Goal: Task Accomplishment & Management: Manage account settings

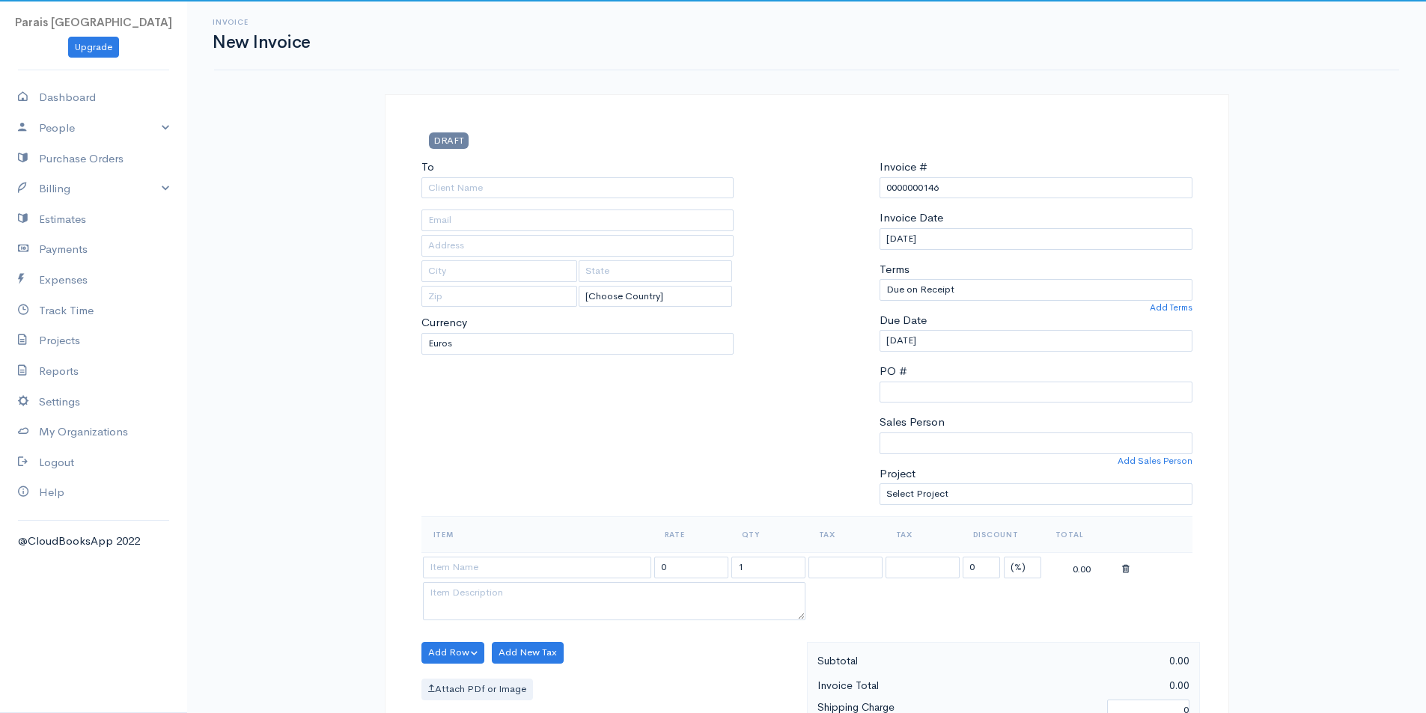
select select "[GEOGRAPHIC_DATA]"
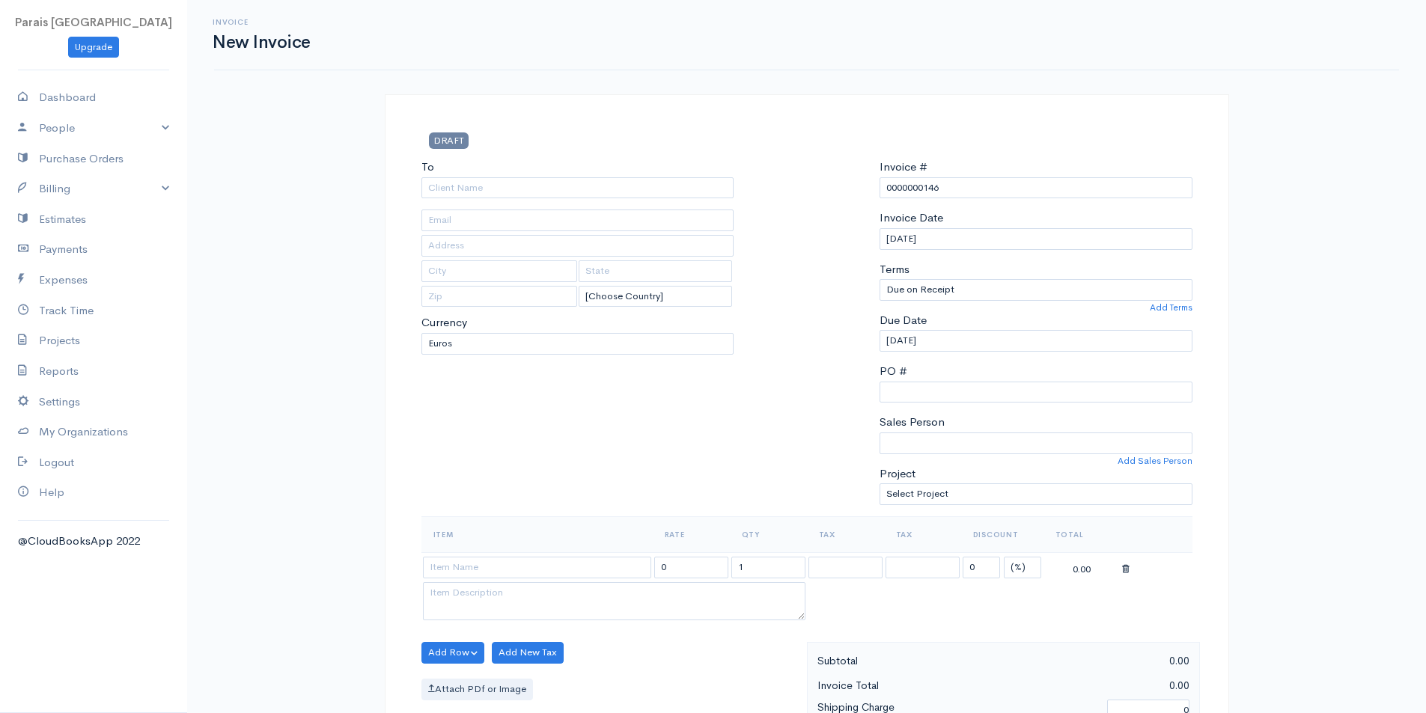
click at [302, 278] on div "Invoice New Invoice DRAFT To [Choose Country] [GEOGRAPHIC_DATA] [GEOGRAPHIC_DAT…" at bounding box center [806, 647] width 1239 height 1294
click at [83, 124] on link "People" at bounding box center [93, 128] width 187 height 31
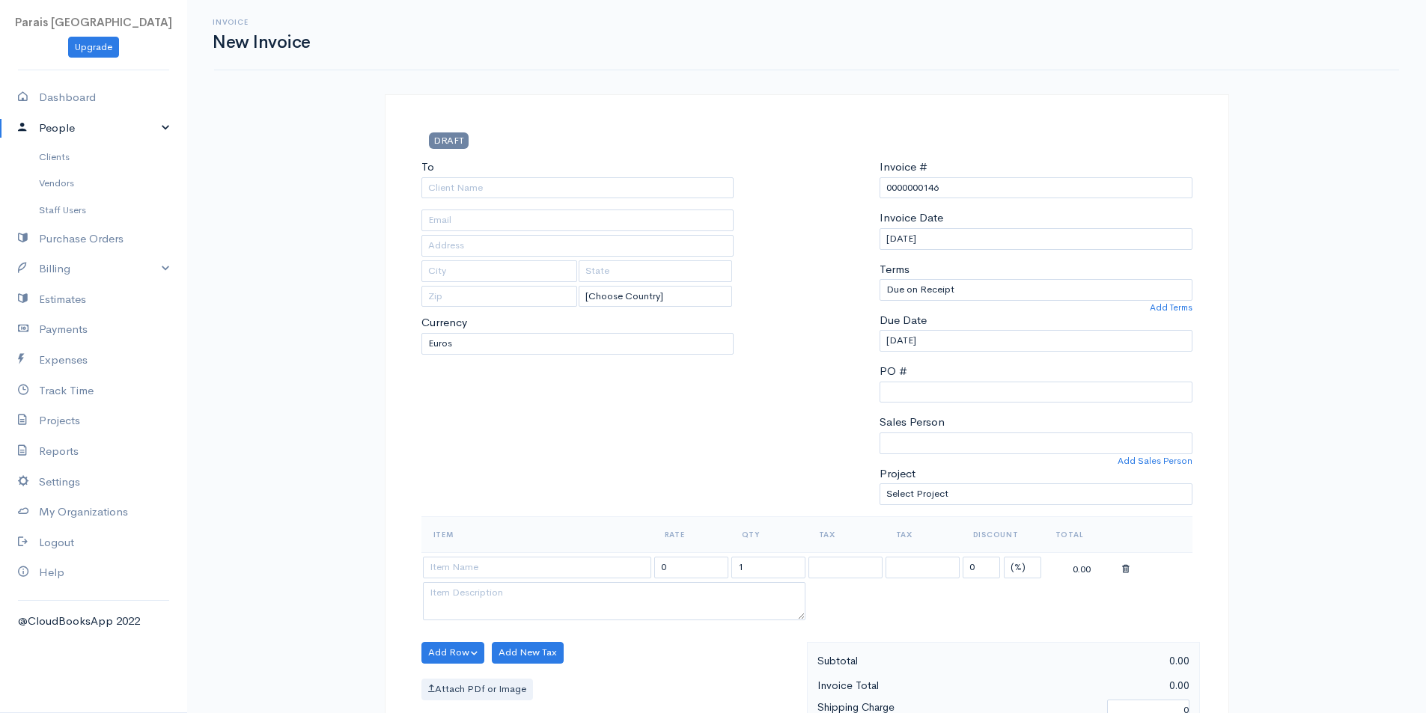
click at [83, 124] on link "People" at bounding box center [93, 128] width 187 height 31
click at [442, 186] on input "To" at bounding box center [577, 188] width 313 height 22
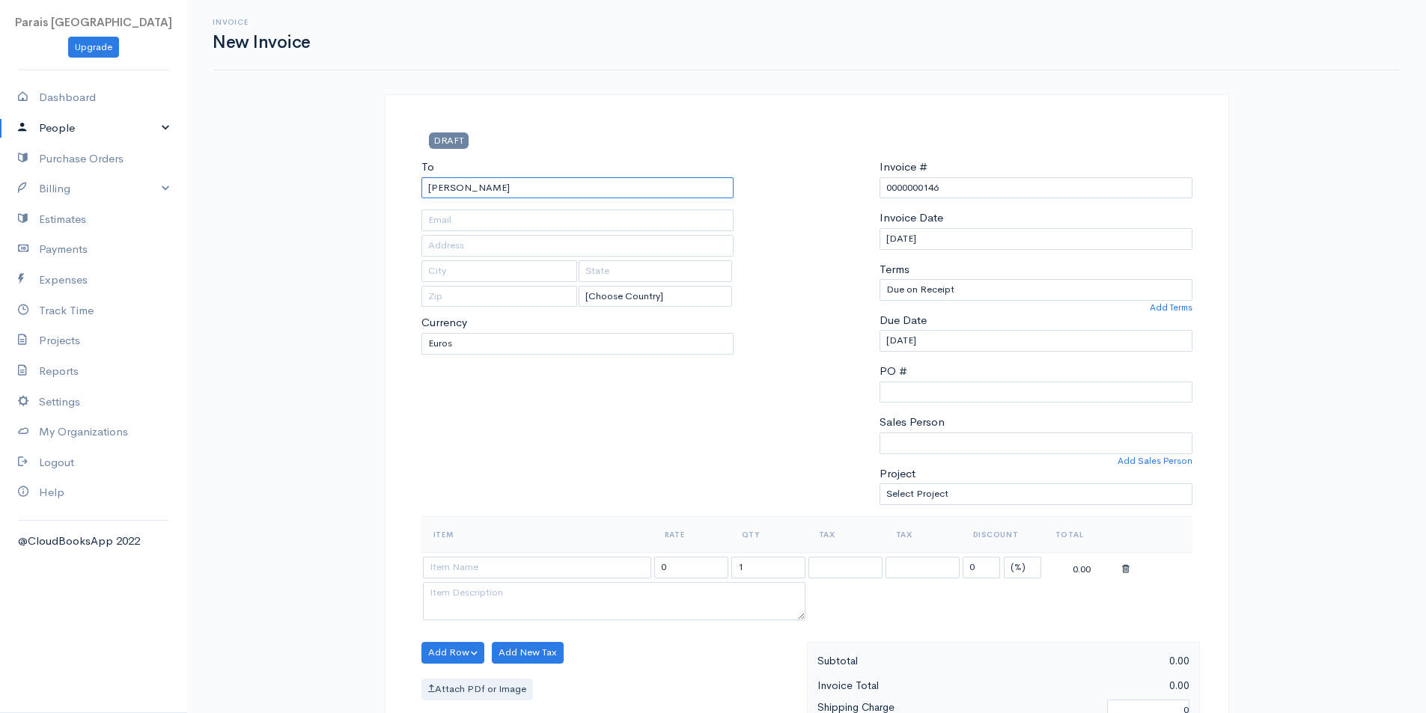
type input "[PERSON_NAME]"
type input "melissabmansur"
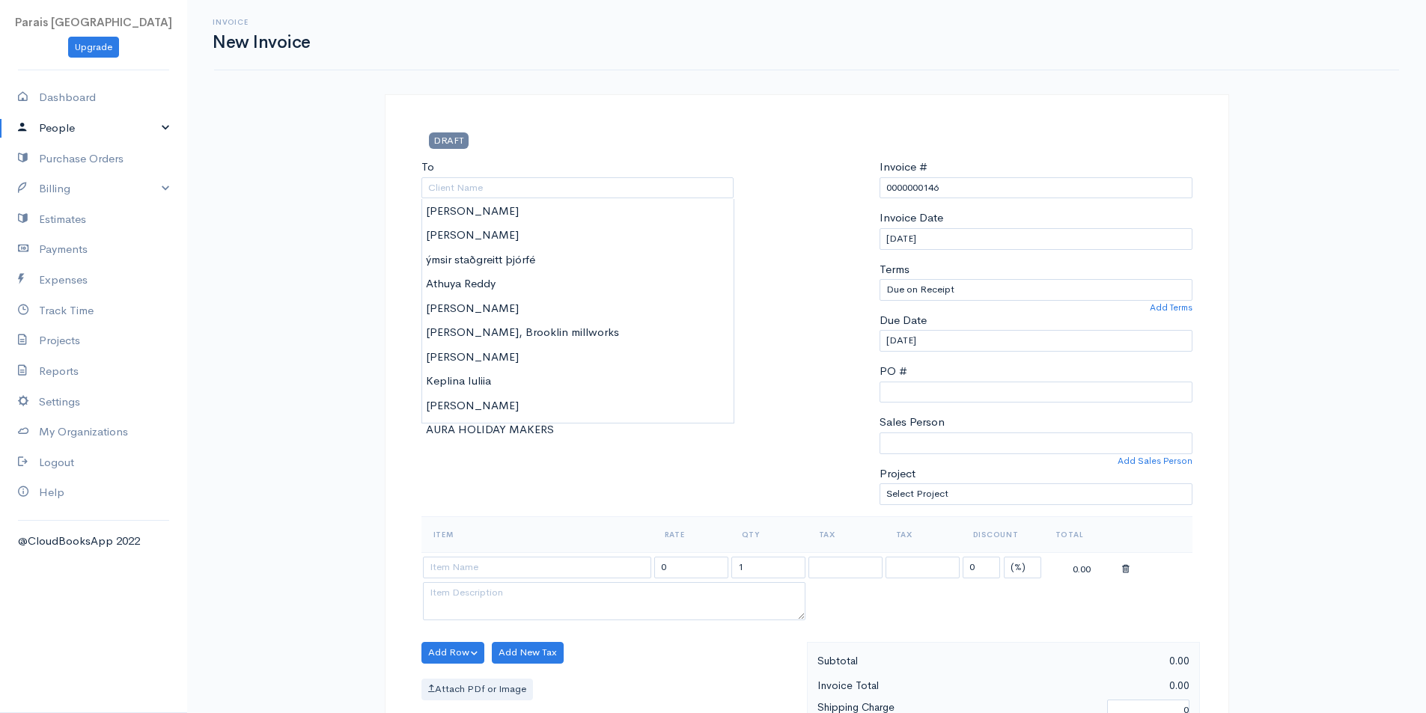
click at [297, 181] on div "Invoice New Invoice DRAFT To [Choose Country] [GEOGRAPHIC_DATA] [GEOGRAPHIC_DAT…" at bounding box center [806, 647] width 1239 height 1294
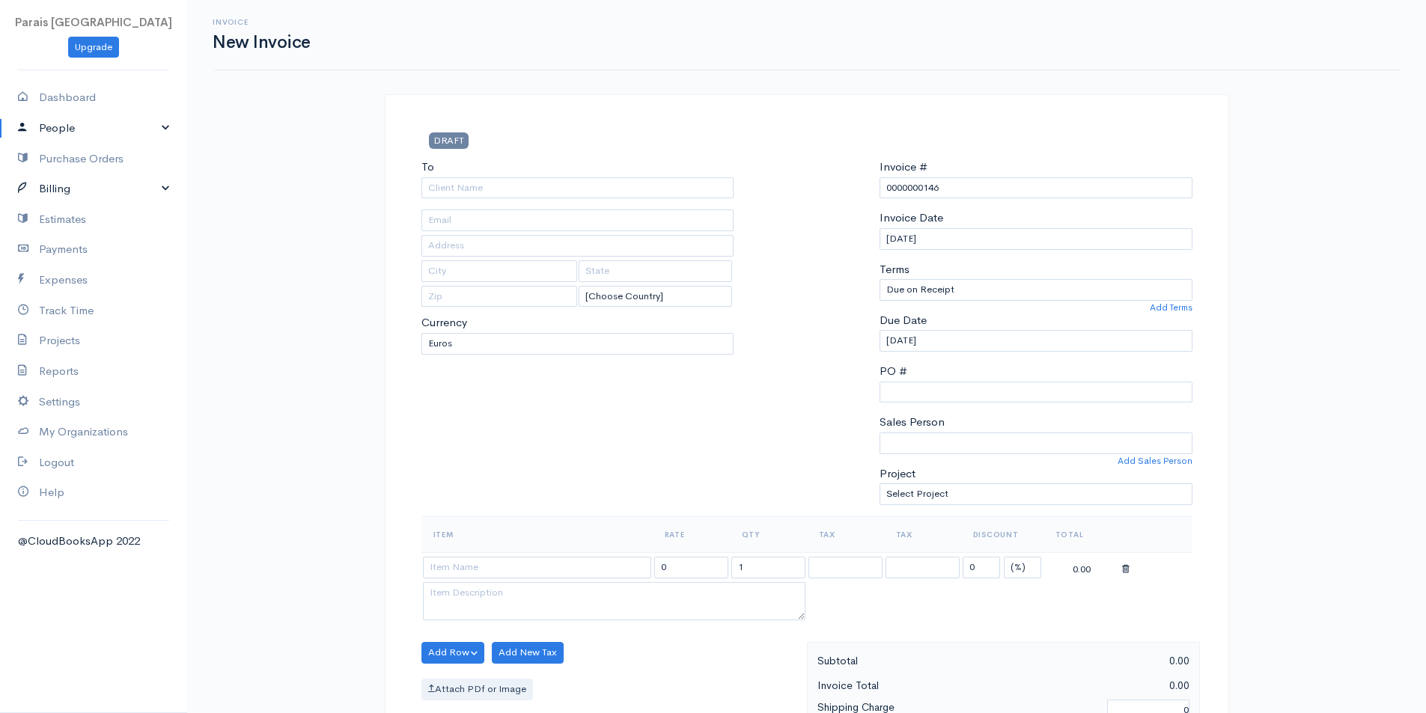
click at [61, 183] on link "Billing" at bounding box center [93, 189] width 187 height 31
click at [61, 216] on link "Invoice" at bounding box center [93, 217] width 187 height 27
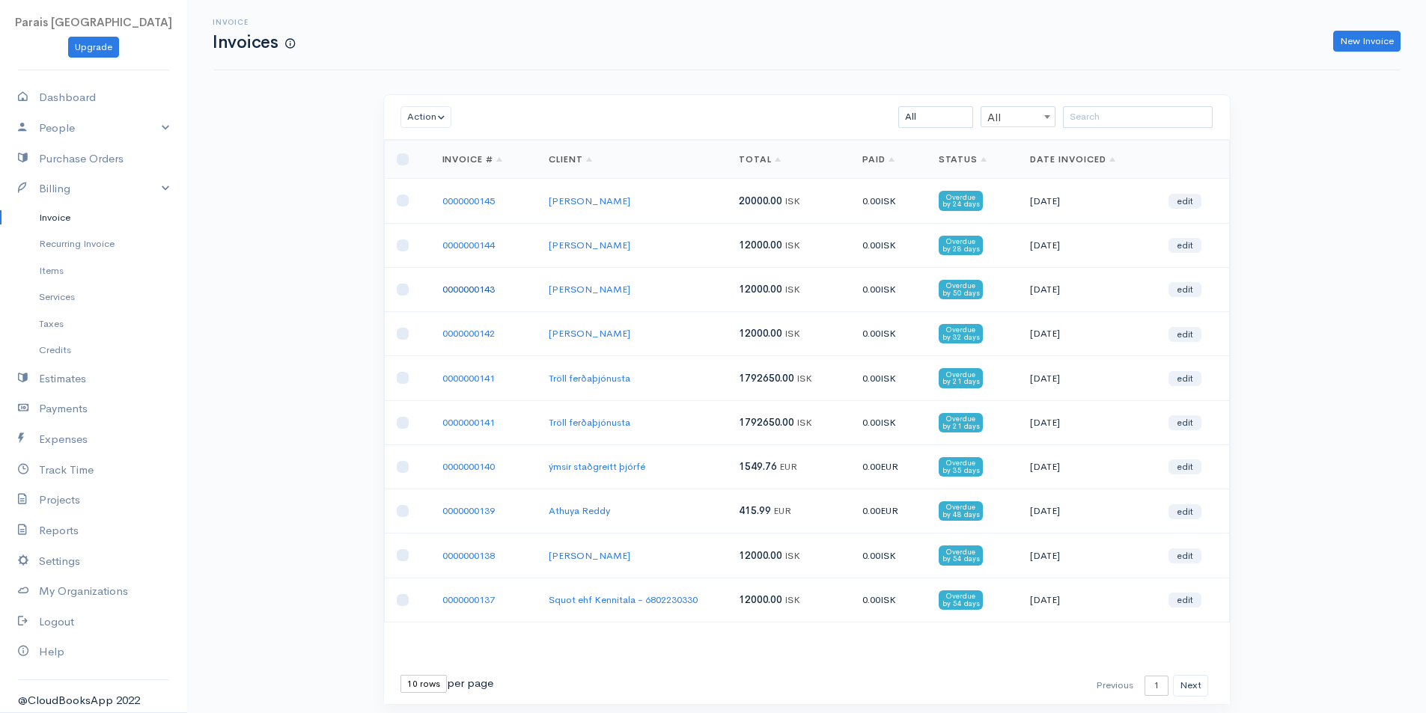
click at [474, 289] on link "0000000143" at bounding box center [468, 289] width 52 height 13
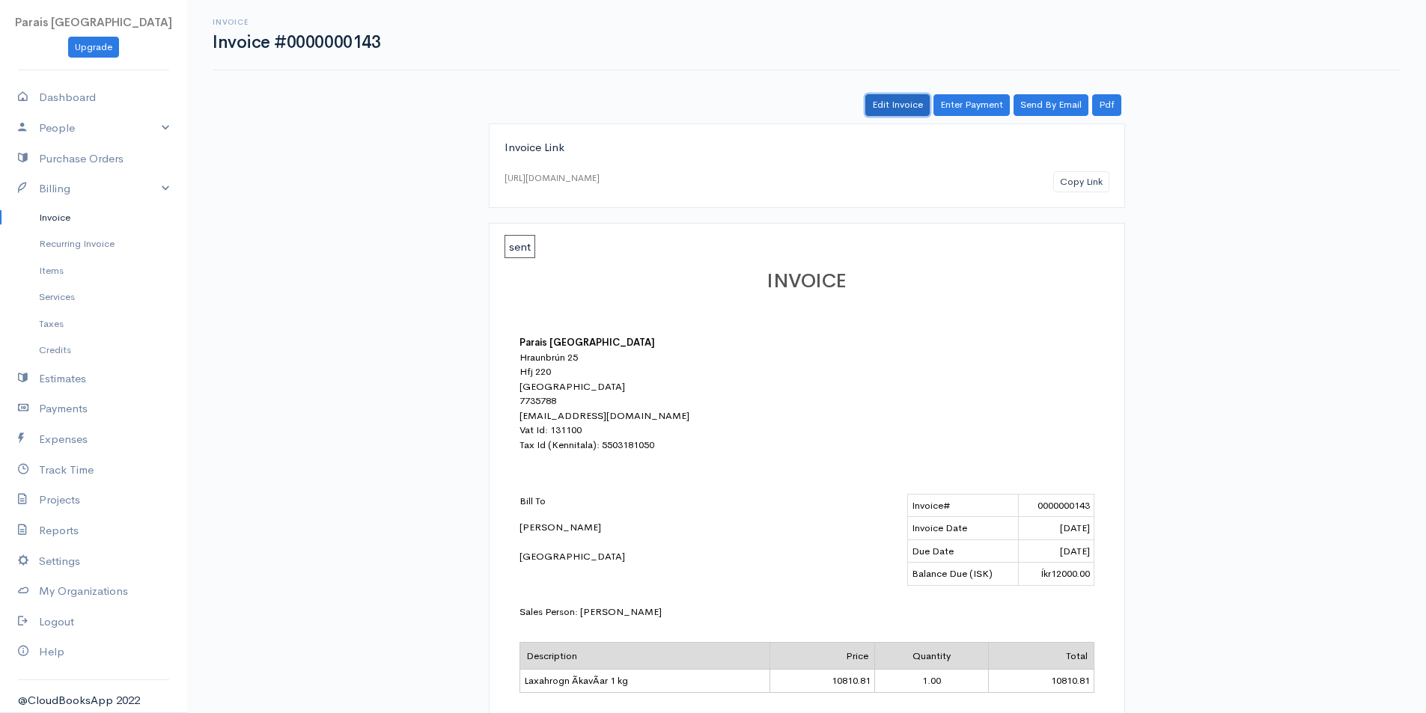
click at [877, 103] on link "Edit Invoice" at bounding box center [897, 105] width 64 height 22
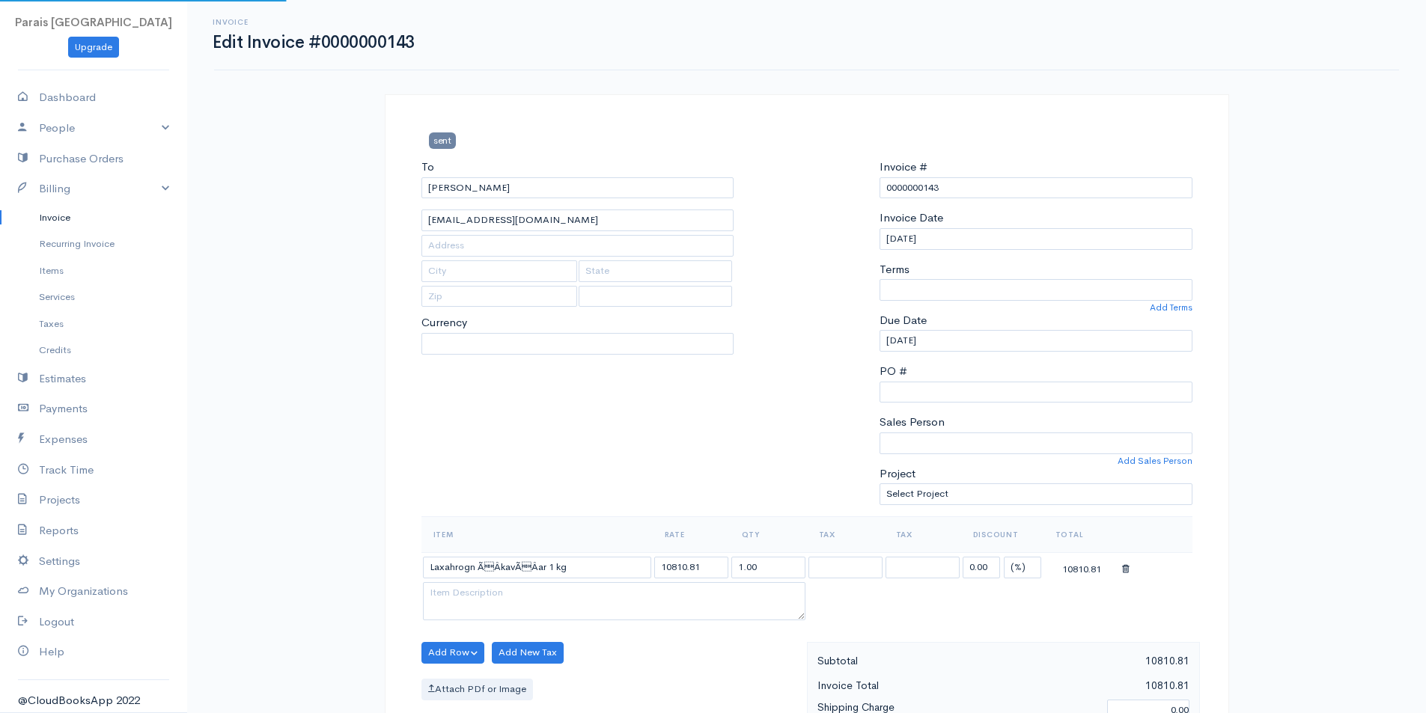
select select "[GEOGRAPHIC_DATA]"
select select "ISK"
select select "0"
select select "[PERSON_NAME]"
drag, startPoint x: 384, startPoint y: 190, endPoint x: 201, endPoint y: 189, distance: 183.4
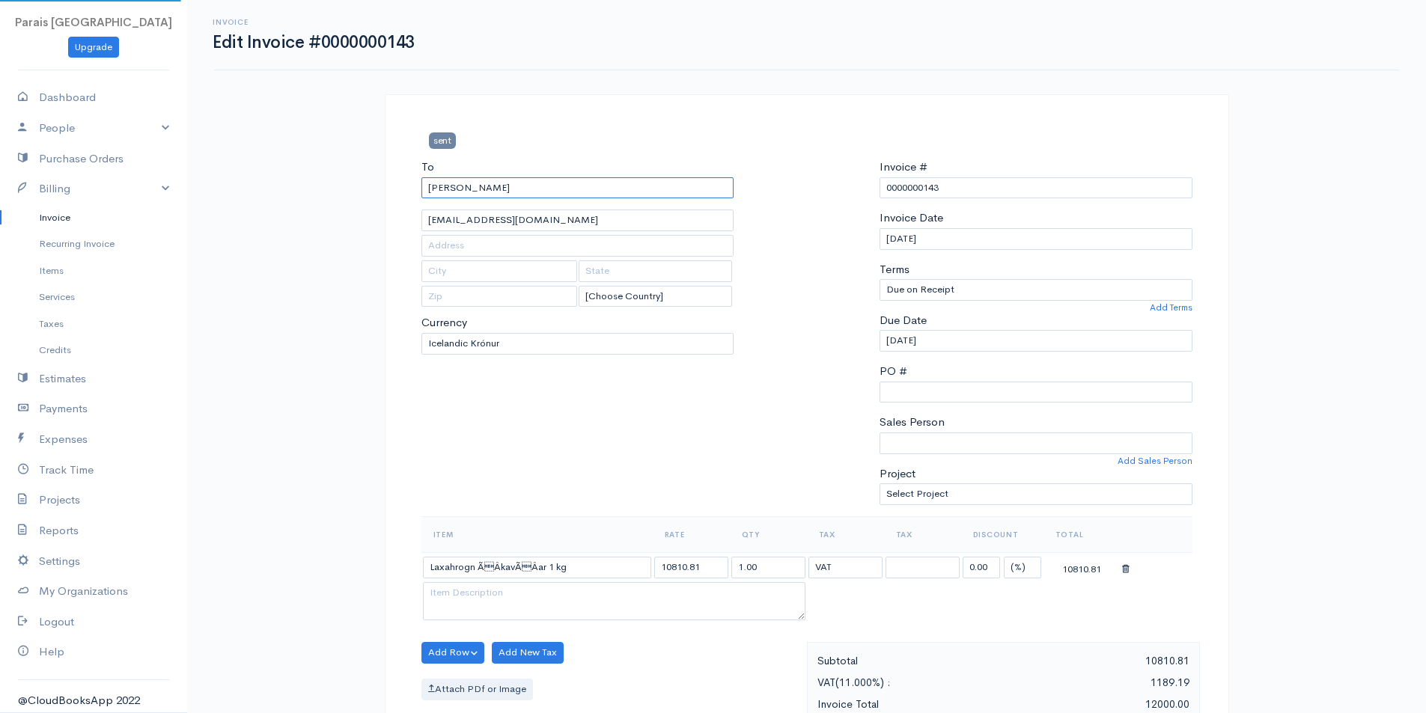
click at [213, 189] on div "Invoice Edit Invoice #0000000143 sent To [PERSON_NAME] [EMAIL_ADDRESS][DOMAIN_N…" at bounding box center [806, 656] width 1239 height 1313
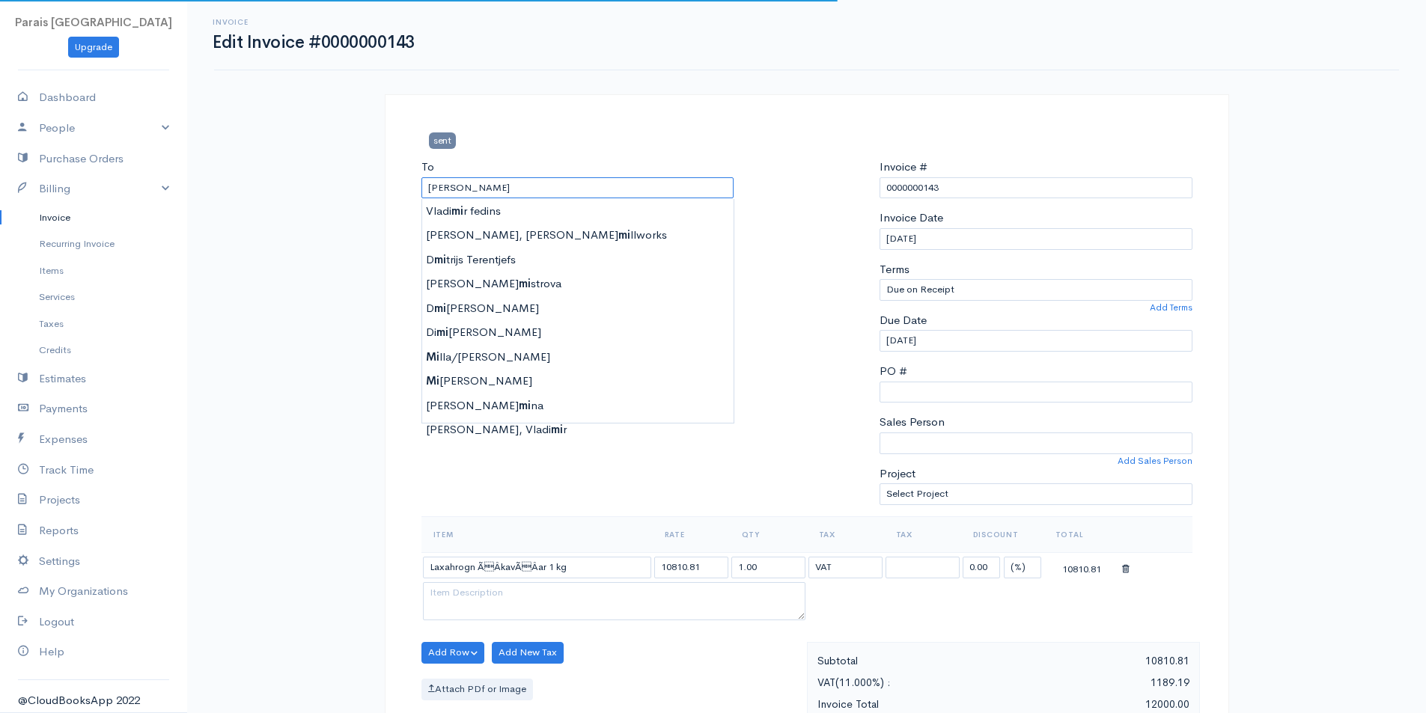
type input "[PERSON_NAME]"
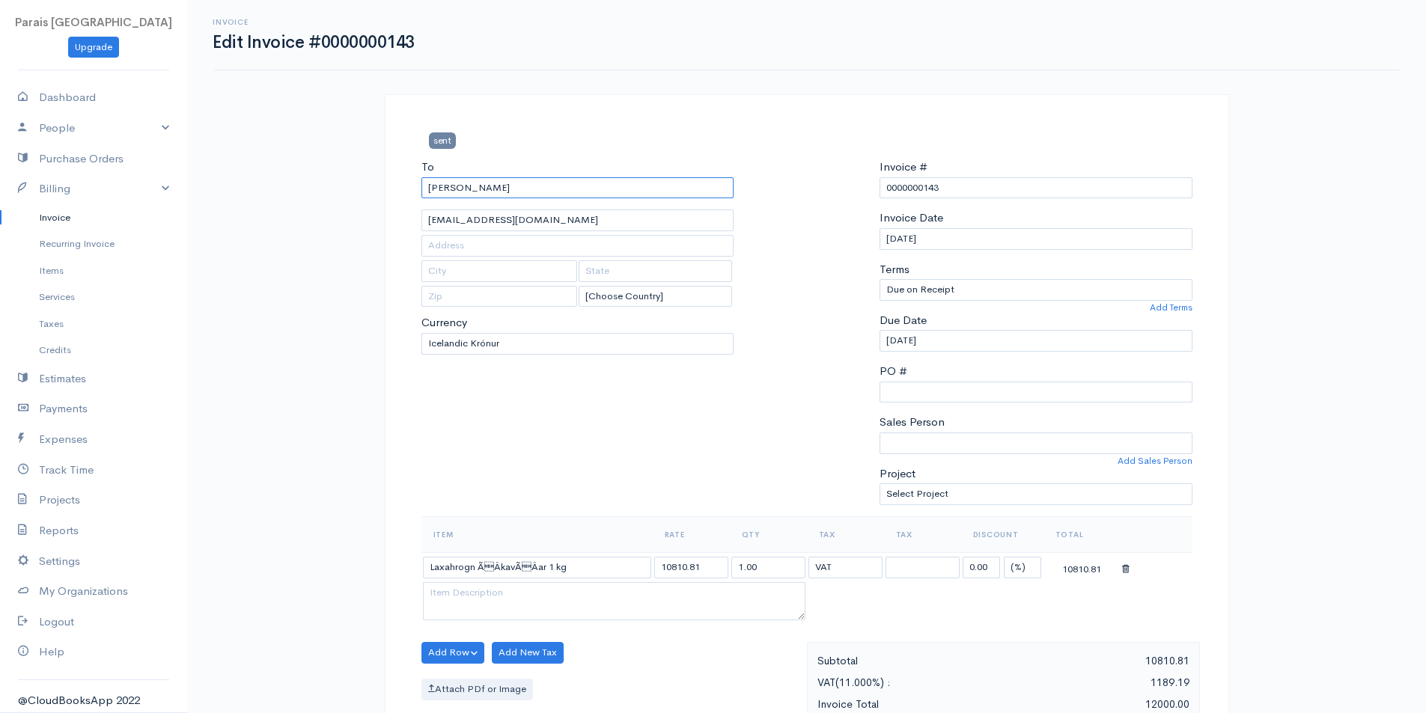
type input "[PERSON_NAME]"
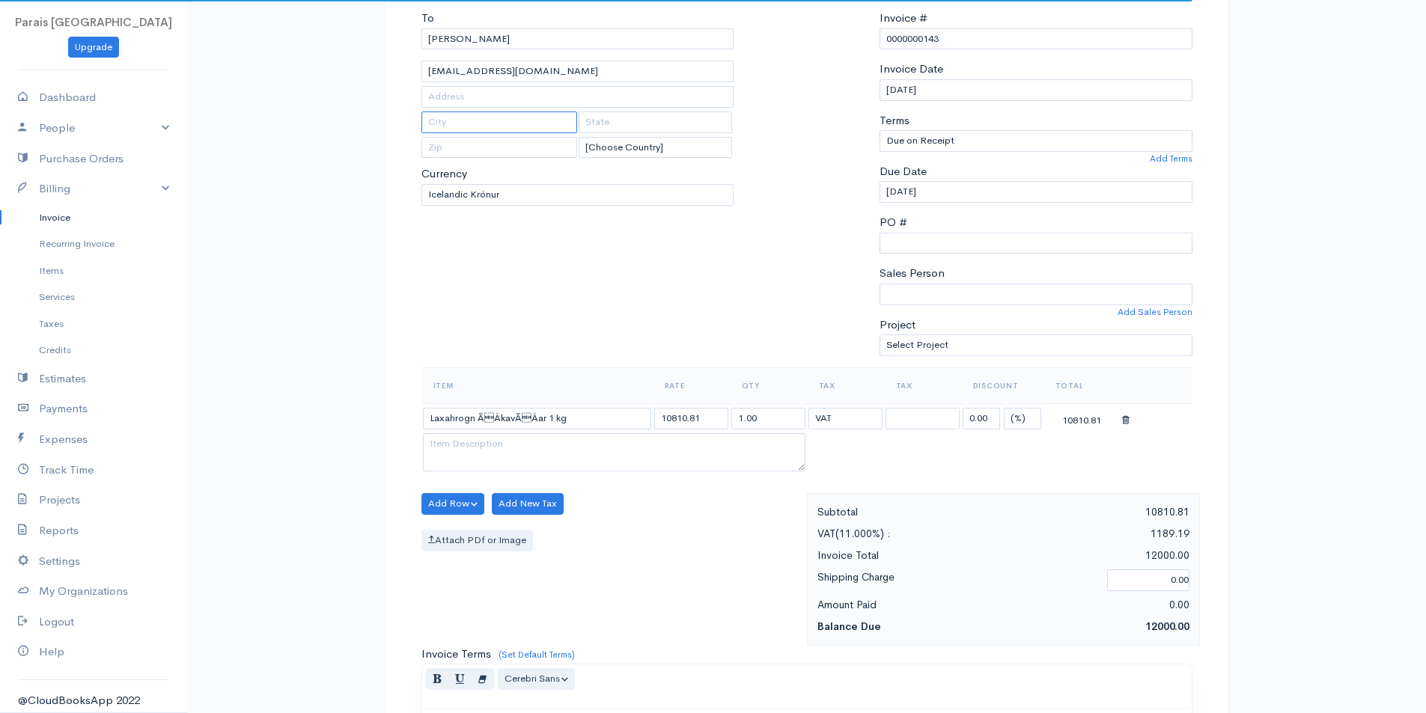
scroll to position [150, 0]
click at [520, 197] on select "U.S. Dollars Canadian Dollars British Pounds Sterling Euros Australian Dollars …" at bounding box center [577, 194] width 313 height 22
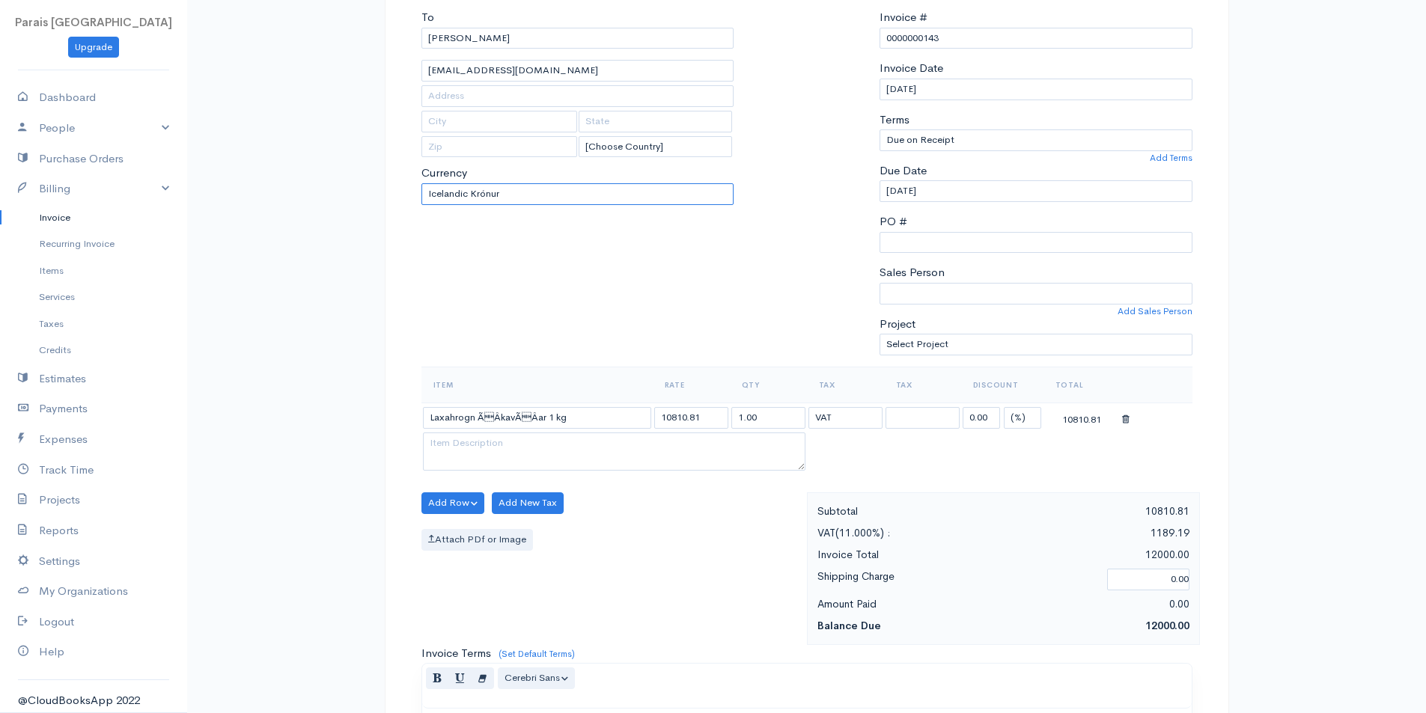
select select "EUR"
click at [421, 183] on select "U.S. Dollars Canadian Dollars British Pounds Sterling Euros Australian Dollars …" at bounding box center [577, 194] width 313 height 22
drag, startPoint x: 591, startPoint y: 412, endPoint x: 210, endPoint y: 335, distance: 389.3
click at [272, 362] on div "Invoice Edit Invoice #0000000143 sent To [PERSON_NAME] [PERSON_NAME][EMAIL_ADDR…" at bounding box center [806, 506] width 1239 height 1313
click at [968, 40] on input "0000000143" at bounding box center [1036, 39] width 313 height 22
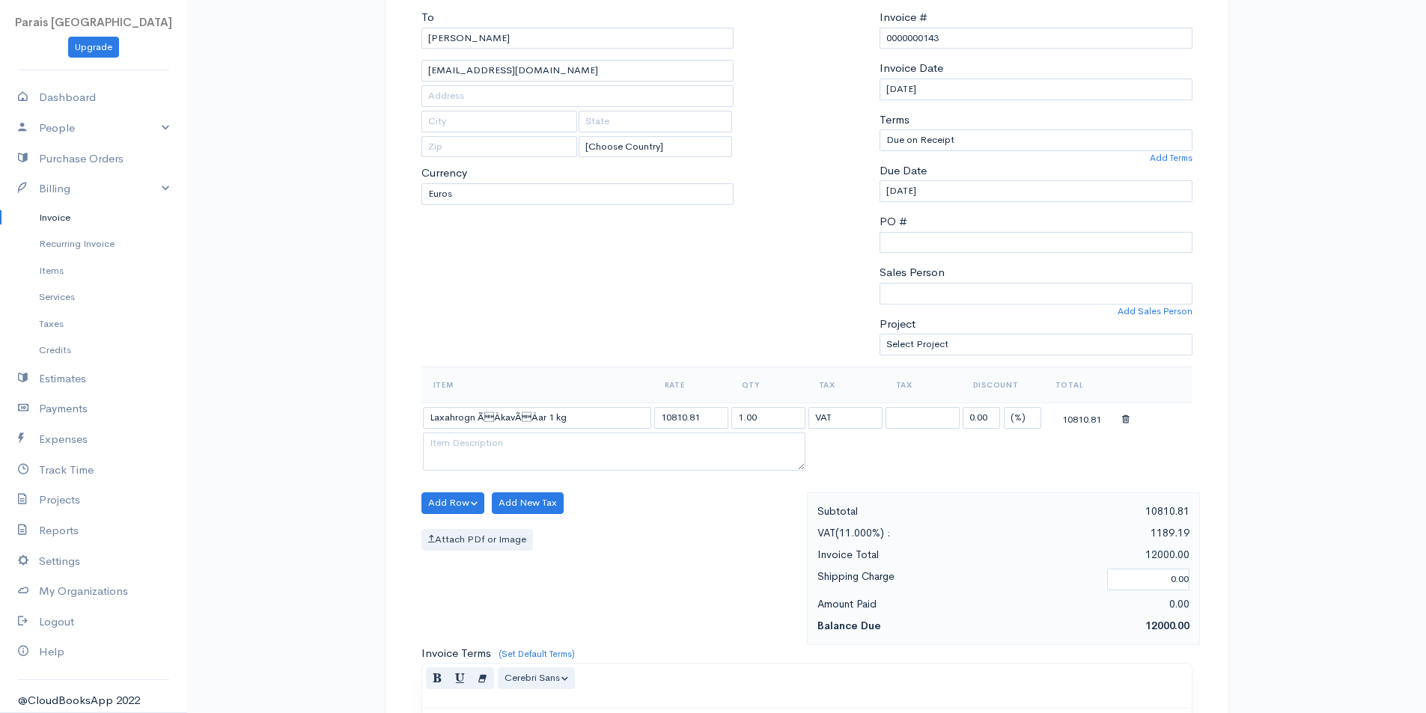
click at [606, 248] on div "To [PERSON_NAME] [PERSON_NAME][EMAIL_ADDRESS][DOMAIN_NAME] [Choose Country] [GE…" at bounding box center [578, 188] width 328 height 358
drag, startPoint x: 580, startPoint y: 416, endPoint x: 258, endPoint y: 394, distance: 322.6
click at [314, 407] on div "Invoice Edit Invoice #0000000143 sent To [PERSON_NAME] [PERSON_NAME][EMAIL_ADDR…" at bounding box center [806, 506] width 1239 height 1313
click at [611, 420] on input "Laxahrogn ÃÂ­kavÃÂ­ar 1 kg" at bounding box center [537, 418] width 228 height 22
click at [609, 417] on input "Laxahrogn ÃÂ­kavÃÂ­ar 1 kg" at bounding box center [537, 418] width 228 height 22
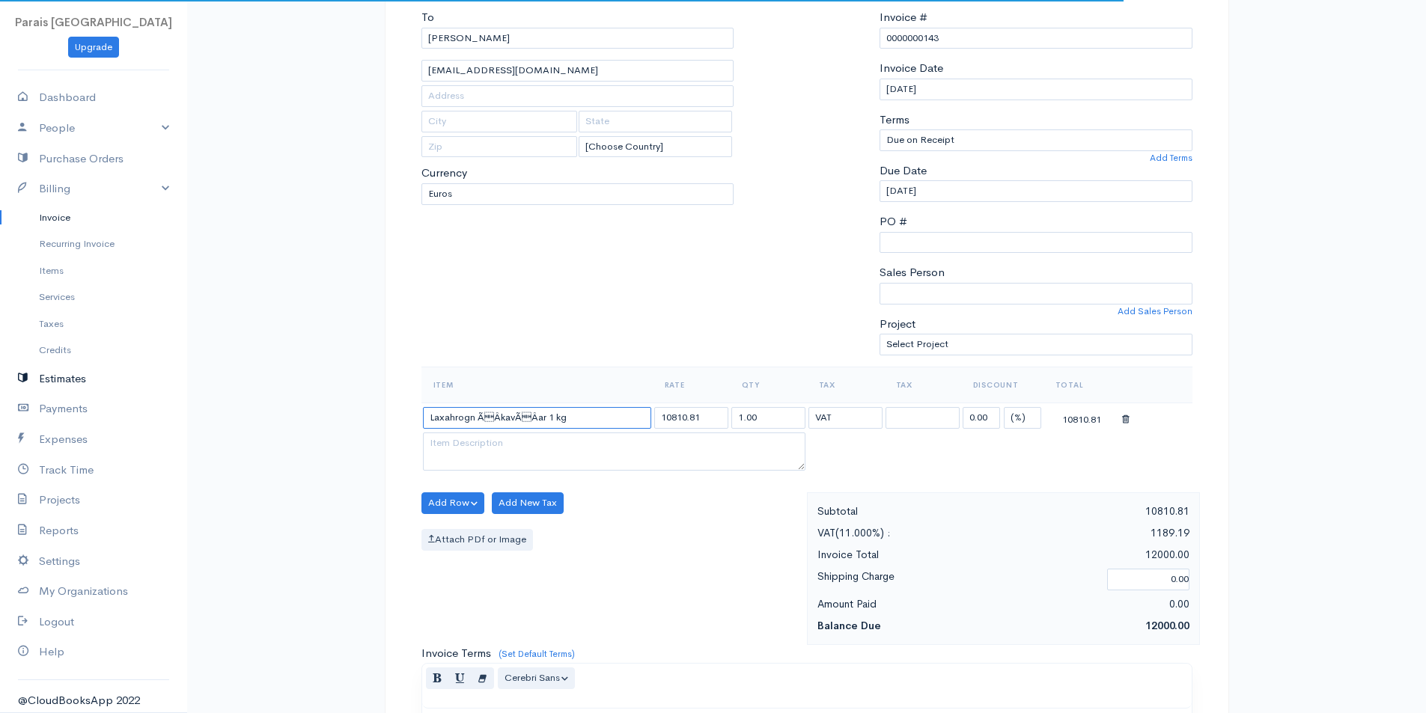
drag, startPoint x: 576, startPoint y: 414, endPoint x: 112, endPoint y: 366, distance: 467.3
click at [175, 386] on body "Parais [GEOGRAPHIC_DATA] Upgrade Dashboard People Clients Vendors Staff Users P…" at bounding box center [713, 506] width 1426 height 1313
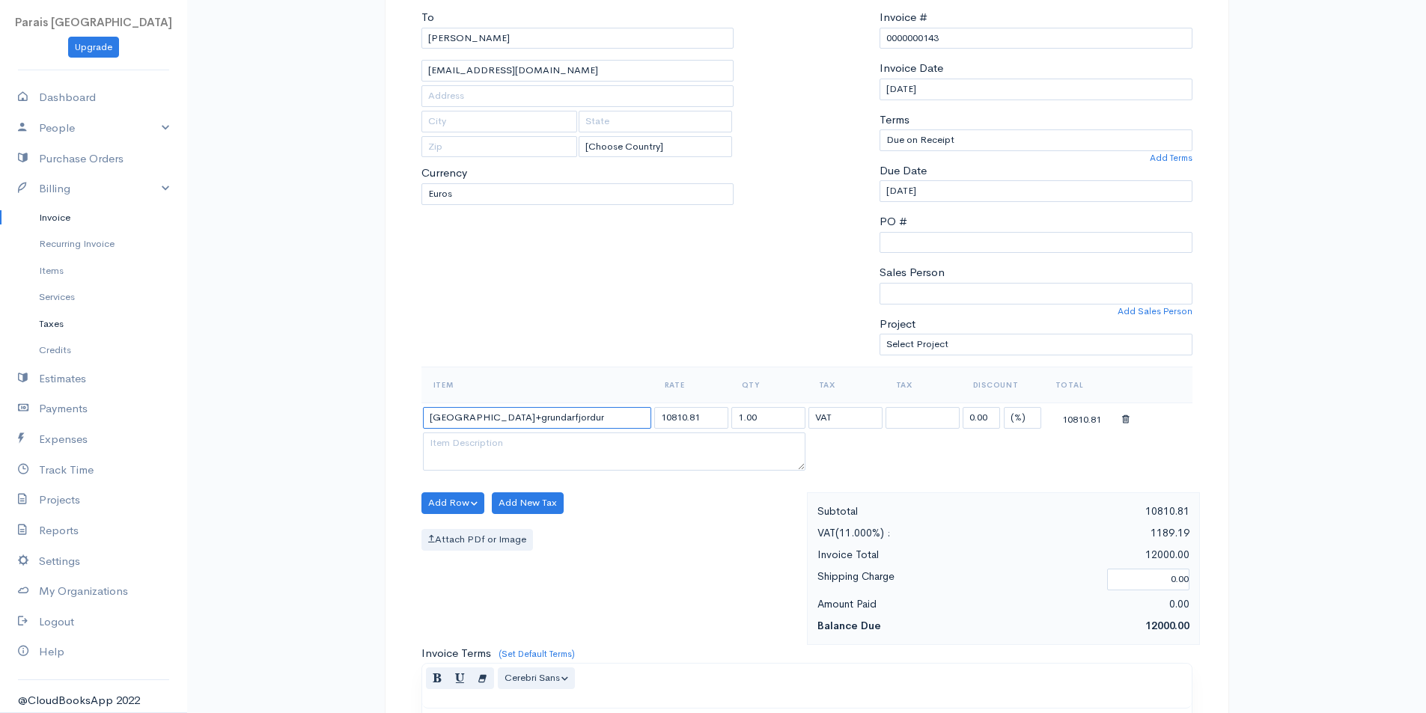
type input "[GEOGRAPHIC_DATA]+grundarfjordur"
type input "1010"
click at [696, 420] on input "1647" at bounding box center [691, 418] width 74 height 22
drag, startPoint x: 697, startPoint y: 418, endPoint x: 594, endPoint y: 406, distance: 103.2
click at [609, 414] on tr "[GEOGRAPHIC_DATA]+grundarfjordur 1647 1.00 VAT VAT 0.00 (%) Flat 1647.00" at bounding box center [806, 417] width 771 height 29
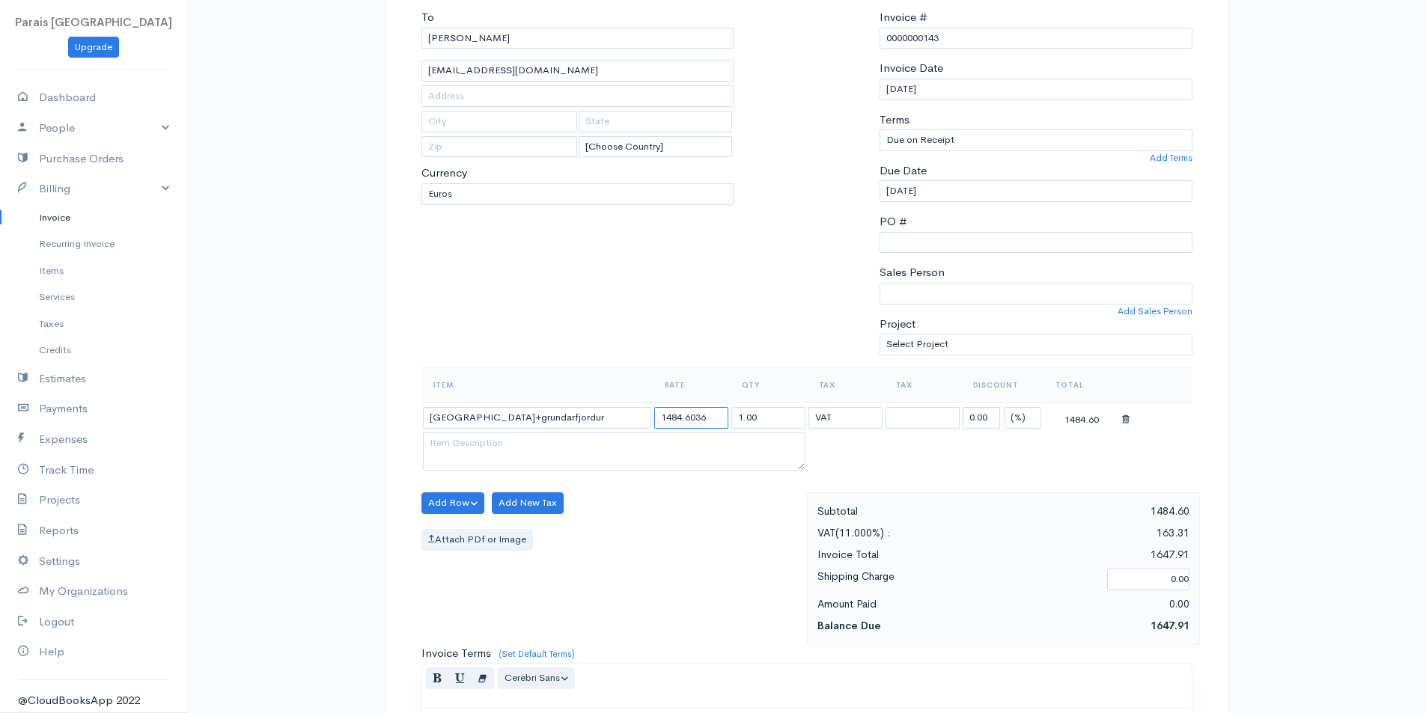
type input "1484.6036"
select select "11.000"
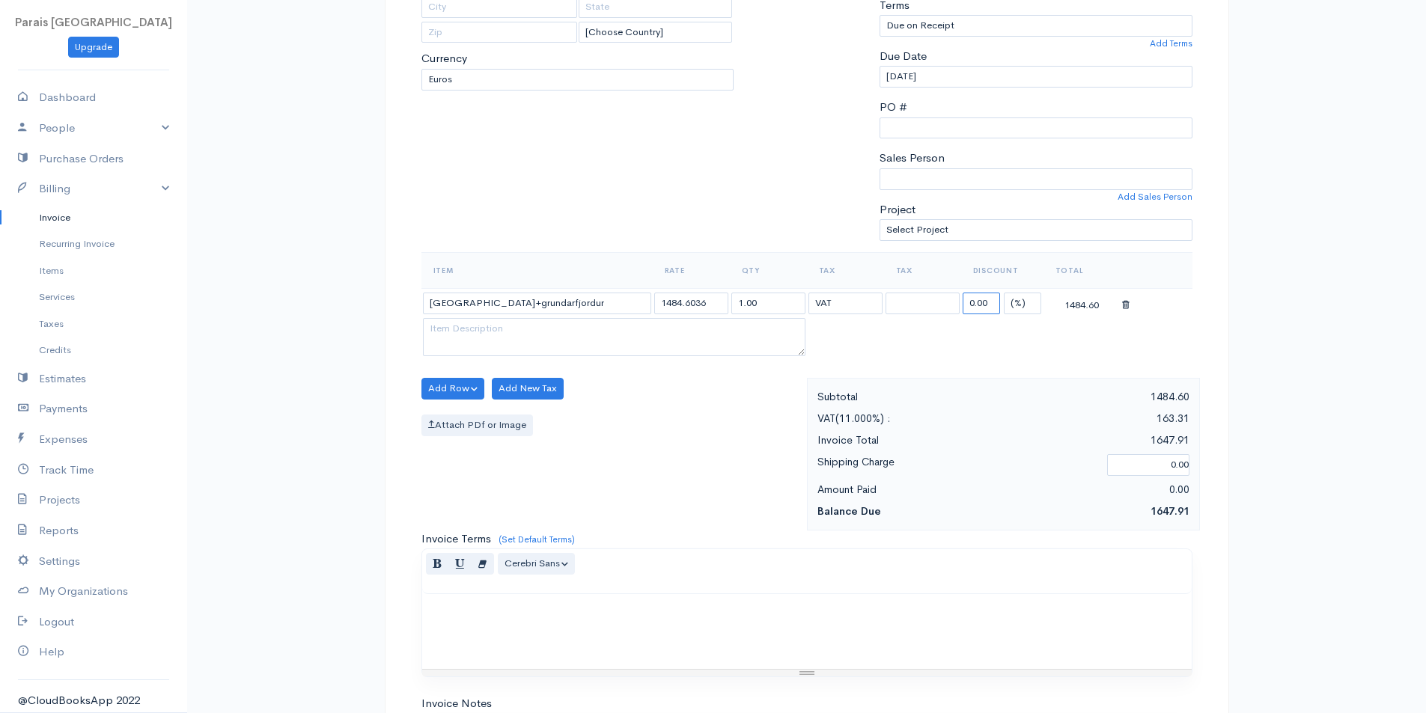
scroll to position [299, 0]
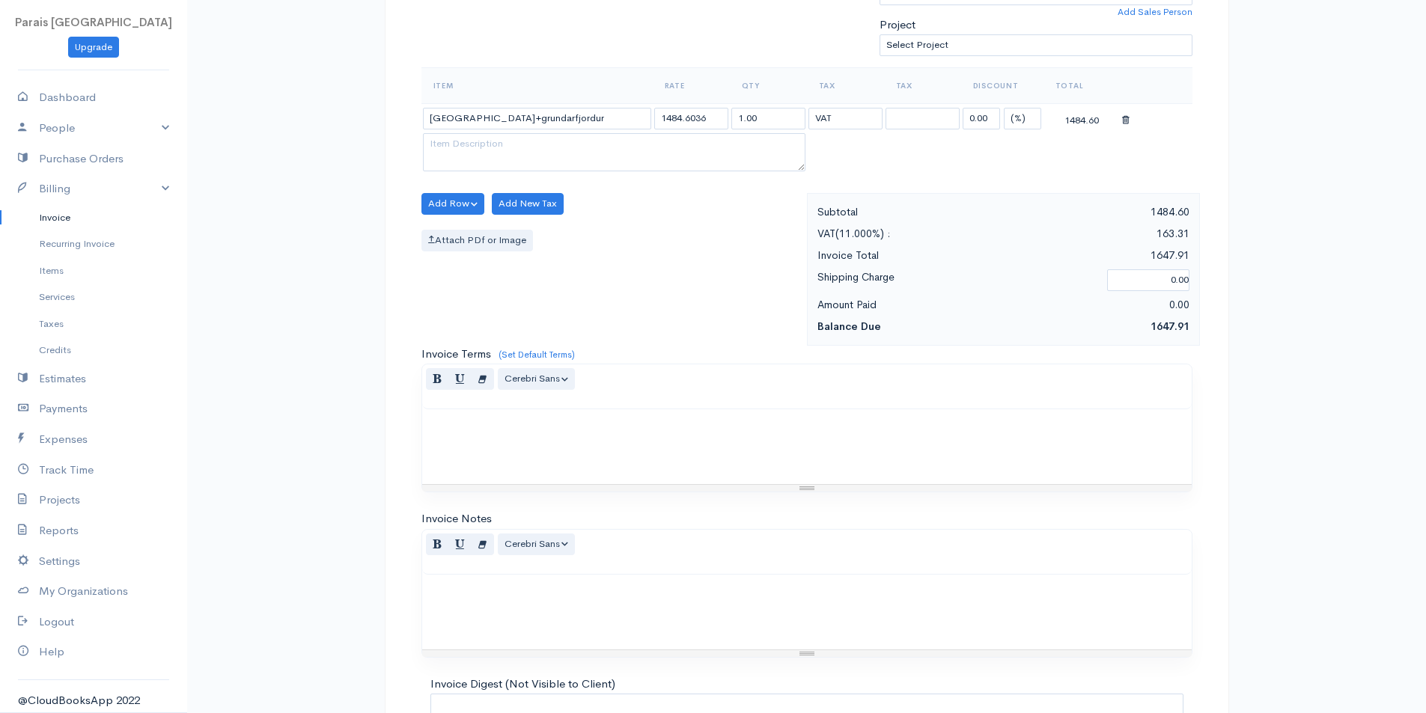
click at [1235, 347] on div "sent To [PERSON_NAME] [PERSON_NAME][EMAIL_ADDRESS][DOMAIN_NAME] [Choose Country…" at bounding box center [807, 254] width 898 height 1218
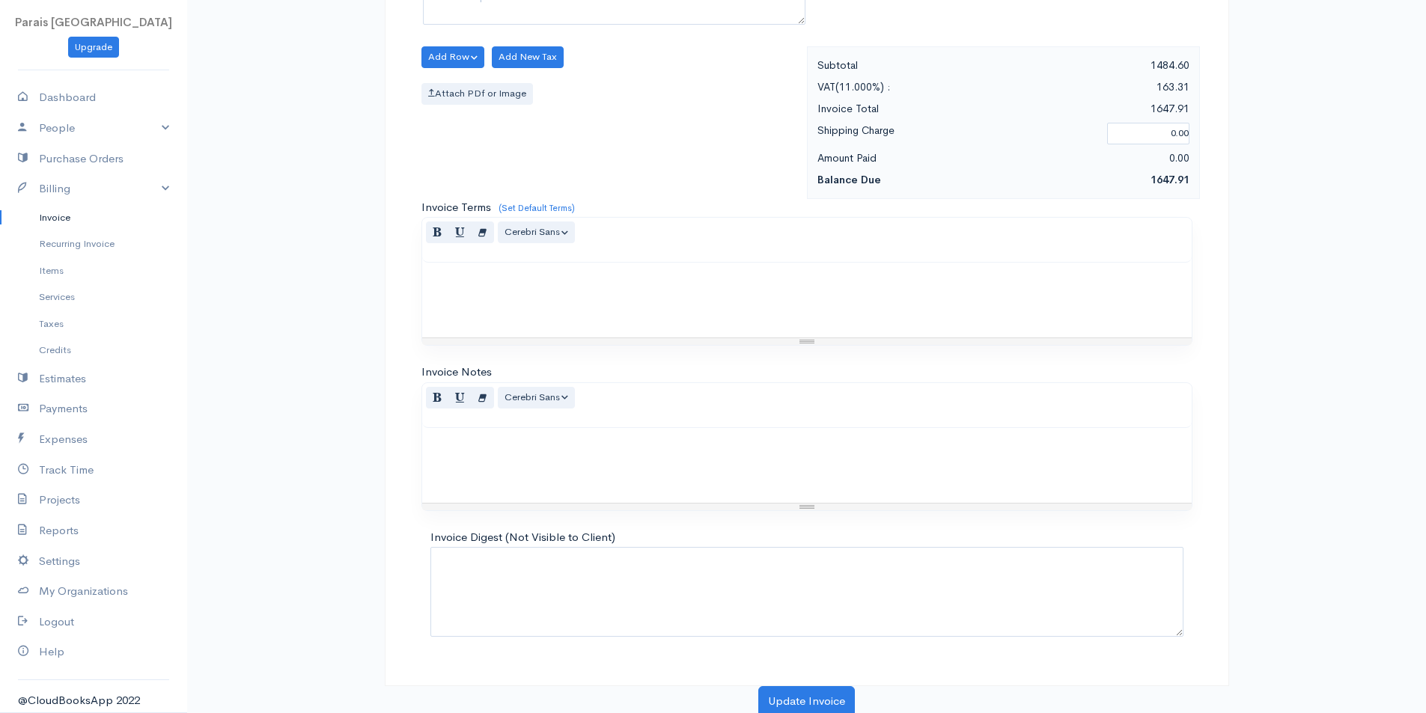
scroll to position [600, 0]
click at [822, 692] on button "Update Invoice" at bounding box center [806, 698] width 97 height 31
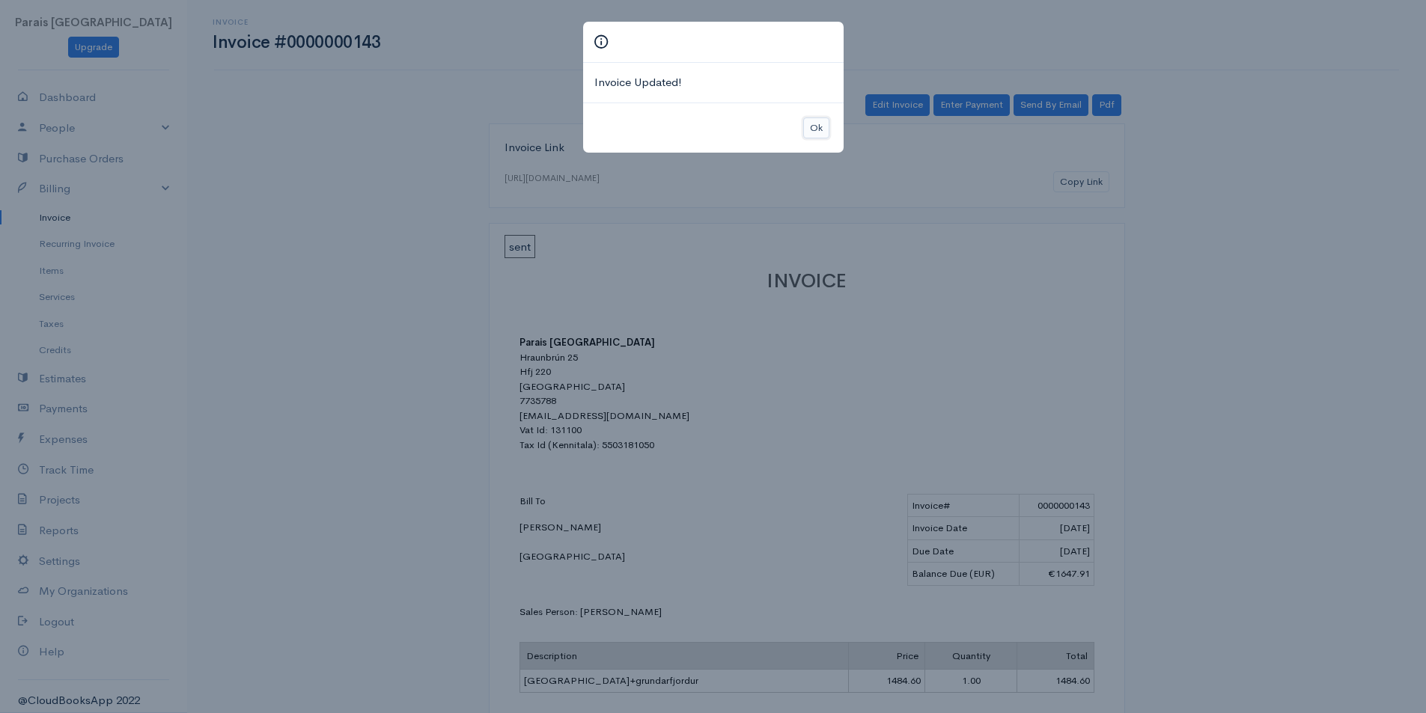
click at [818, 128] on button "Ok" at bounding box center [816, 129] width 26 height 22
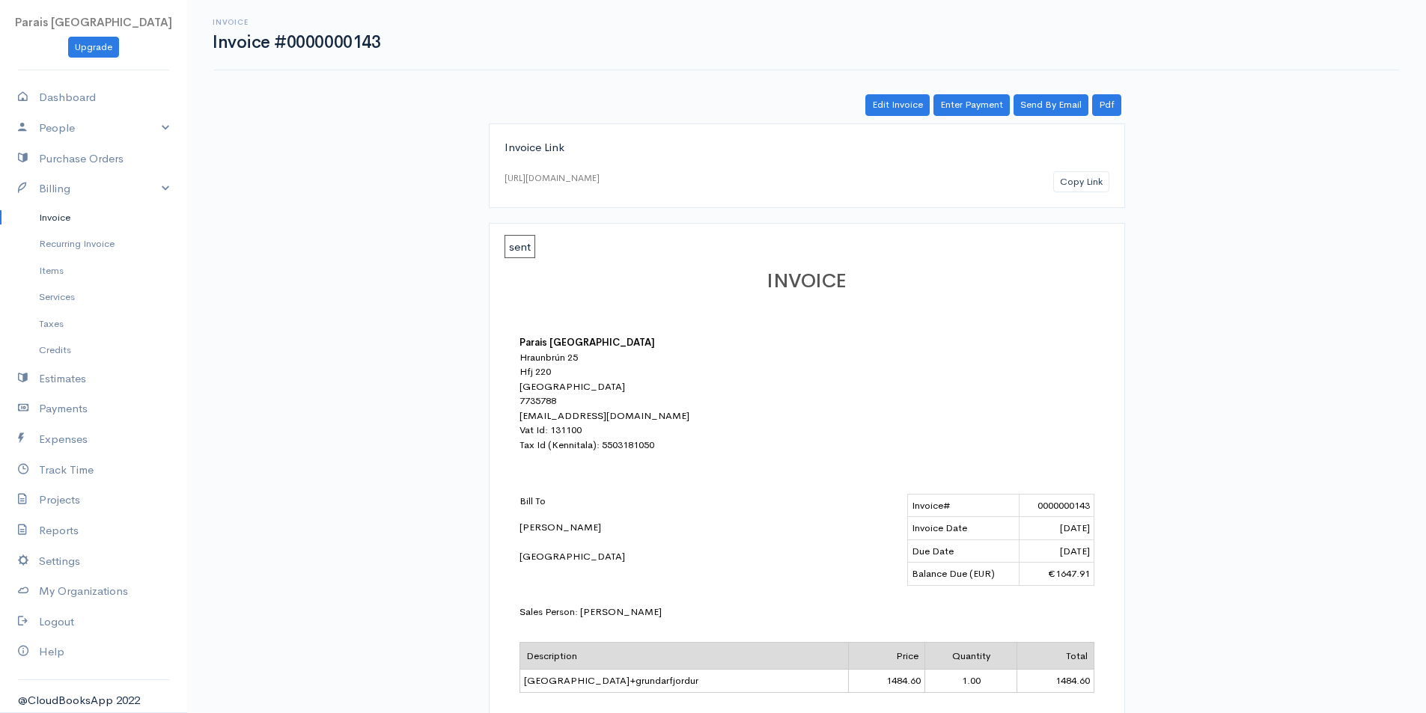
click at [55, 210] on link "Invoice" at bounding box center [93, 217] width 187 height 27
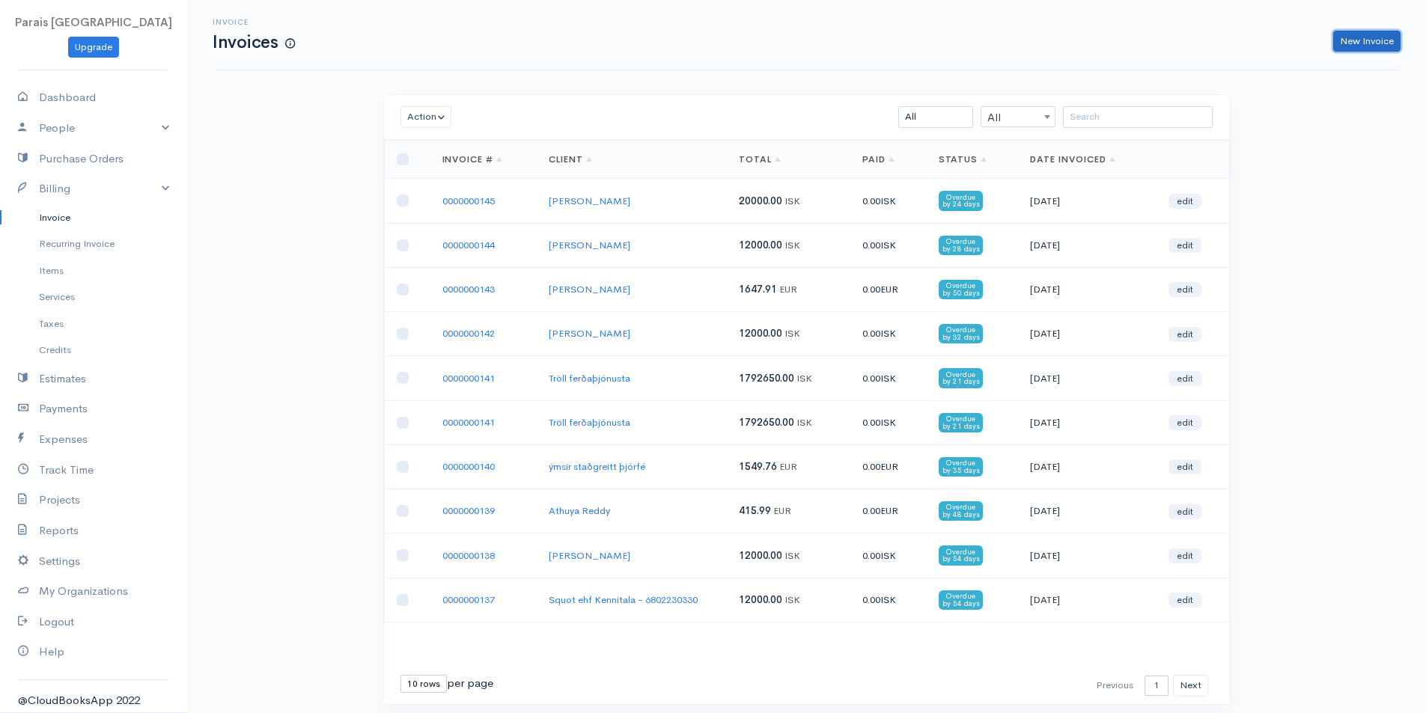
click at [1359, 35] on link "New Invoice" at bounding box center [1366, 42] width 67 height 22
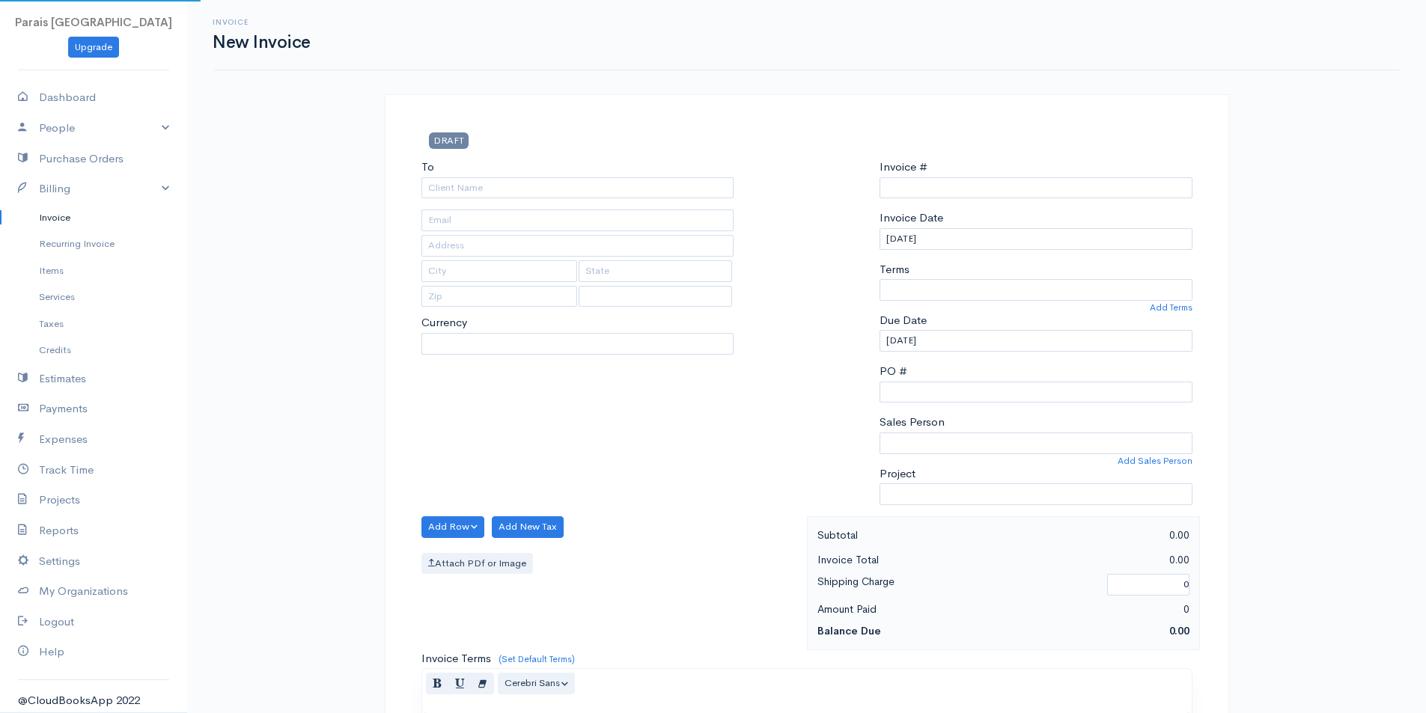
type input "0000000146"
select select "[GEOGRAPHIC_DATA]"
select select "EUR"
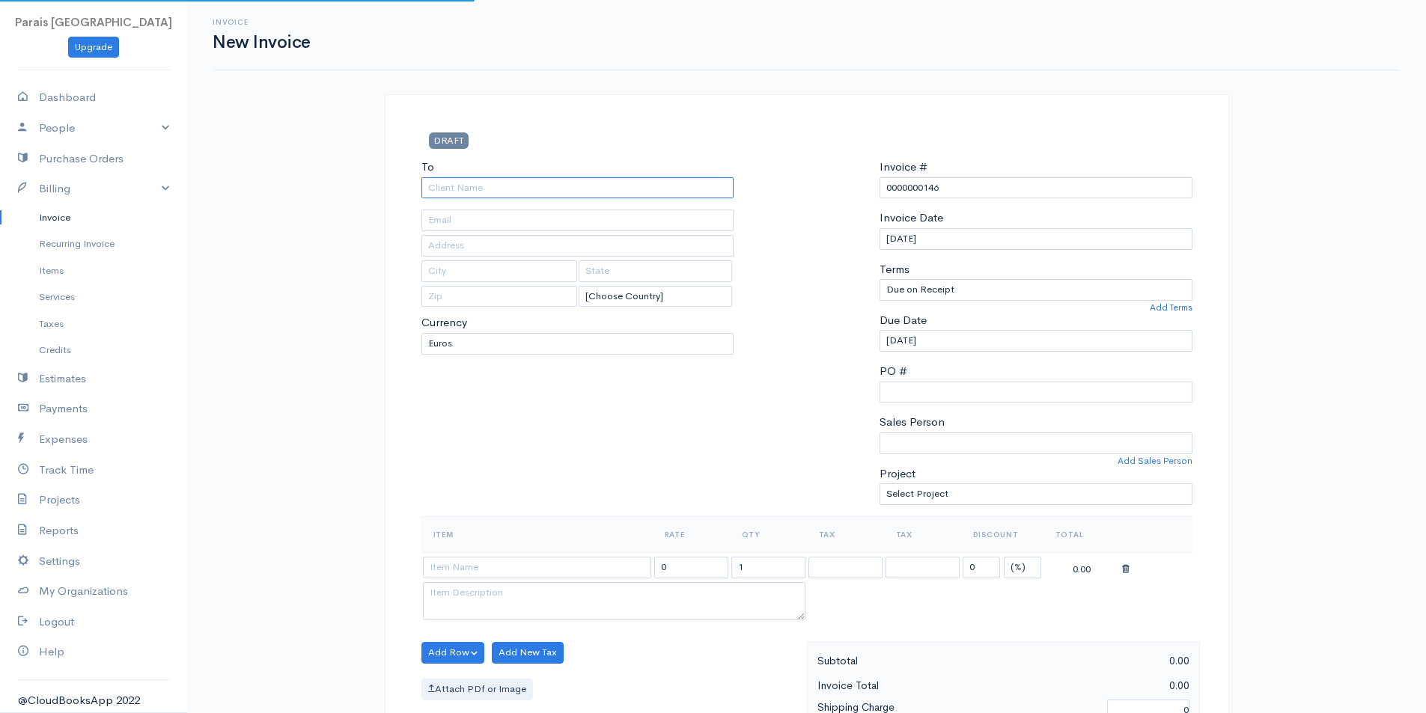
click at [491, 180] on input "To" at bounding box center [577, 188] width 313 height 22
type input "[PERSON_NAME]"
type input "melissabmansur"
type input "[EMAIL_ADDRESS][DOMAIN_NAME]"
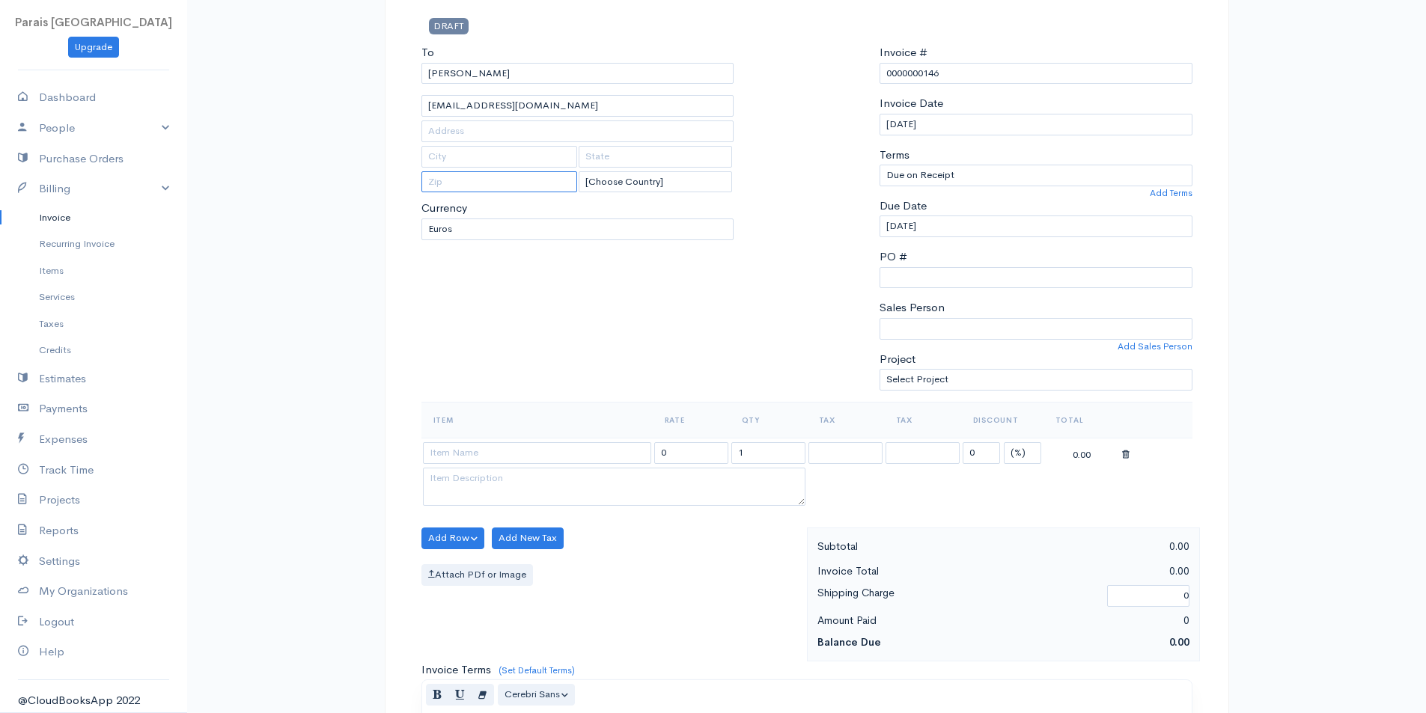
scroll to position [150, 0]
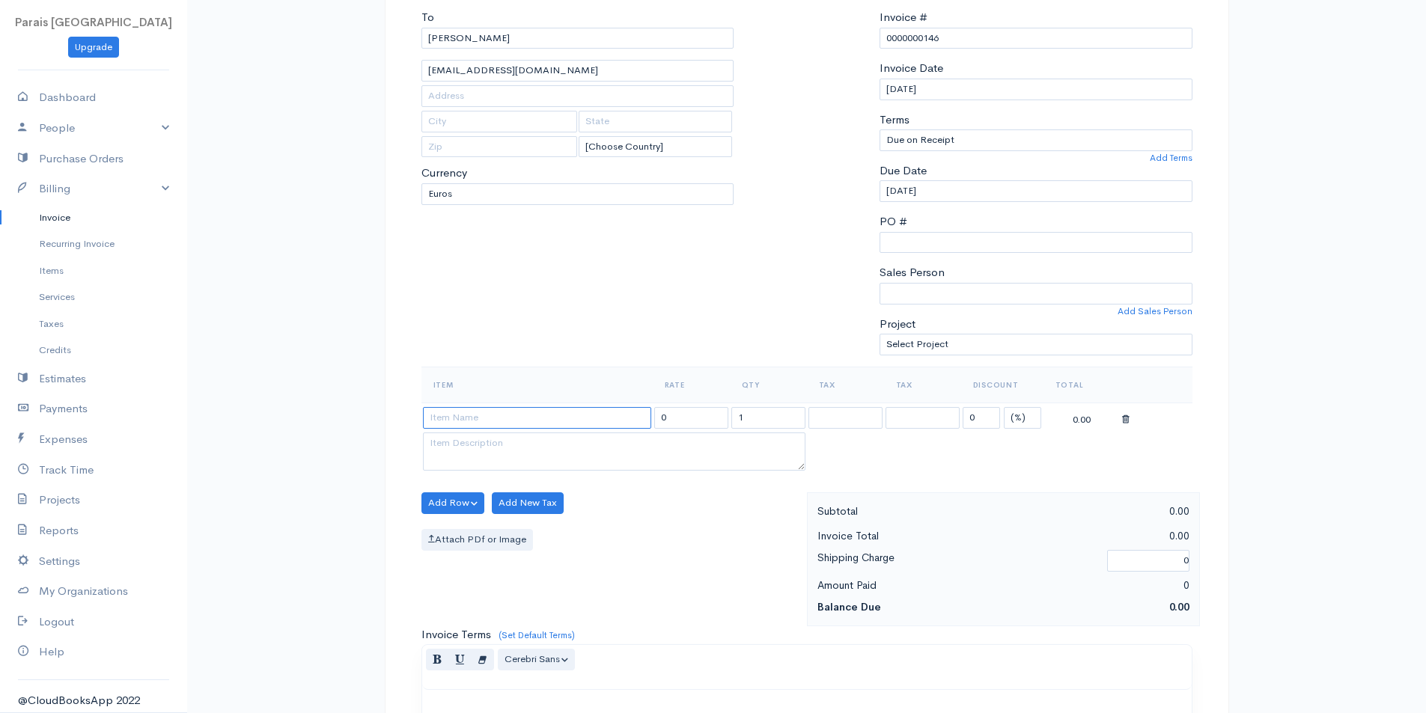
click at [481, 421] on input at bounding box center [537, 418] width 228 height 22
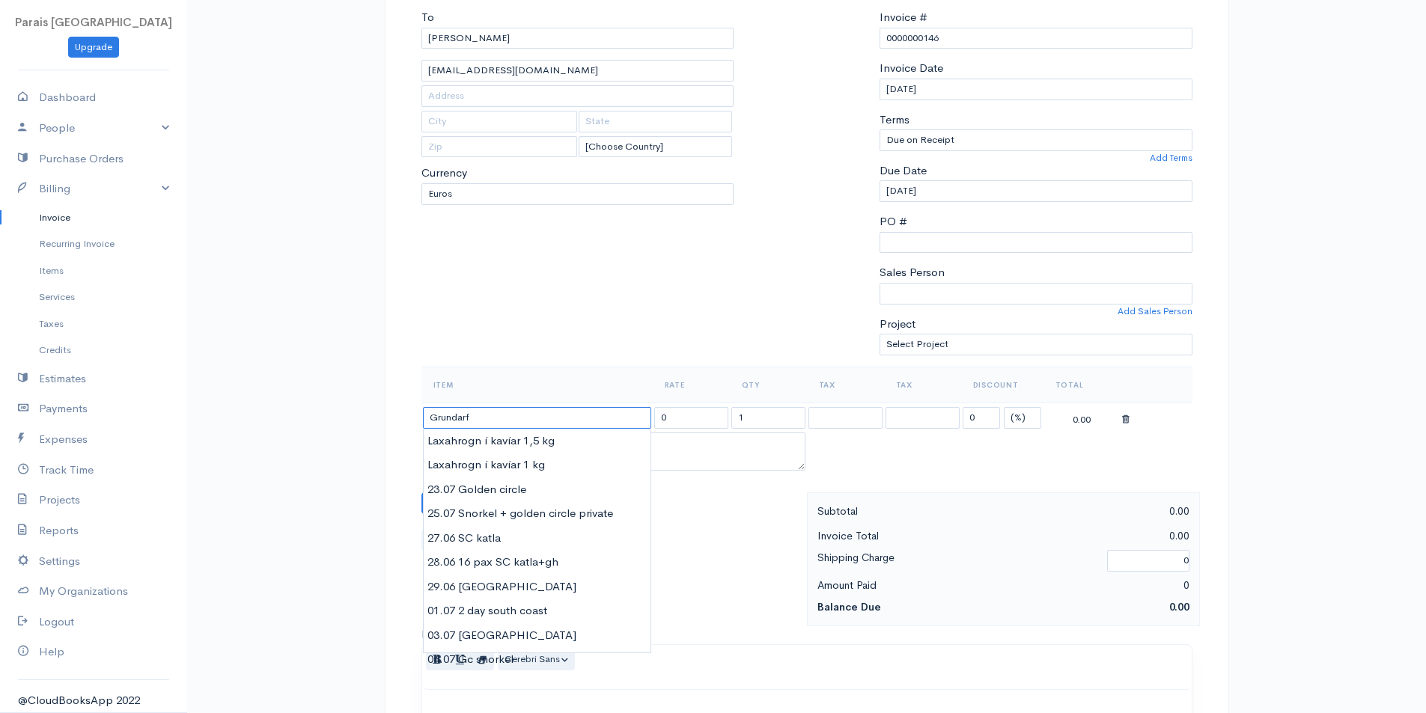
type input "Grundarfj"
type input "F"
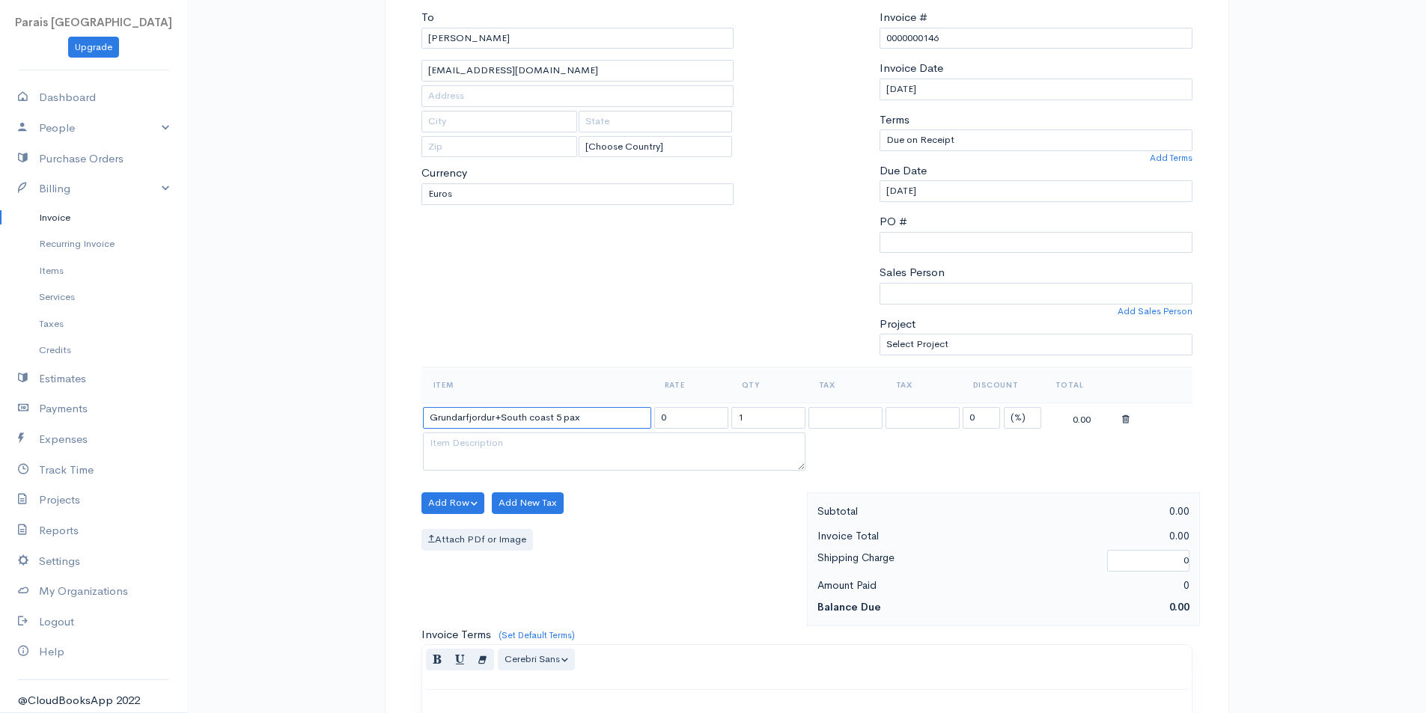
type input "Grundarfjordur+South coast 5 pax"
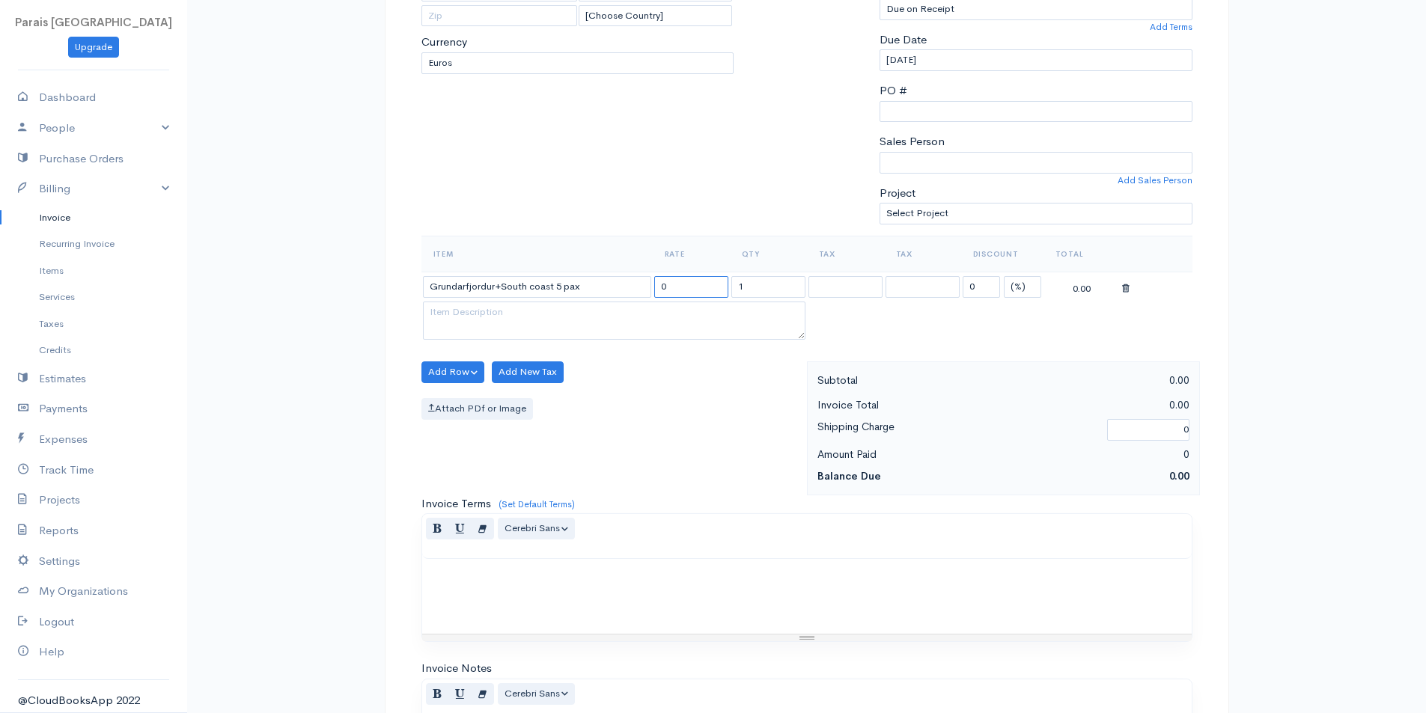
scroll to position [299, 0]
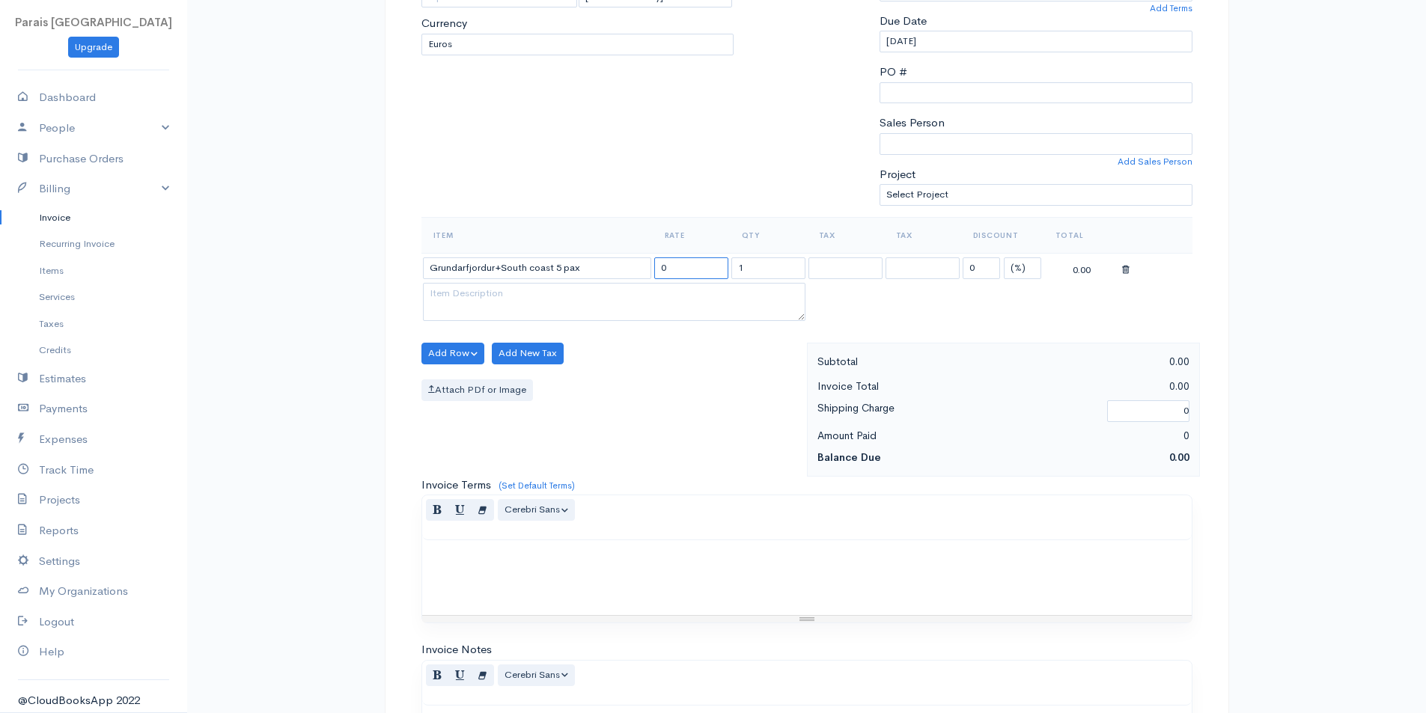
click at [689, 276] on input "0" at bounding box center [691, 269] width 74 height 22
click at [707, 269] on input "0" at bounding box center [691, 269] width 74 height 22
type input "1573.5495"
select select "11.000"
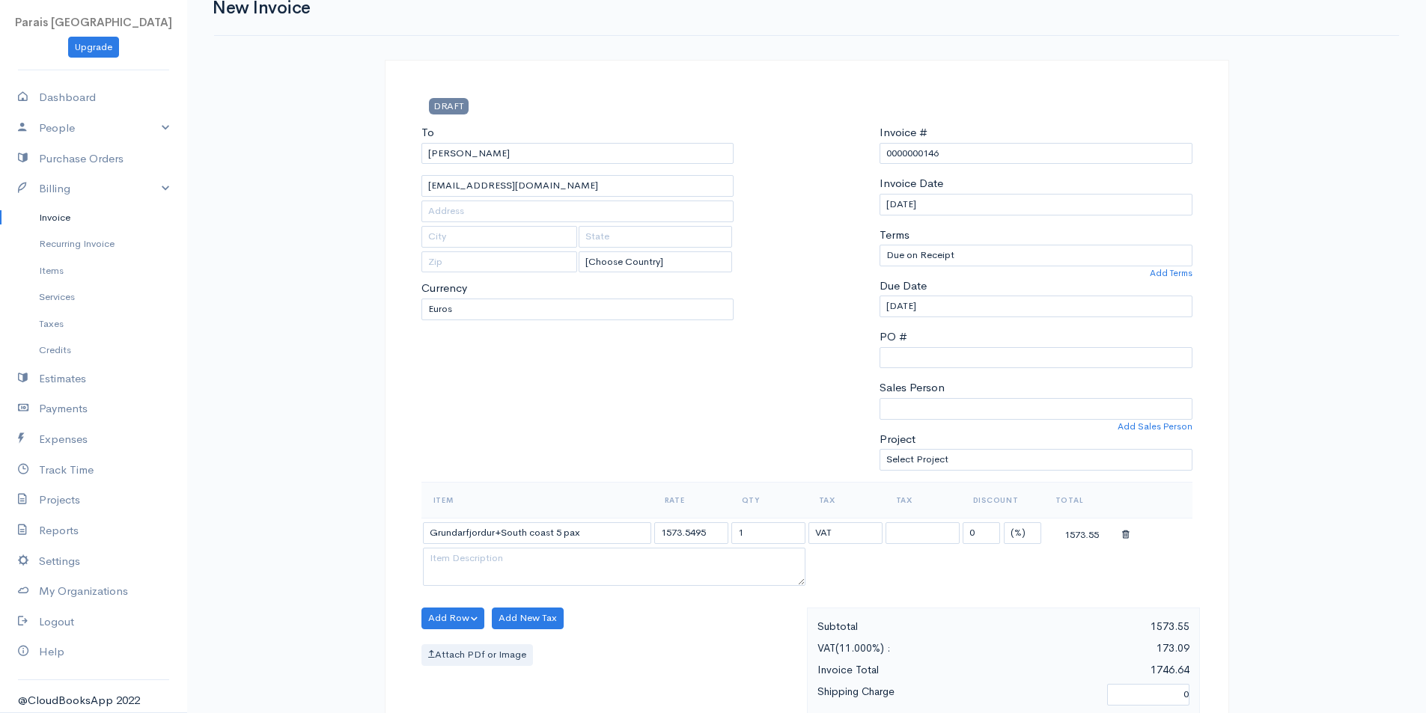
scroll to position [0, 0]
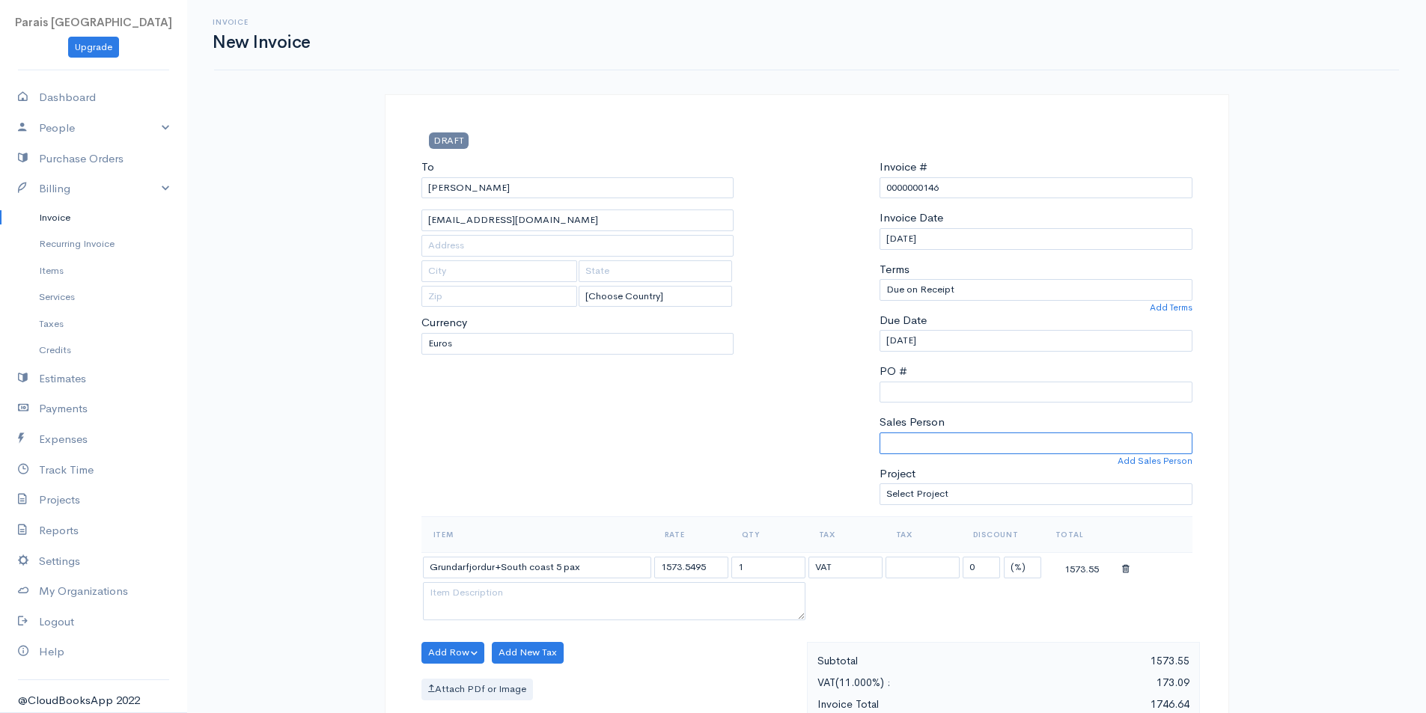
click at [886, 442] on select "[PERSON_NAME]" at bounding box center [1036, 444] width 313 height 22
select select "[PERSON_NAME]"
click at [880, 433] on select "[PERSON_NAME]" at bounding box center [1036, 444] width 313 height 22
click at [564, 415] on div "To [PERSON_NAME] [PERSON_NAME][EMAIL_ADDRESS][DOMAIN_NAME] [Choose Country] [GE…" at bounding box center [578, 338] width 328 height 358
click at [302, 287] on div "Invoice New Invoice DRAFT To [PERSON_NAME] [PERSON_NAME][EMAIL_ADDRESS][DOMAIN_…" at bounding box center [806, 656] width 1239 height 1313
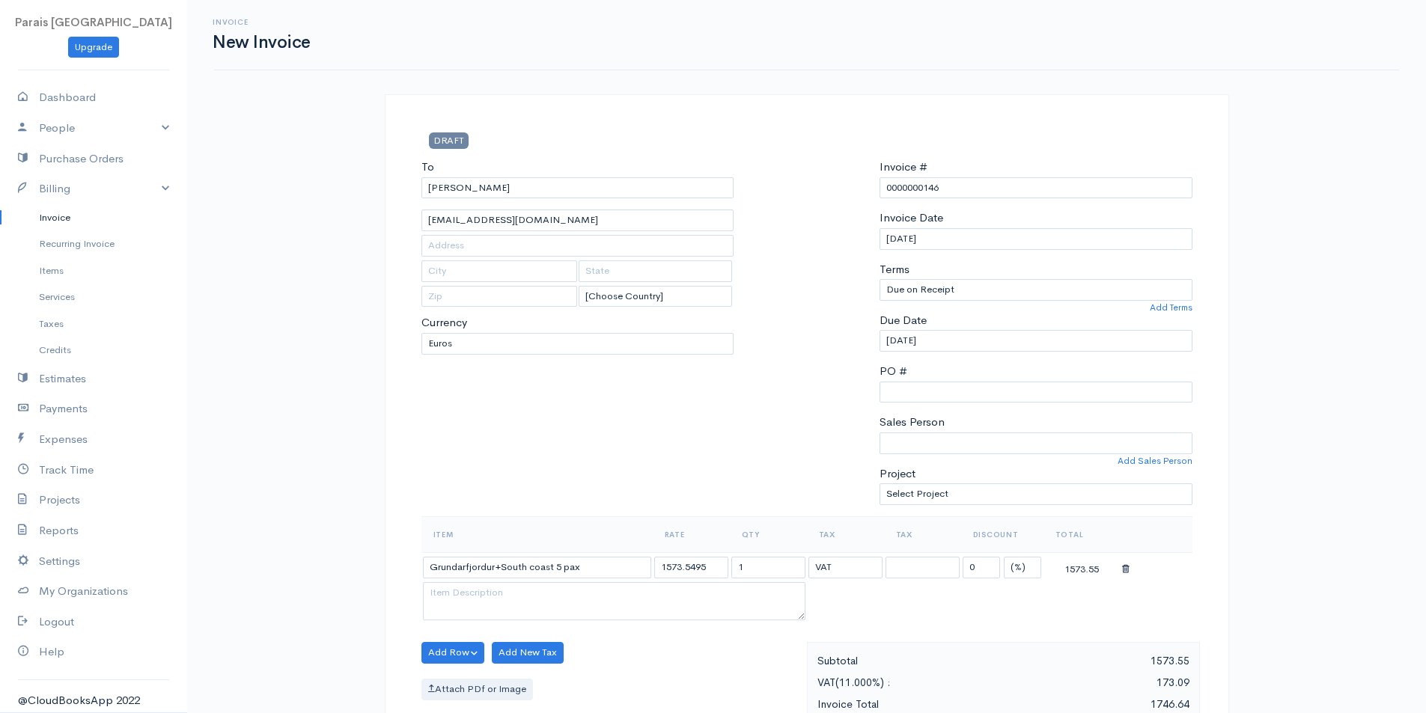
click at [259, 358] on div "Invoice New Invoice DRAFT To [PERSON_NAME] [PERSON_NAME][EMAIL_ADDRESS][DOMAIN_…" at bounding box center [806, 656] width 1239 height 1313
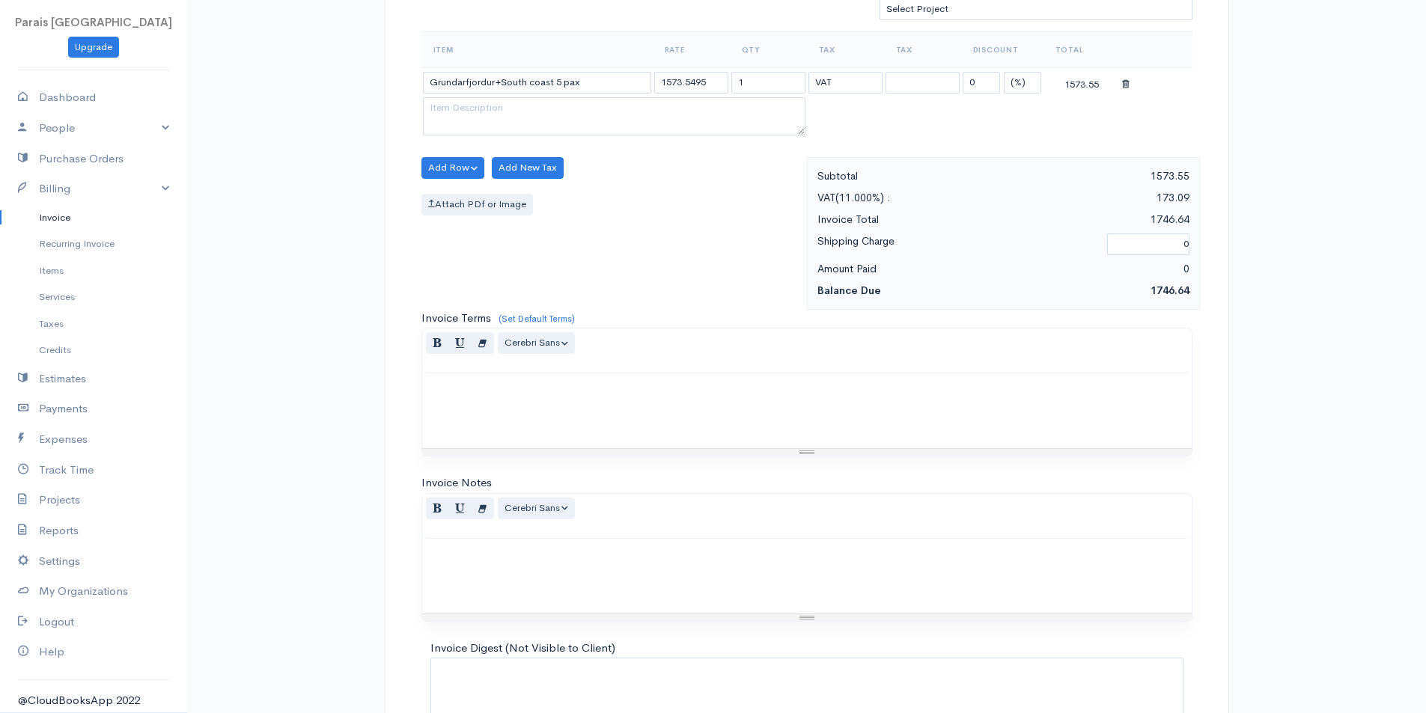
scroll to position [449, 0]
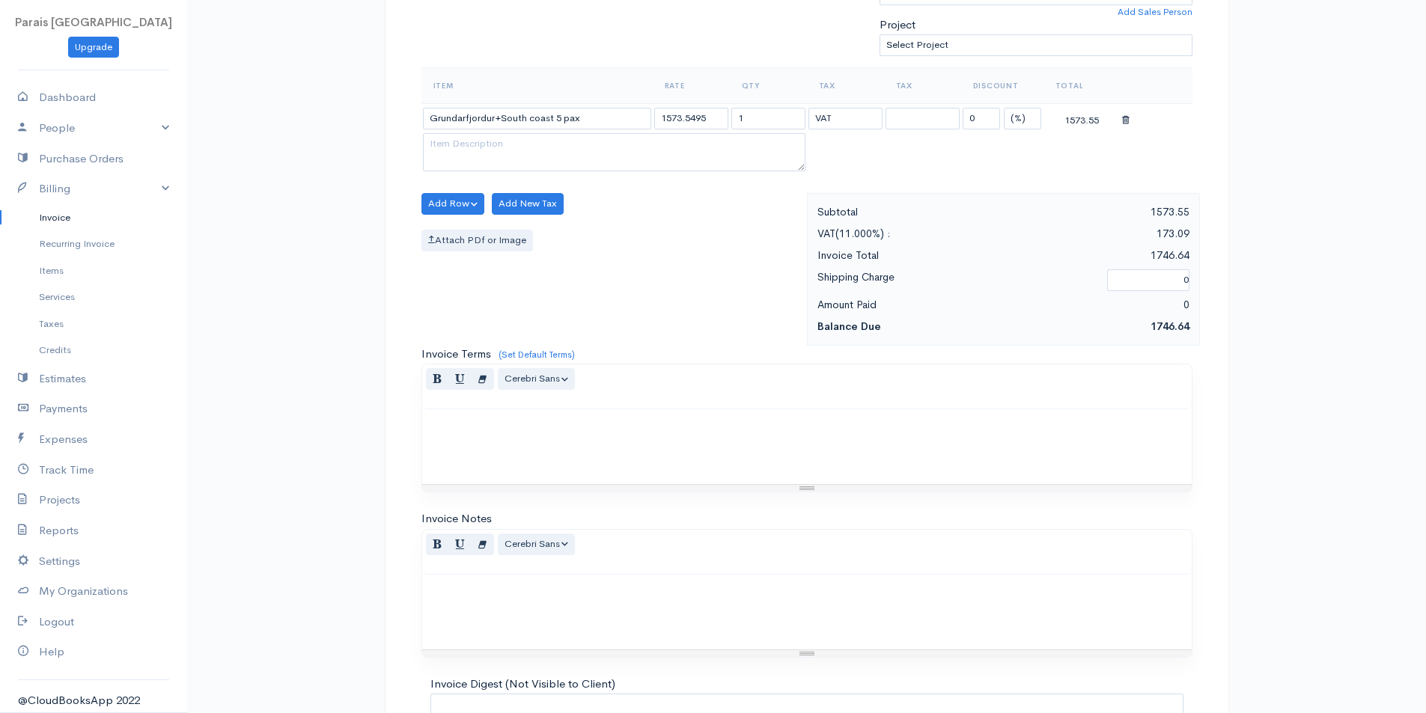
click at [362, 234] on div "DRAFT To [PERSON_NAME] [PERSON_NAME][EMAIL_ADDRESS][DOMAIN_NAME] [Choose Countr…" at bounding box center [807, 254] width 898 height 1218
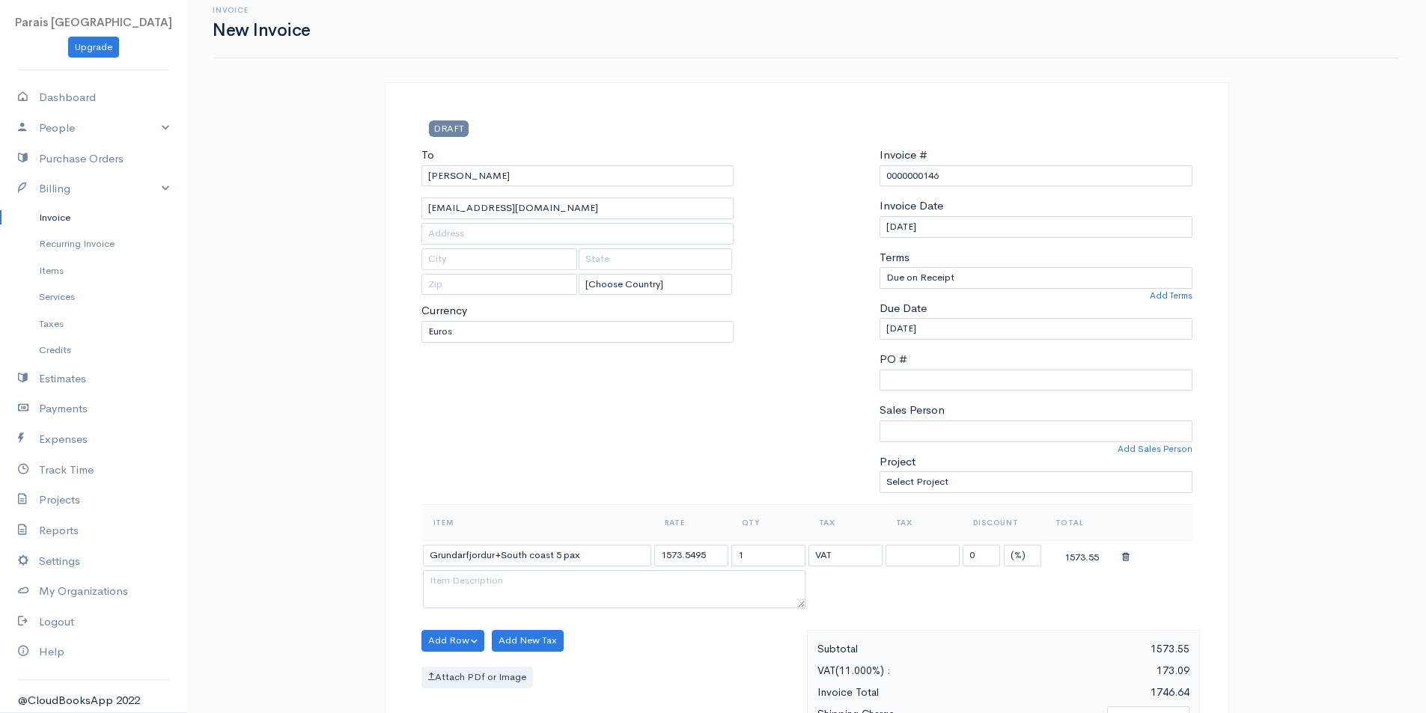
scroll to position [0, 0]
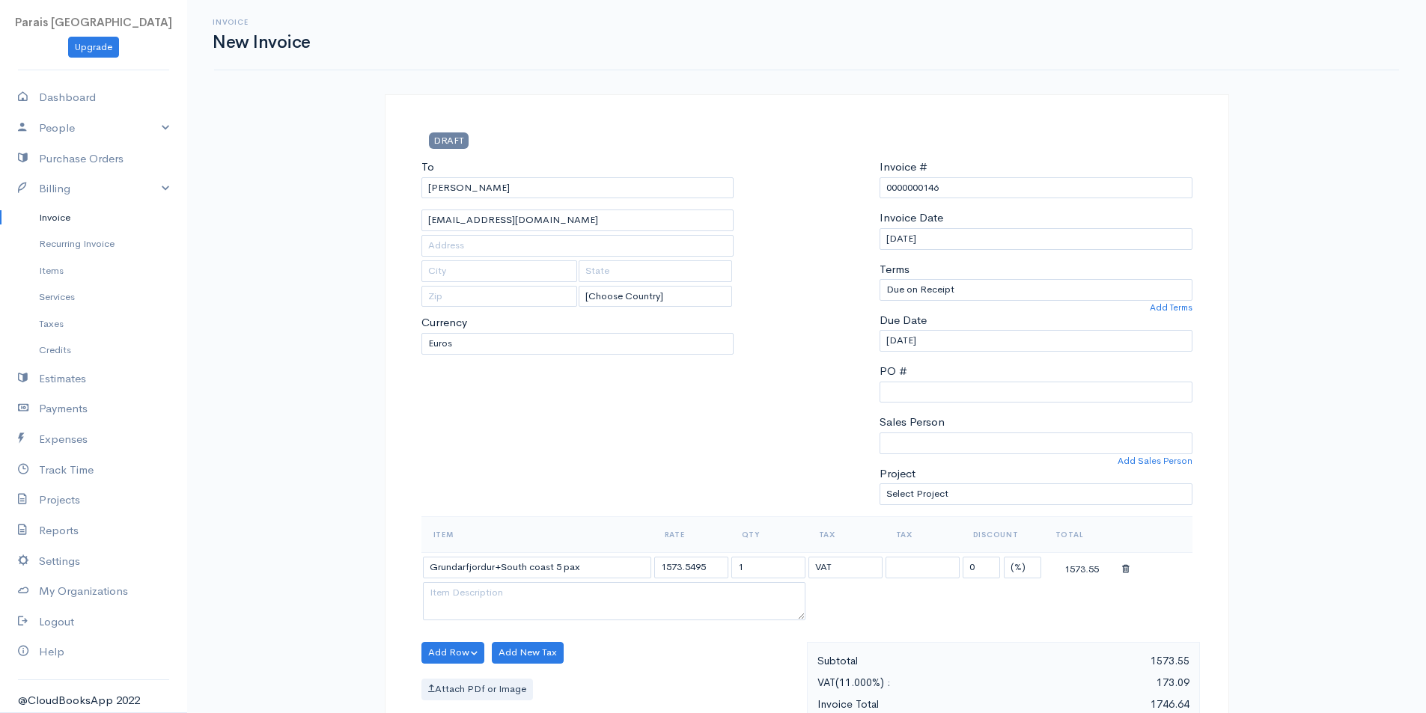
click at [359, 231] on div "DRAFT To [PERSON_NAME] [PERSON_NAME][EMAIL_ADDRESS][DOMAIN_NAME] [Choose Countr…" at bounding box center [807, 703] width 898 height 1218
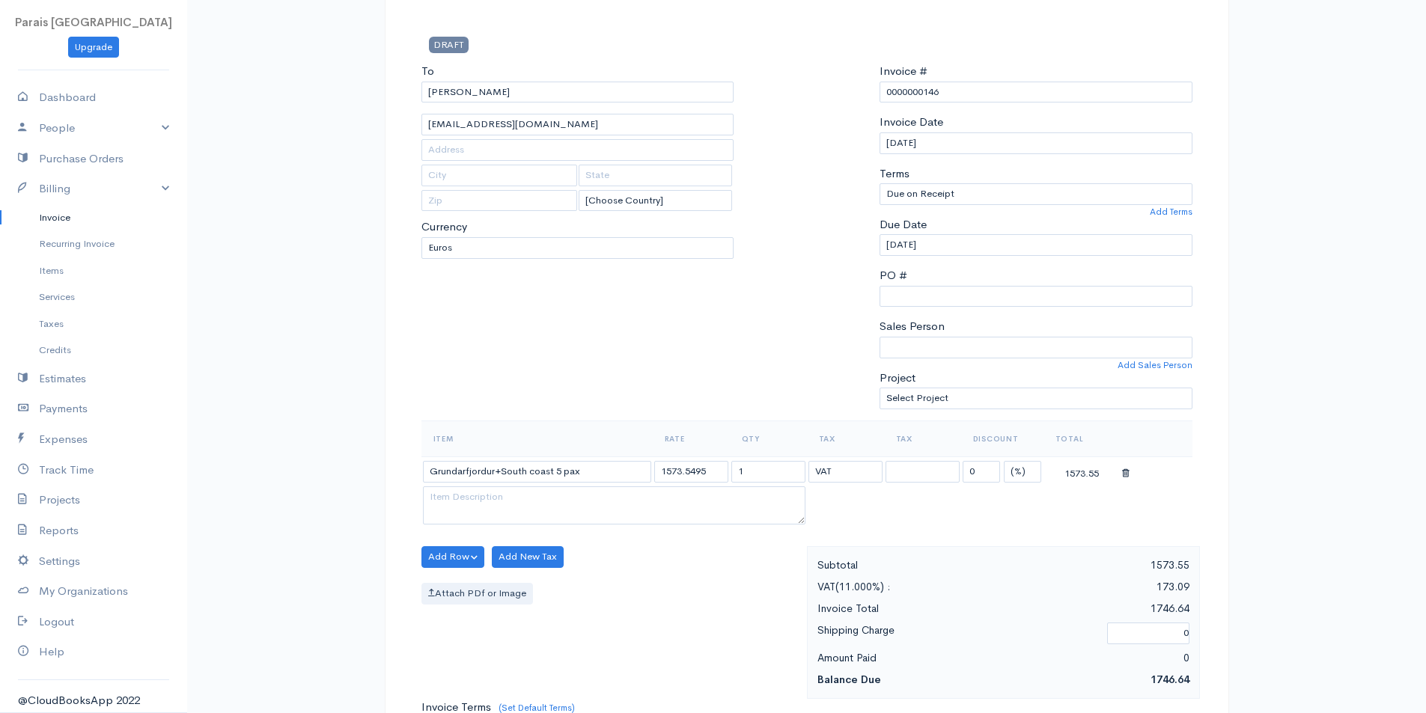
scroll to position [150, 0]
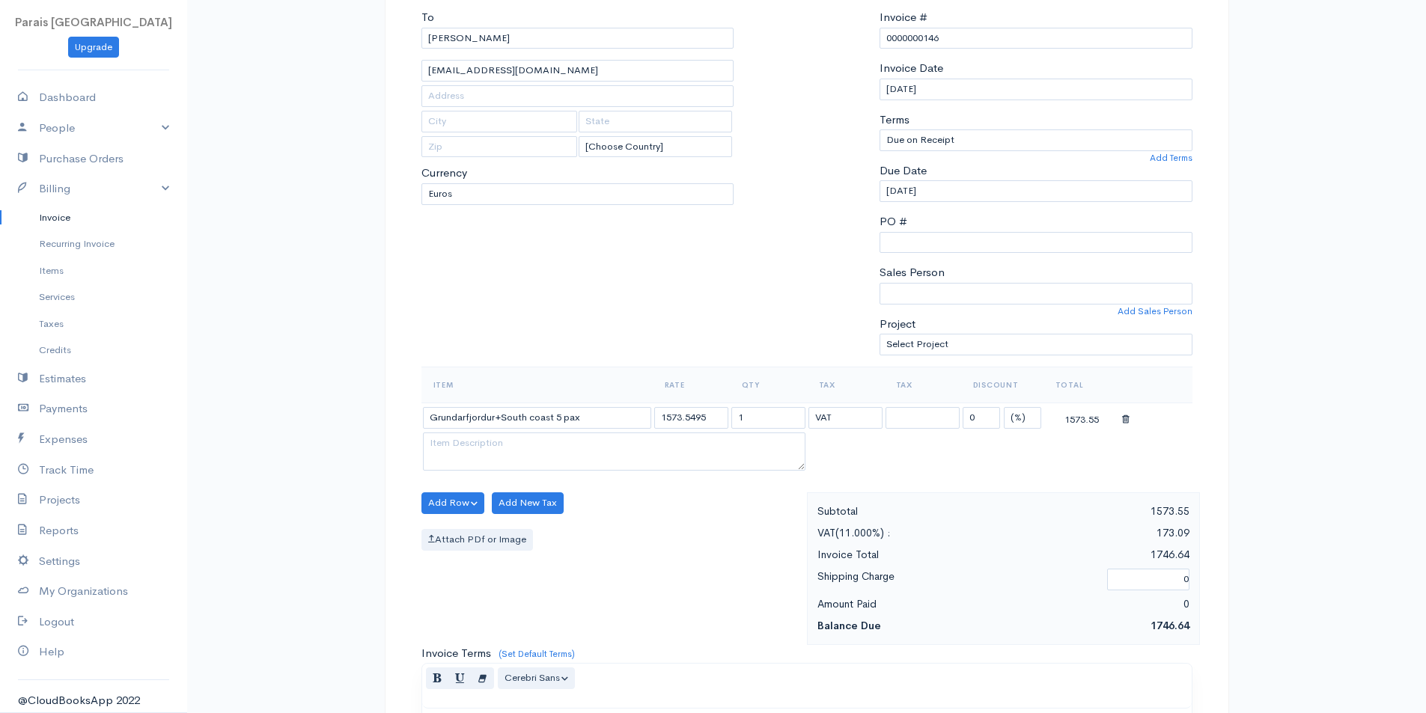
drag, startPoint x: 327, startPoint y: 307, endPoint x: 318, endPoint y: 292, distance: 17.5
click at [326, 307] on div "Invoice New Invoice DRAFT To [PERSON_NAME] [PERSON_NAME][EMAIL_ADDRESS][DOMAIN_…" at bounding box center [806, 506] width 1239 height 1313
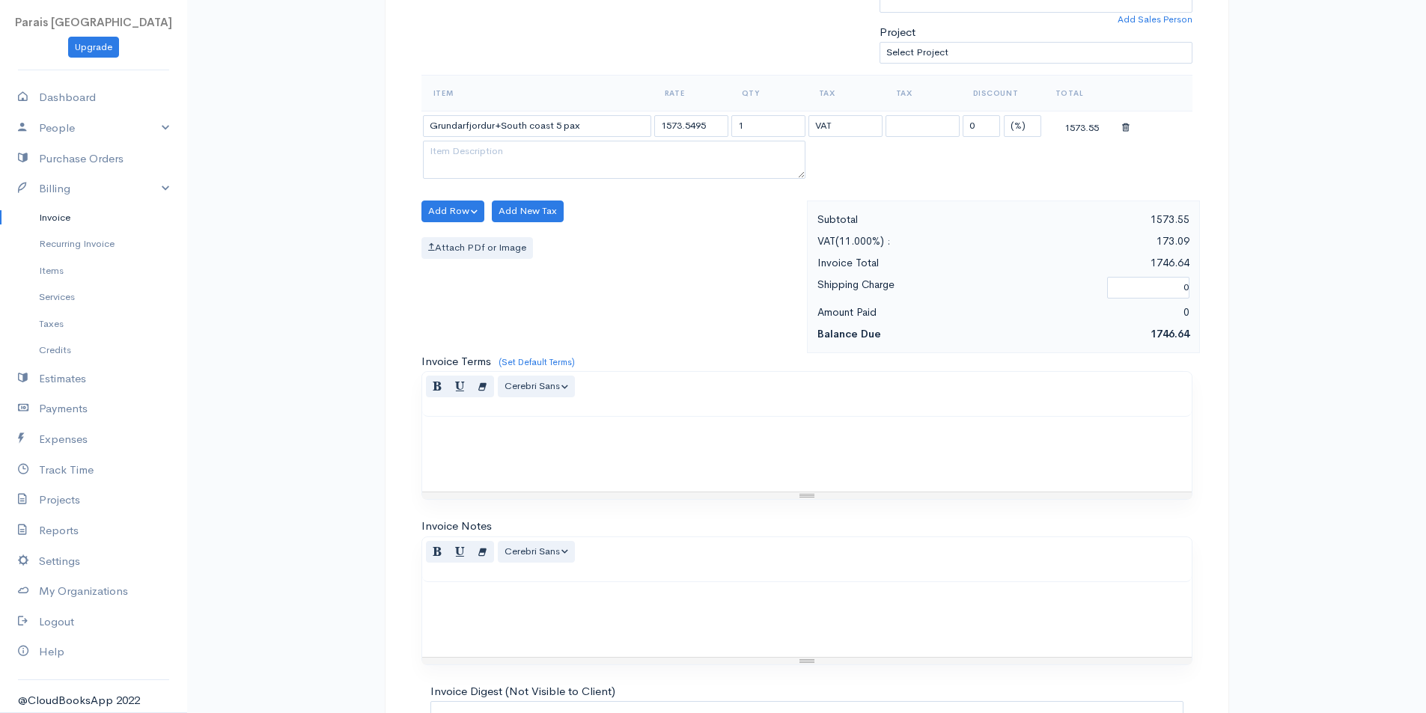
scroll to position [600, 0]
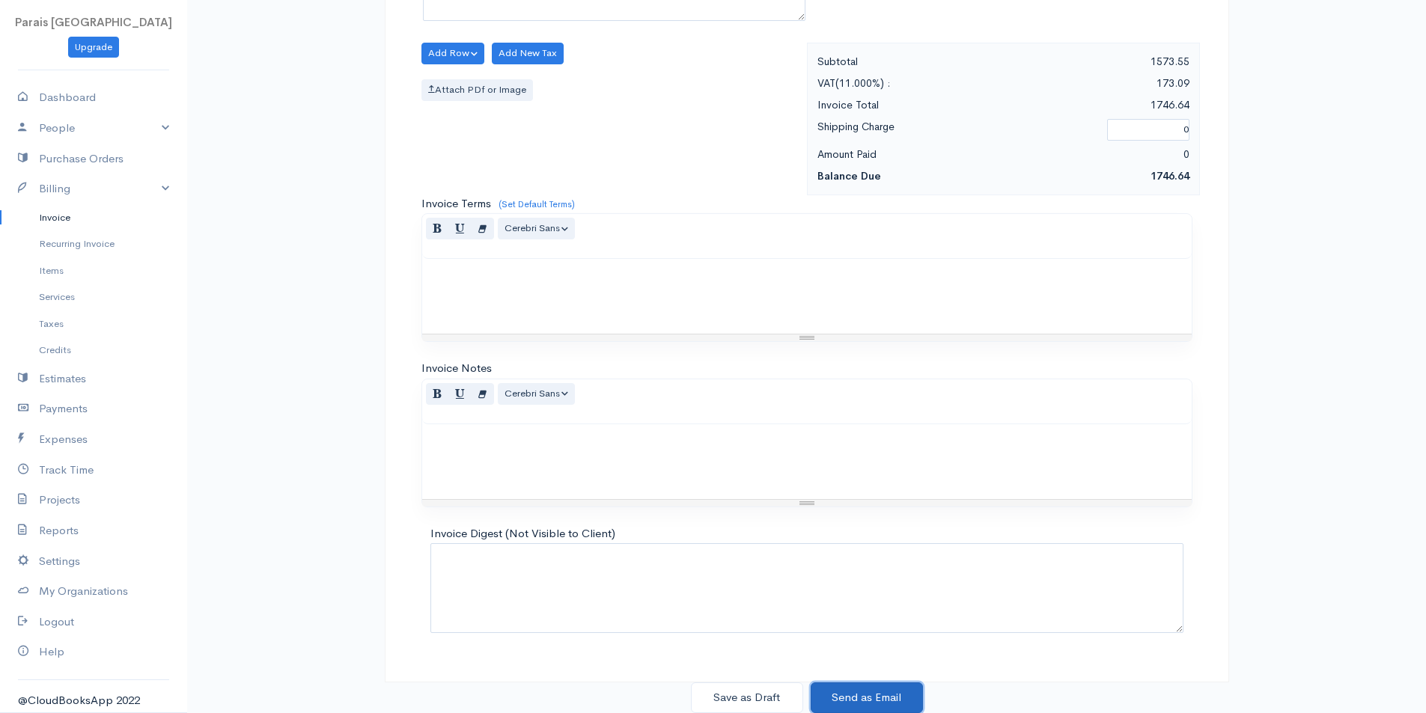
click at [873, 698] on button "Send as Email" at bounding box center [867, 698] width 112 height 31
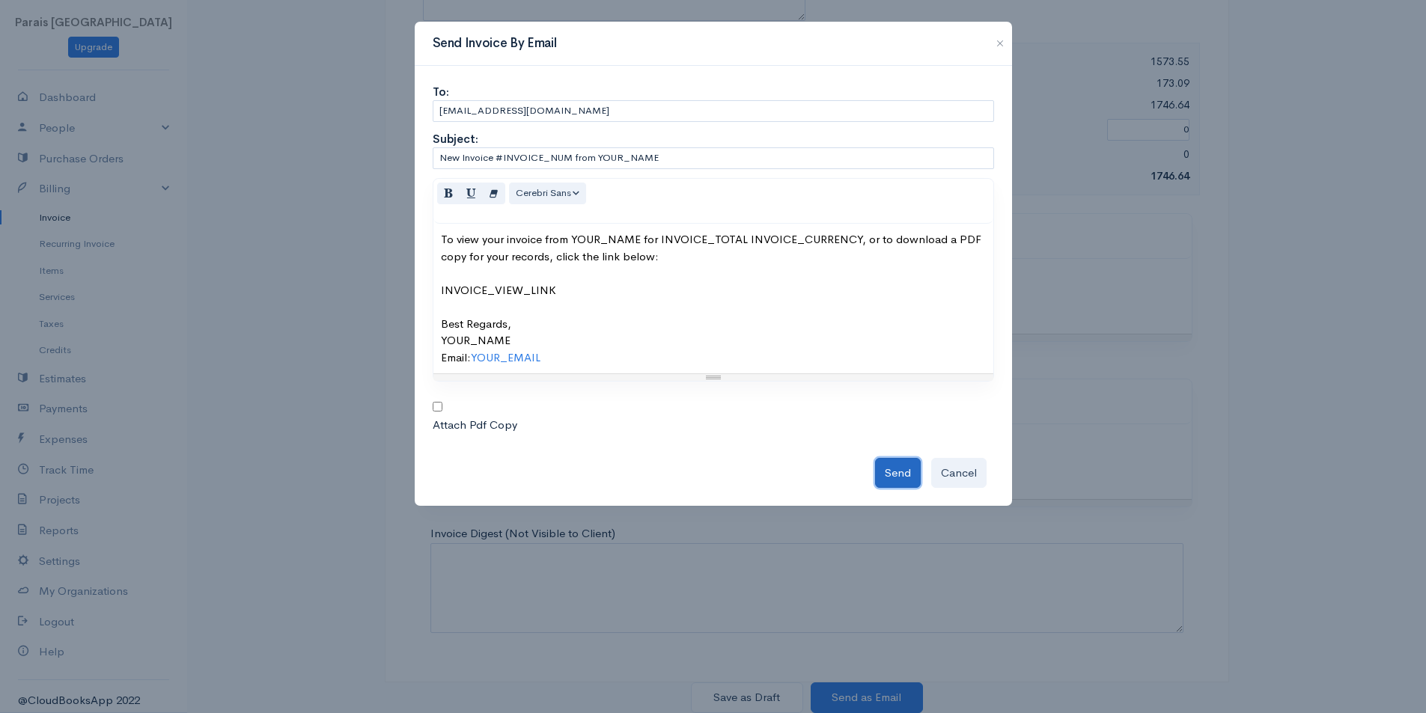
click at [886, 464] on button "Send" at bounding box center [898, 473] width 46 height 31
click at [1006, 45] on button "button" at bounding box center [1000, 43] width 24 height 18
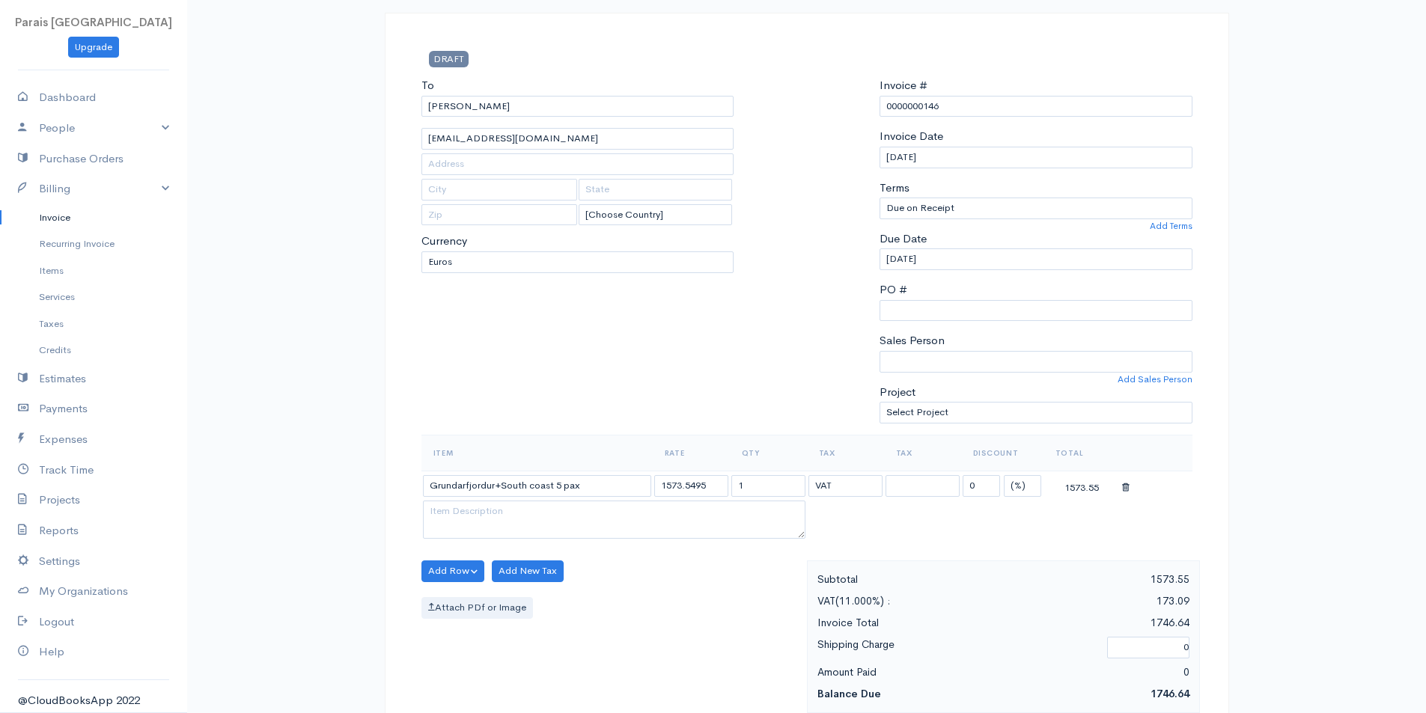
scroll to position [0, 0]
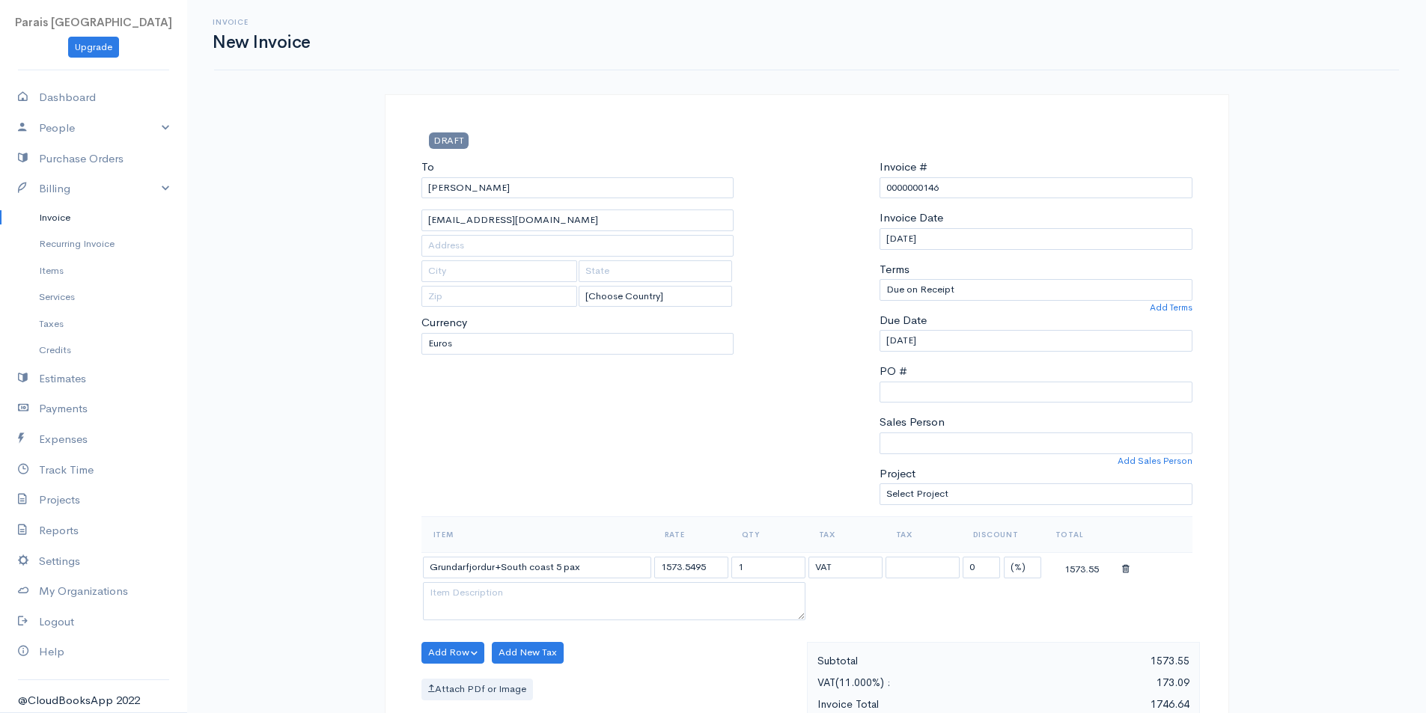
click at [59, 213] on link "Invoice" at bounding box center [93, 217] width 187 height 27
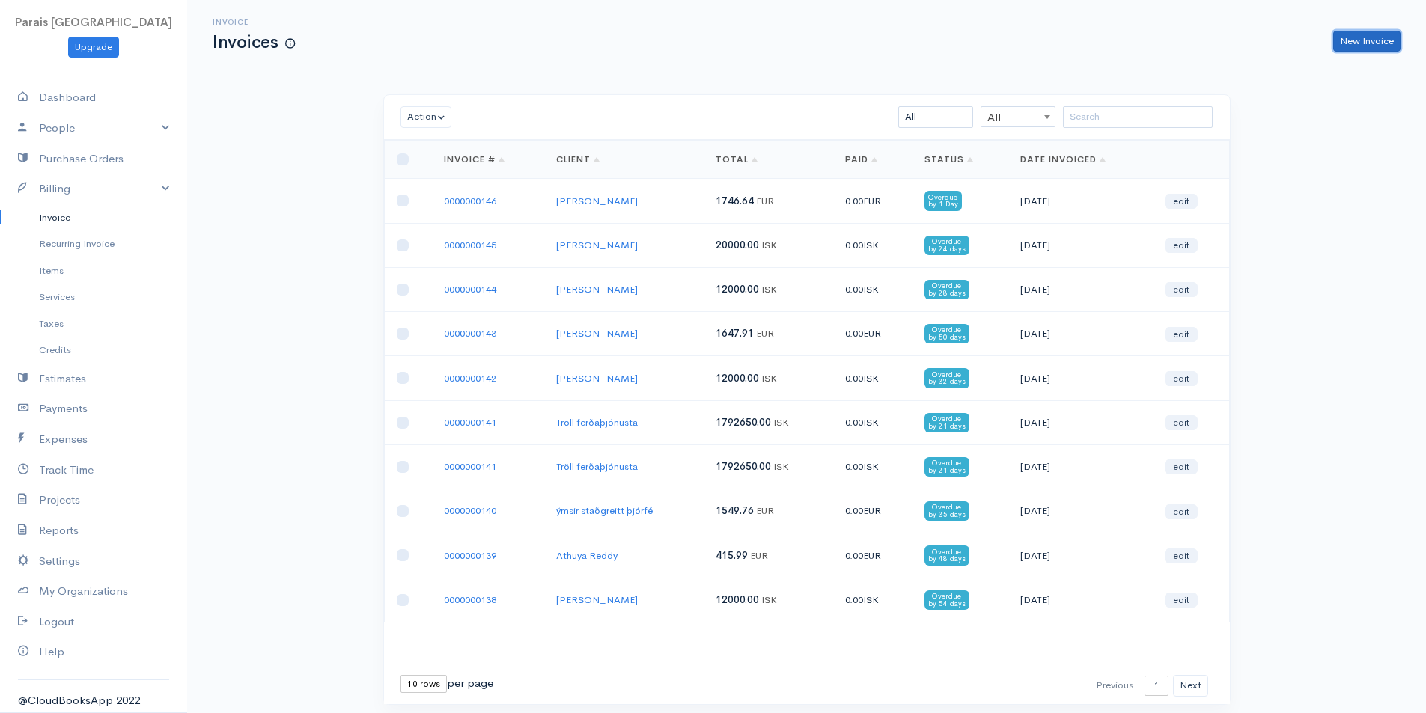
click at [1361, 42] on link "New Invoice" at bounding box center [1366, 42] width 67 height 22
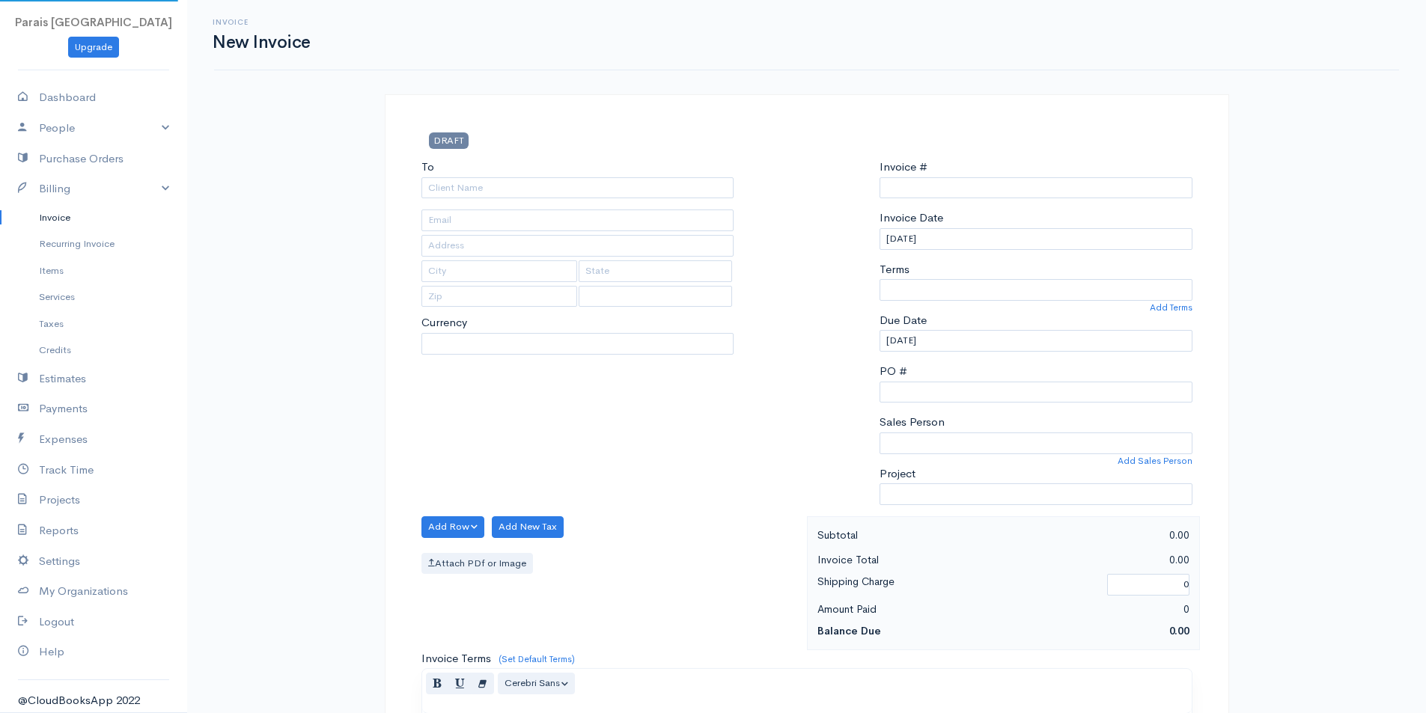
type input "0000000147"
select select "[GEOGRAPHIC_DATA]"
select select "EUR"
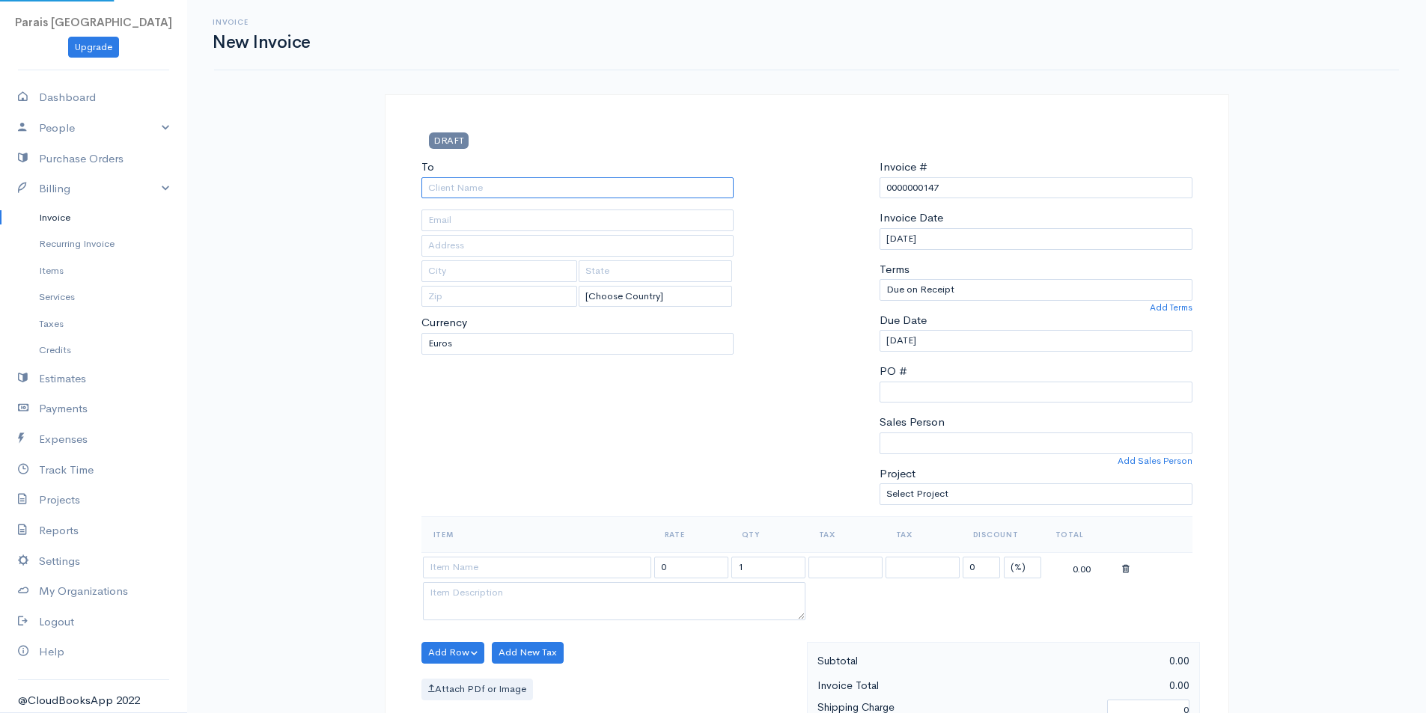
click at [594, 189] on input "To" at bounding box center [577, 188] width 313 height 22
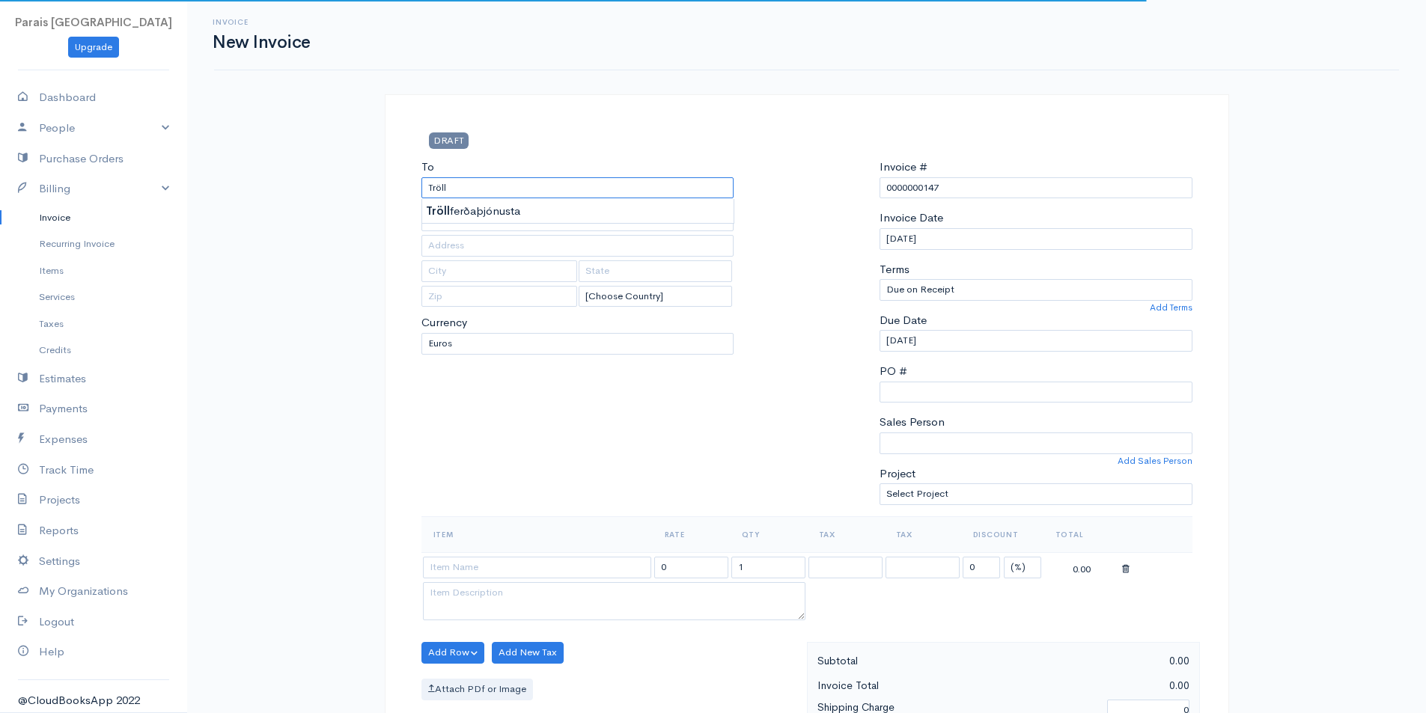
type input "Tröll ferðaþjónusta"
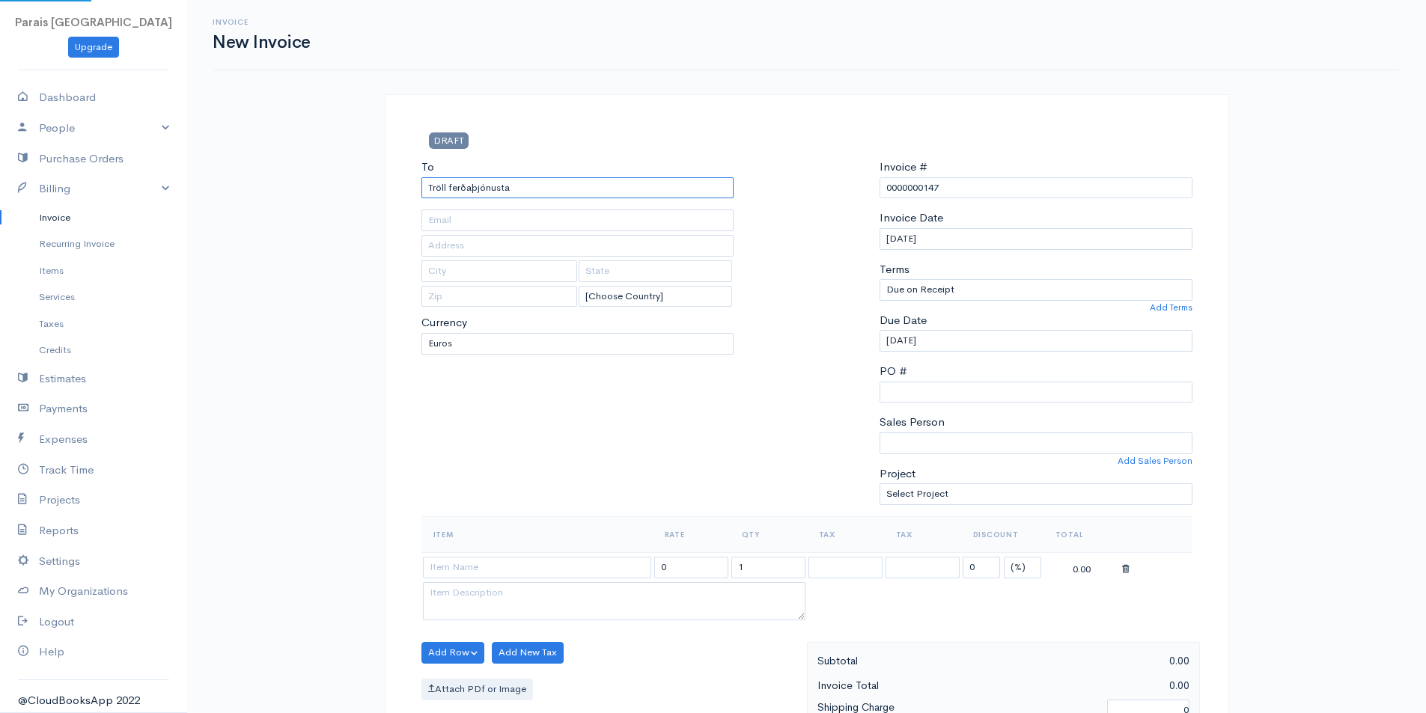
type input "[EMAIL_ADDRESS][DOMAIN_NAME]"
type input "Fiskislóð 45g"
type input "[GEOGRAPHIC_DATA]"
type input "101"
type input "Tröll ferðaþjónusta"
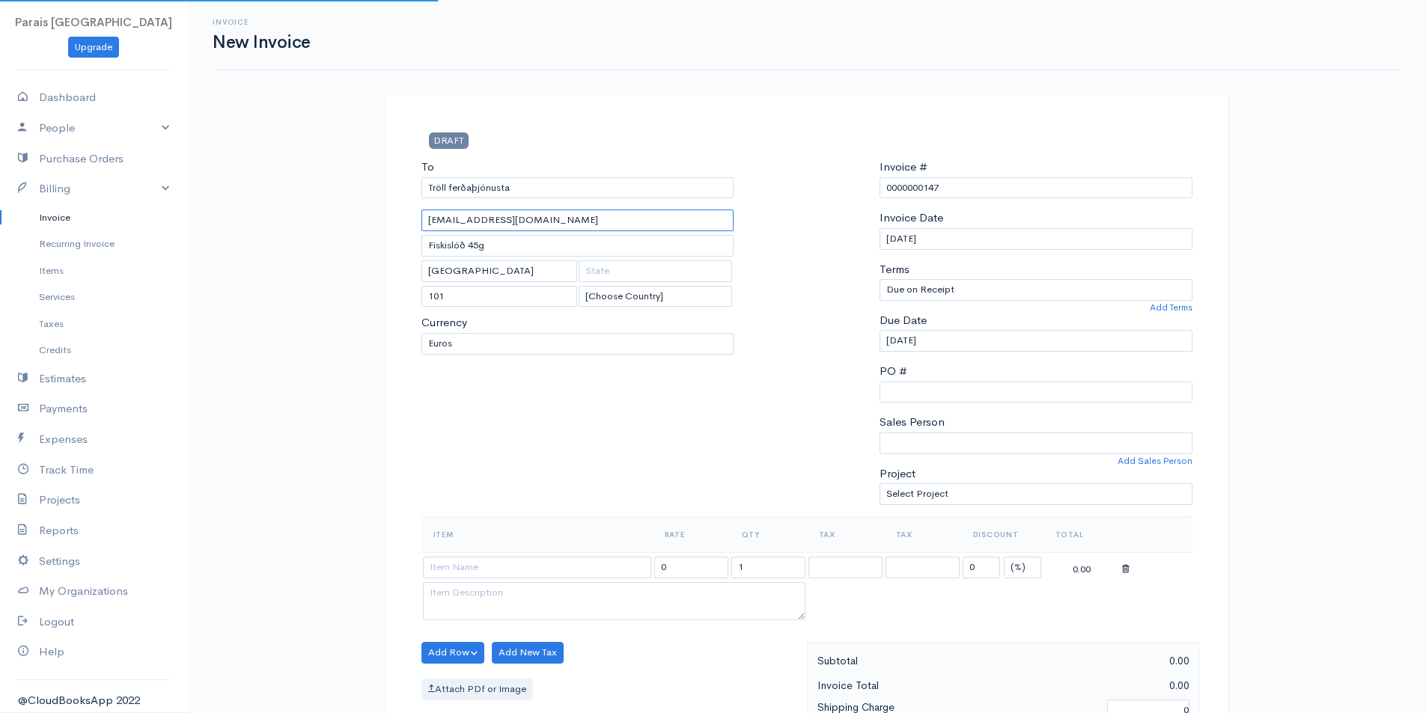
select select "ISK"
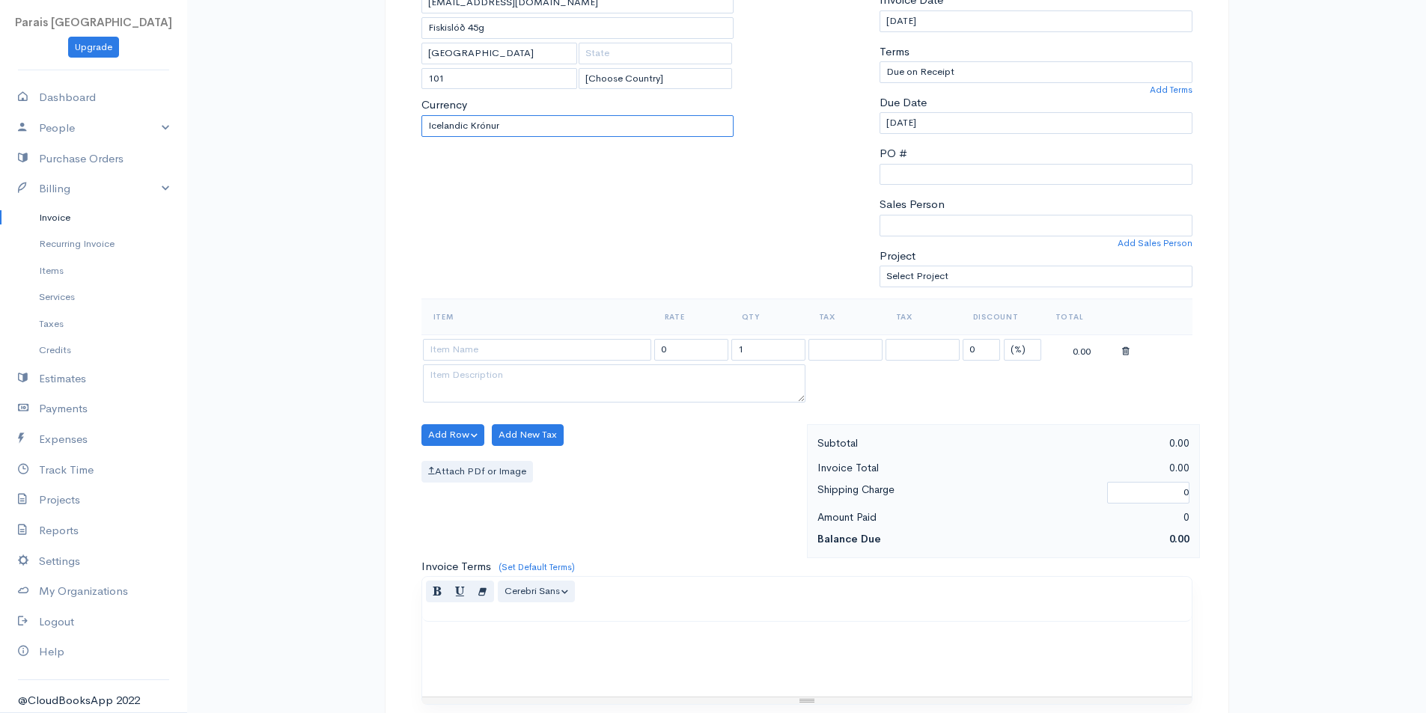
scroll to position [132, 0]
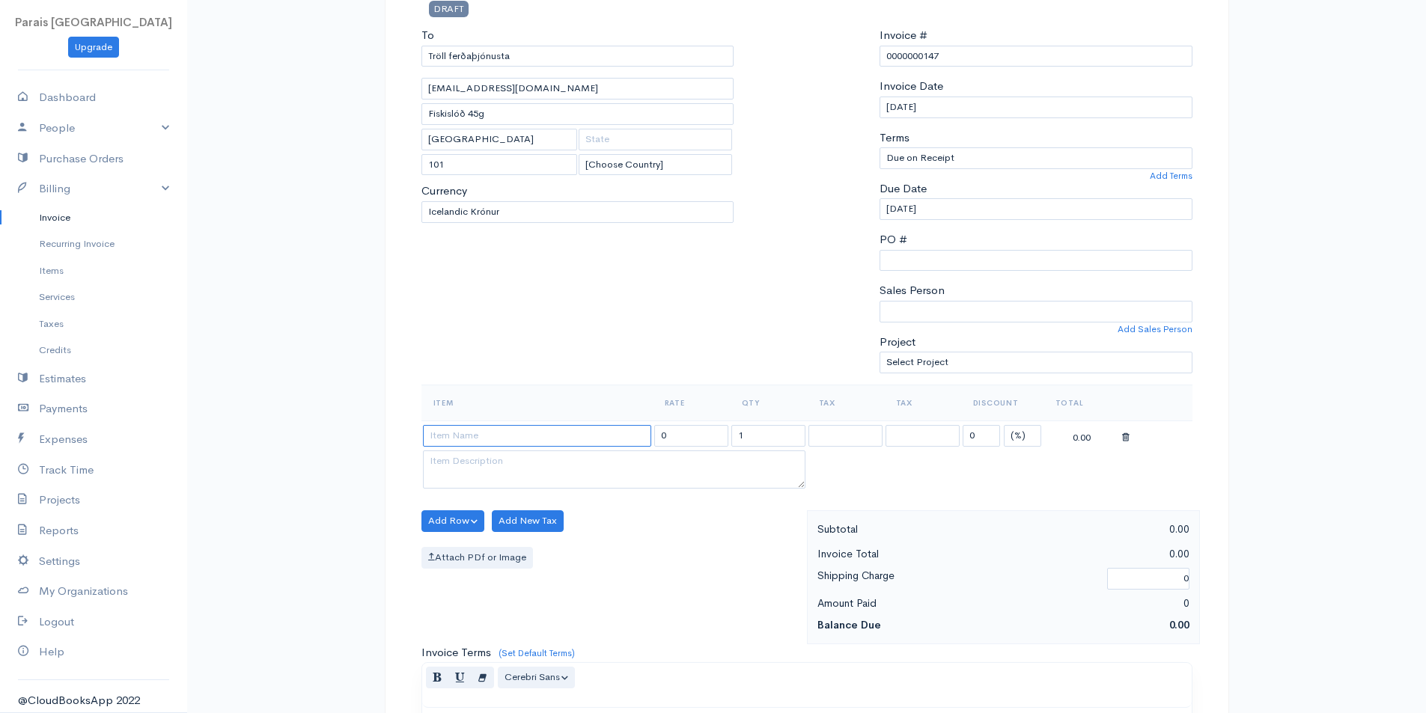
click at [432, 437] on input at bounding box center [537, 436] width 228 height 22
type input "29.07 Snae PDM"
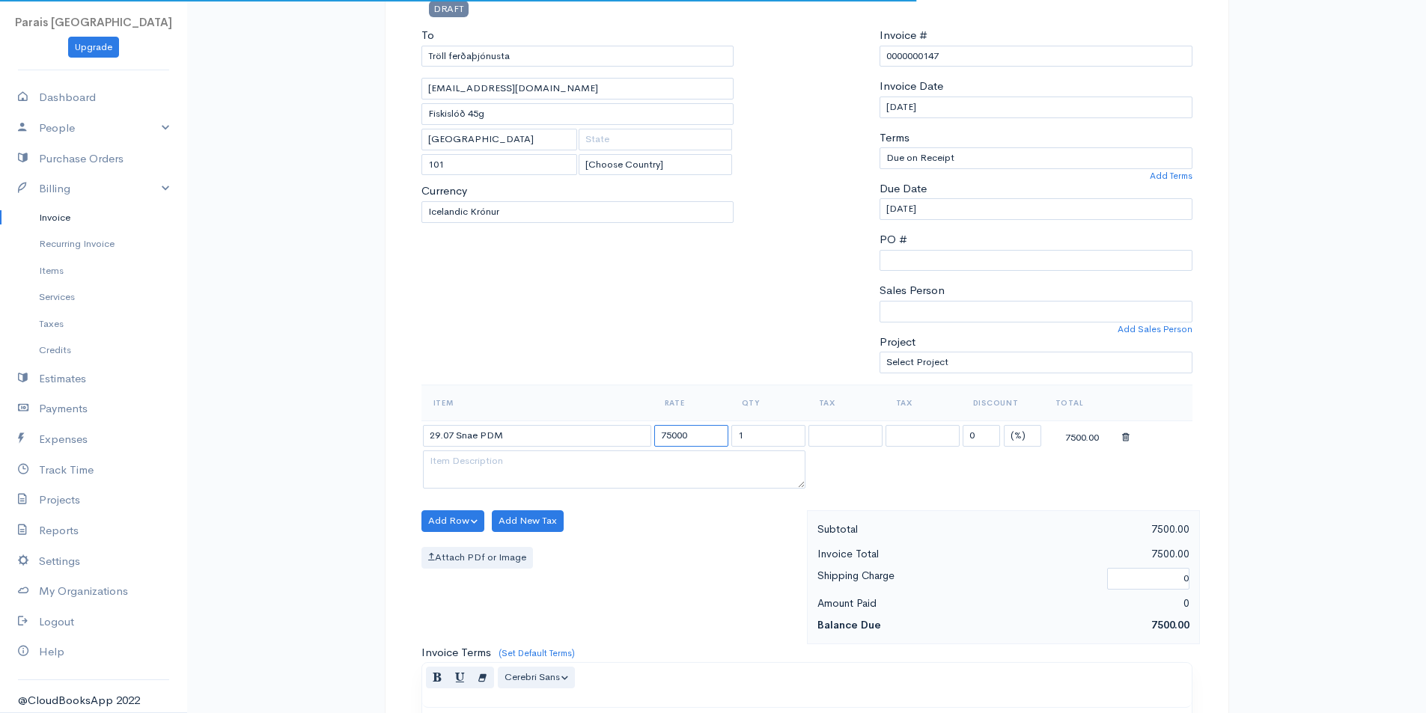
type input "75000"
select select "11.000"
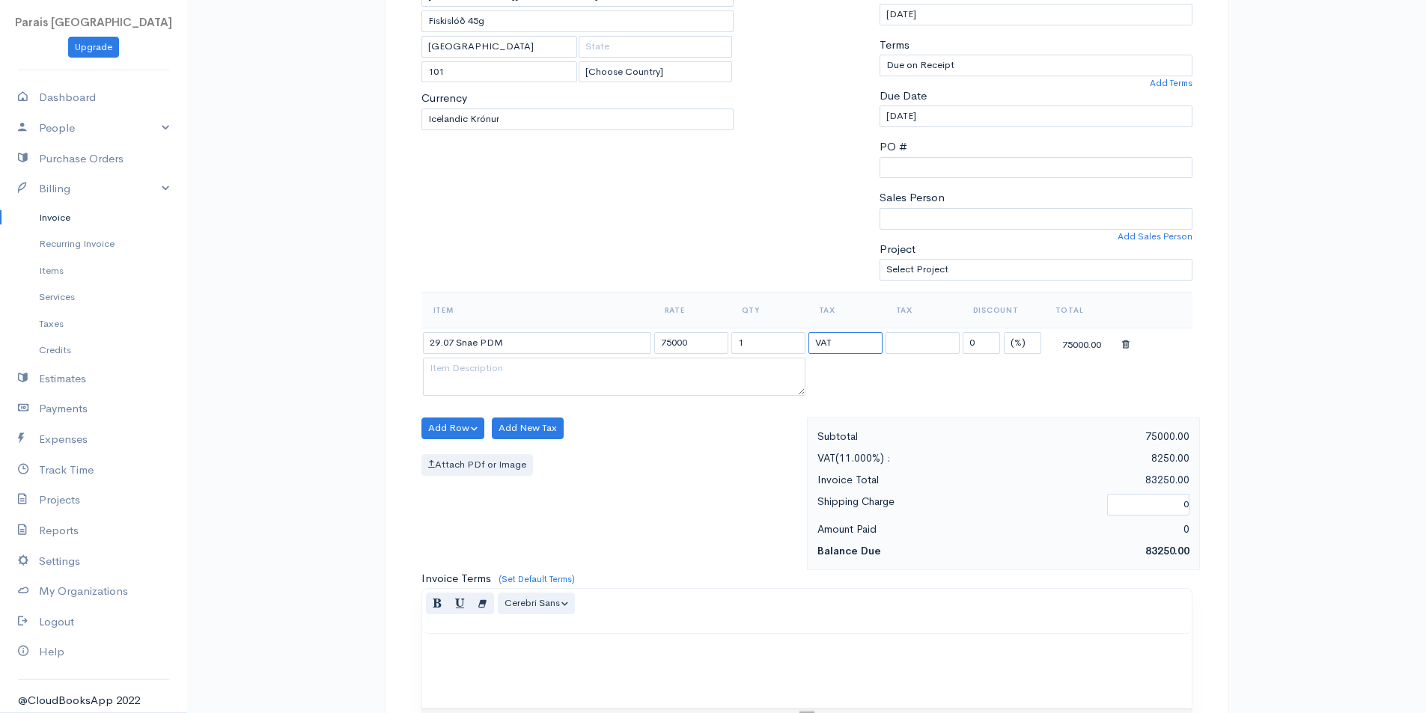
scroll to position [281, 0]
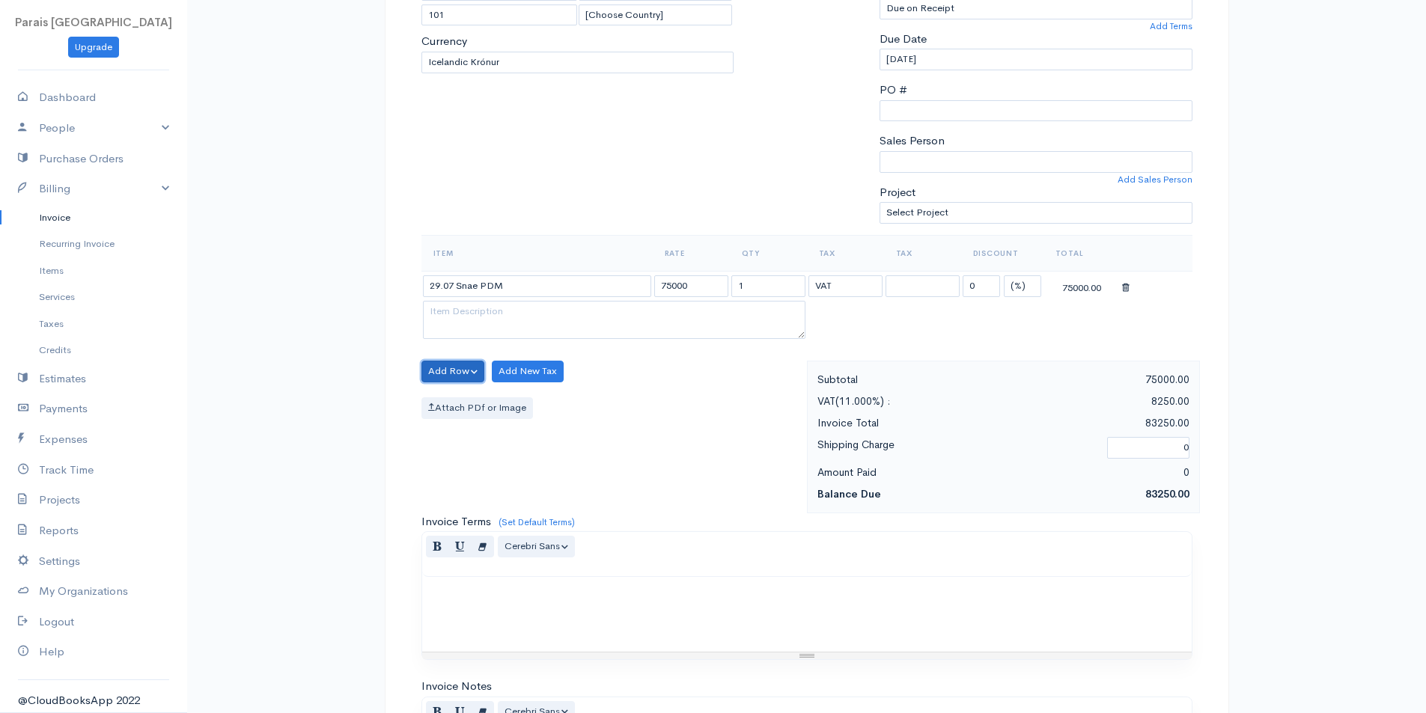
click at [441, 363] on button "Add Row" at bounding box center [453, 372] width 64 height 22
click at [457, 399] on link "Add Item Row" at bounding box center [481, 402] width 118 height 26
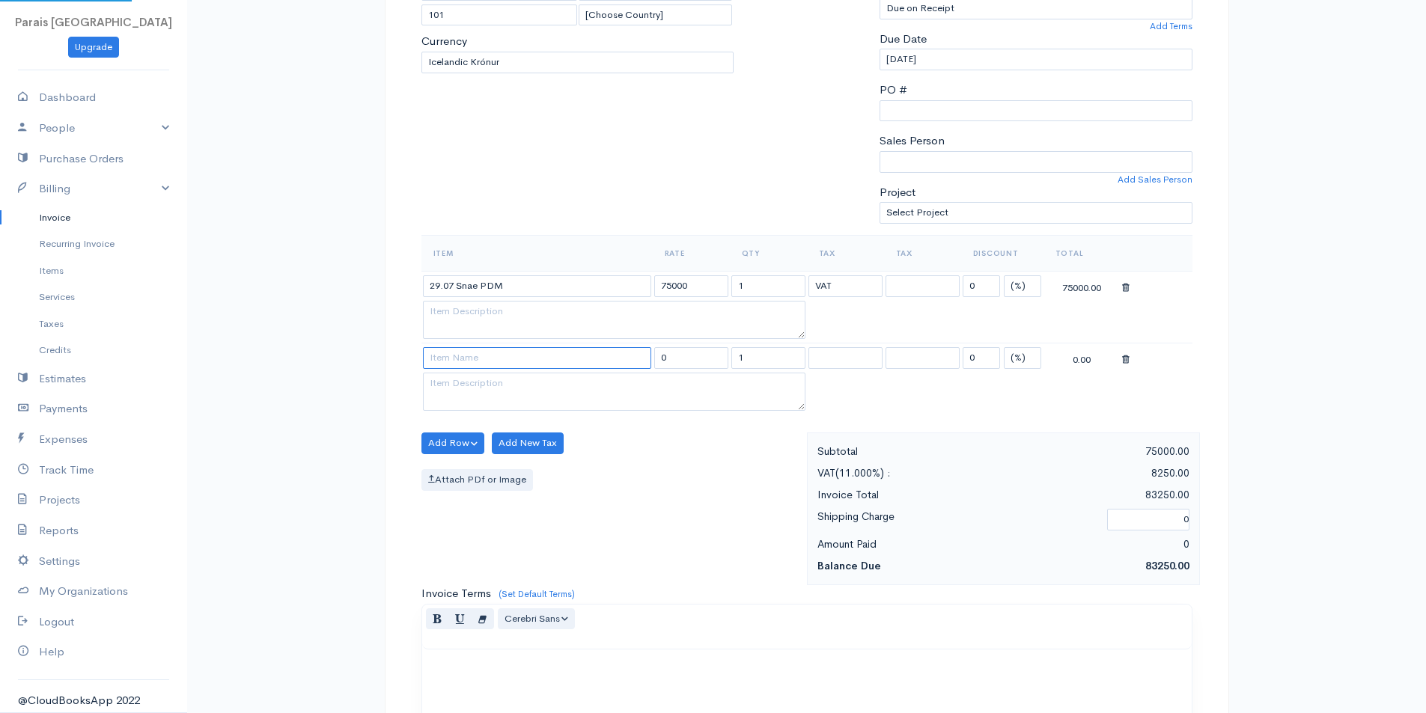
click at [445, 358] on input at bounding box center [537, 358] width 228 height 22
type input "30.07 GC"
type input "70000"
select select "11.000"
click at [444, 451] on button "Add Row" at bounding box center [453, 444] width 64 height 22
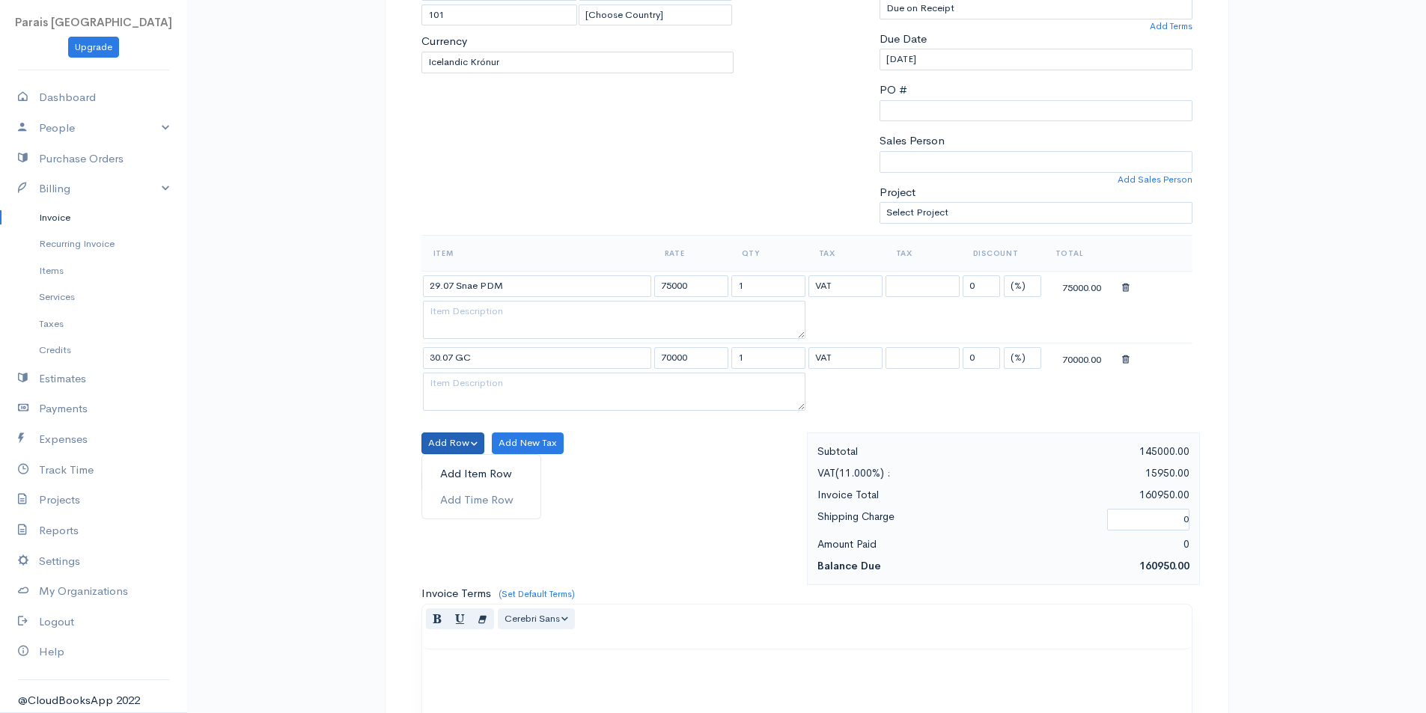
click at [463, 469] on link "Add Item Row" at bounding box center [481, 474] width 118 height 26
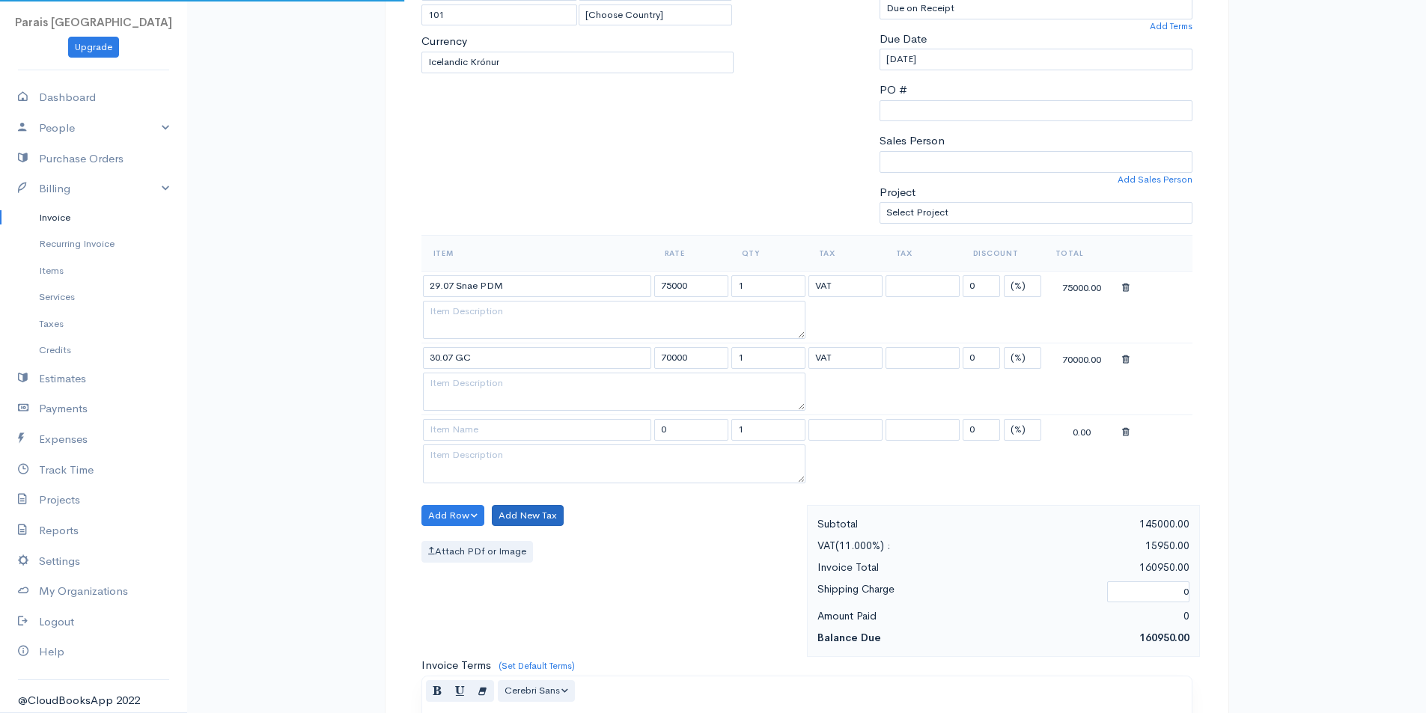
scroll to position [431, 0]
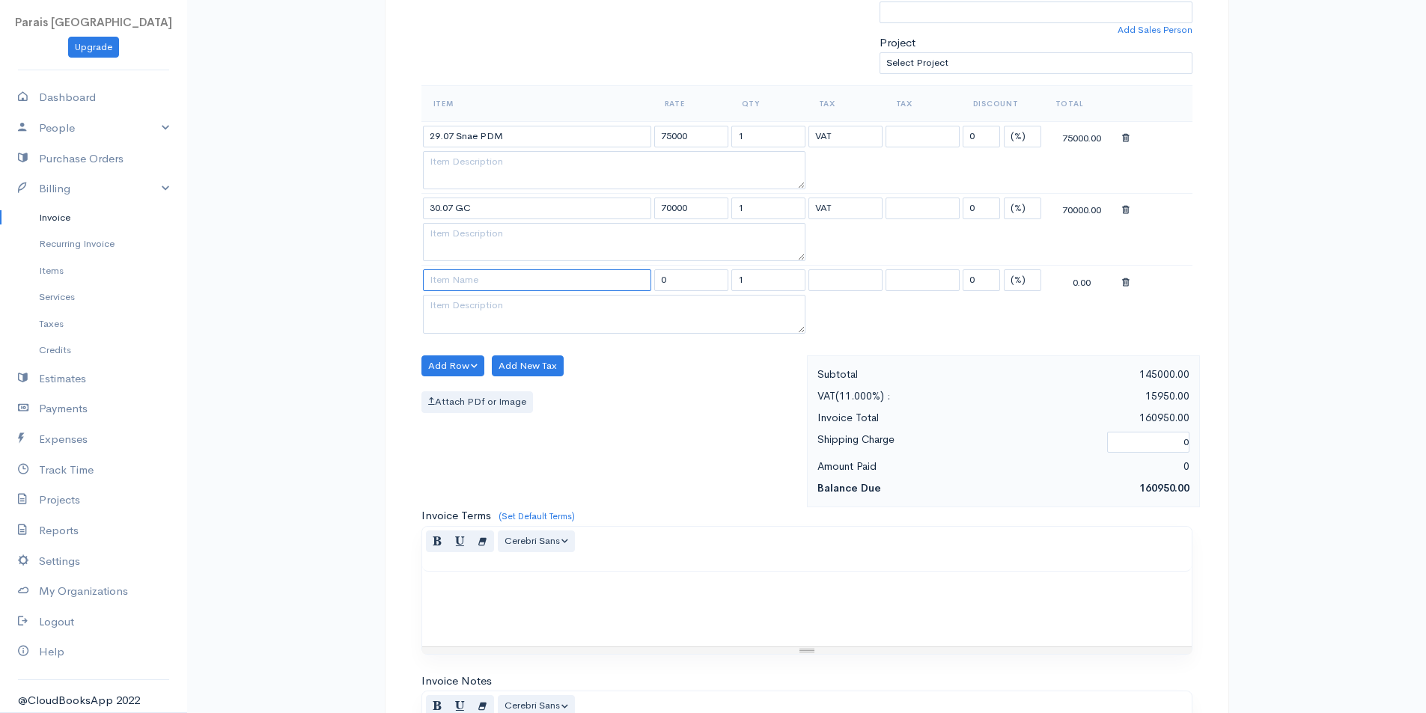
click at [494, 287] on input at bounding box center [537, 280] width 228 height 22
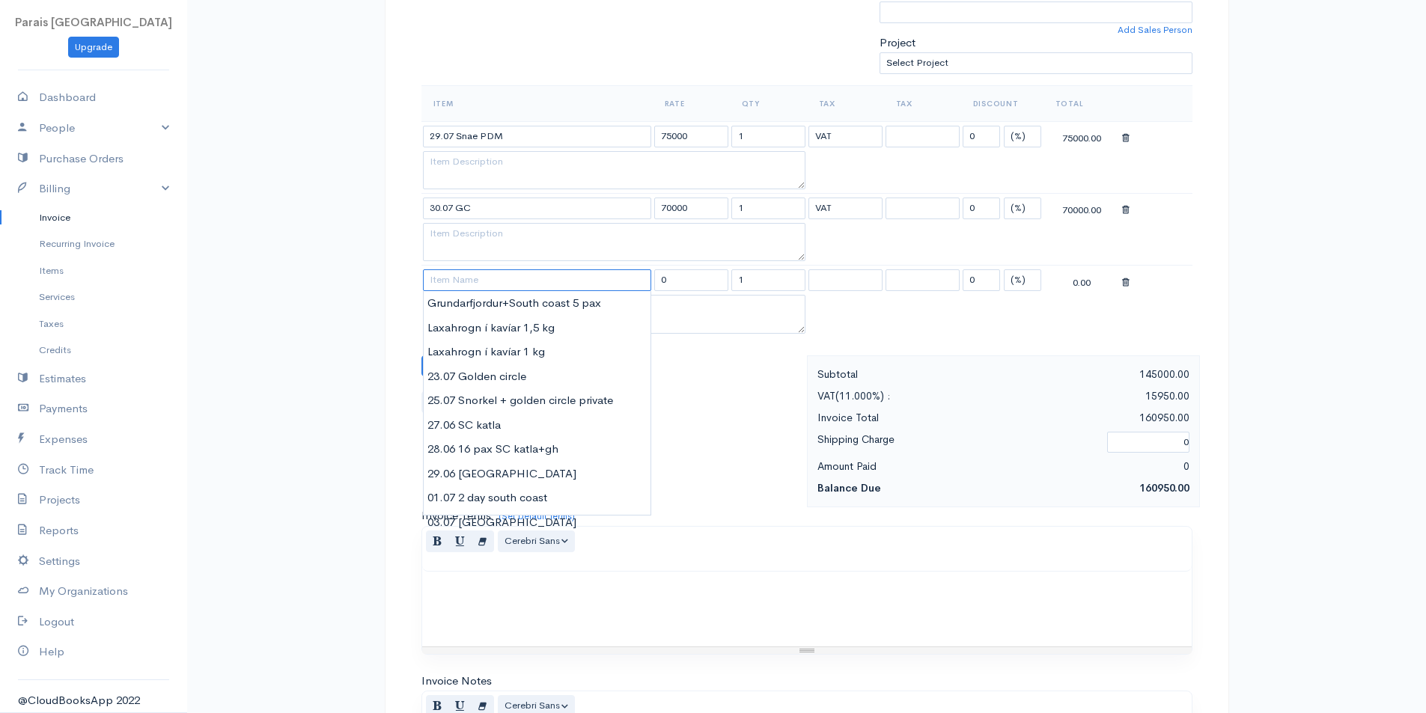
click at [482, 273] on input at bounding box center [537, 280] width 228 height 22
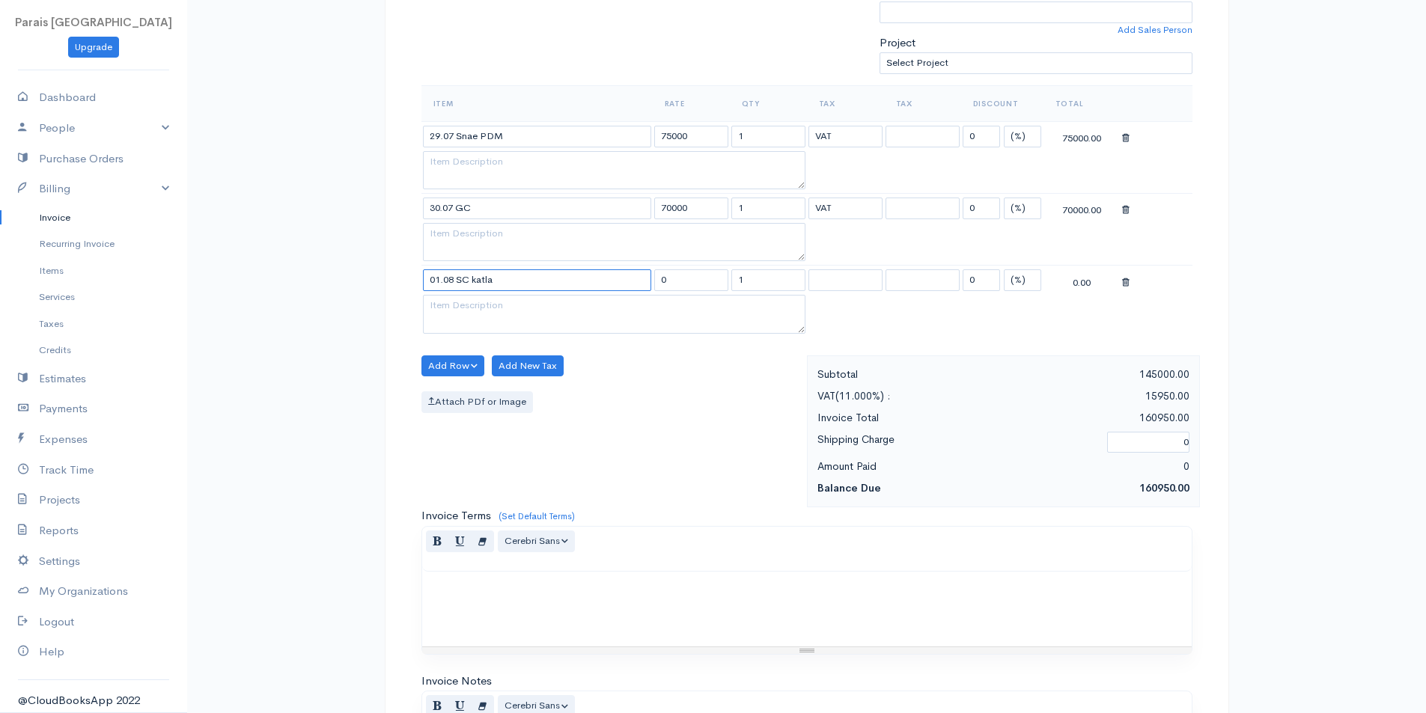
type input "01.08 SC katla"
type input "75000"
select select "11.000"
click at [437, 362] on button "Add Row" at bounding box center [453, 367] width 64 height 22
click at [451, 394] on link "Add Item Row" at bounding box center [481, 397] width 118 height 26
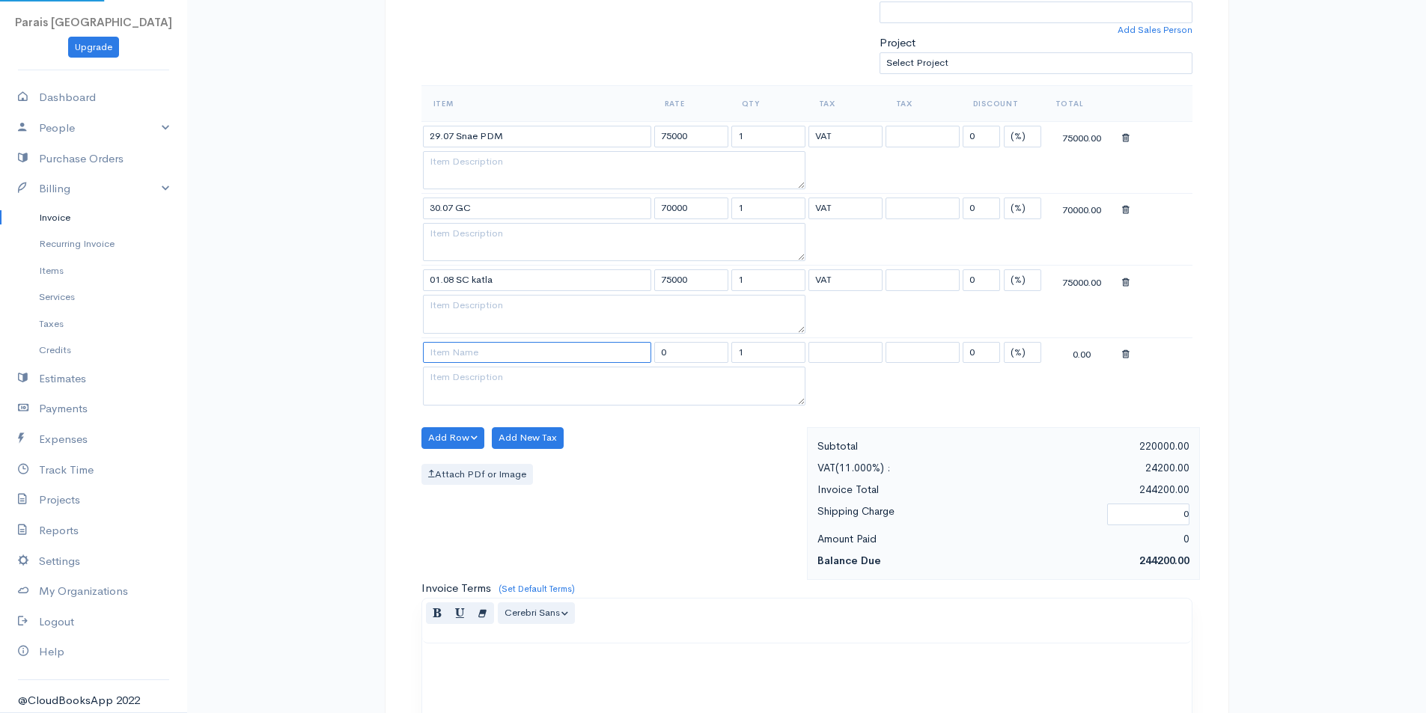
click at [475, 358] on input at bounding box center [537, 353] width 228 height 22
type input "06.08 Snorkel transfer"
type input "55000"
select select "11.000"
click at [450, 433] on button "Add Row" at bounding box center [453, 438] width 64 height 22
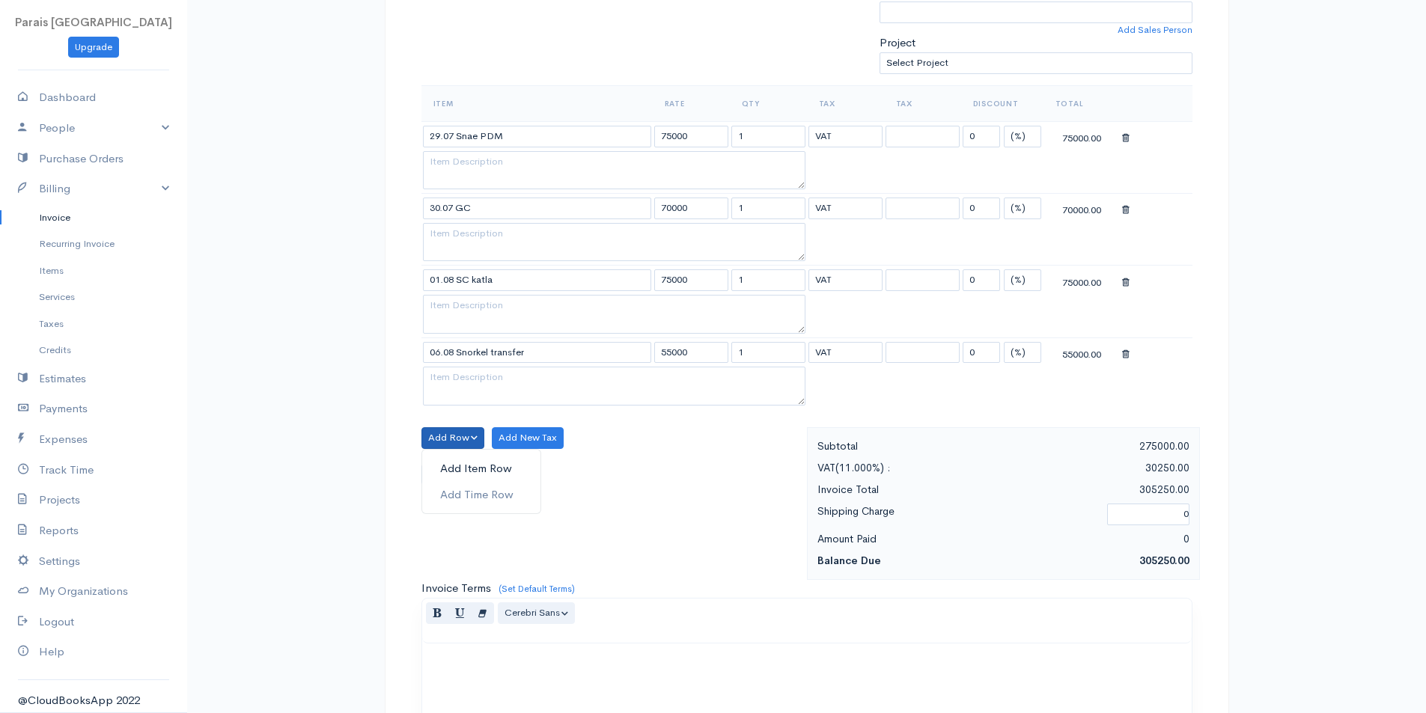
click at [452, 464] on link "Add Item Row" at bounding box center [481, 469] width 118 height 26
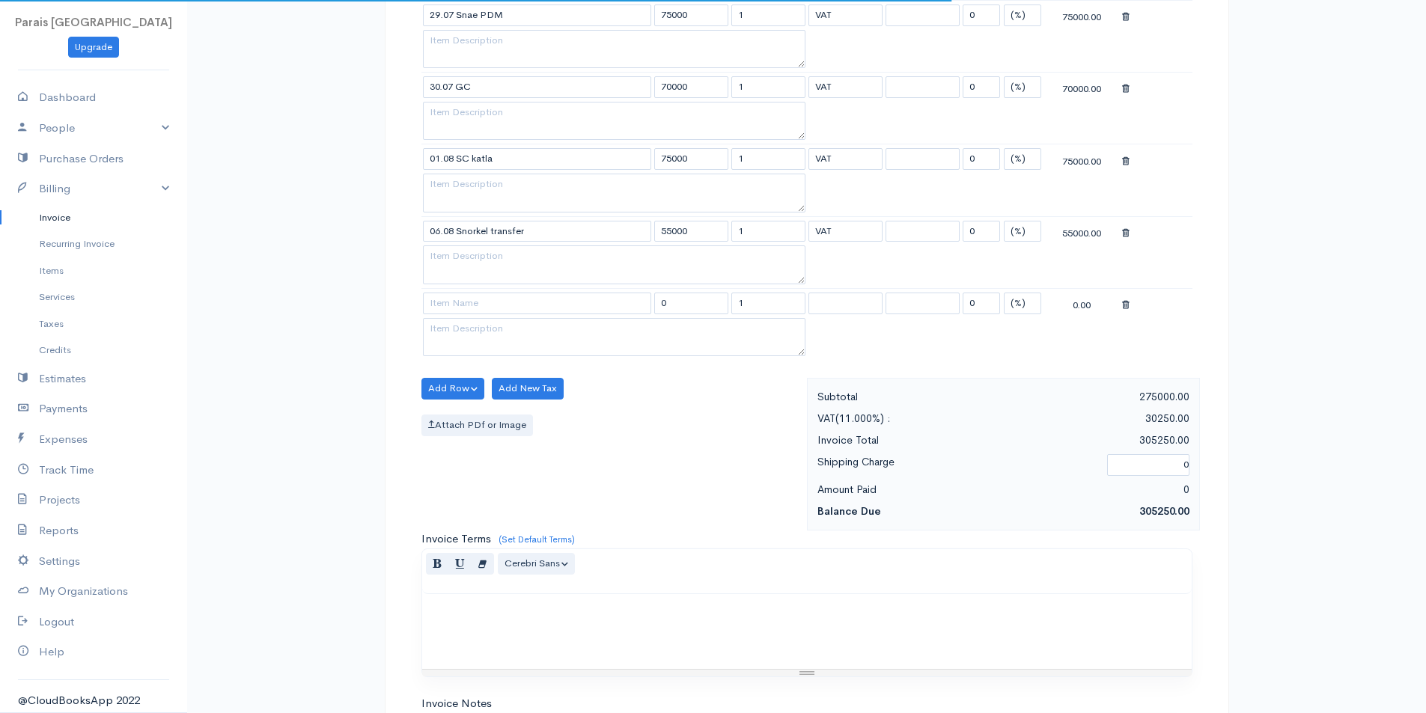
scroll to position [581, 0]
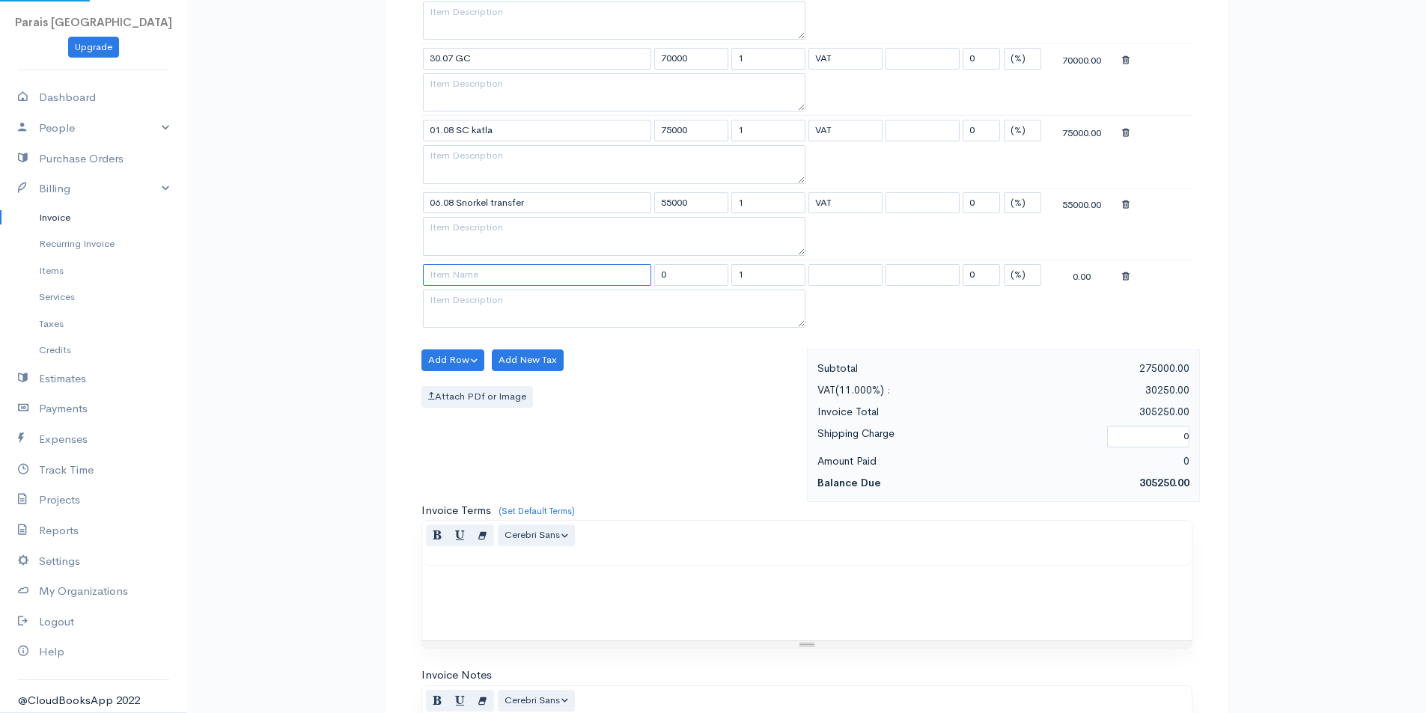
click at [493, 275] on input at bounding box center [537, 275] width 228 height 22
type input "07.08 SC hike"
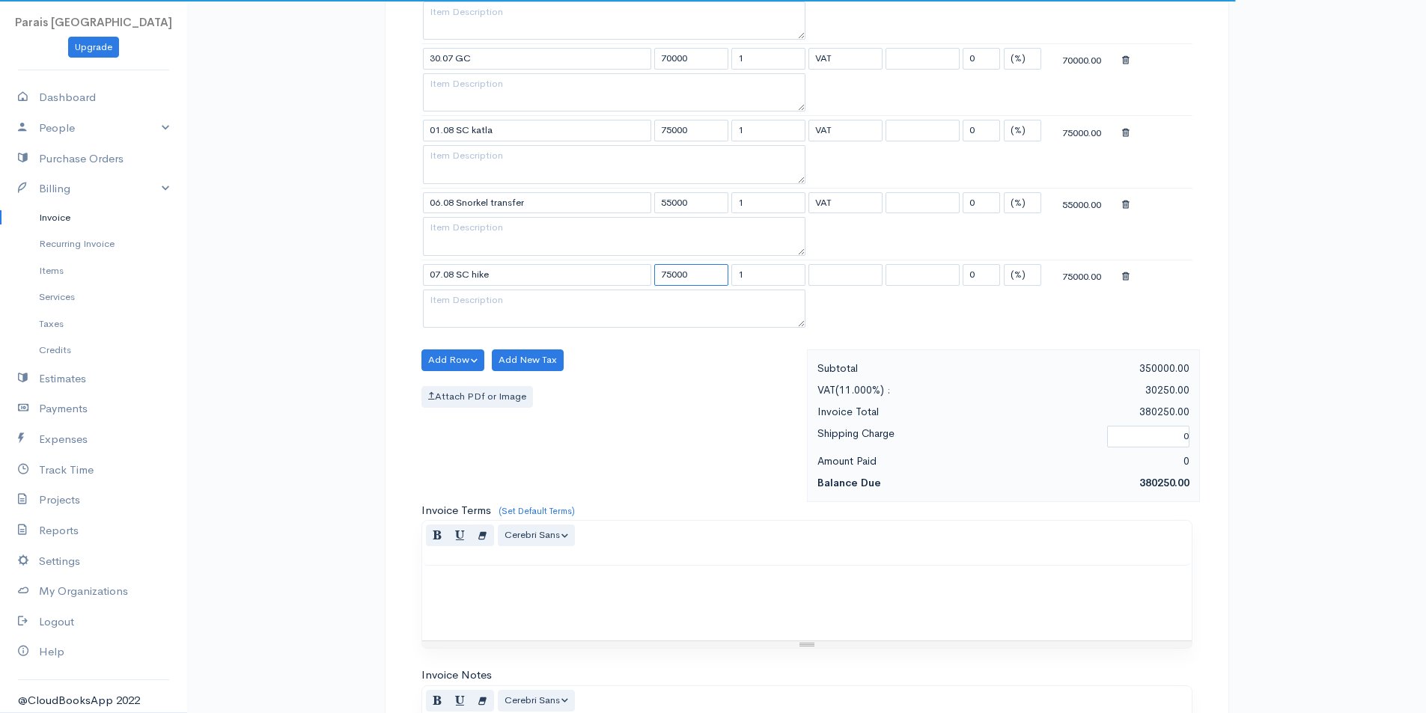
type input "75000"
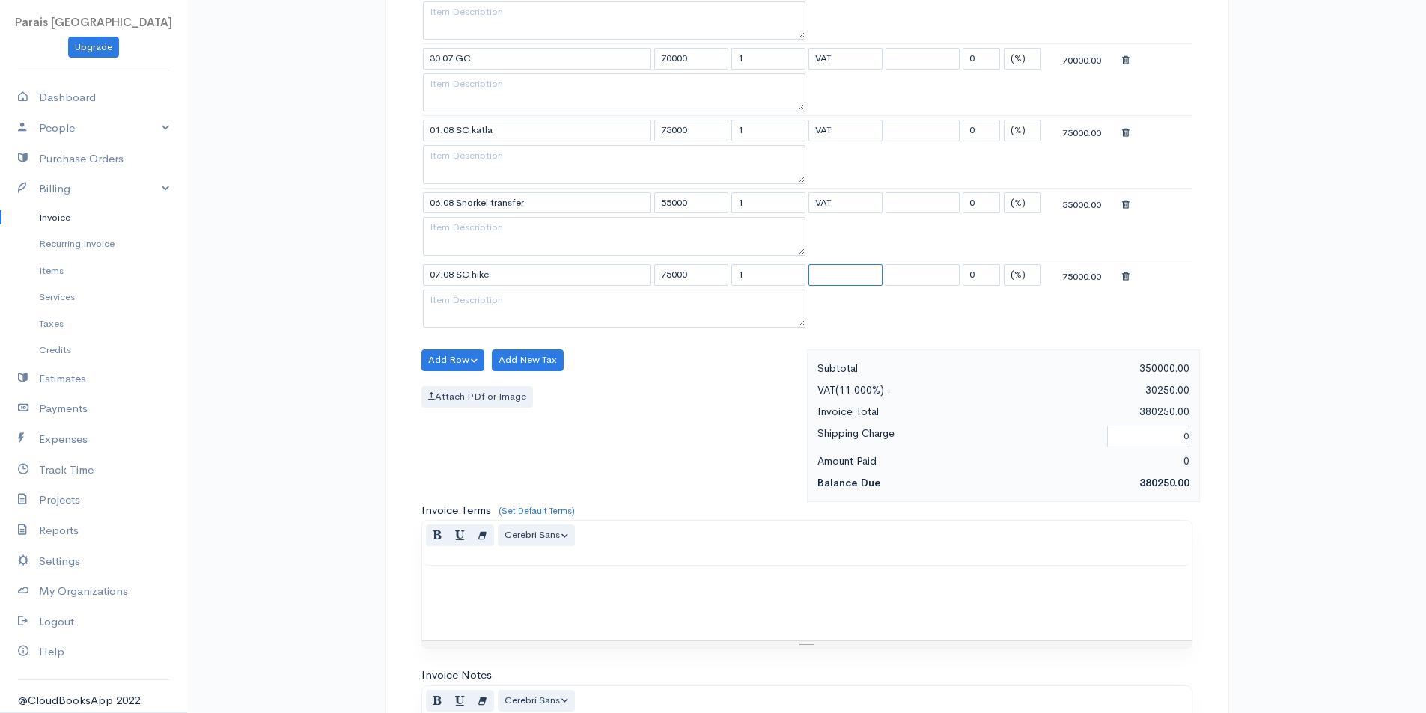
select select "11.000"
click at [442, 356] on button "Add Row" at bounding box center [453, 361] width 64 height 22
click at [454, 387] on link "Add Item Row" at bounding box center [481, 391] width 118 height 26
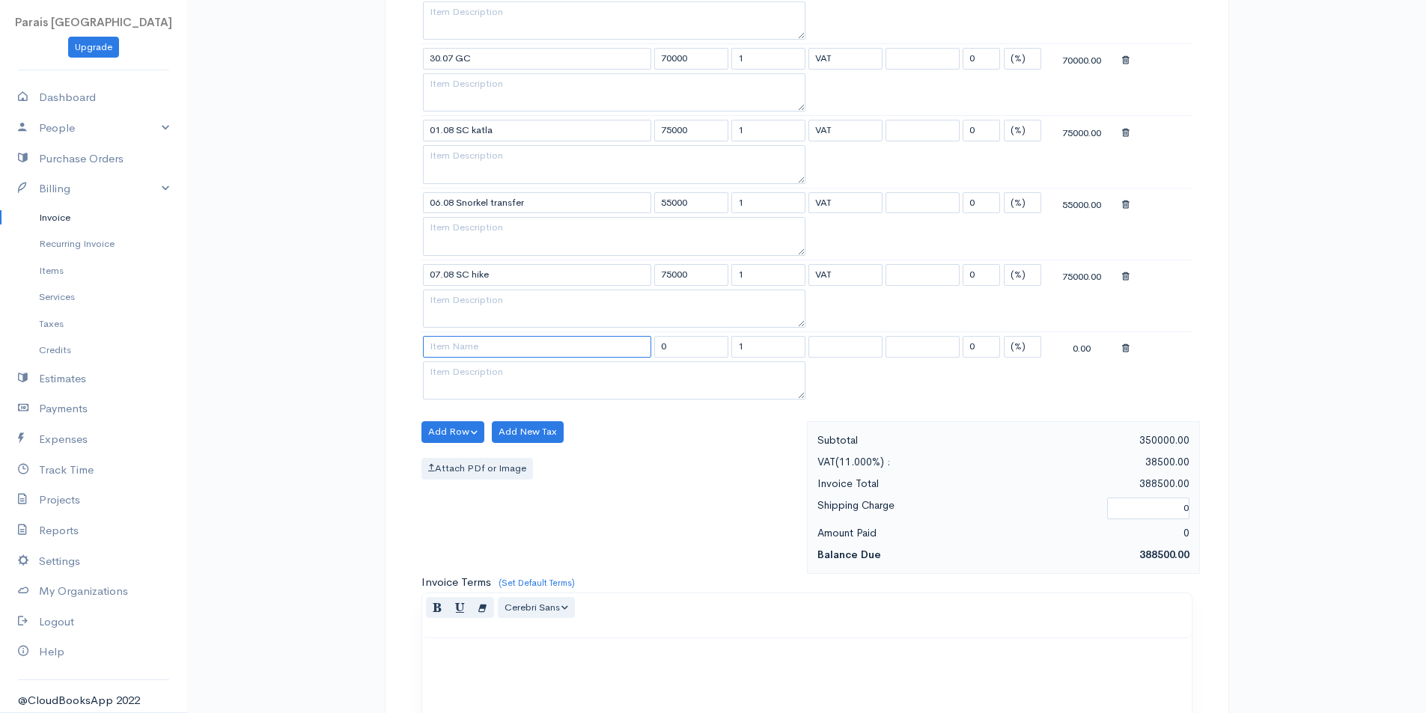
click at [516, 347] on input at bounding box center [537, 347] width 228 height 22
type input "08.08 Snae"
type input "75000"
select select "11.000"
click at [457, 433] on button "Add Row" at bounding box center [453, 432] width 64 height 22
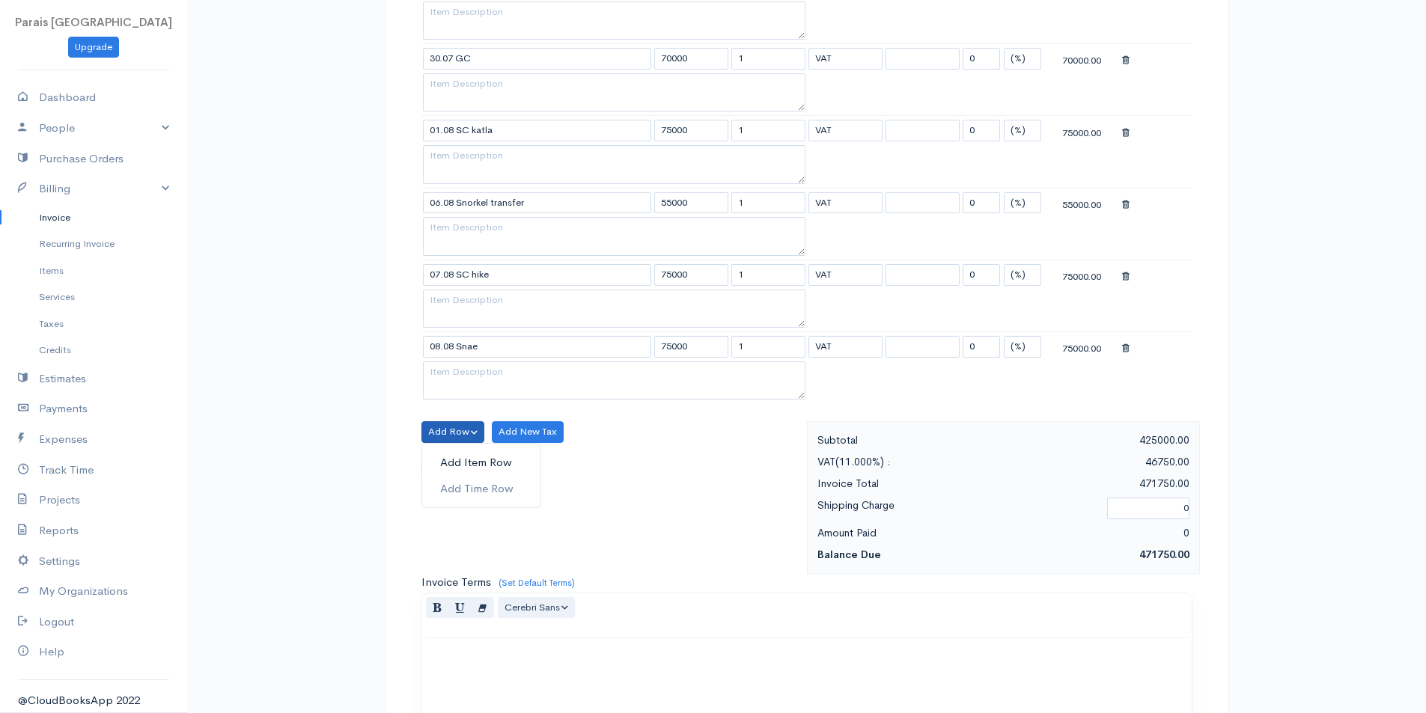
click at [455, 456] on link "Add Item Row" at bounding box center [481, 463] width 118 height 26
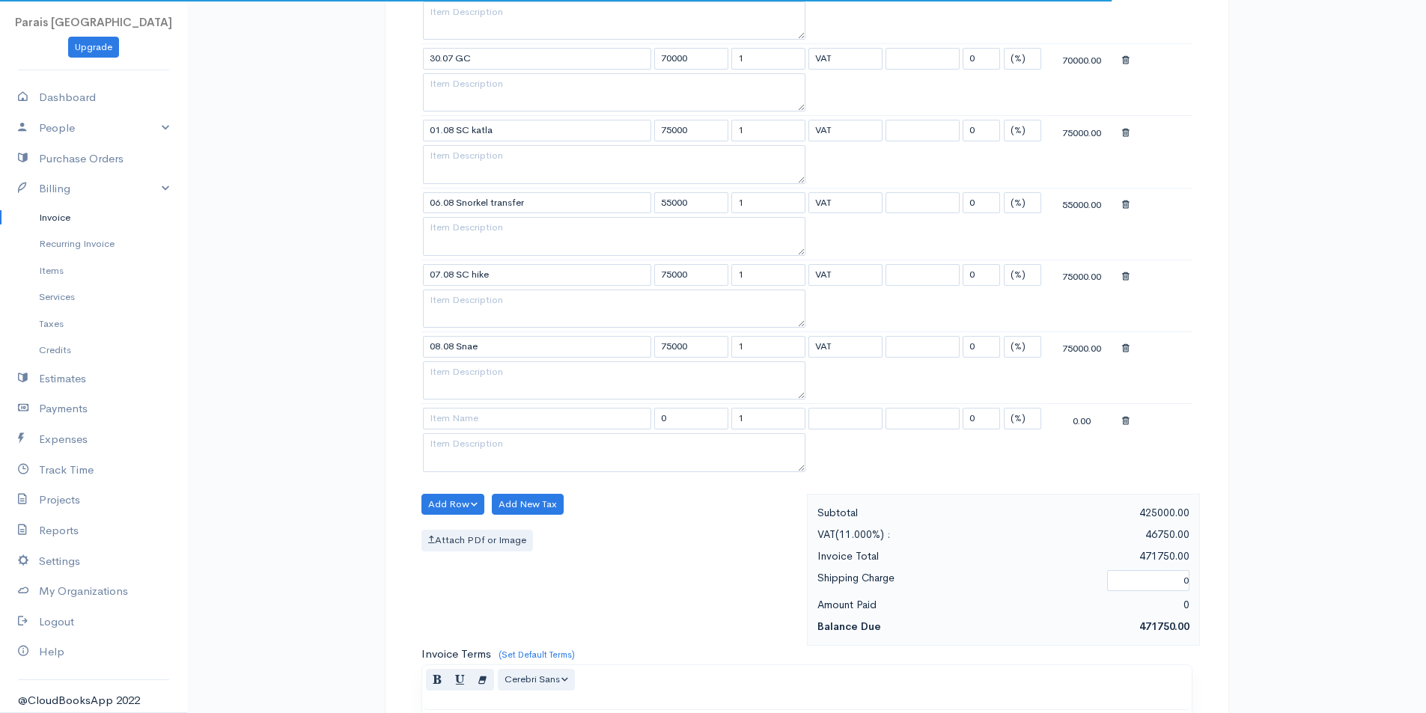
click at [458, 431] on td at bounding box center [536, 418] width 231 height 29
click at [456, 423] on input at bounding box center [537, 419] width 228 height 22
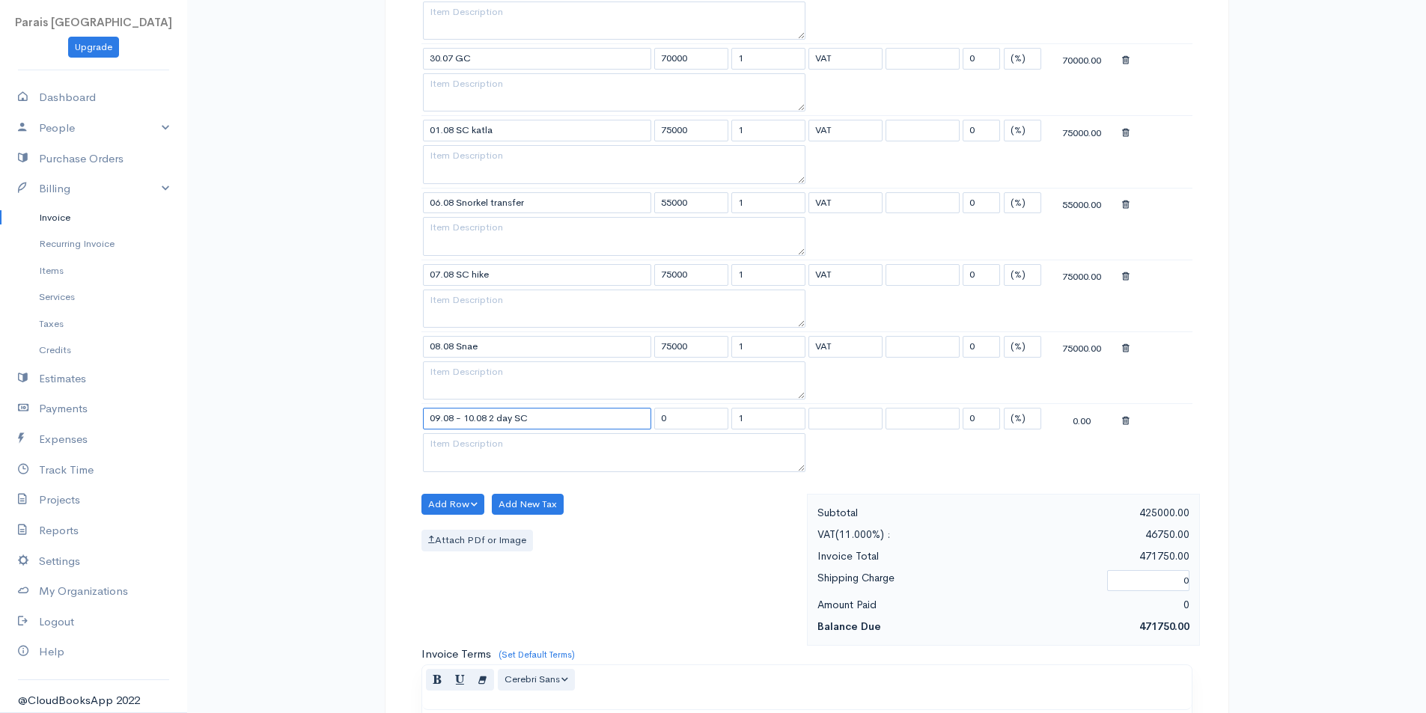
type input "09.08 - 10.08 2 day SC"
type input "75000"
type input "2"
select select "11.000"
click at [458, 503] on button "Add Row" at bounding box center [453, 505] width 64 height 22
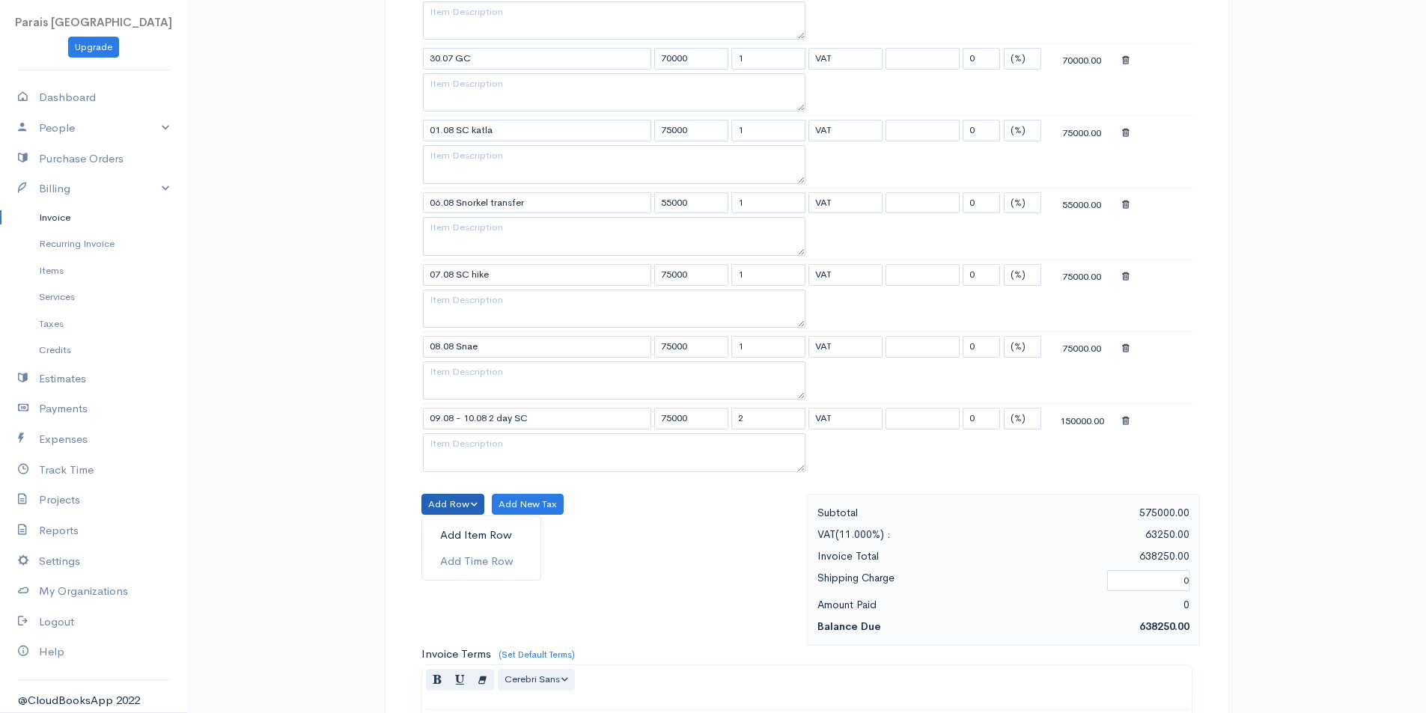
click at [461, 530] on link "Add Item Row" at bounding box center [481, 535] width 118 height 26
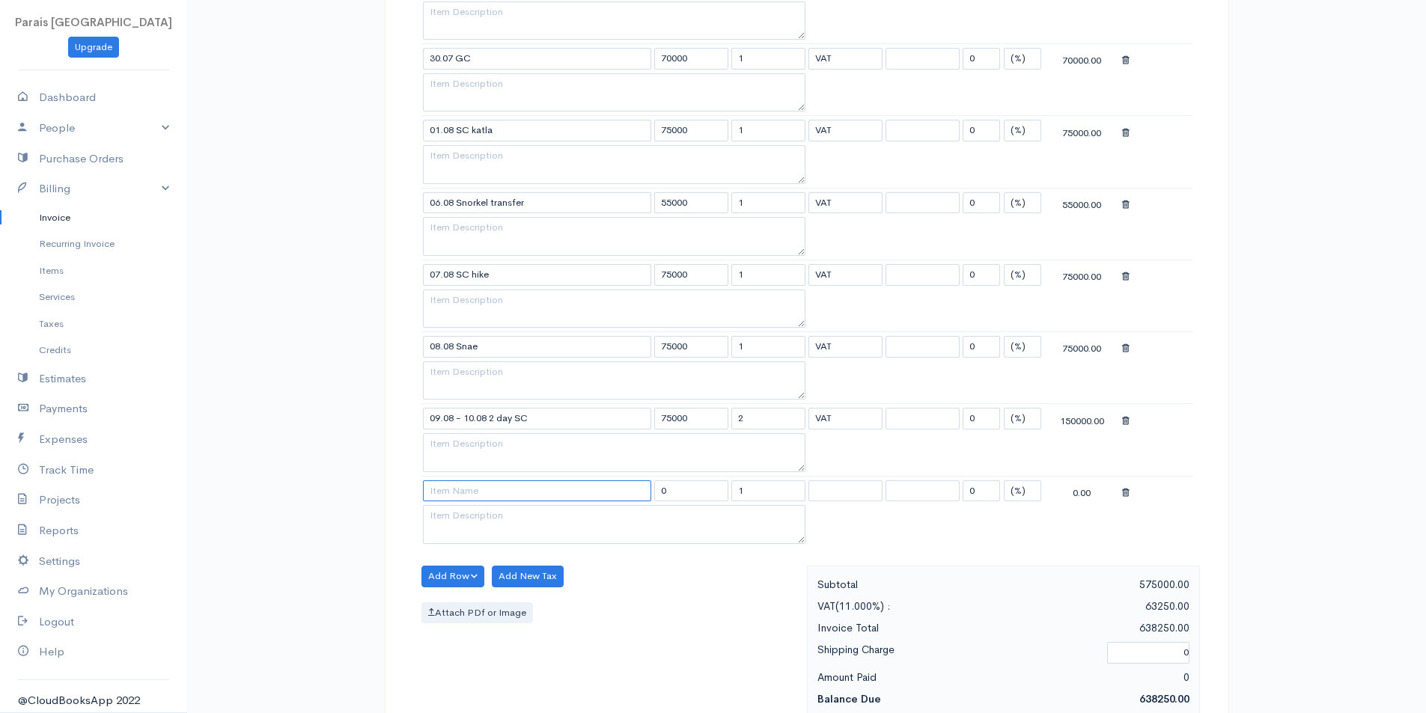
click at [445, 493] on input at bounding box center [537, 492] width 228 height 22
type input "12.08-13.08"
type input "75000"
type input "2"
type input "12.08-13.08 2 day SC"
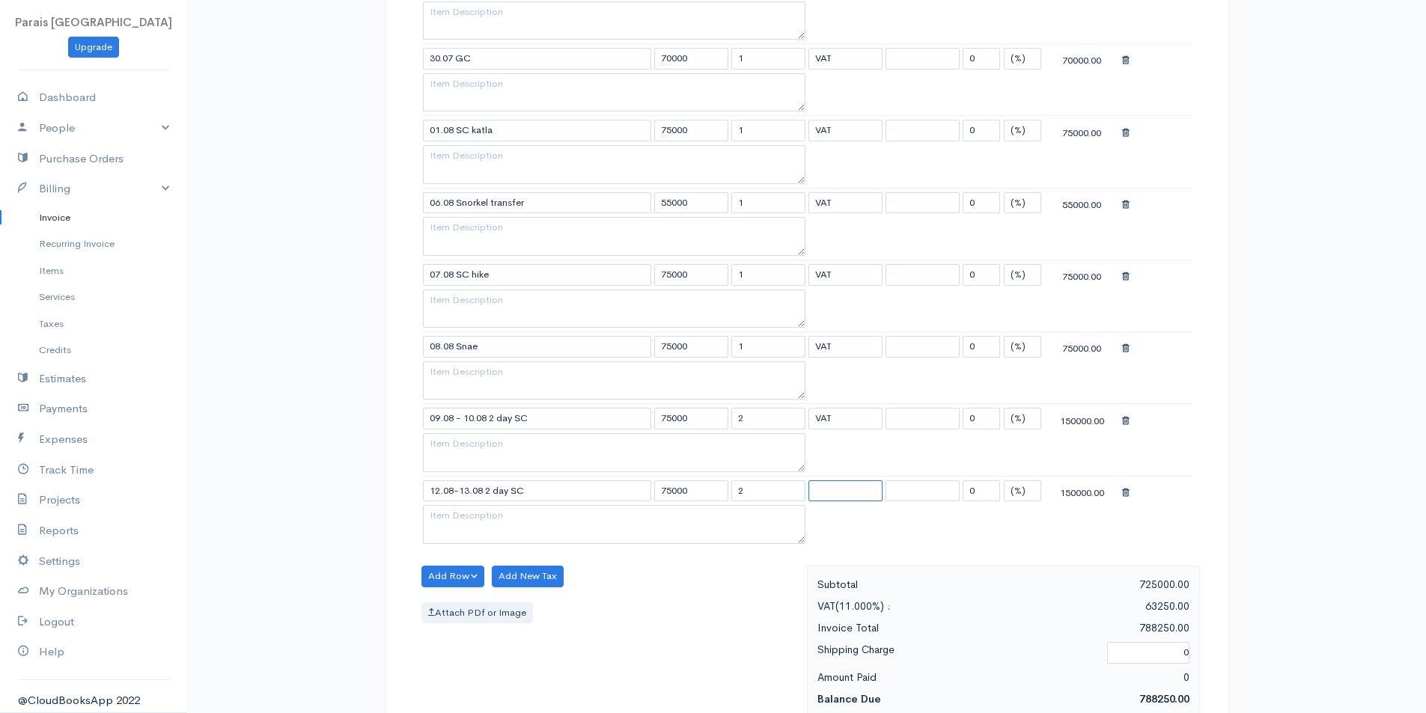
select select "11.000"
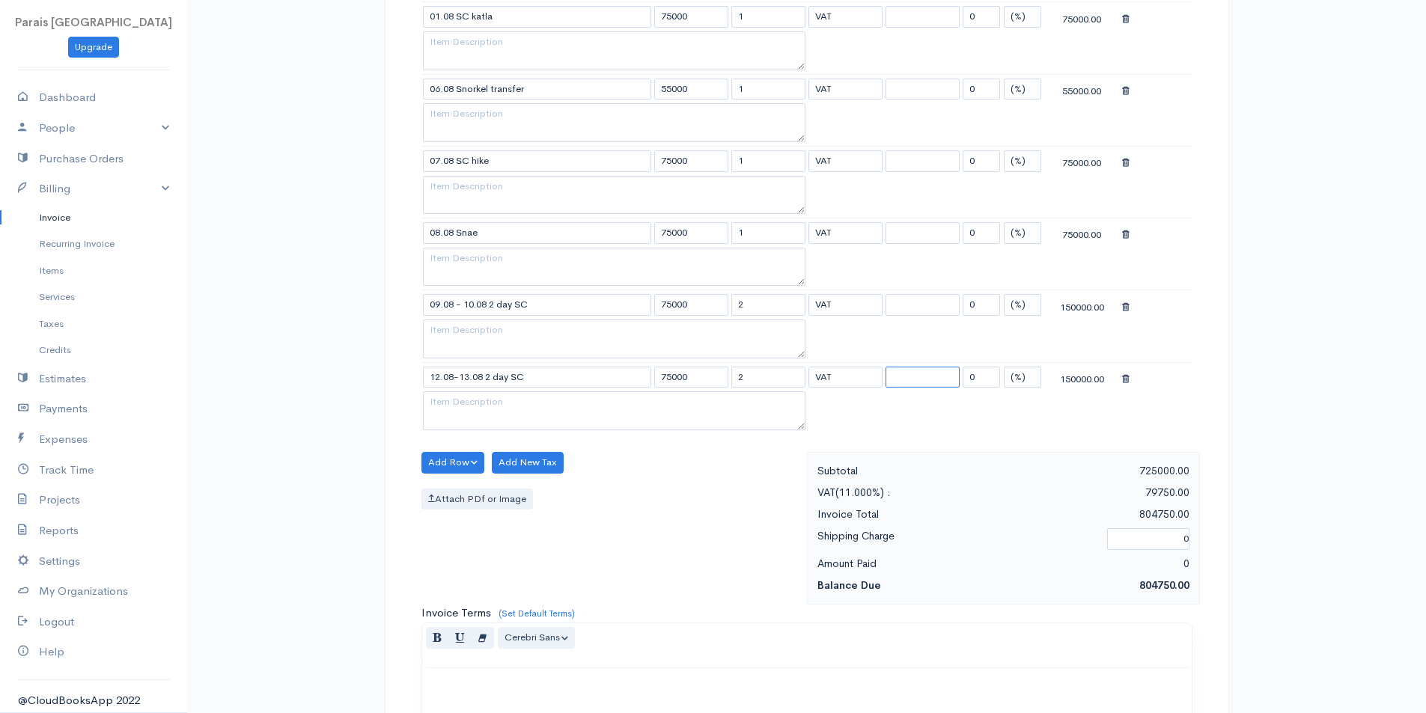
scroll to position [731, 0]
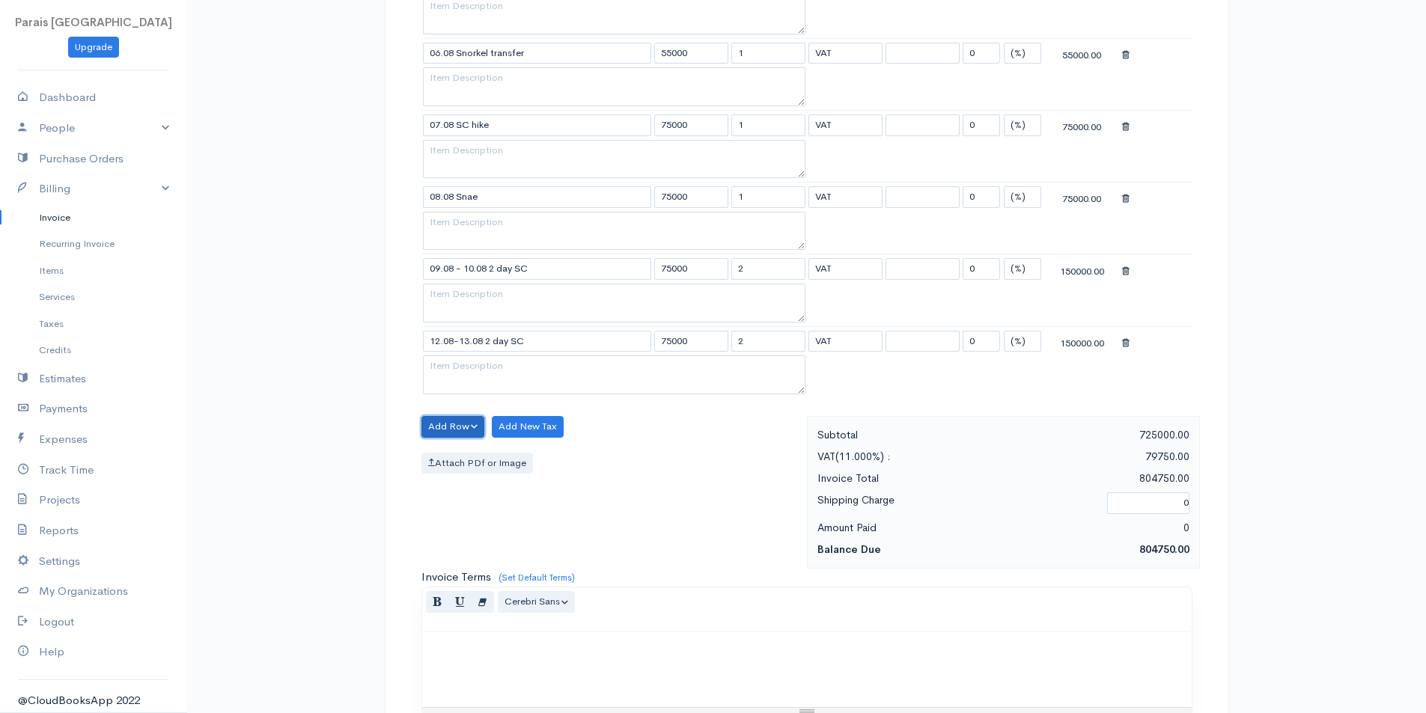
click at [442, 428] on button "Add Row" at bounding box center [453, 427] width 64 height 22
click at [452, 457] on link "Add Item Row" at bounding box center [481, 458] width 118 height 26
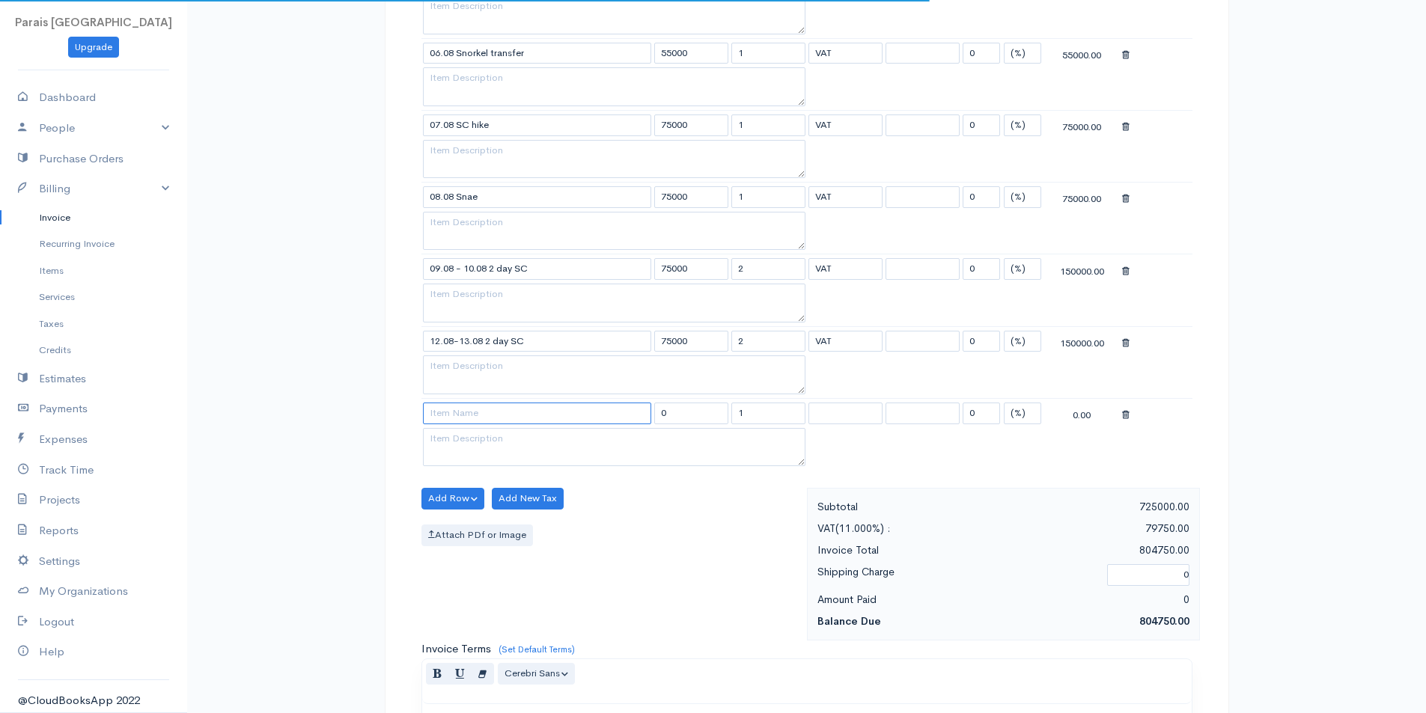
click at [442, 415] on input at bounding box center [537, 414] width 228 height 22
type input "14.08 snae"
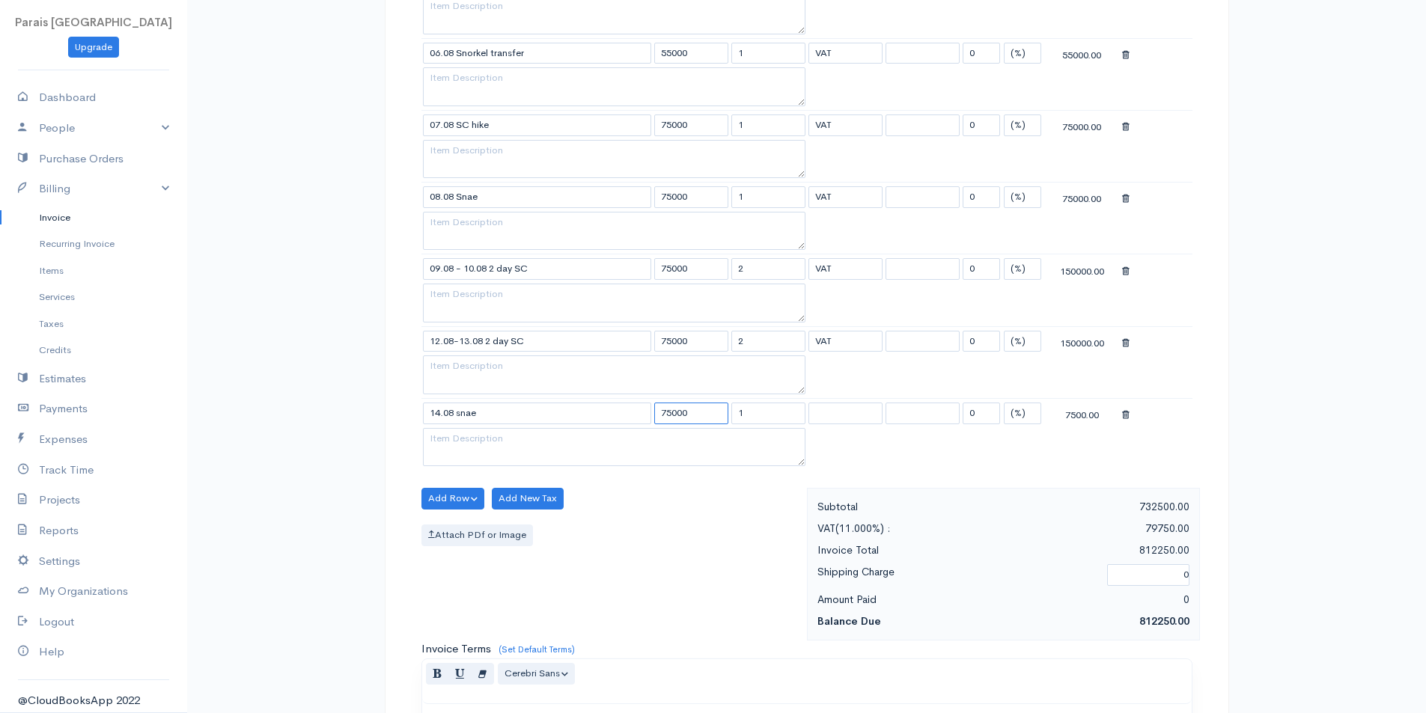
type input "75000"
select select "11.000"
click at [447, 505] on button "Add Row" at bounding box center [453, 499] width 64 height 22
click at [464, 528] on link "Add Item Row" at bounding box center [481, 529] width 118 height 26
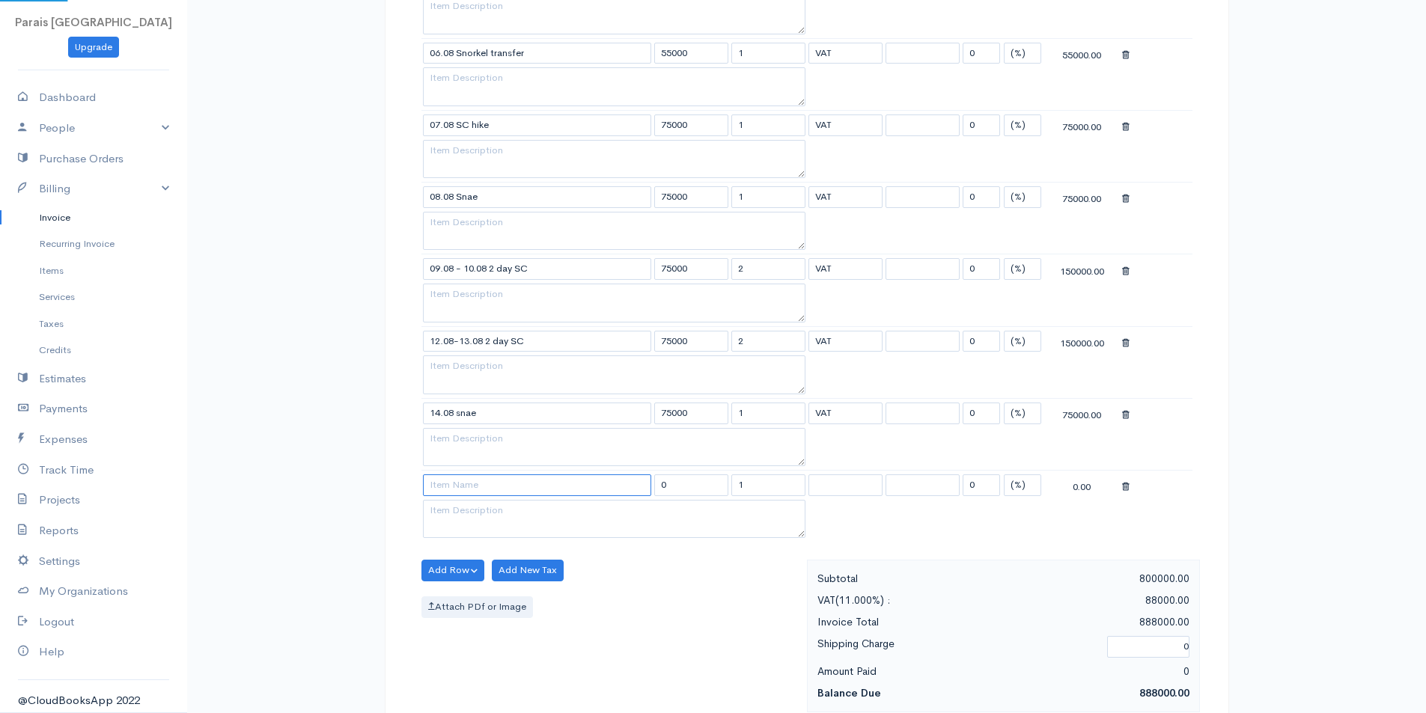
click at [448, 484] on input at bounding box center [537, 486] width 228 height 22
type input "15.08 SC katla"
type input "75000"
select select "11.000"
click at [457, 571] on button "Add Row" at bounding box center [453, 571] width 64 height 22
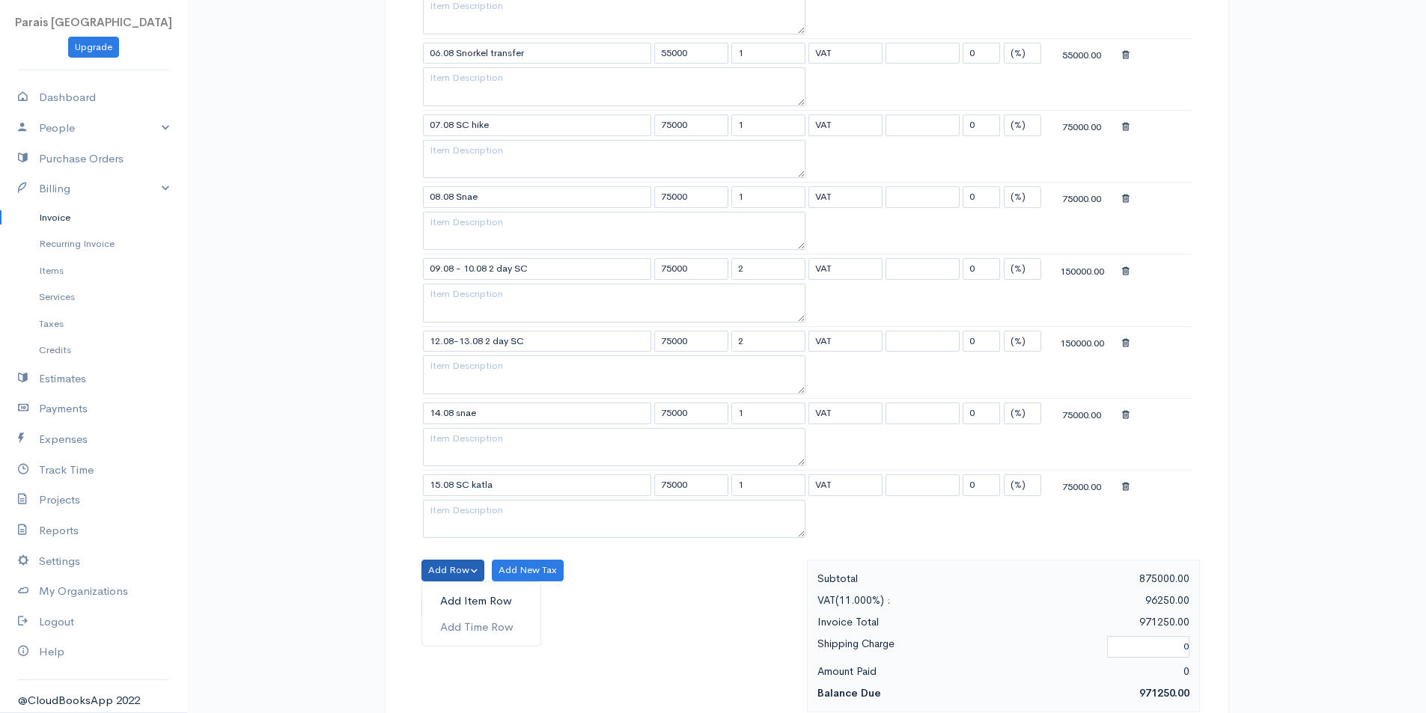
click at [463, 595] on link "Add Item Row" at bounding box center [481, 601] width 118 height 26
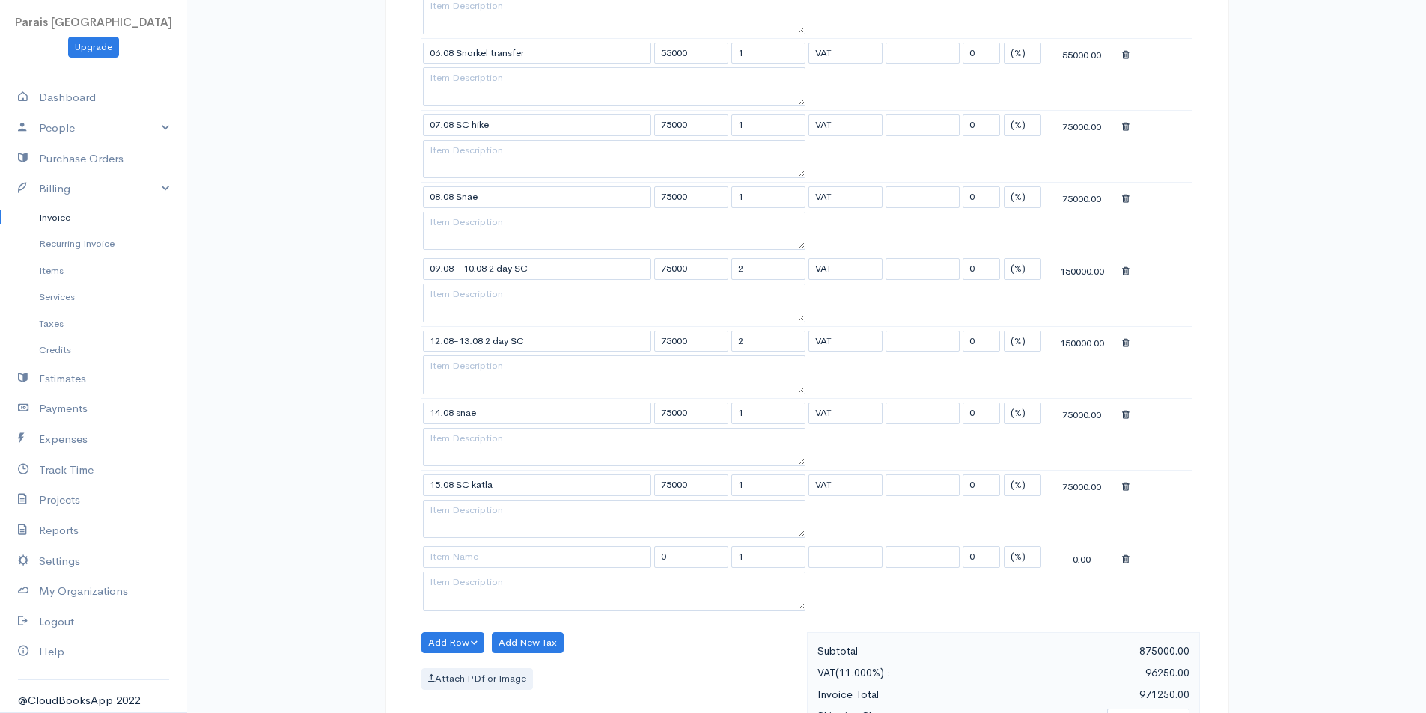
drag, startPoint x: 471, startPoint y: 544, endPoint x: 474, endPoint y: 556, distance: 12.3
click at [471, 546] on td at bounding box center [536, 557] width 231 height 29
click at [474, 556] on input at bounding box center [537, 557] width 228 height 22
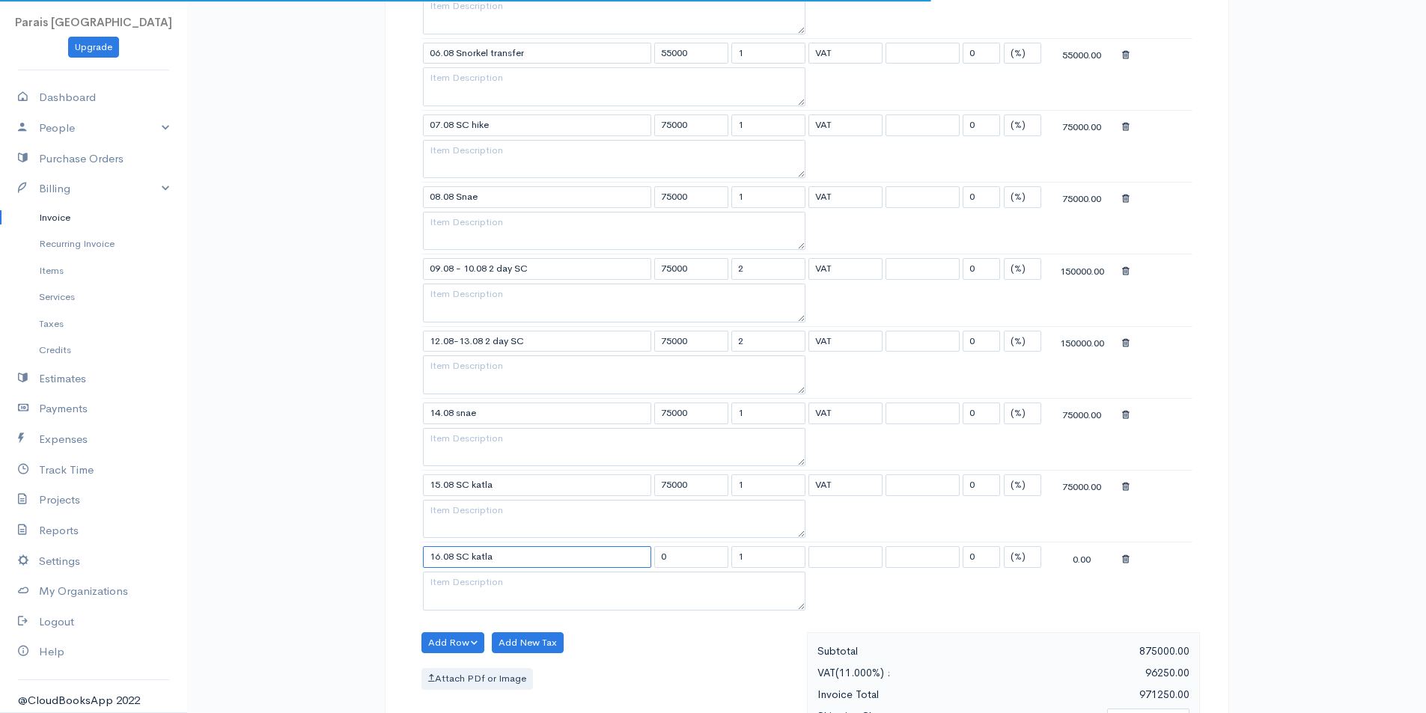
type input "16.08 SC katla"
type input "75000"
select select "11.000"
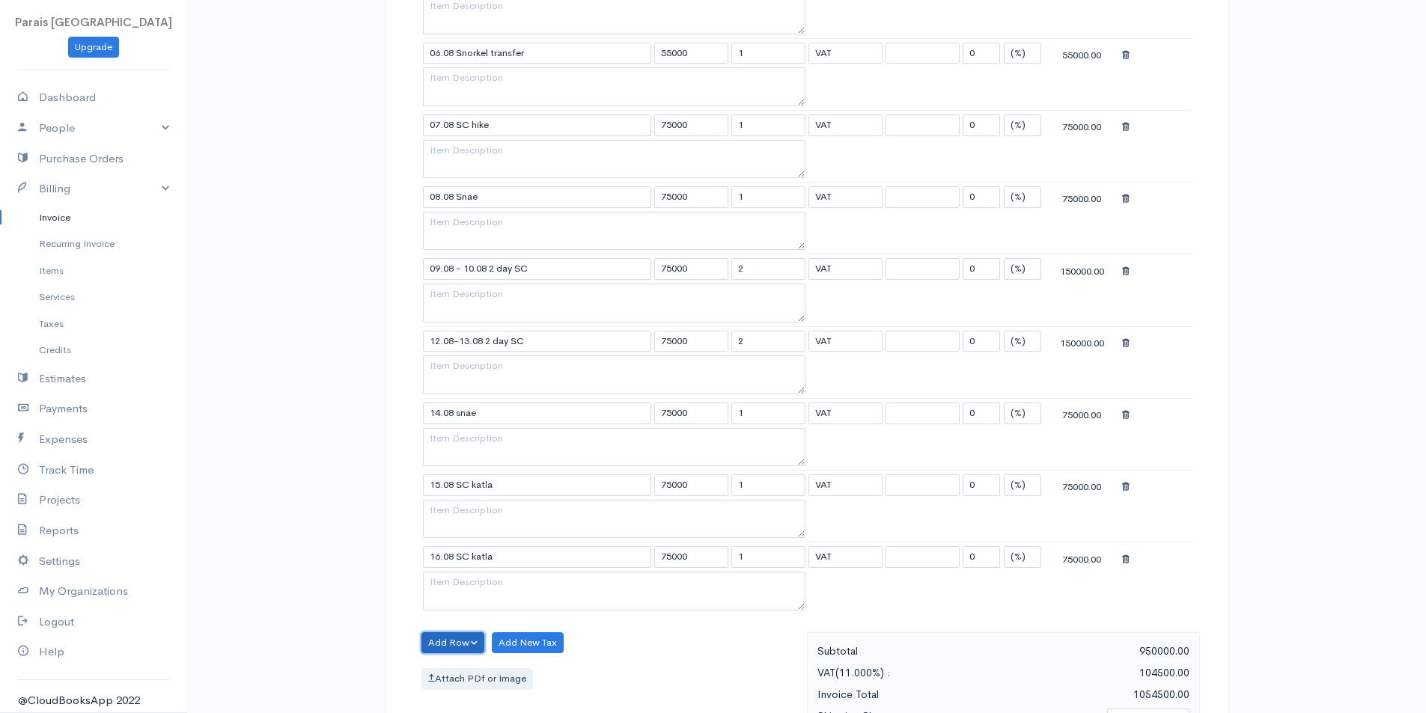
click at [430, 644] on button "Add Row" at bounding box center [453, 644] width 64 height 22
click at [472, 585] on link "Add Item Row" at bounding box center [481, 587] width 118 height 26
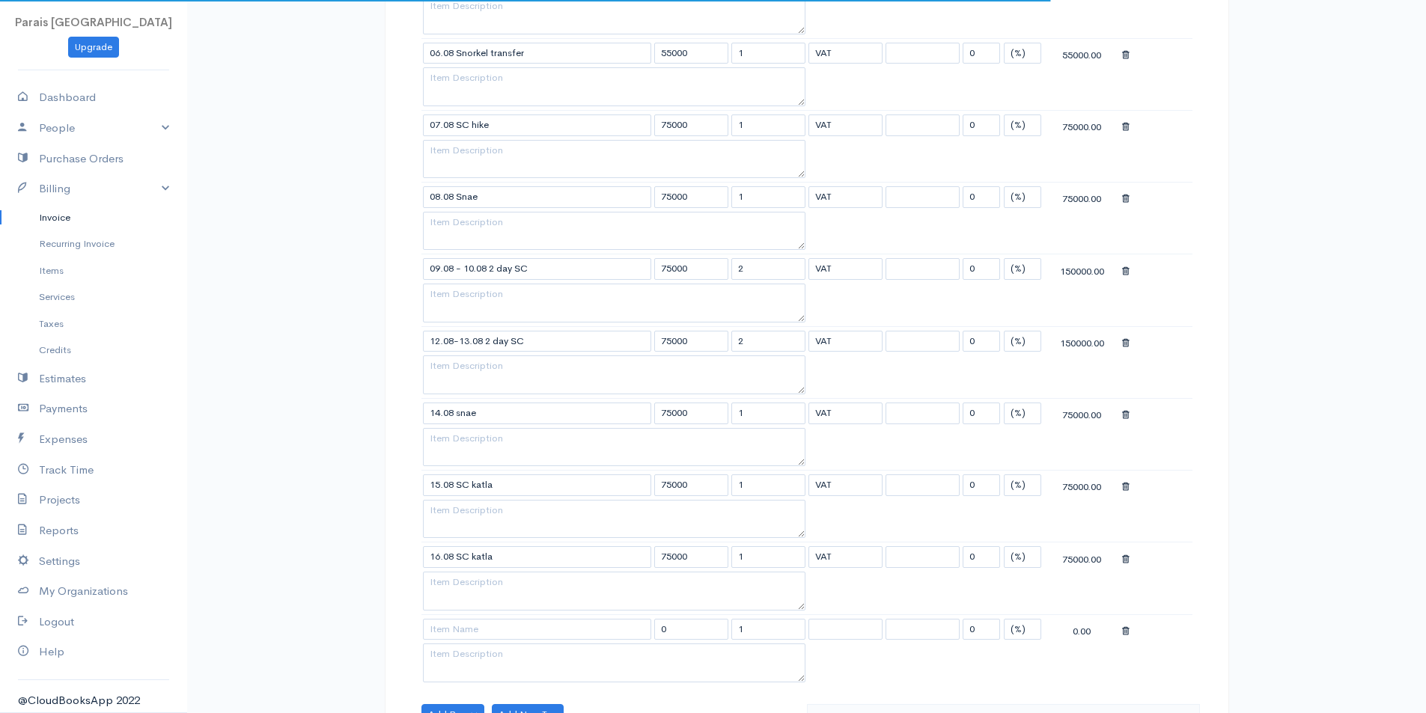
scroll to position [880, 0]
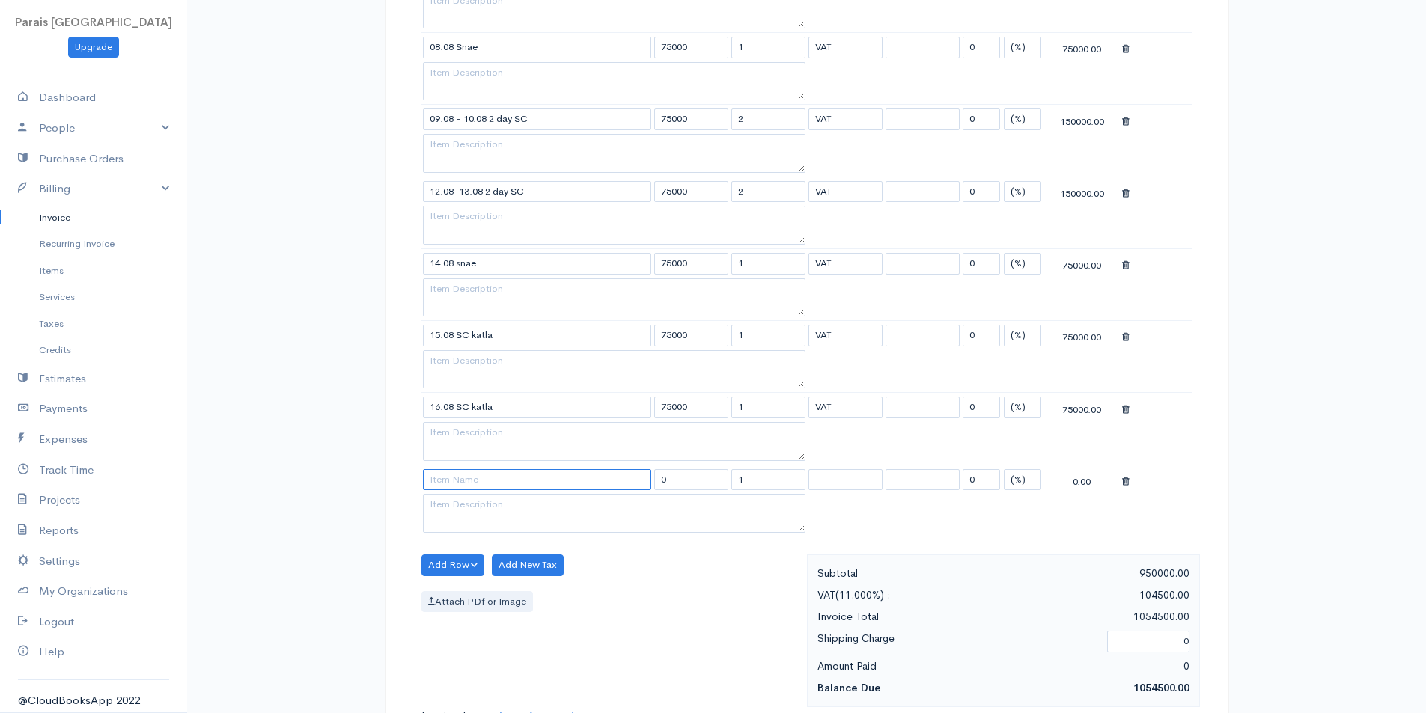
click at [436, 484] on input at bounding box center [537, 480] width 228 height 22
type input "27.08 Snae"
type input "75000"
select select "11.000"
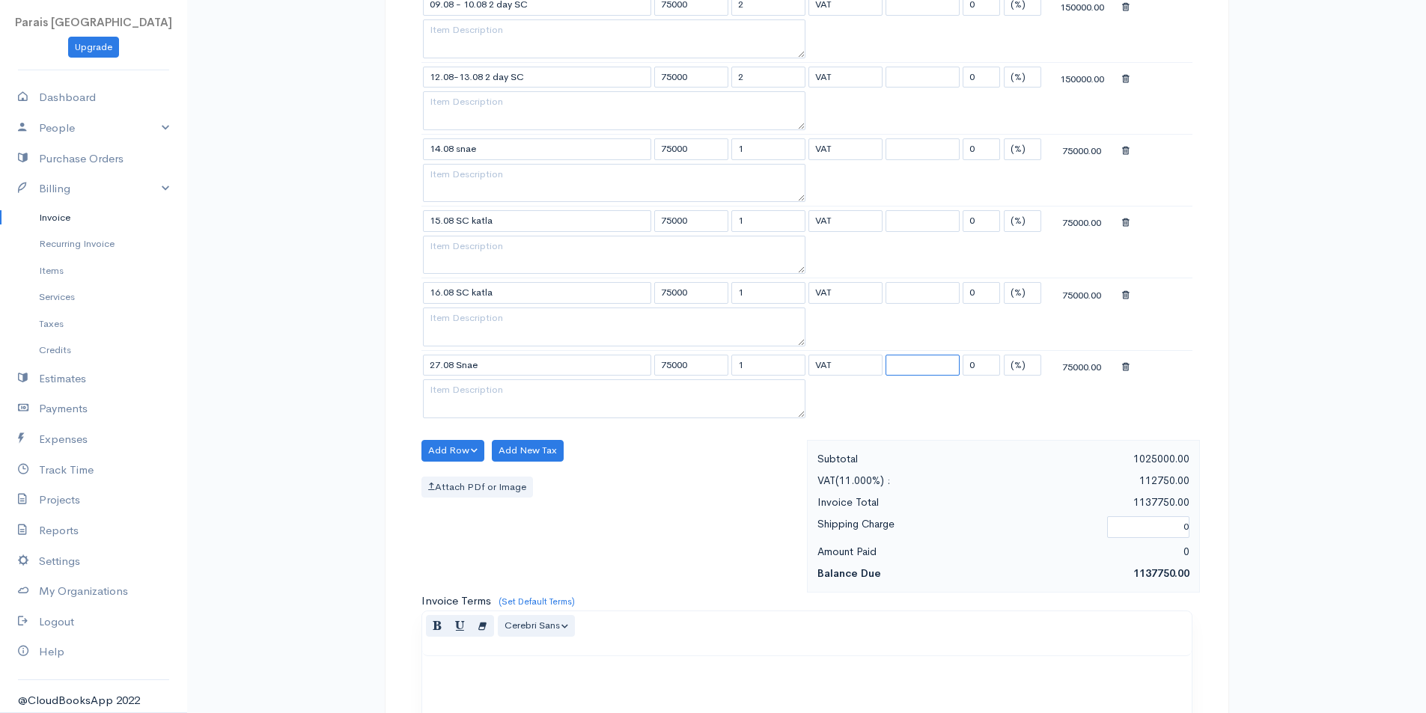
scroll to position [1030, 0]
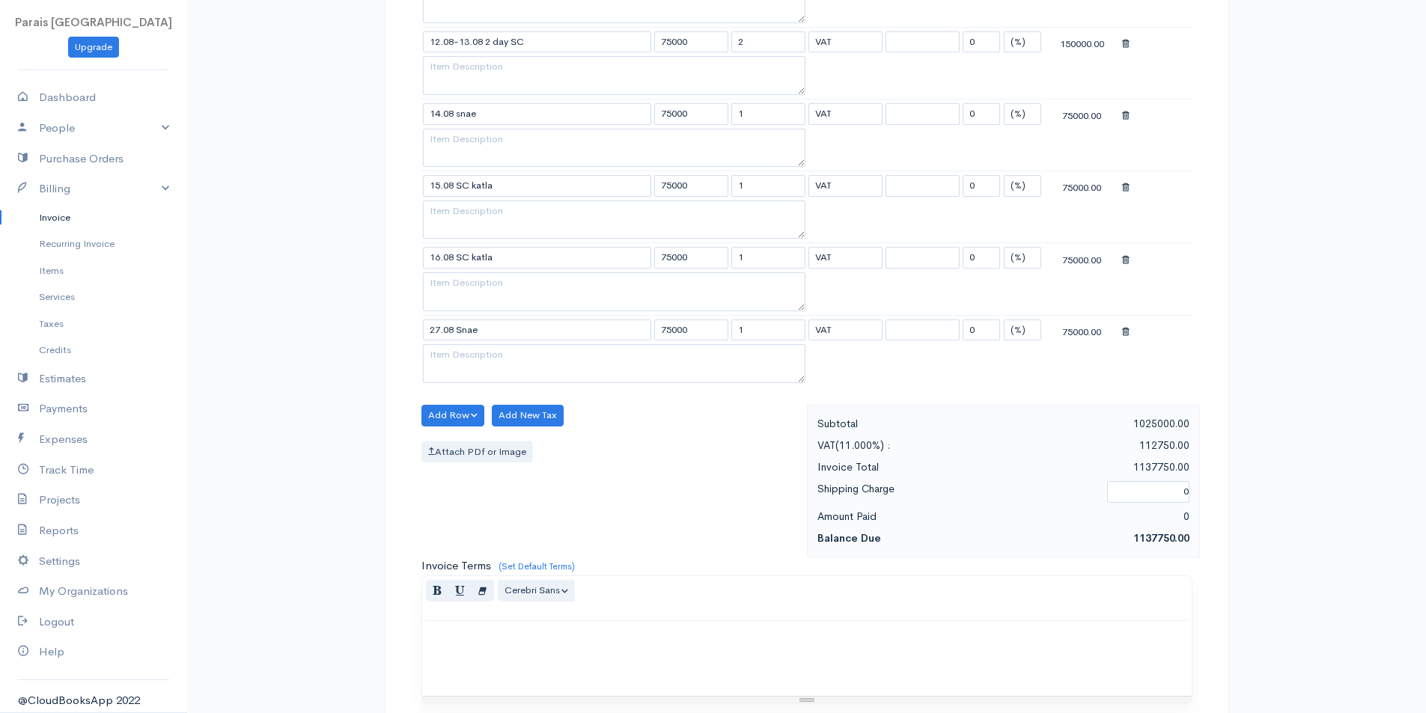
click at [1294, 443] on div "Invoice New Invoice DRAFT To [GEOGRAPHIC_DATA] ferðaþjónusta [EMAIL_ADDRESS][DO…" at bounding box center [806, 22] width 1239 height 2105
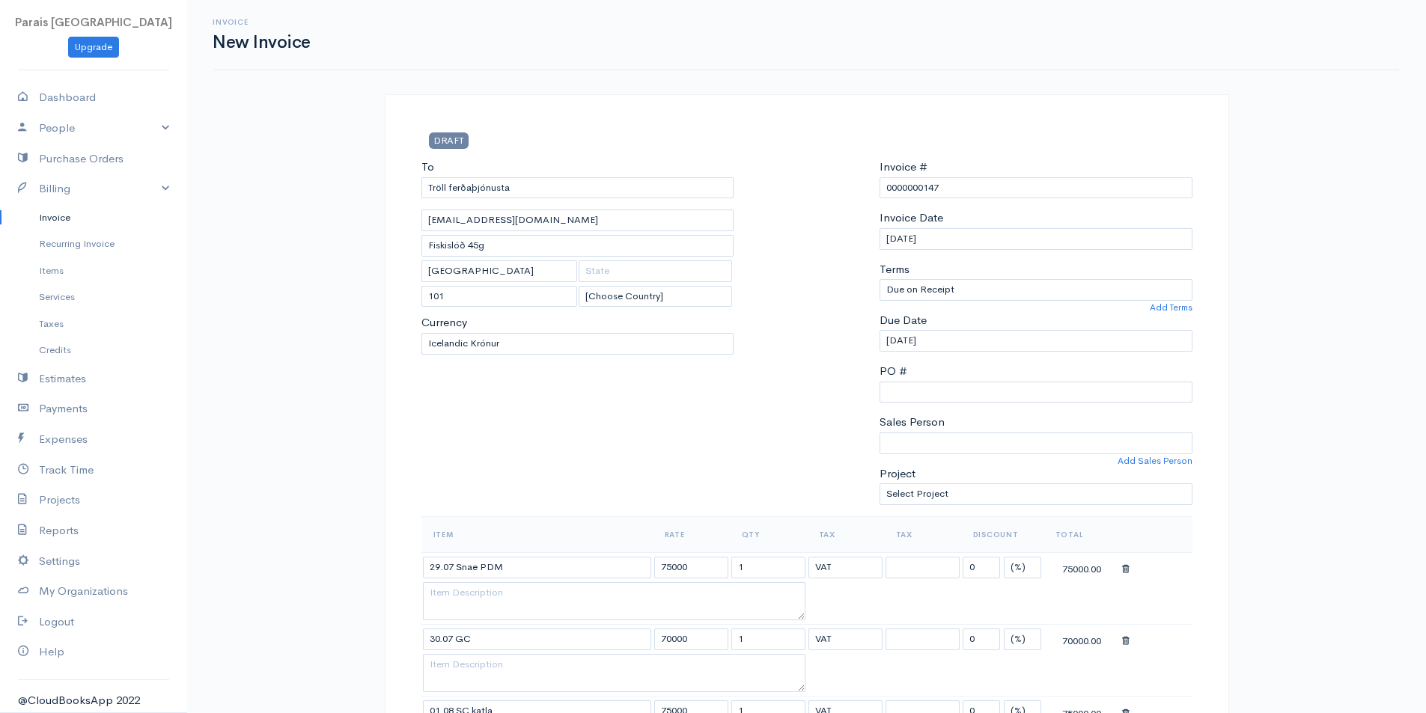
scroll to position [150, 0]
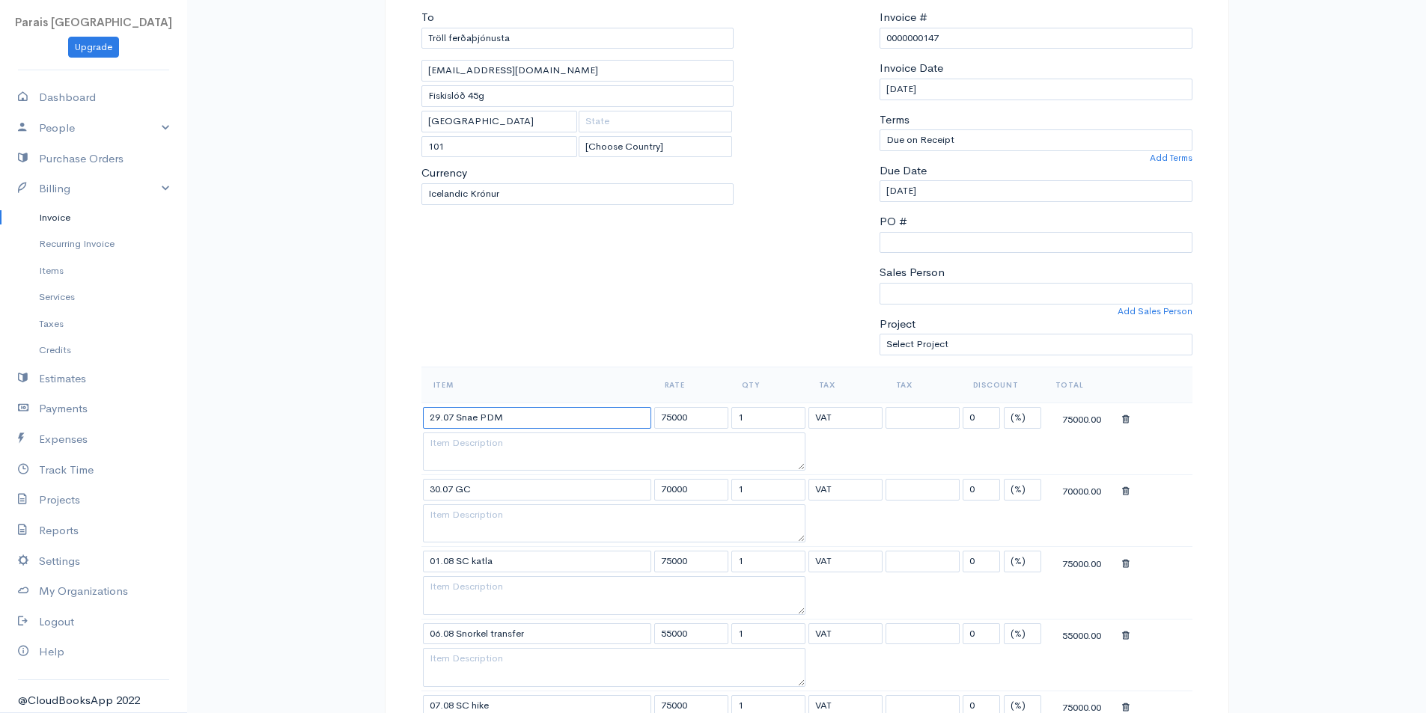
drag, startPoint x: 520, startPoint y: 415, endPoint x: 340, endPoint y: 413, distance: 180.4
drag, startPoint x: 502, startPoint y: 487, endPoint x: 352, endPoint y: 485, distance: 150.5
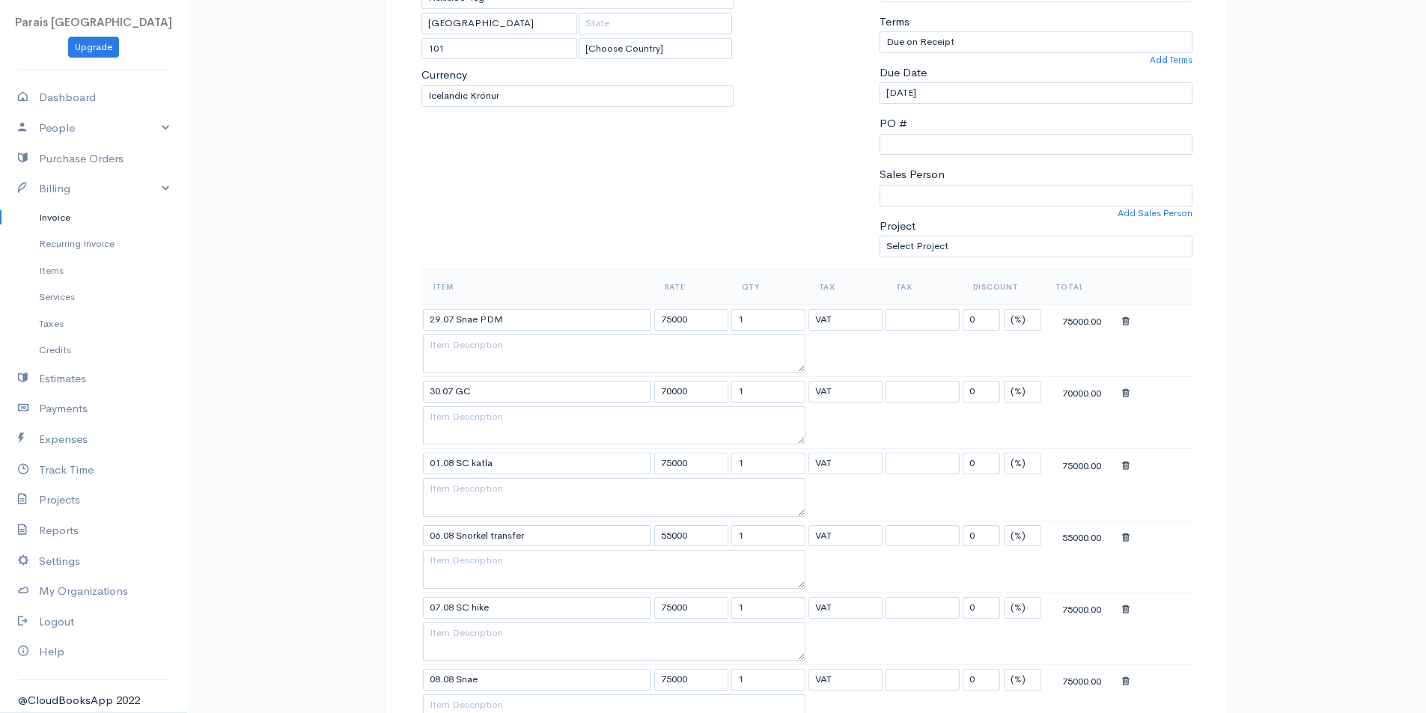
scroll to position [299, 0]
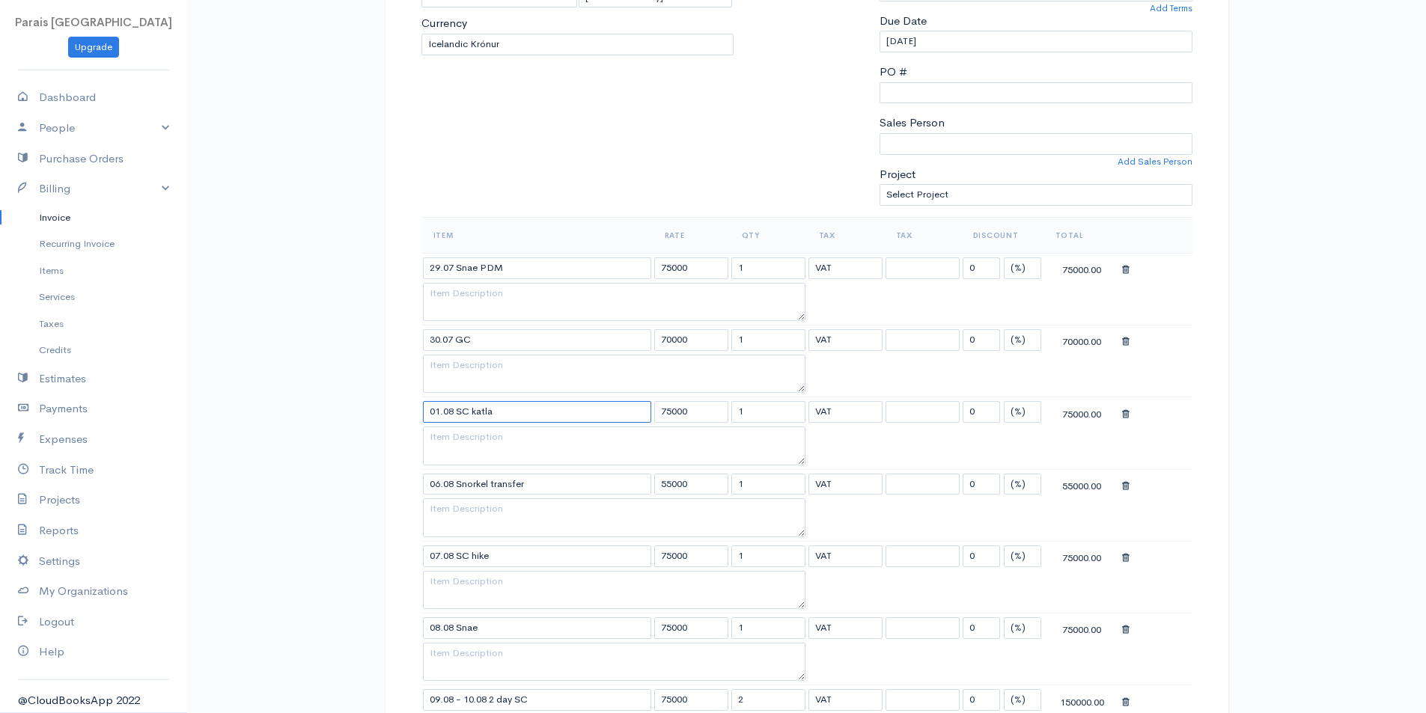
drag, startPoint x: 397, startPoint y: 420, endPoint x: 281, endPoint y: 398, distance: 118.0
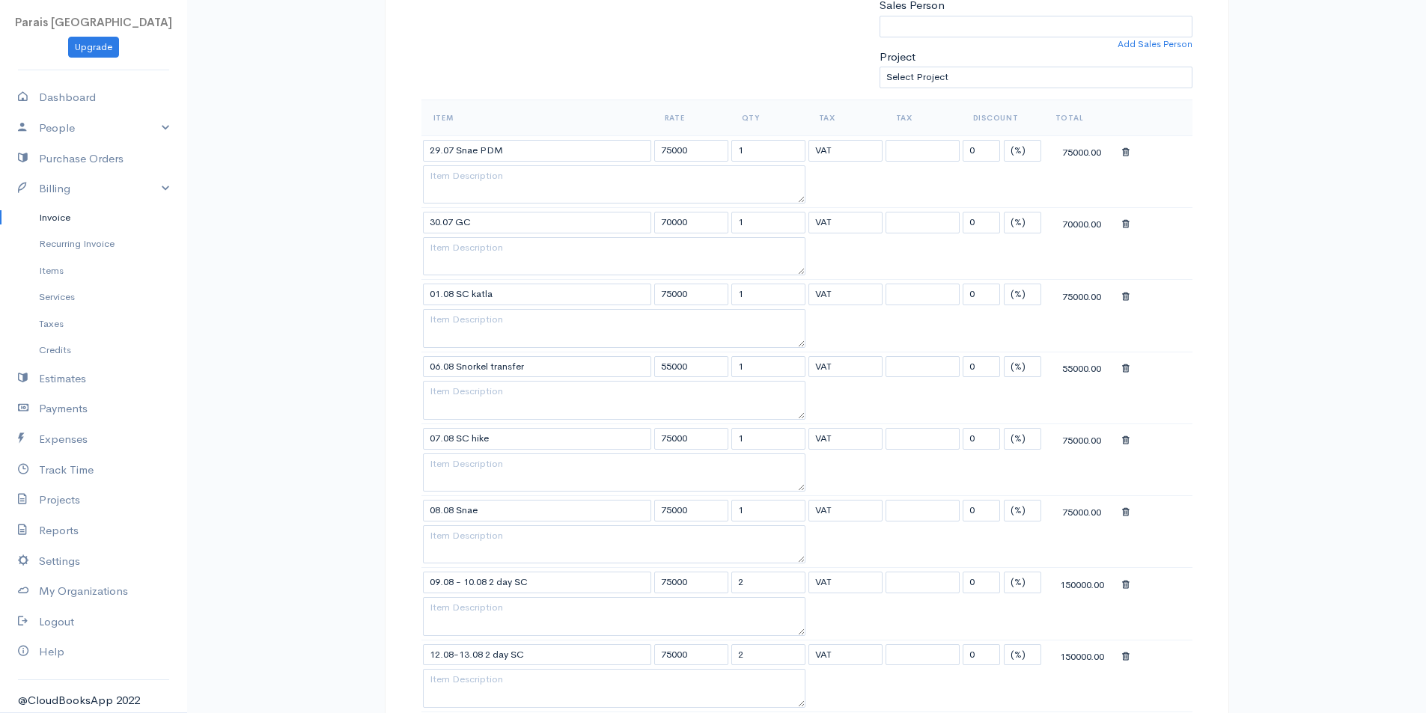
scroll to position [449, 0]
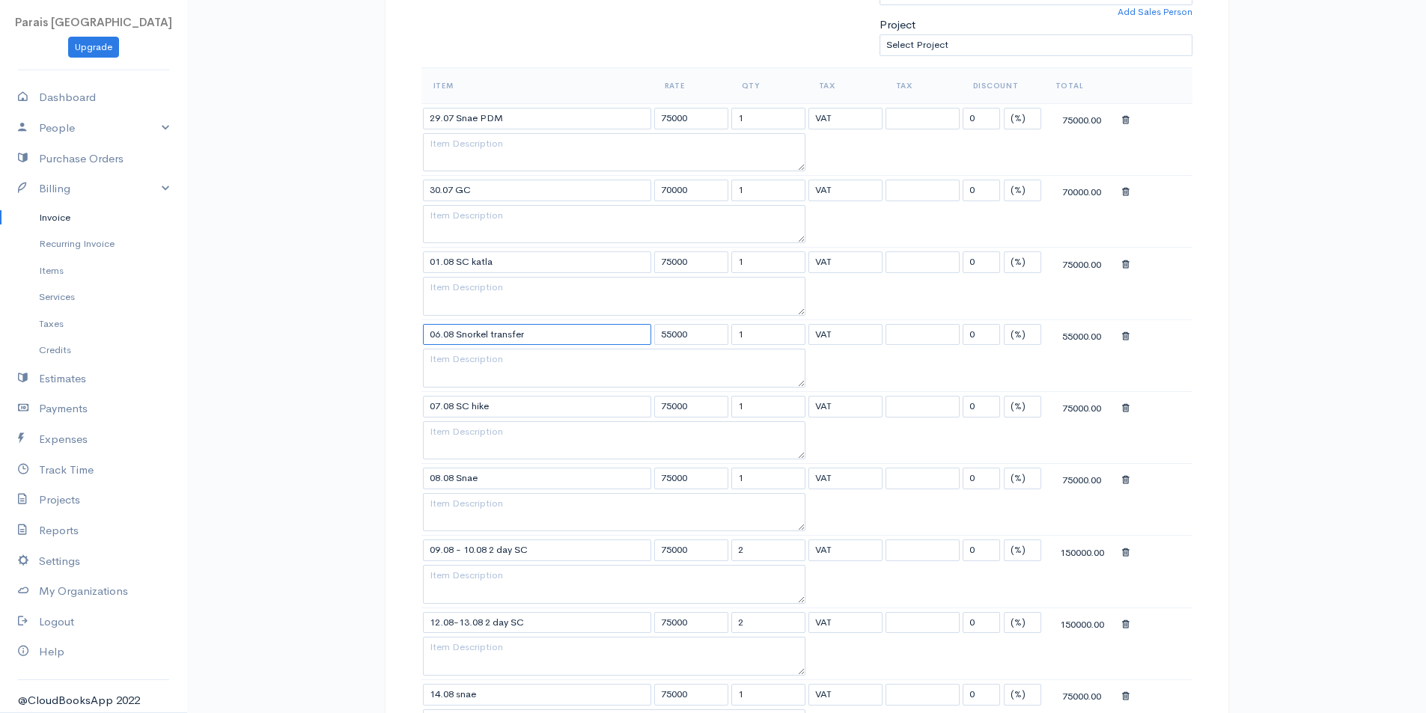
drag, startPoint x: 617, startPoint y: 337, endPoint x: 323, endPoint y: 337, distance: 294.2
click at [328, 338] on div "Invoice New Invoice DRAFT To [GEOGRAPHIC_DATA] ferðaþjónusta [EMAIL_ADDRESS][DO…" at bounding box center [806, 603] width 1239 height 2105
drag, startPoint x: 502, startPoint y: 408, endPoint x: 272, endPoint y: 401, distance: 229.9
click at [286, 403] on div "Invoice New Invoice DRAFT To [GEOGRAPHIC_DATA] ferðaþjónusta [EMAIL_ADDRESS][DO…" at bounding box center [806, 603] width 1239 height 2105
drag, startPoint x: 475, startPoint y: 486, endPoint x: 306, endPoint y: 479, distance: 168.6
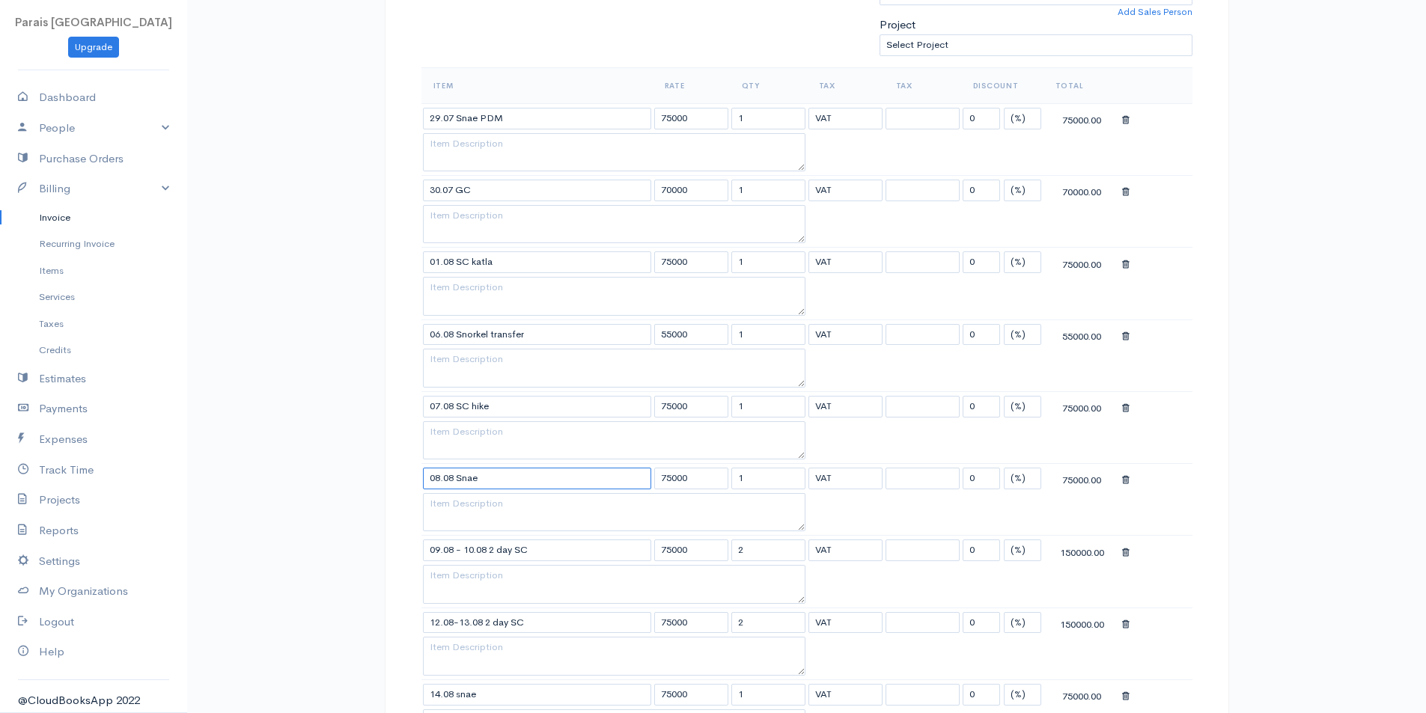
click at [310, 481] on div "Invoice New Invoice DRAFT To [GEOGRAPHIC_DATA] ferðaþjónusta [EMAIL_ADDRESS][DO…" at bounding box center [806, 603] width 1239 height 2105
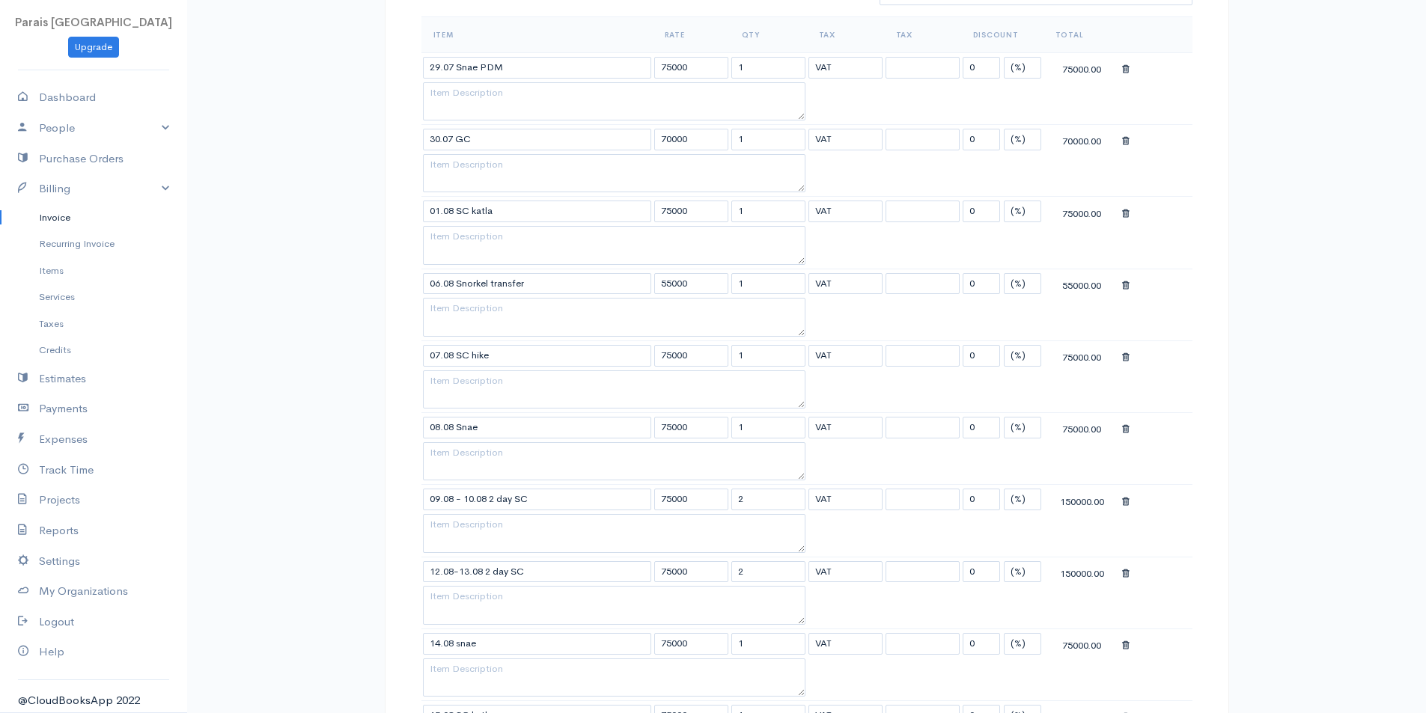
scroll to position [599, 0]
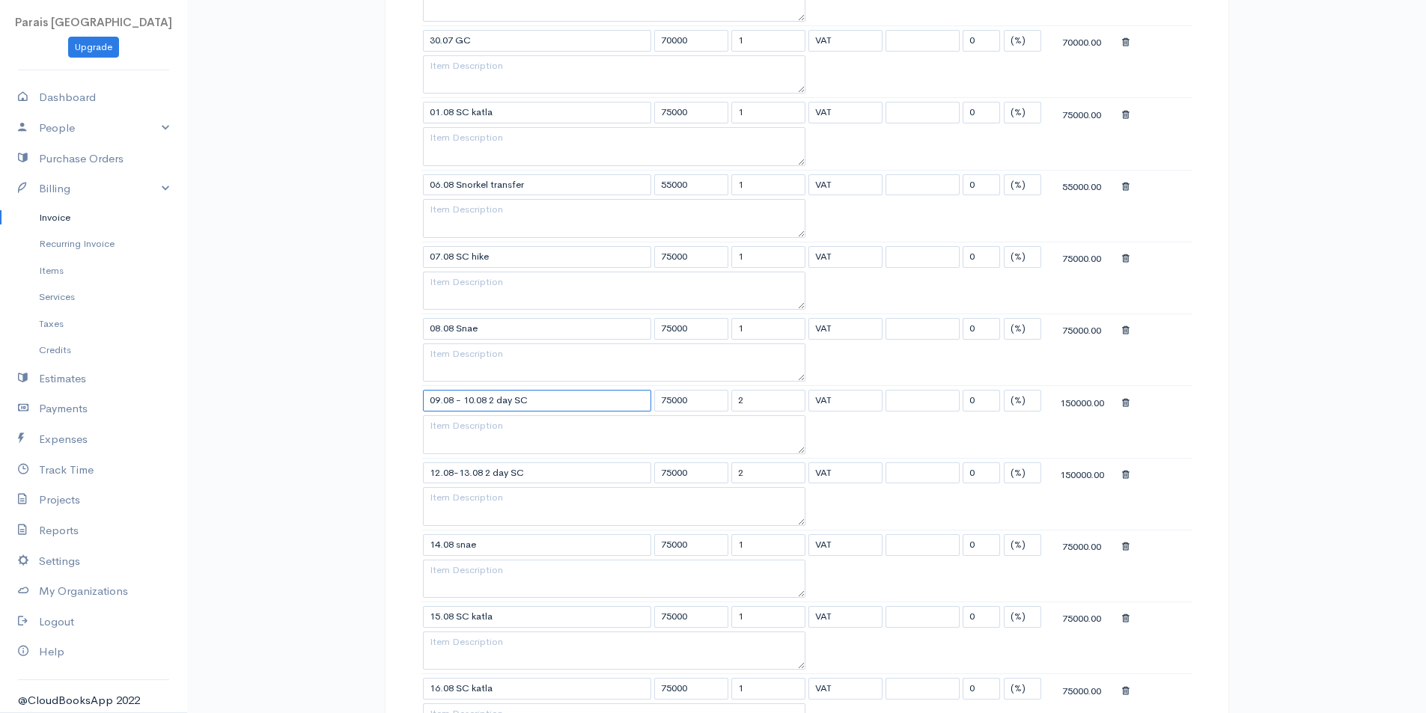
drag, startPoint x: 560, startPoint y: 400, endPoint x: 244, endPoint y: 391, distance: 316.0
click at [284, 396] on div "Invoice New Invoice DRAFT To [GEOGRAPHIC_DATA] ferðaþjónusta [EMAIL_ADDRESS][DO…" at bounding box center [806, 453] width 1239 height 2105
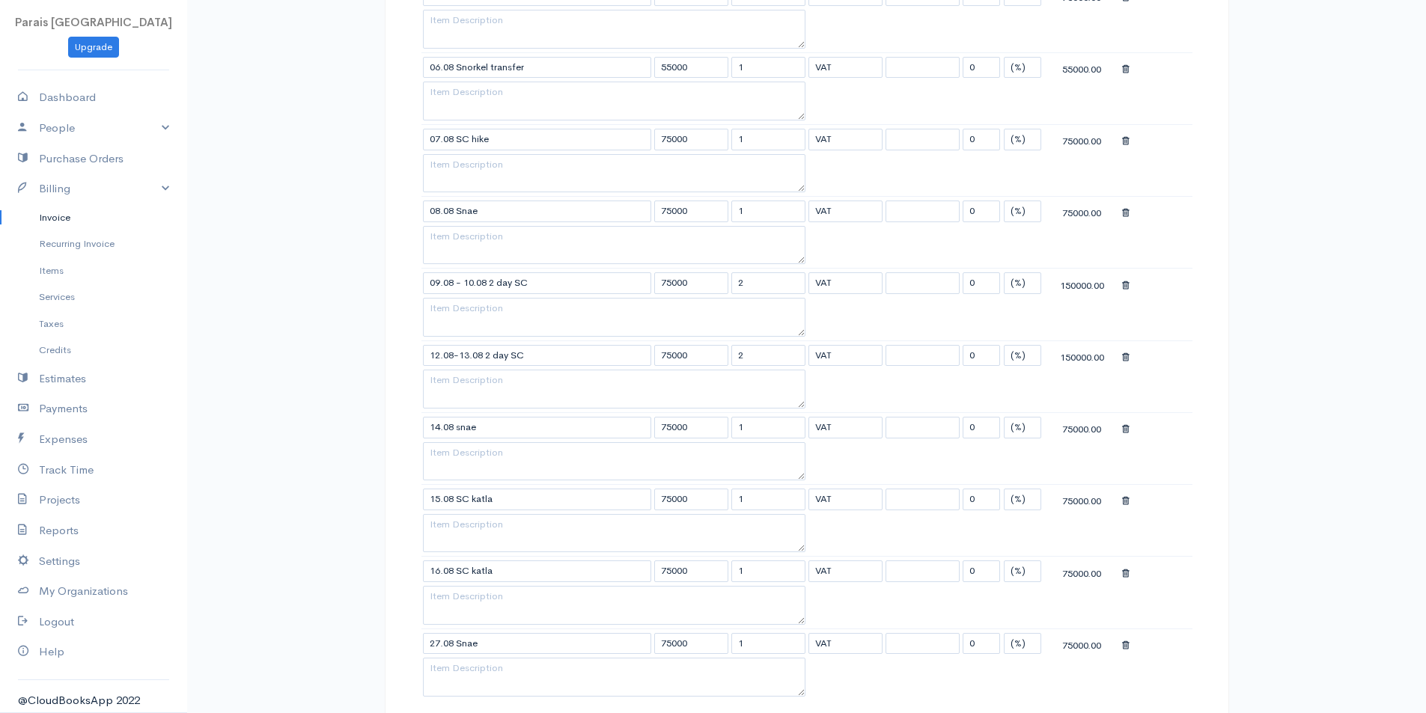
scroll to position [749, 0]
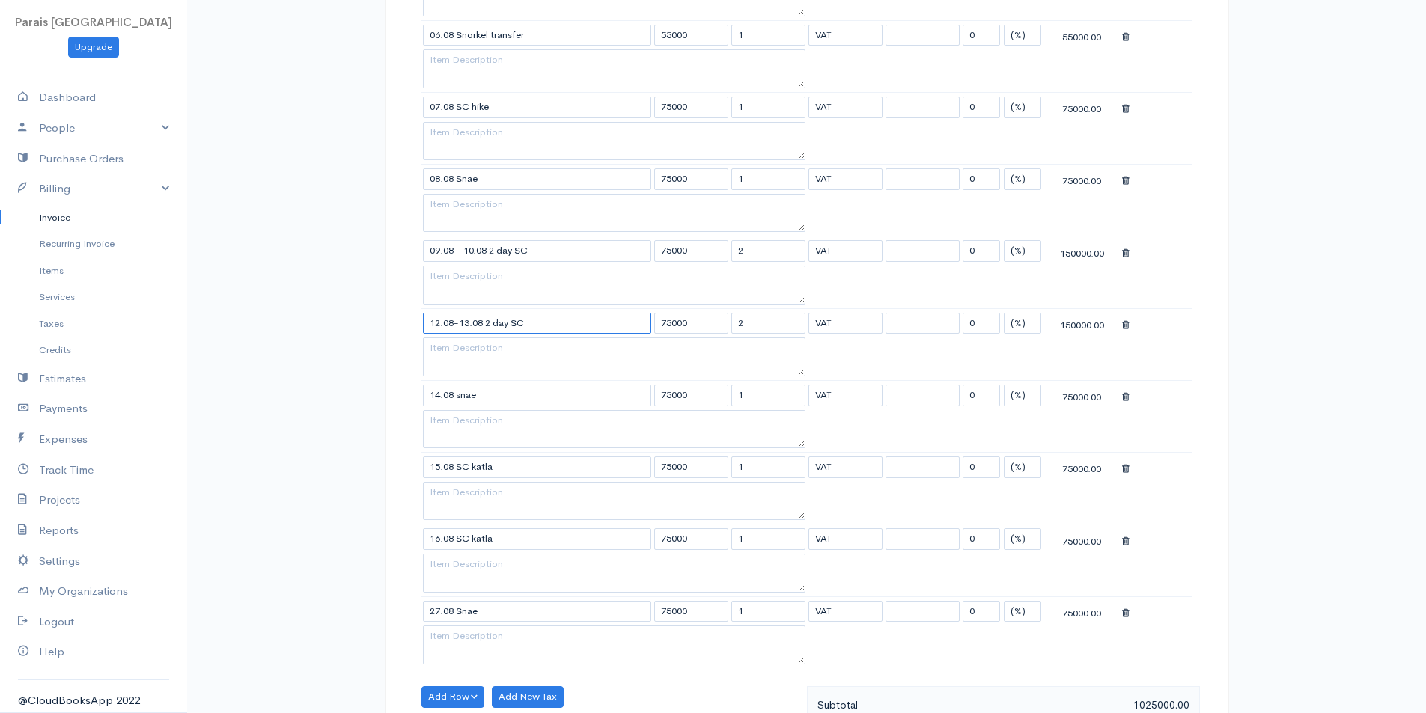
drag, startPoint x: 542, startPoint y: 327, endPoint x: 257, endPoint y: 313, distance: 285.6
click at [313, 323] on div "Invoice New Invoice DRAFT To [GEOGRAPHIC_DATA] ferðaþjónusta [EMAIL_ADDRESS][DO…" at bounding box center [806, 303] width 1239 height 2105
drag, startPoint x: 543, startPoint y: 401, endPoint x: 263, endPoint y: 388, distance: 280.3
click at [266, 389] on div "Invoice New Invoice DRAFT To [GEOGRAPHIC_DATA] ferðaþjónusta [EMAIL_ADDRESS][DO…" at bounding box center [806, 303] width 1239 height 2105
drag, startPoint x: 525, startPoint y: 472, endPoint x: 241, endPoint y: 469, distance: 284.5
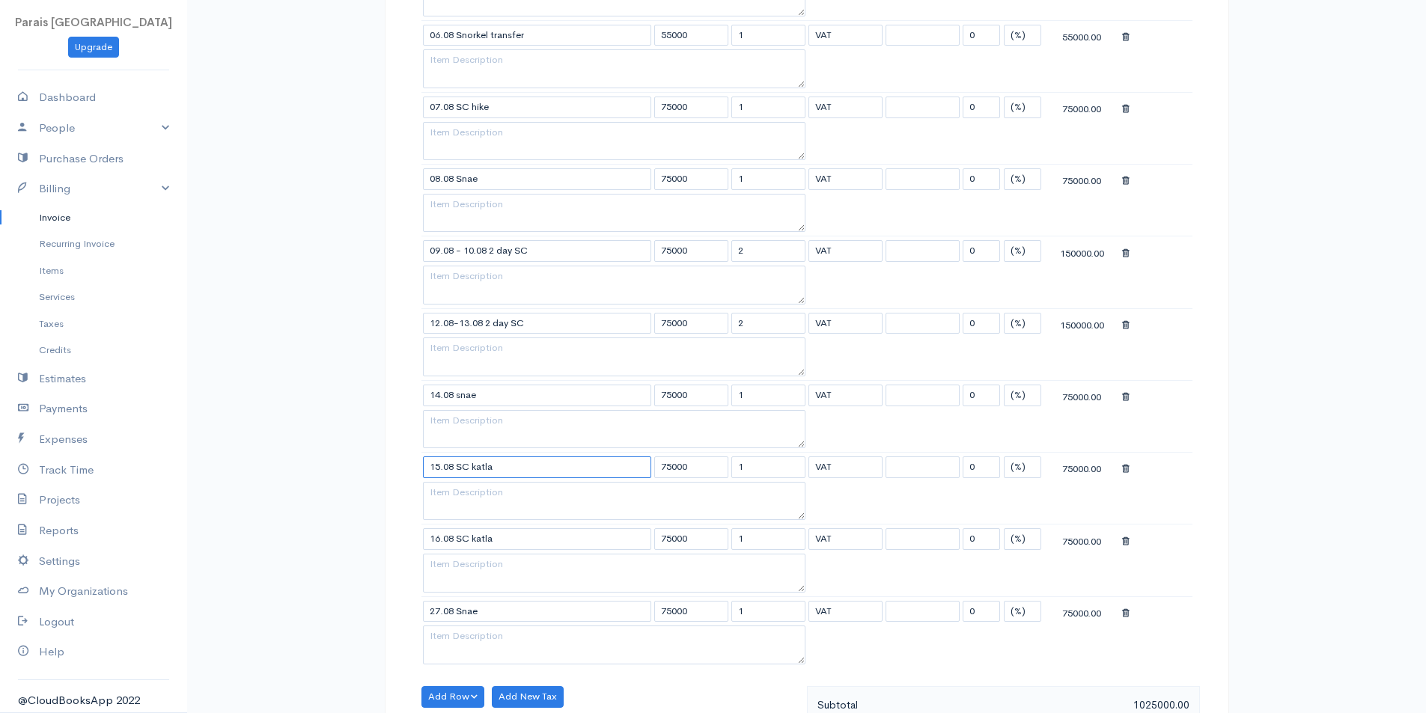
click at [244, 469] on div "Invoice New Invoice DRAFT To [GEOGRAPHIC_DATA] ferðaþjónusta [EMAIL_ADDRESS][DO…" at bounding box center [806, 303] width 1239 height 2105
drag, startPoint x: 510, startPoint y: 533, endPoint x: 292, endPoint y: 530, distance: 217.8
click at [296, 531] on div "Invoice New Invoice DRAFT To [GEOGRAPHIC_DATA] ferðaþjónusta [EMAIL_ADDRESS][DO…" at bounding box center [806, 303] width 1239 height 2105
drag, startPoint x: 490, startPoint y: 609, endPoint x: 249, endPoint y: 600, distance: 240.5
click at [282, 603] on div "Invoice New Invoice DRAFT To [GEOGRAPHIC_DATA] ferðaþjónusta [EMAIL_ADDRESS][DO…" at bounding box center [806, 303] width 1239 height 2105
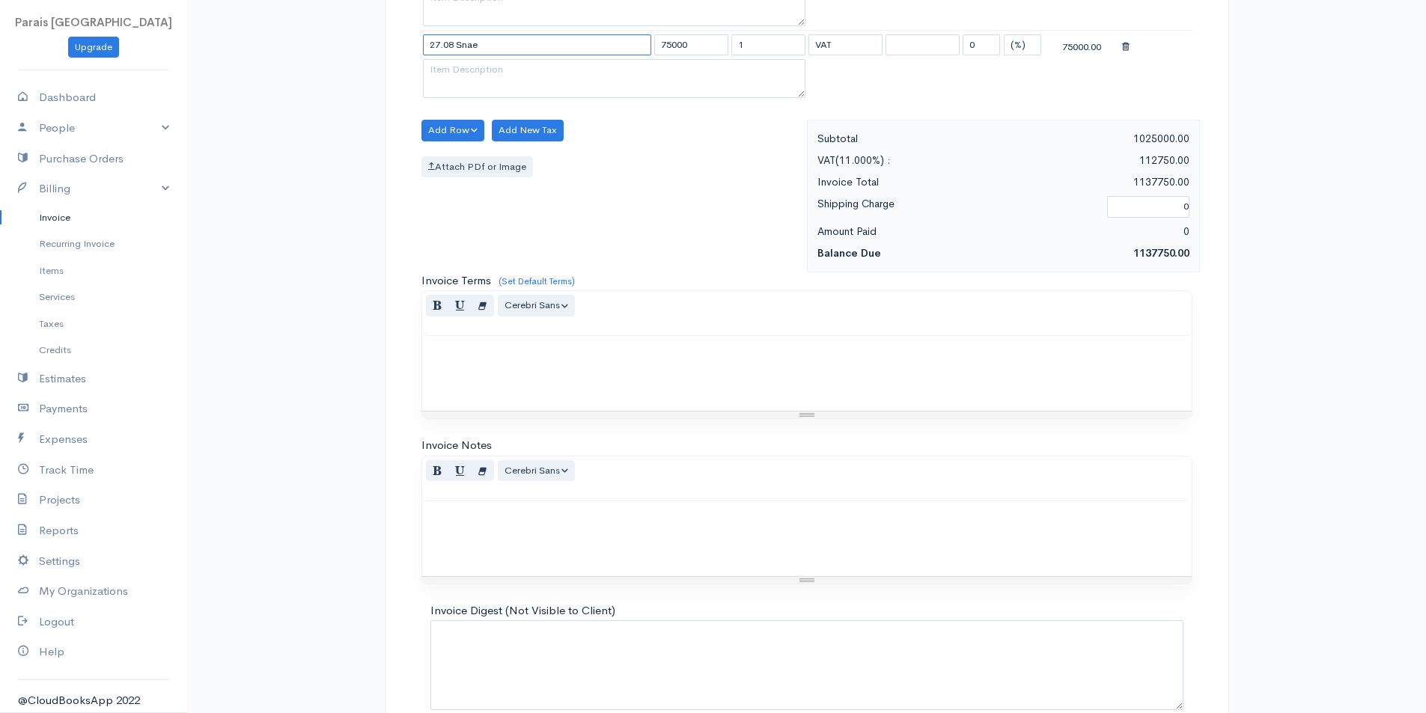
scroll to position [1392, 0]
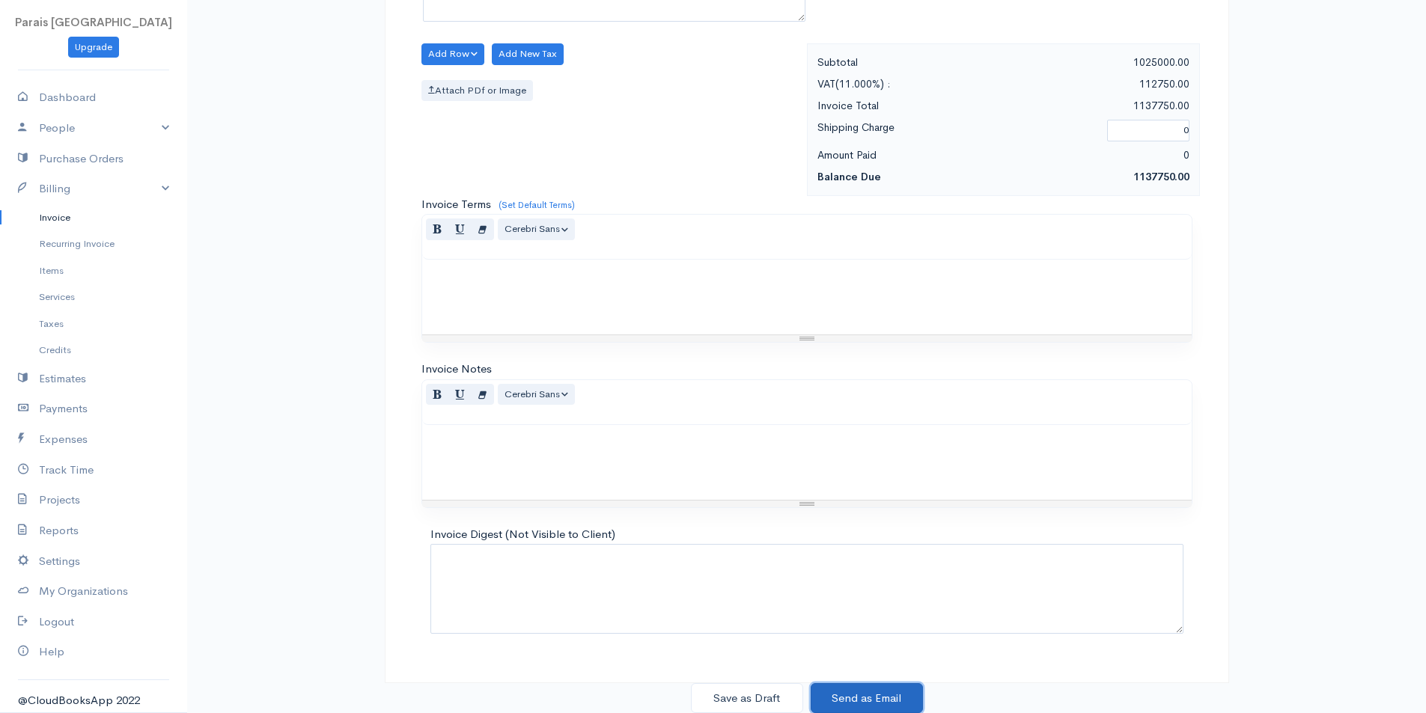
click at [888, 692] on button "Send as Email" at bounding box center [867, 698] width 112 height 31
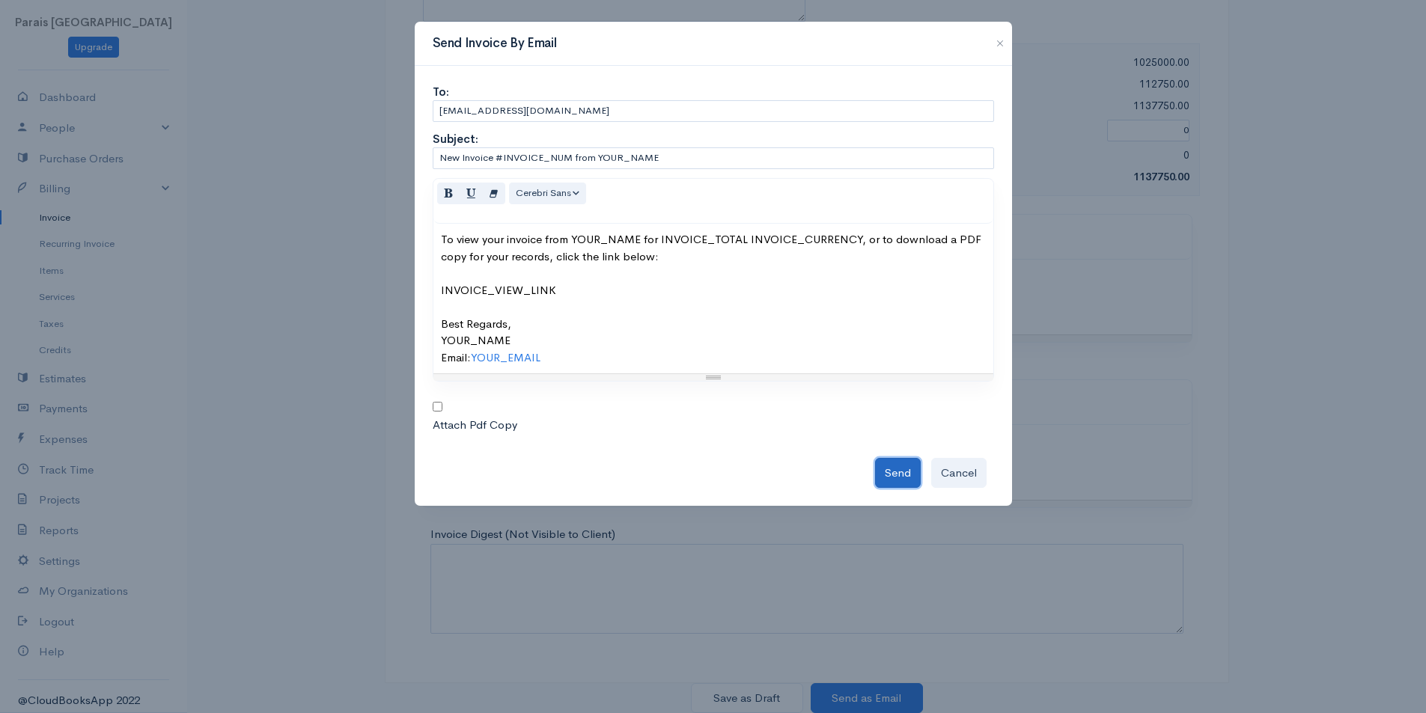
click at [876, 473] on button "Send" at bounding box center [898, 473] width 46 height 31
click at [1000, 40] on button "button" at bounding box center [1000, 43] width 24 height 18
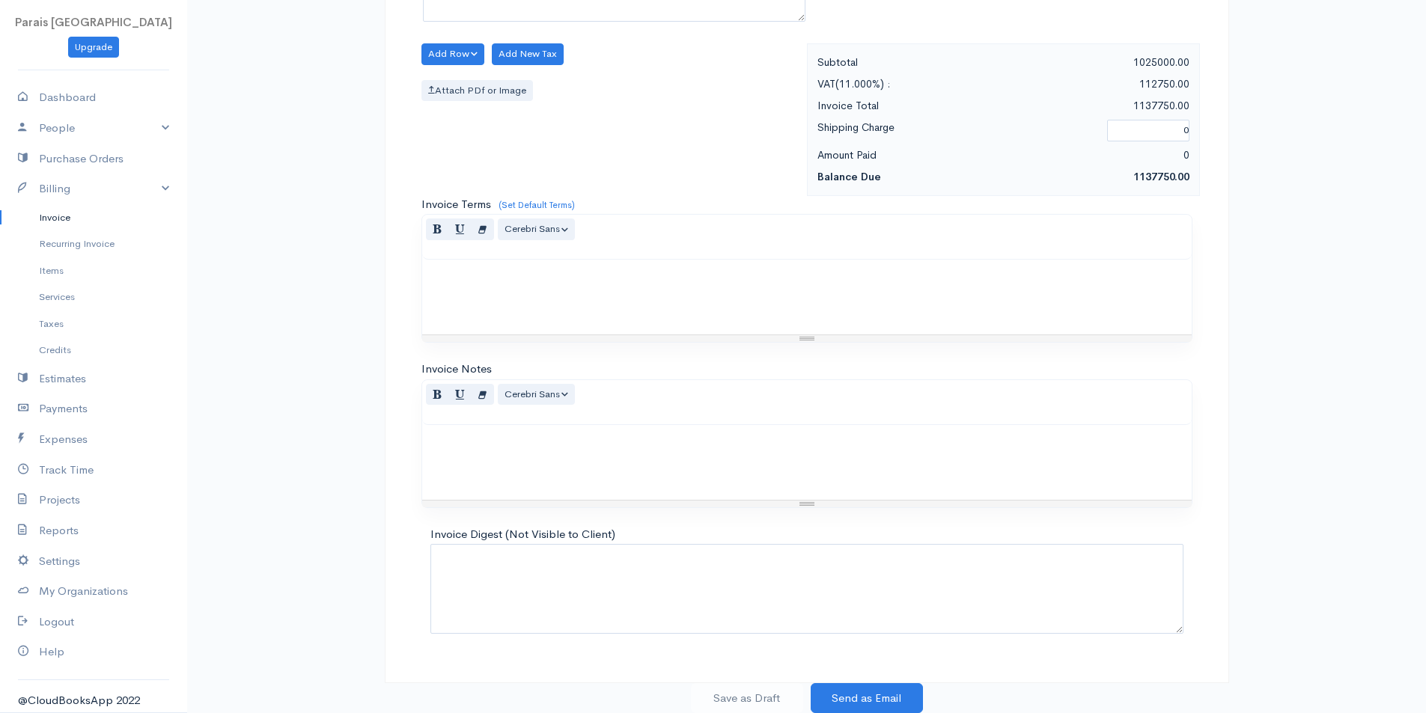
click at [52, 215] on link "Invoice" at bounding box center [93, 217] width 187 height 27
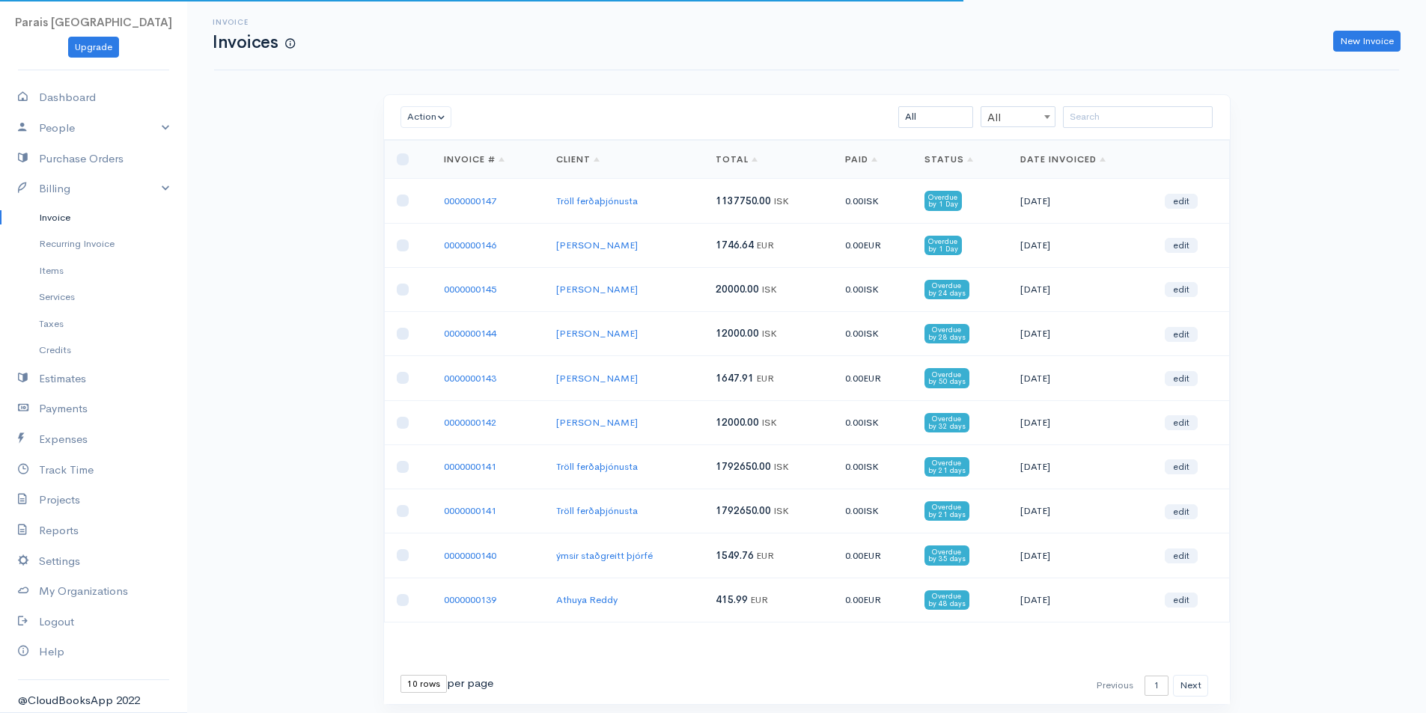
click at [302, 197] on div "Invoice Invoices New Invoice Action Archive Delete Download PDF Send [PERSON_NA…" at bounding box center [806, 380] width 1239 height 761
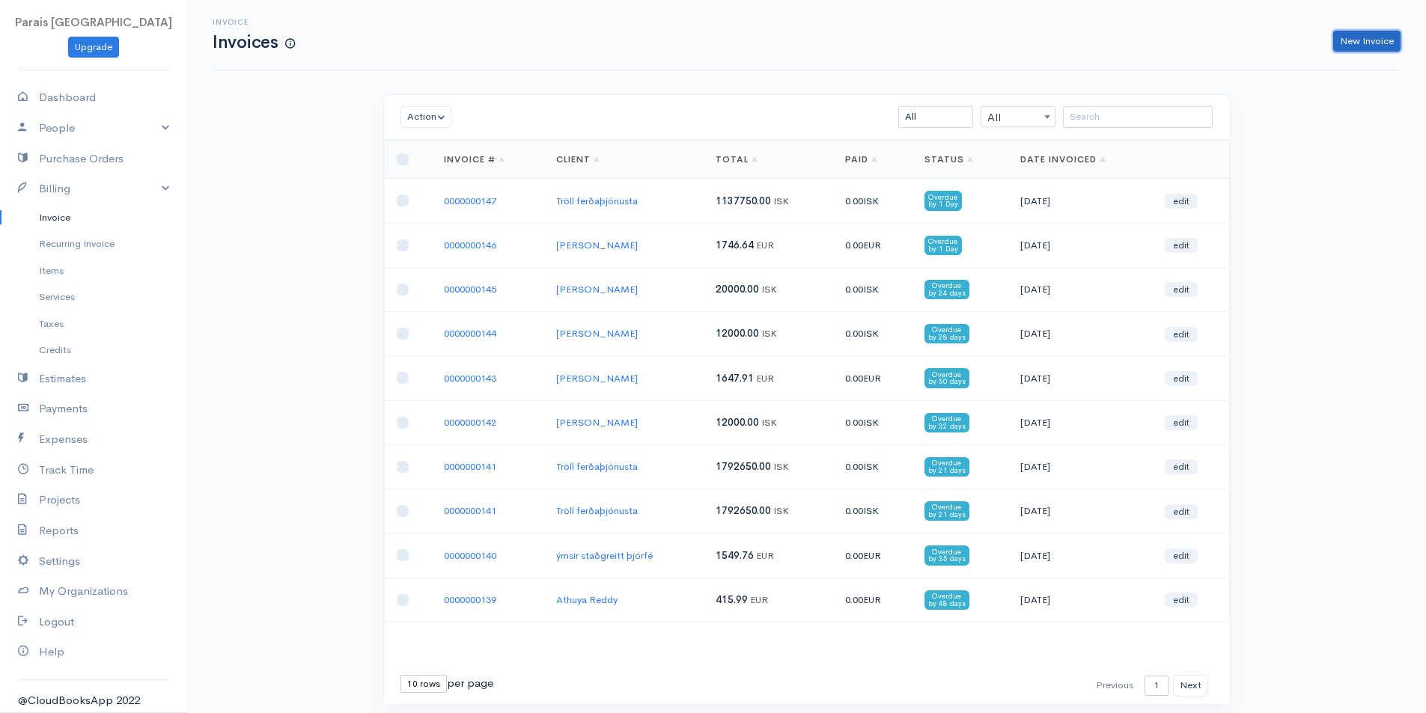
click at [1362, 36] on link "New Invoice" at bounding box center [1366, 42] width 67 height 22
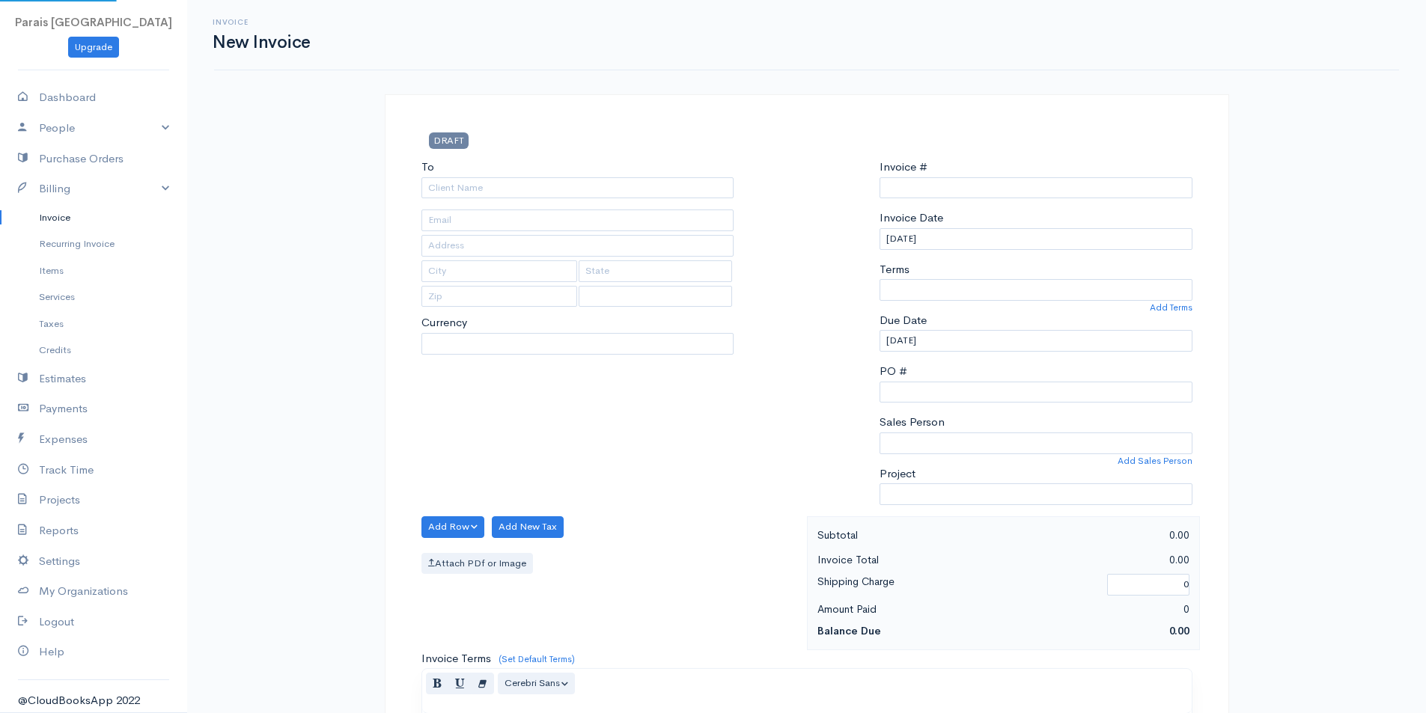
select select "[GEOGRAPHIC_DATA]"
select select "EUR"
type input "0000000148"
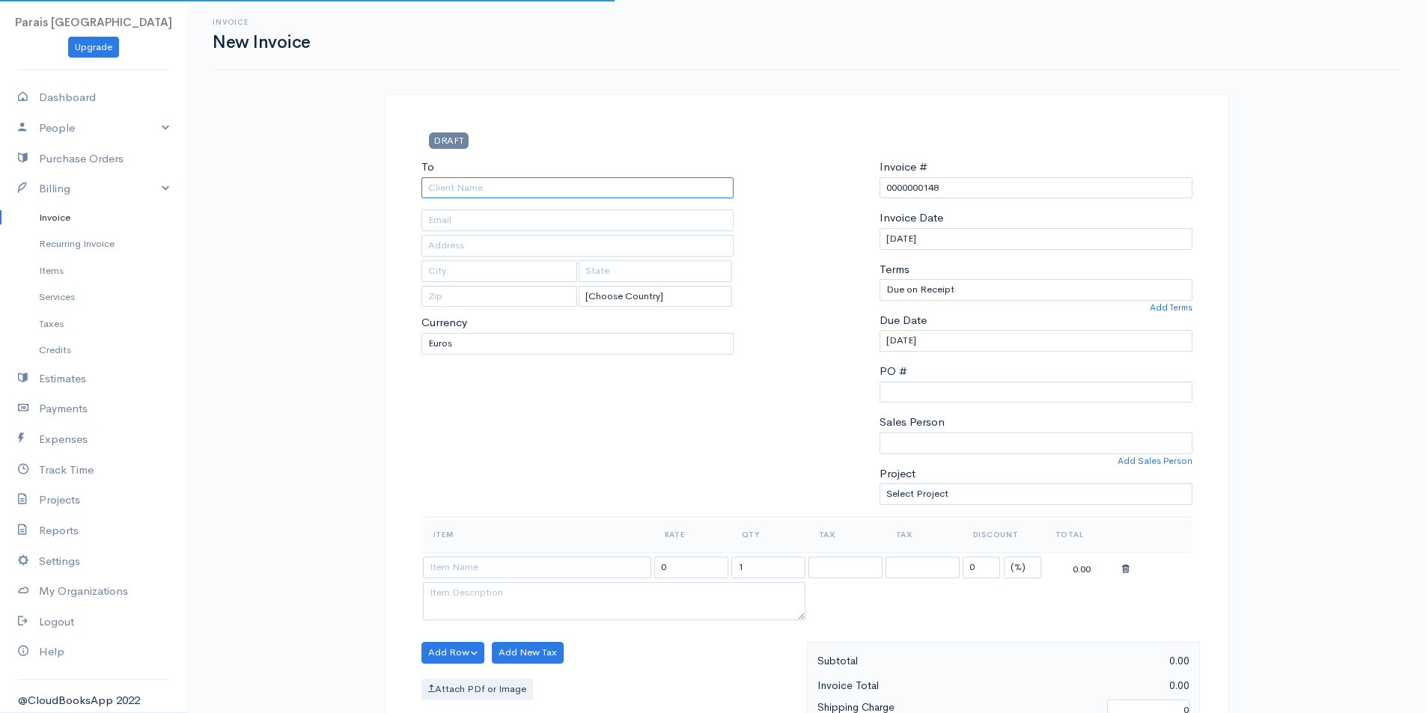
click at [564, 186] on input "To" at bounding box center [577, 188] width 313 height 22
type input "Solid ehf"
type input "[EMAIL_ADDRESS][DOMAIN_NAME]"
type input "Suðurlandsbraut 6 [PERSON_NAME] & co ehf"
type input "[GEOGRAPHIC_DATA]"
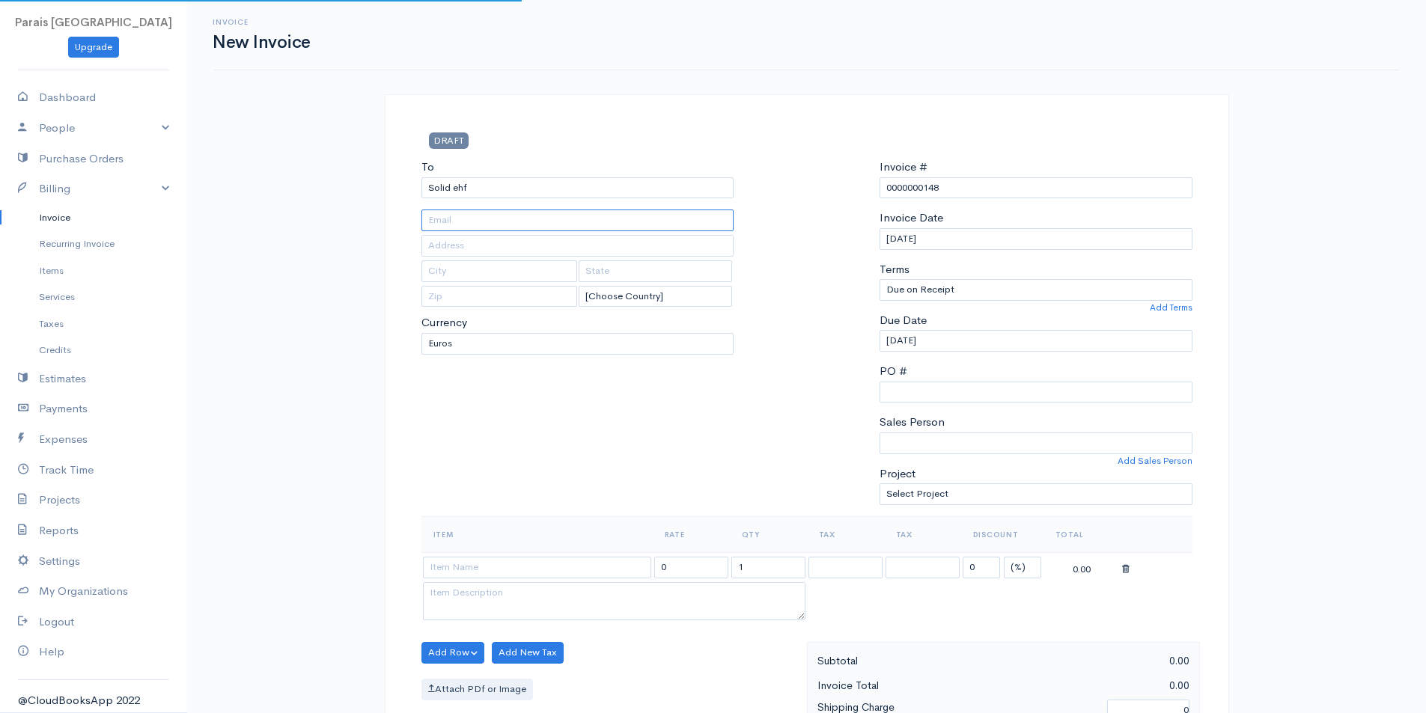
type input "108"
select select "ISK"
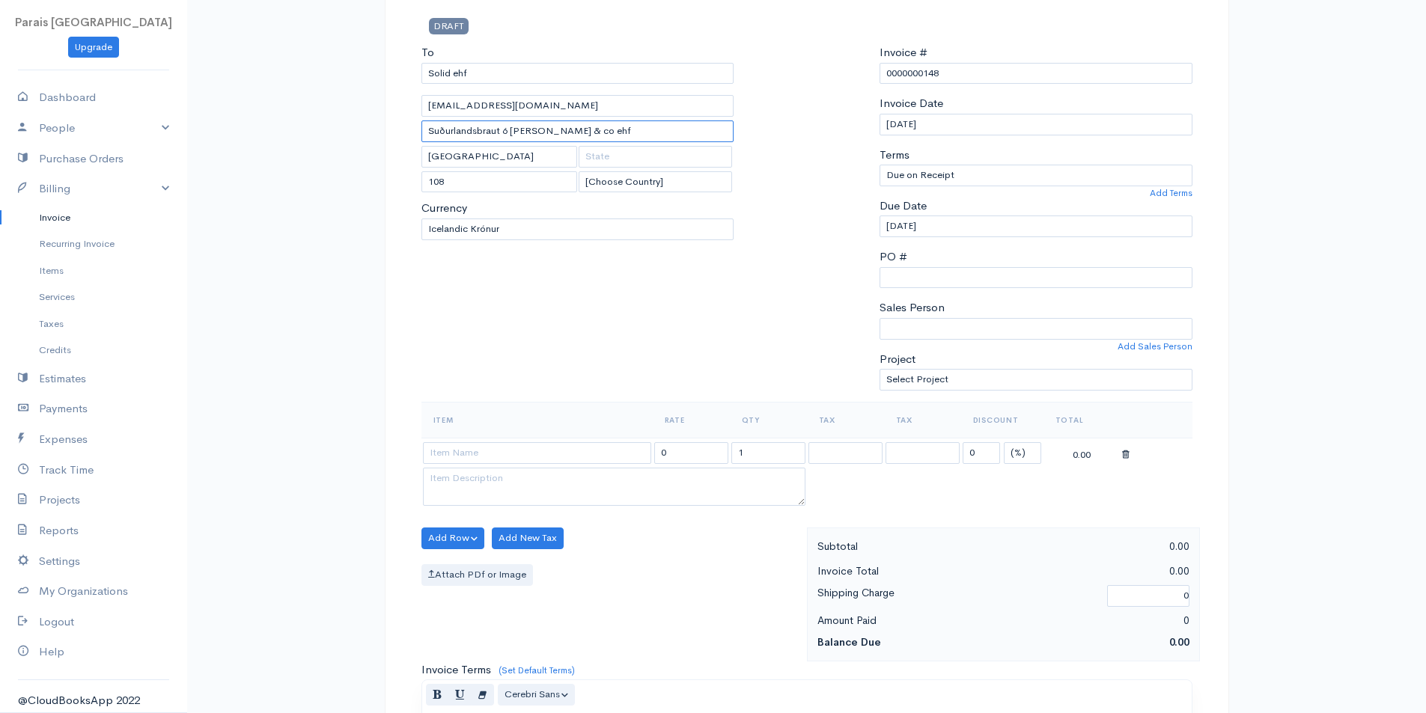
scroll to position [150, 0]
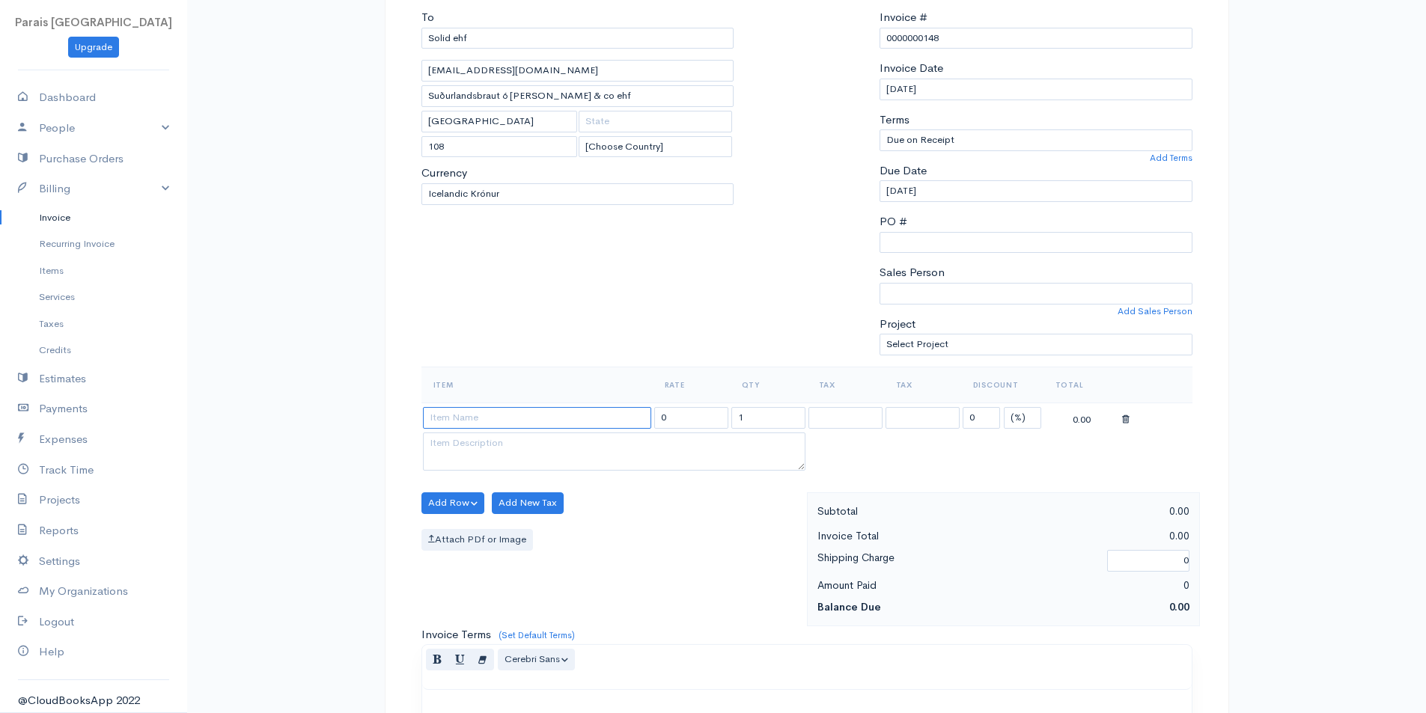
click at [469, 423] on input at bounding box center [537, 418] width 228 height 22
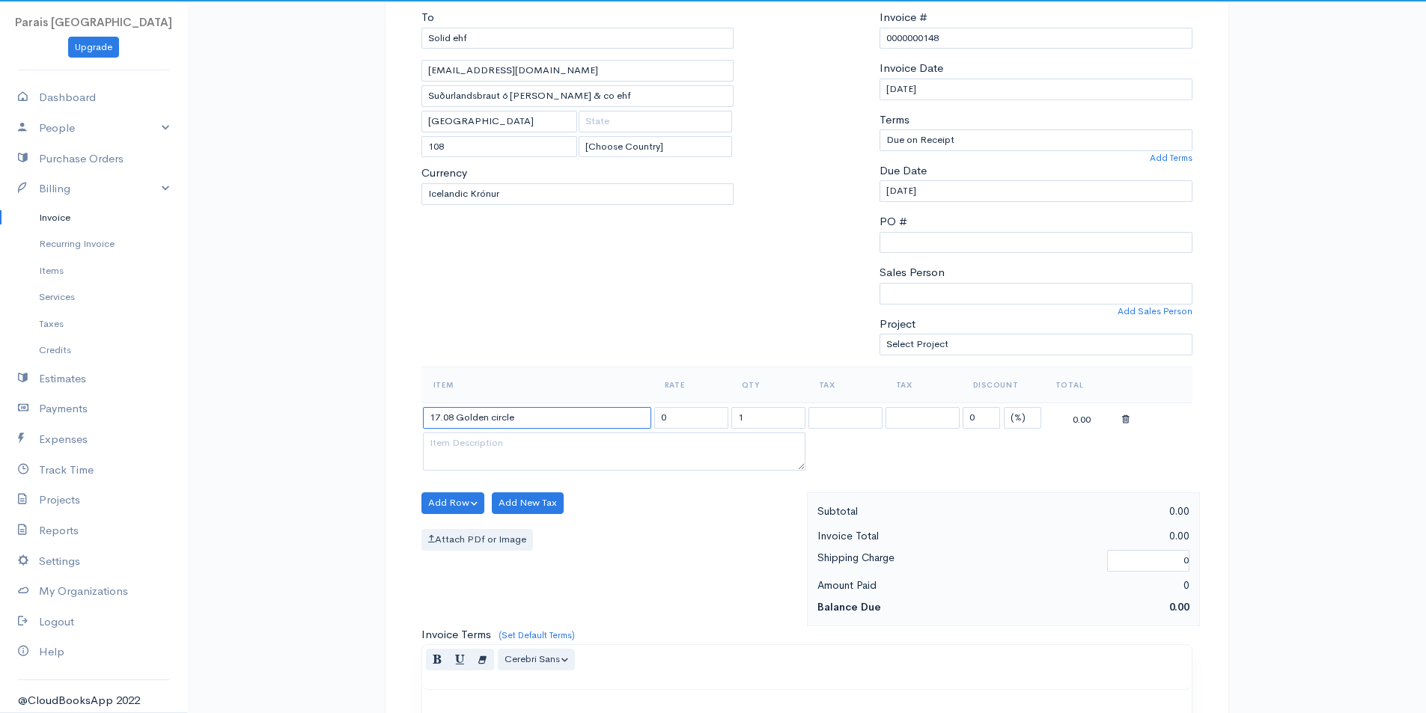
type input "17.08 Golden circle"
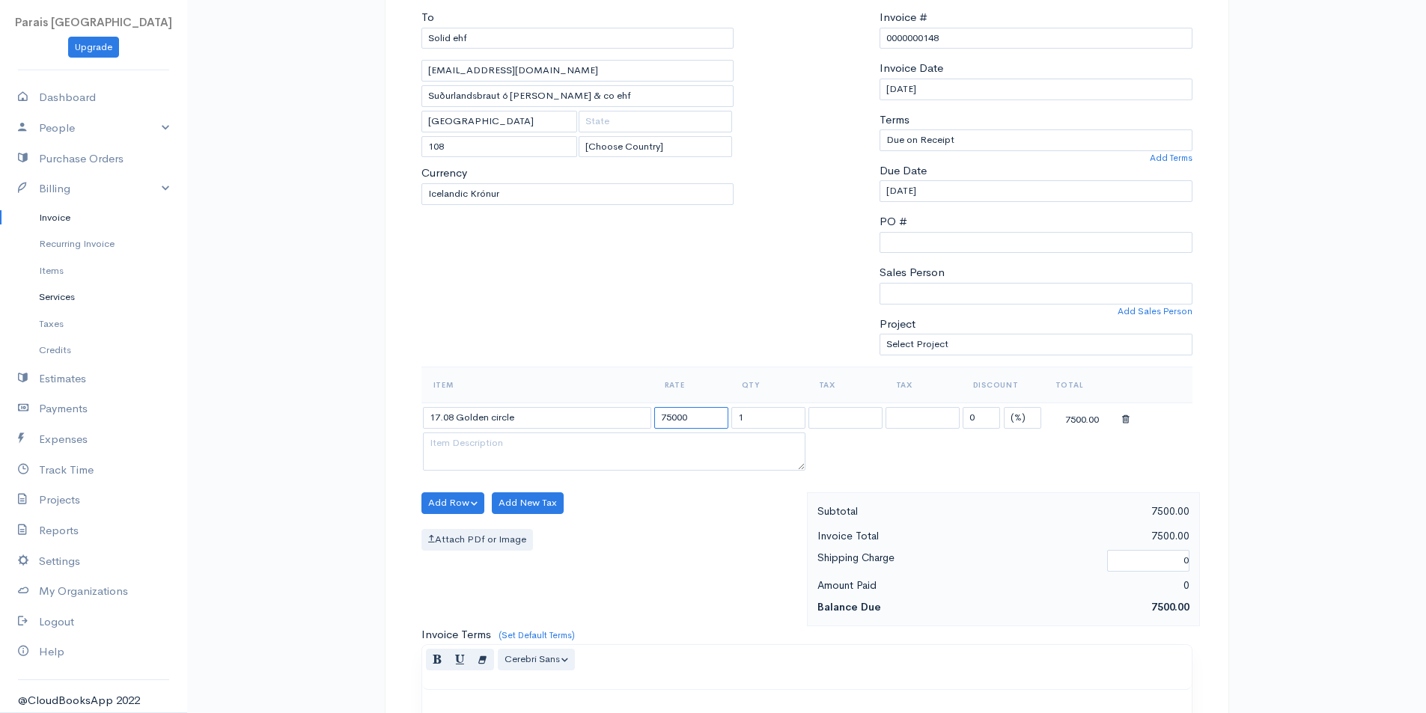
type input "75000"
select select "11.000"
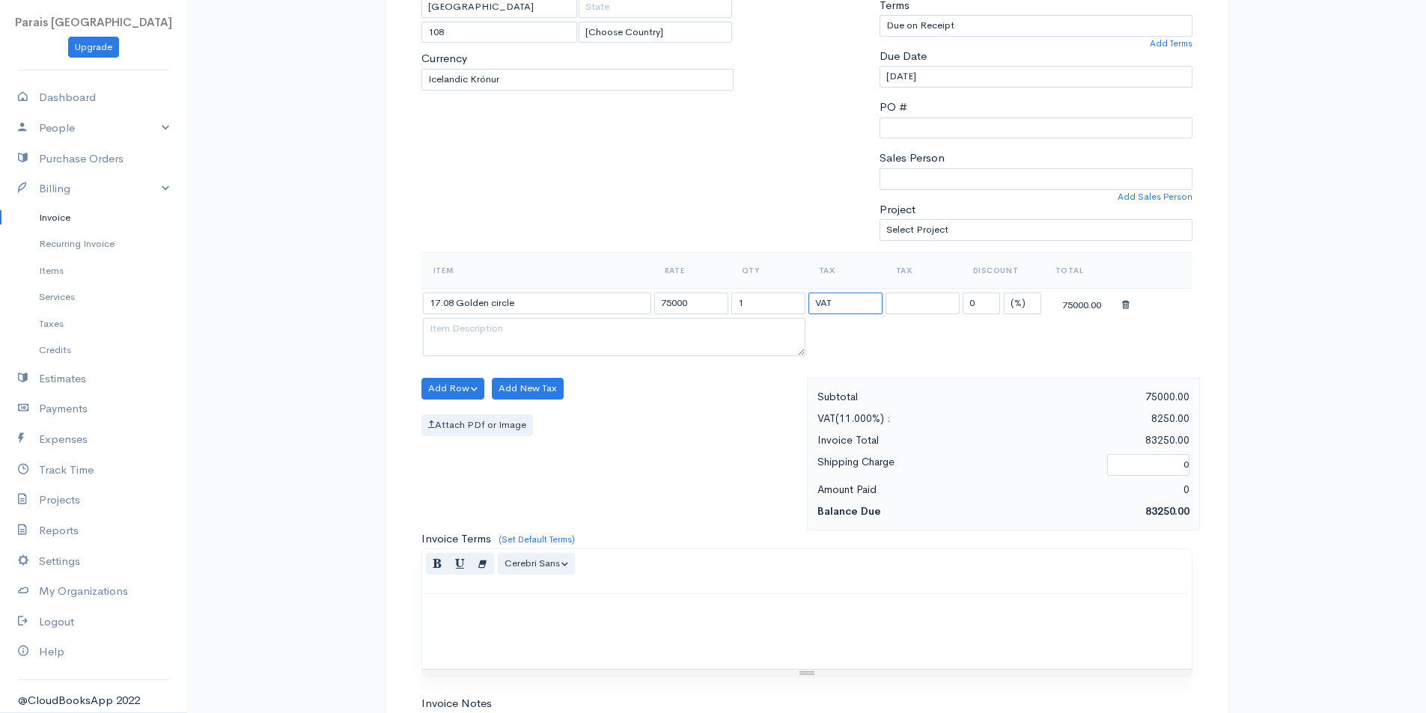
scroll to position [299, 0]
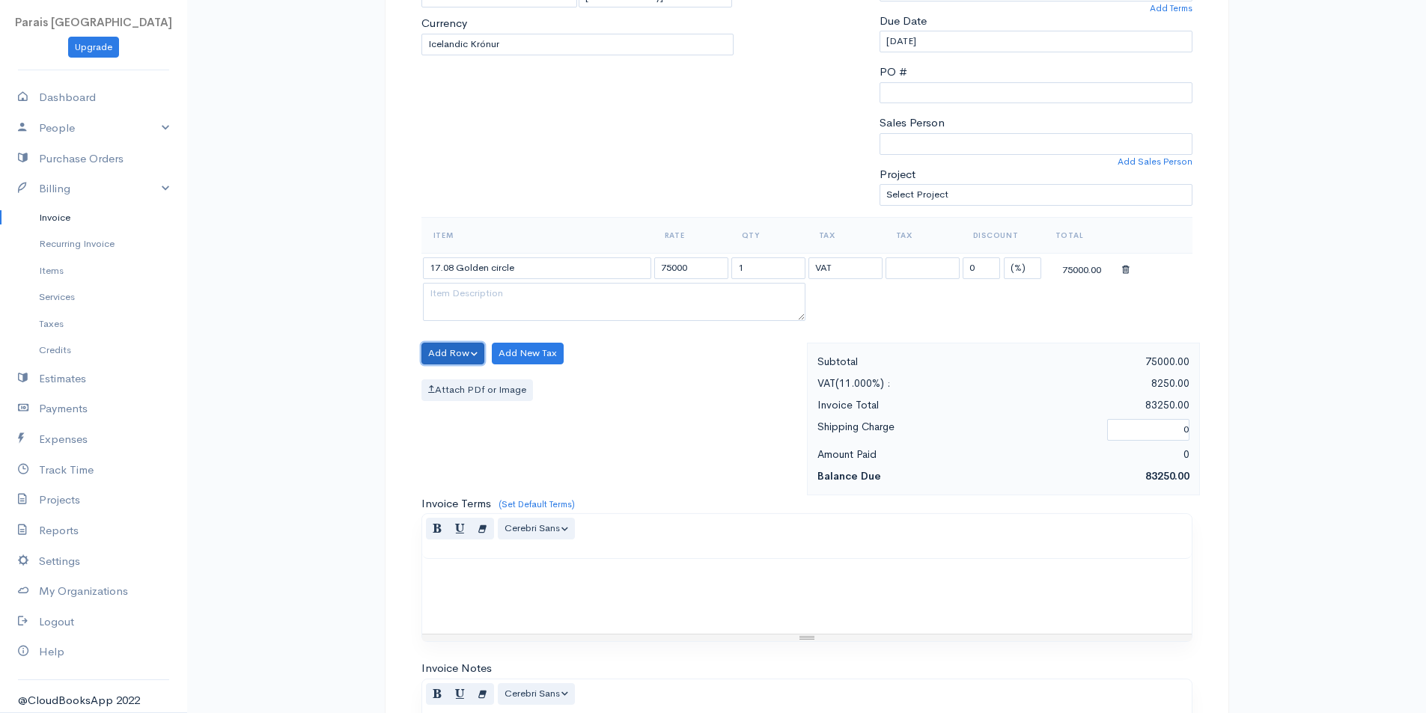
click at [469, 356] on button "Add Row" at bounding box center [453, 354] width 64 height 22
click at [469, 386] on link "Add Item Row" at bounding box center [481, 384] width 118 height 26
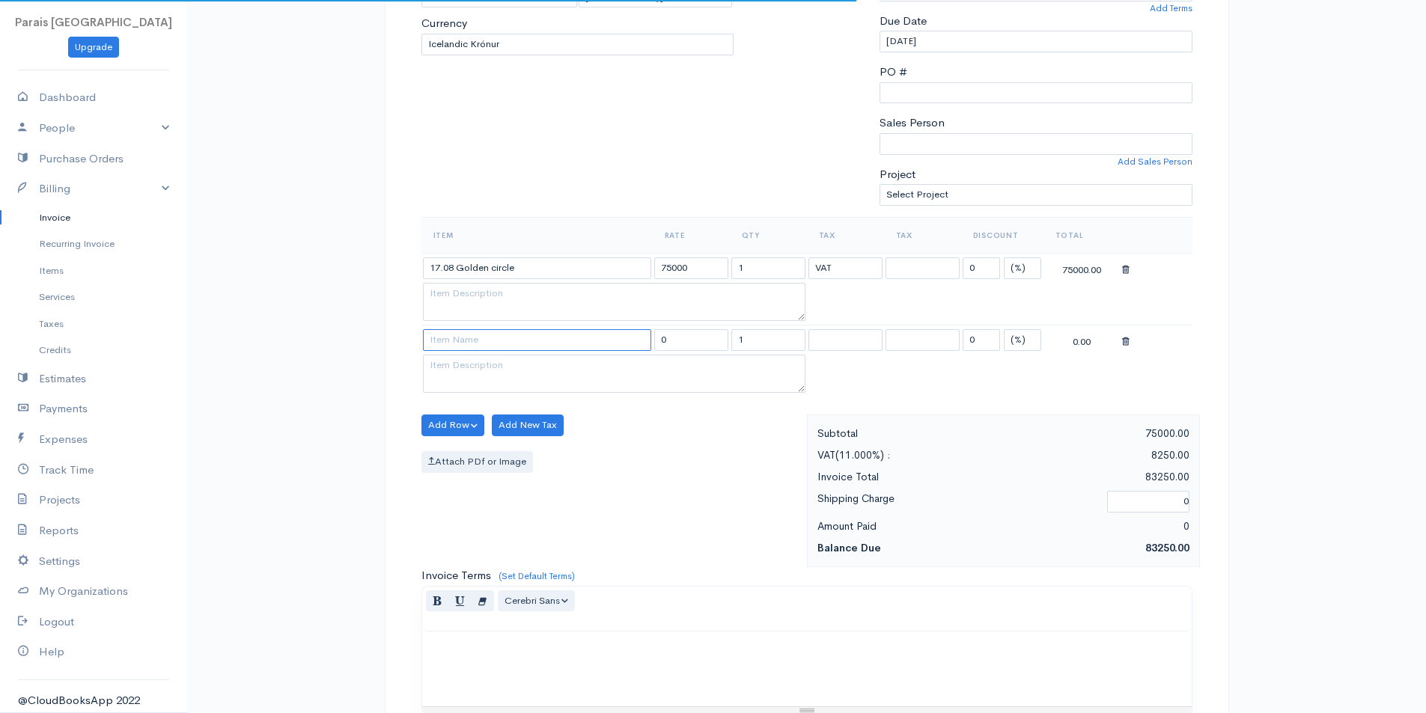
click at [451, 341] on input at bounding box center [537, 340] width 228 height 22
type input "20.08 Nl"
type input "65000"
select select "11.000"
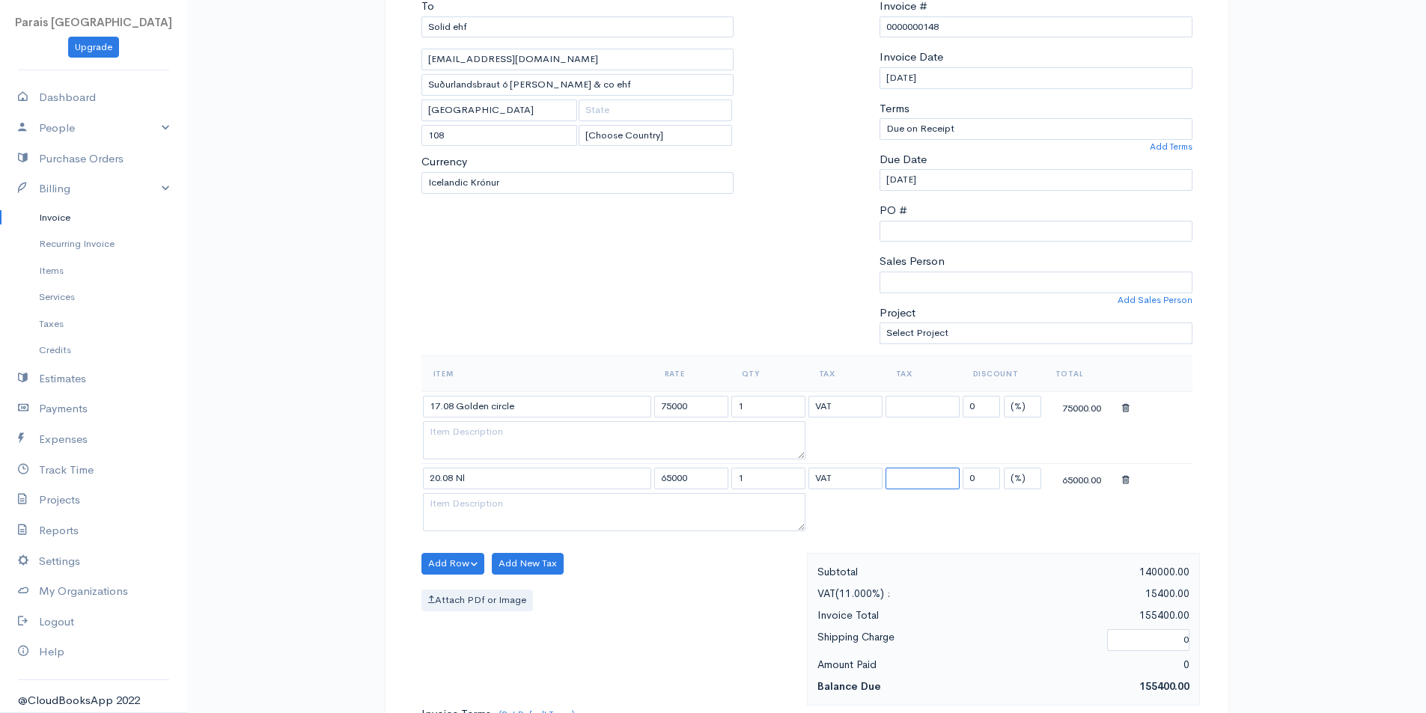
scroll to position [0, 0]
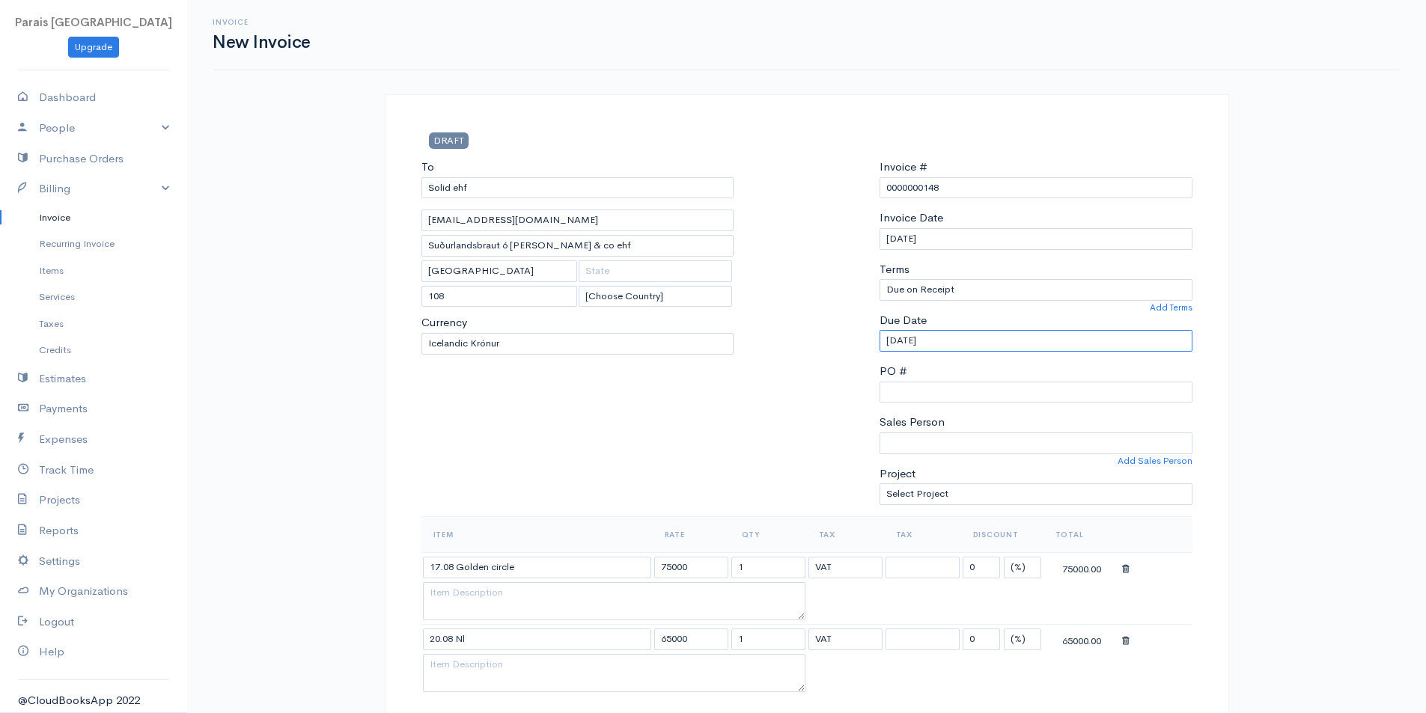
click at [954, 340] on input "[DATE]" at bounding box center [1036, 341] width 313 height 22
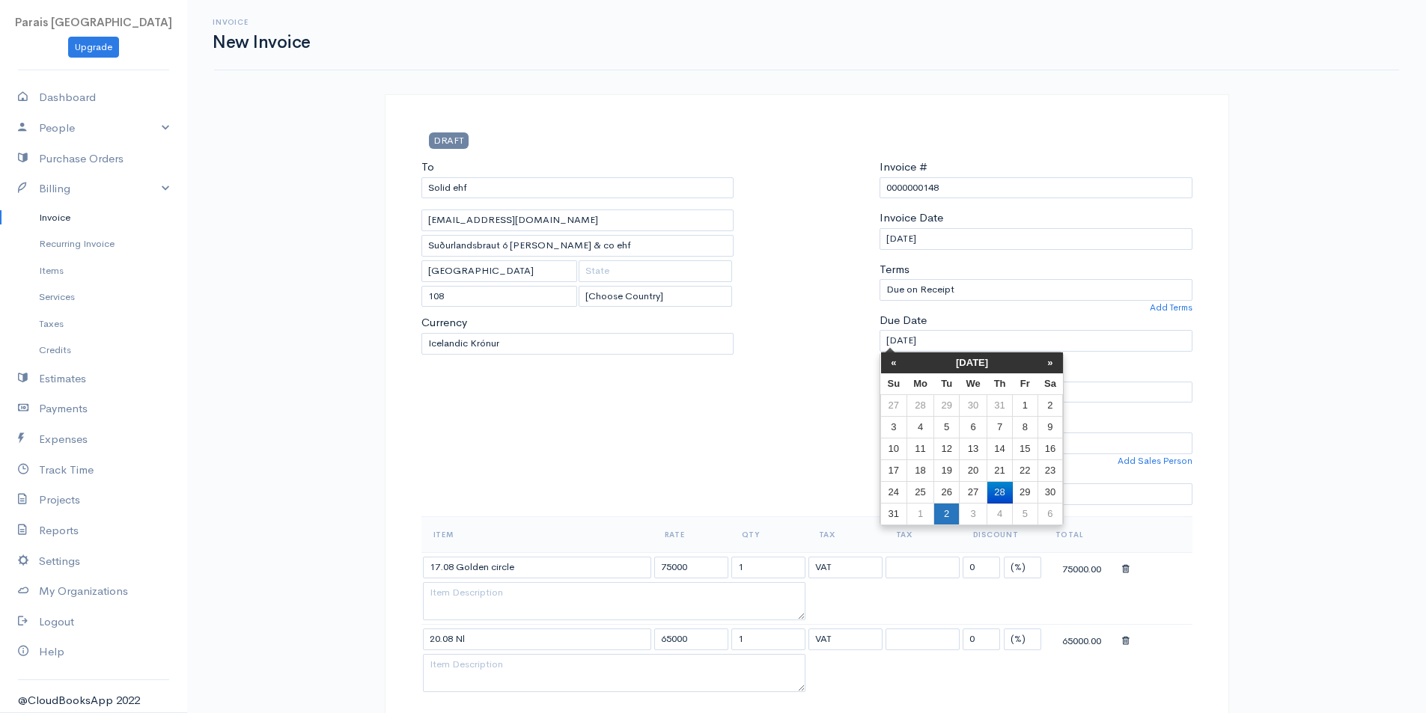
click at [945, 511] on td "2" at bounding box center [946, 515] width 25 height 22
type input "[DATE]"
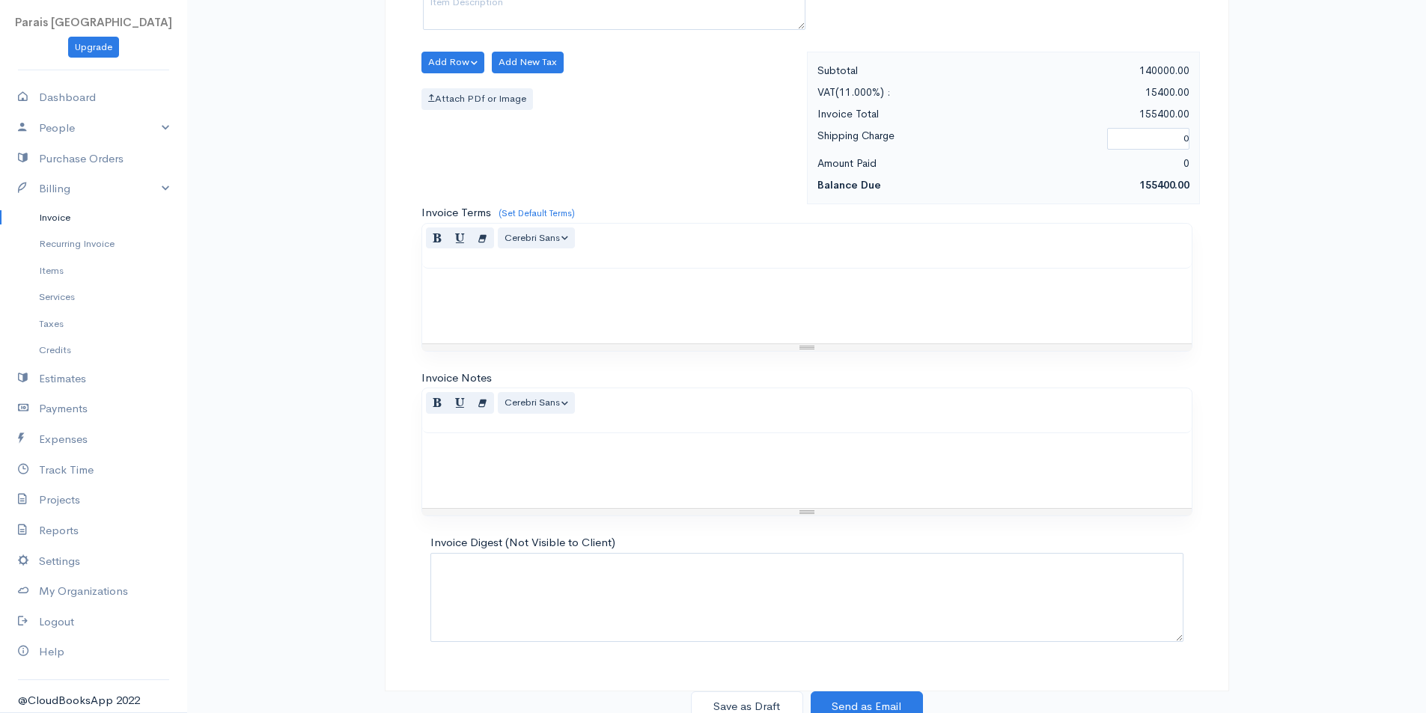
scroll to position [671, 0]
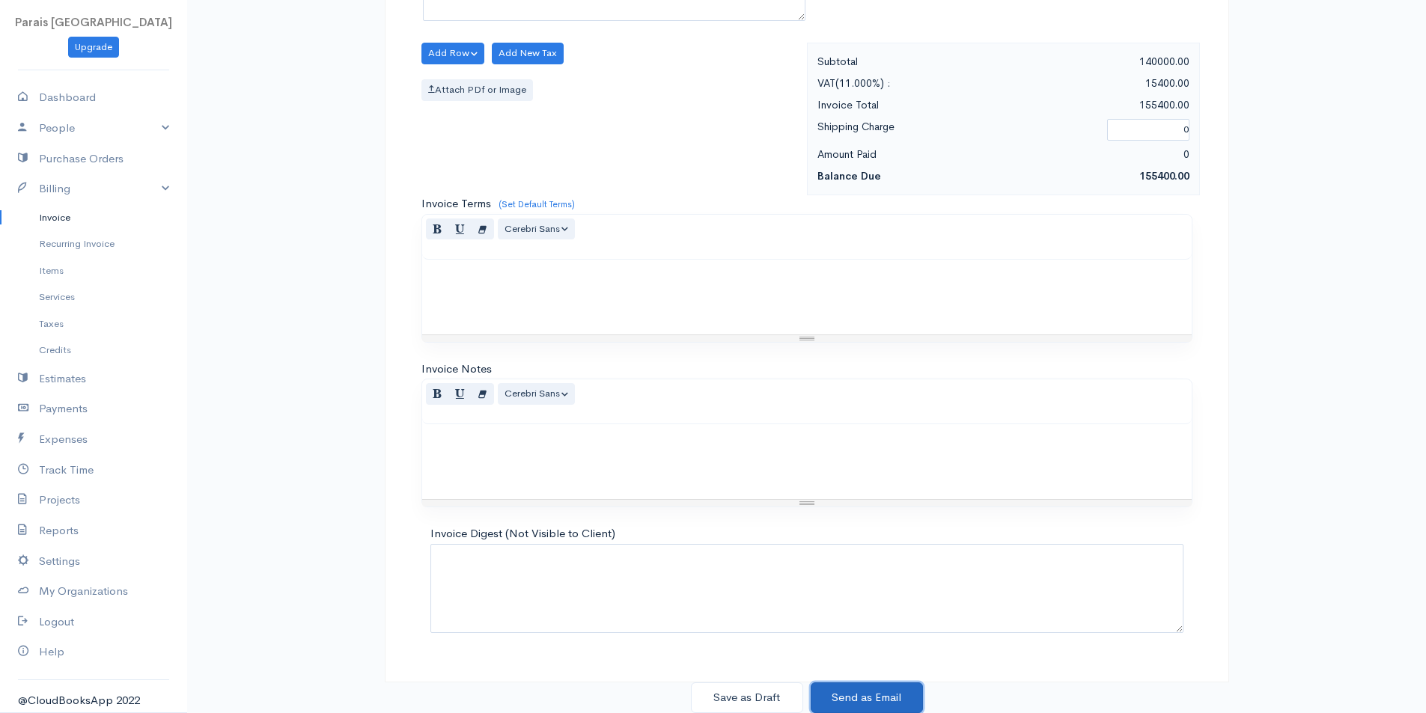
click at [887, 699] on button "Send as Email" at bounding box center [867, 698] width 112 height 31
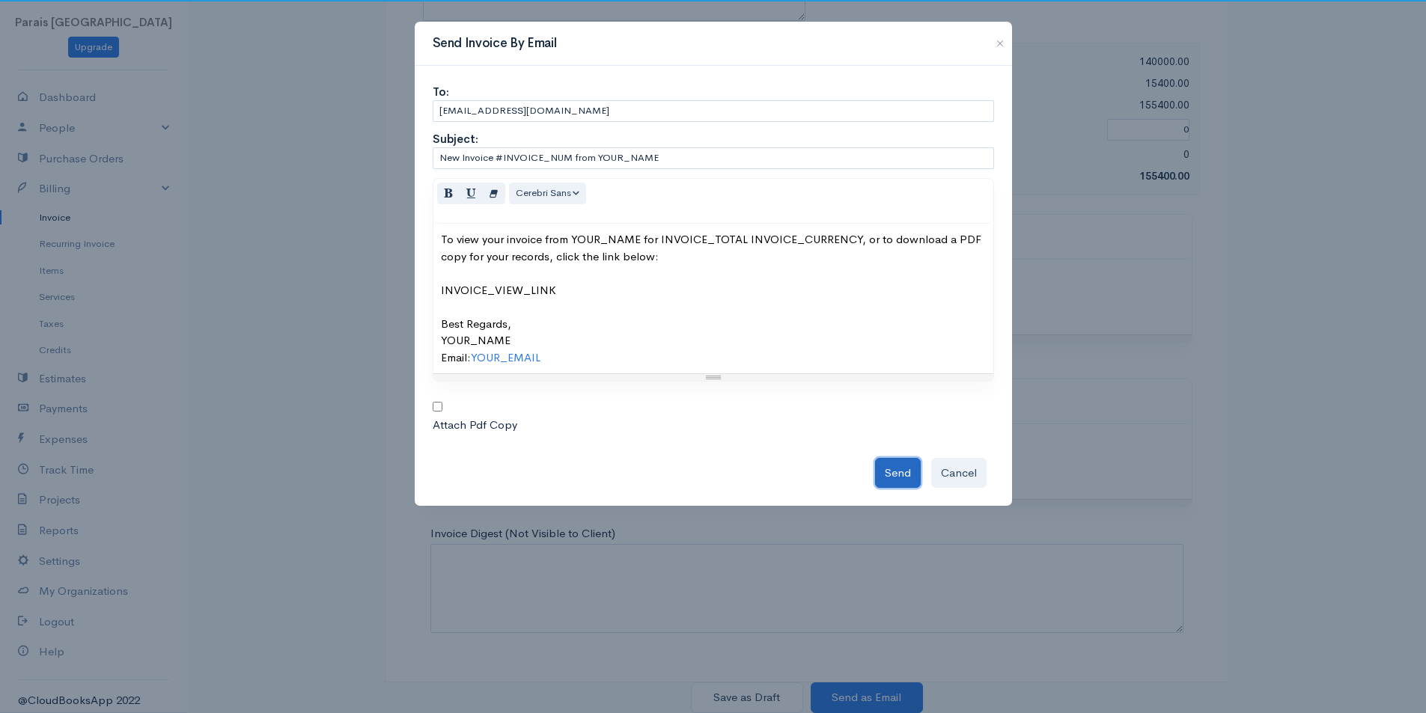
click at [897, 469] on button "Send" at bounding box center [898, 473] width 46 height 31
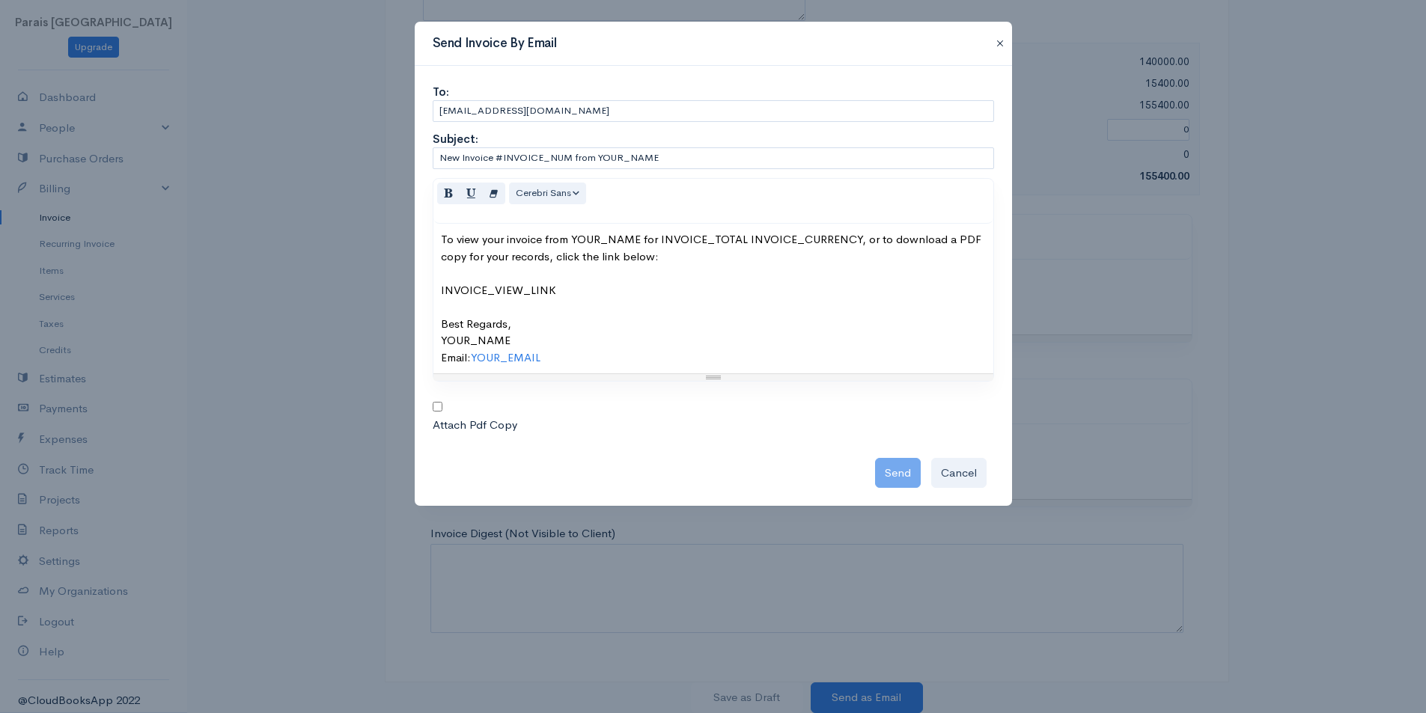
click at [1003, 47] on button "button" at bounding box center [1000, 43] width 24 height 18
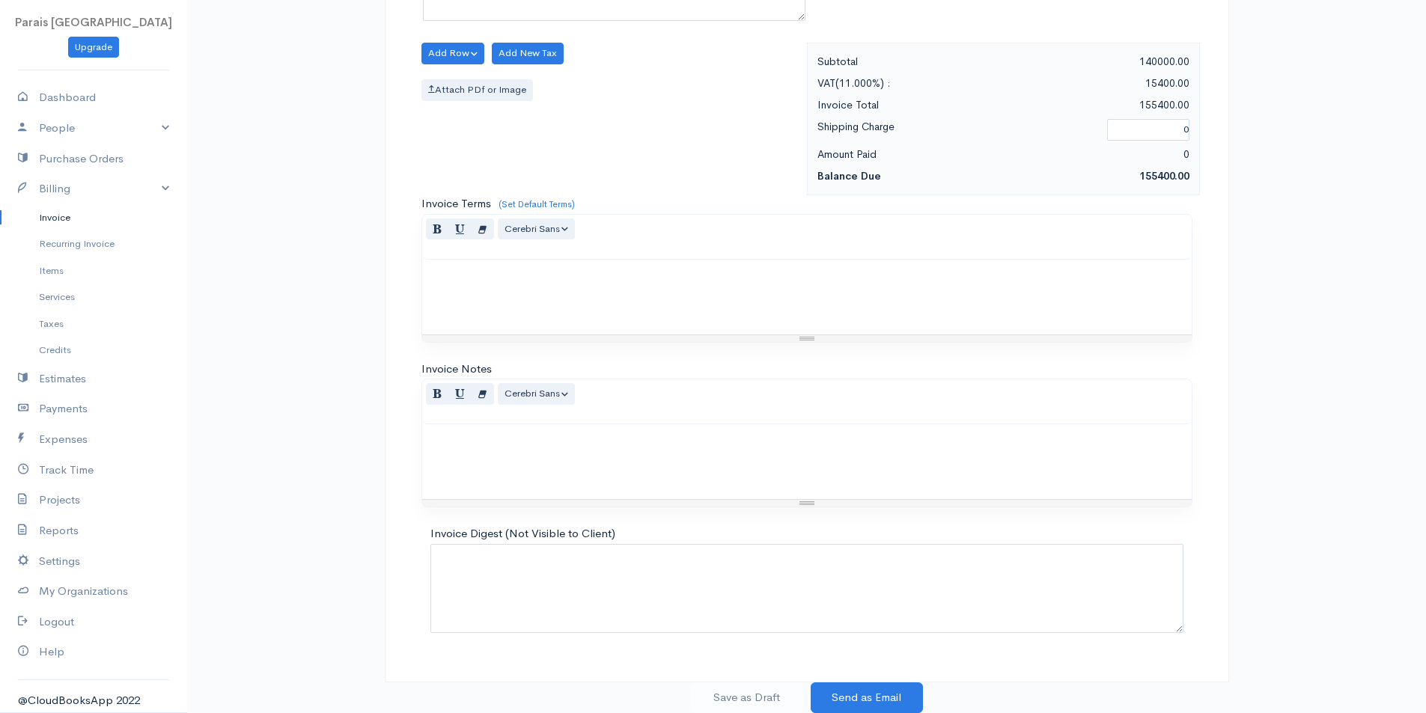
scroll to position [0, 0]
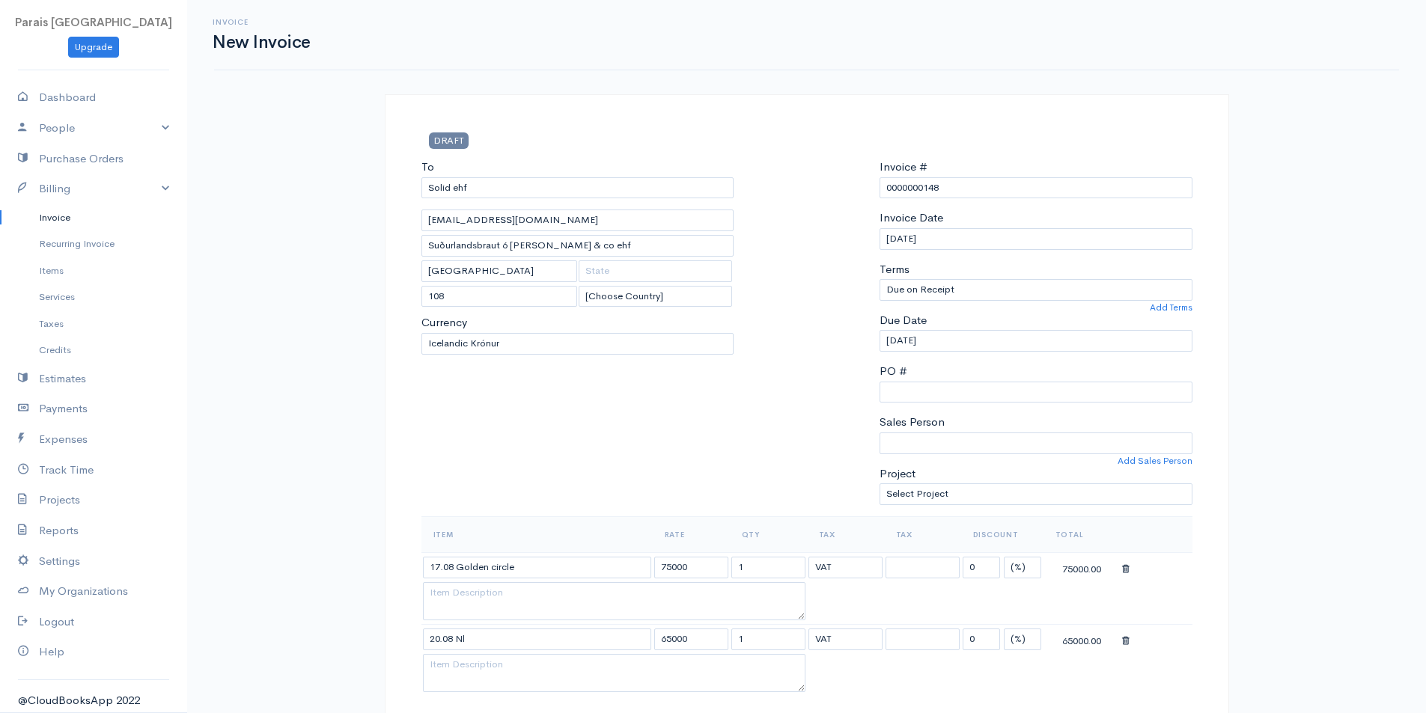
click at [69, 215] on link "Invoice" at bounding box center [93, 217] width 187 height 27
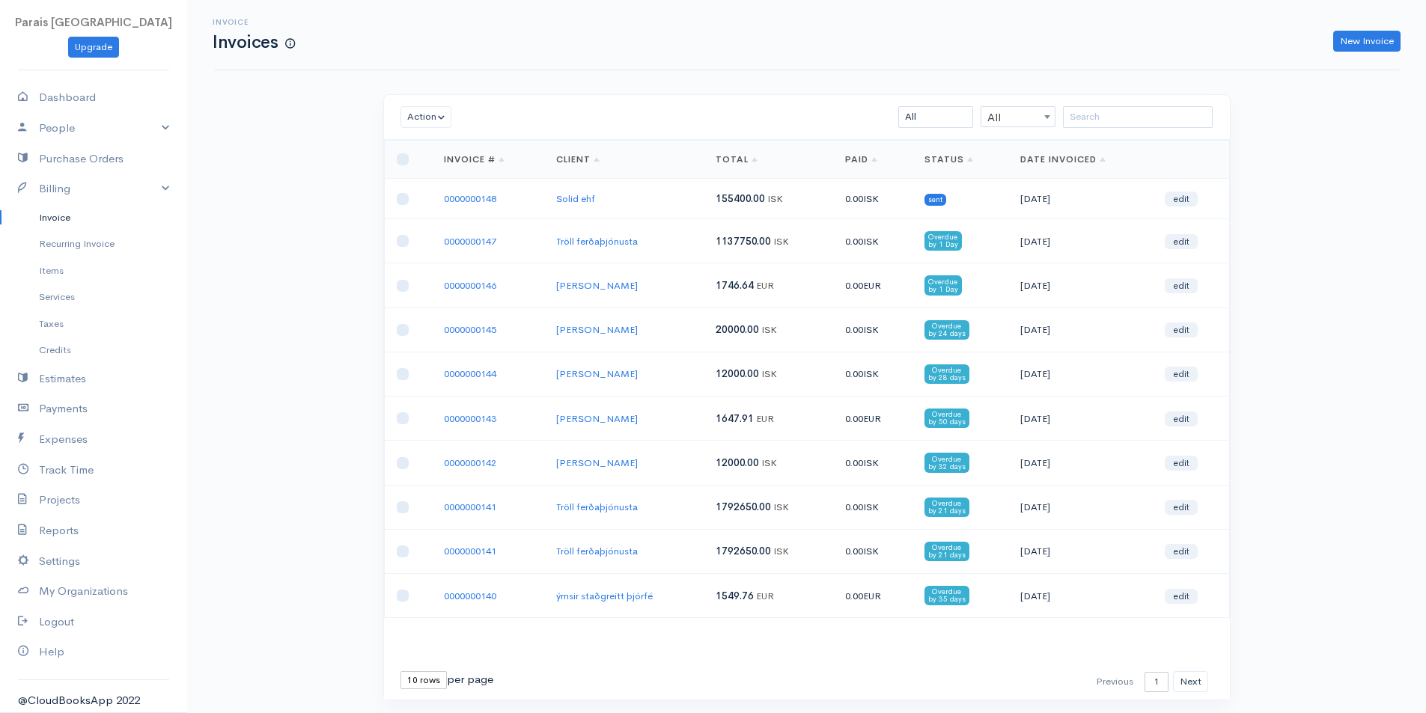
click at [335, 258] on div "Invoice Invoices New Invoice Action Archive Delete Download PDF Send [PERSON_NA…" at bounding box center [806, 378] width 1239 height 756
click at [458, 242] on link "0000000147" at bounding box center [470, 241] width 52 height 13
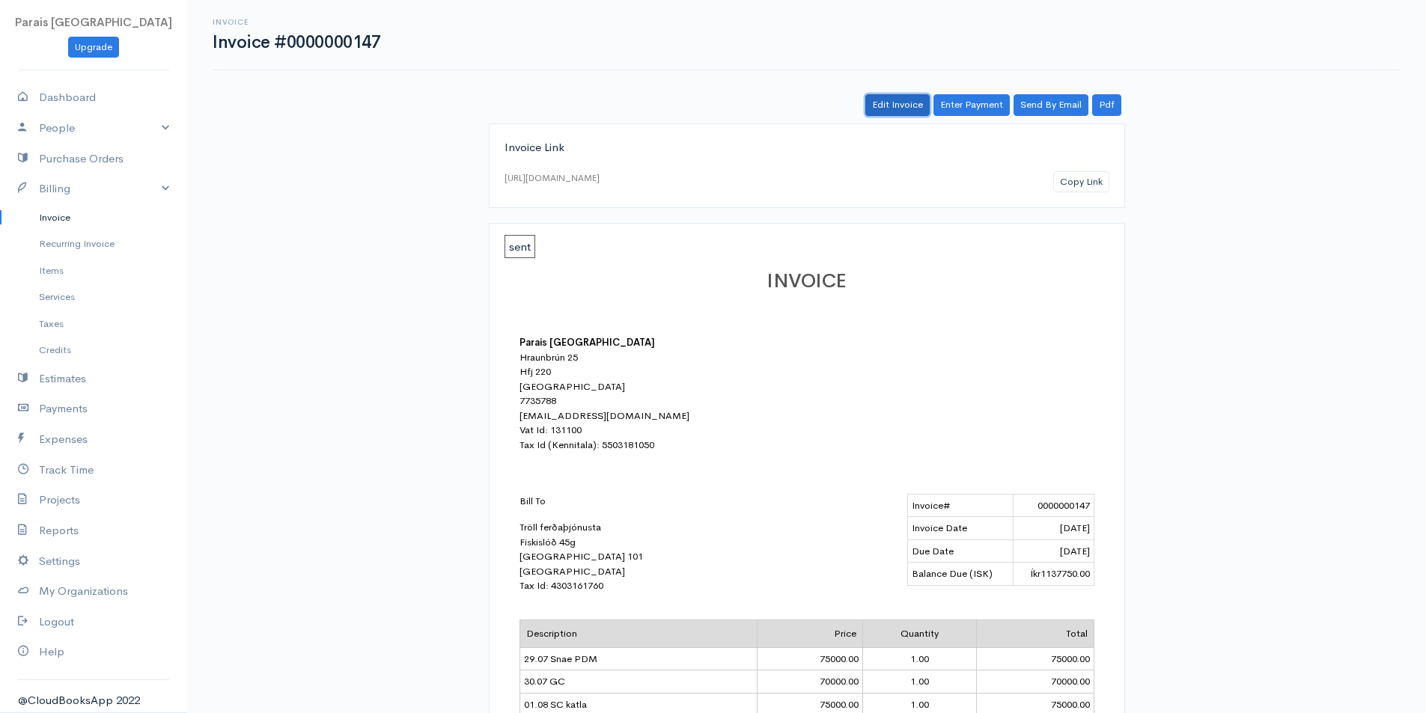
click at [885, 106] on link "Edit Invoice" at bounding box center [897, 105] width 64 height 22
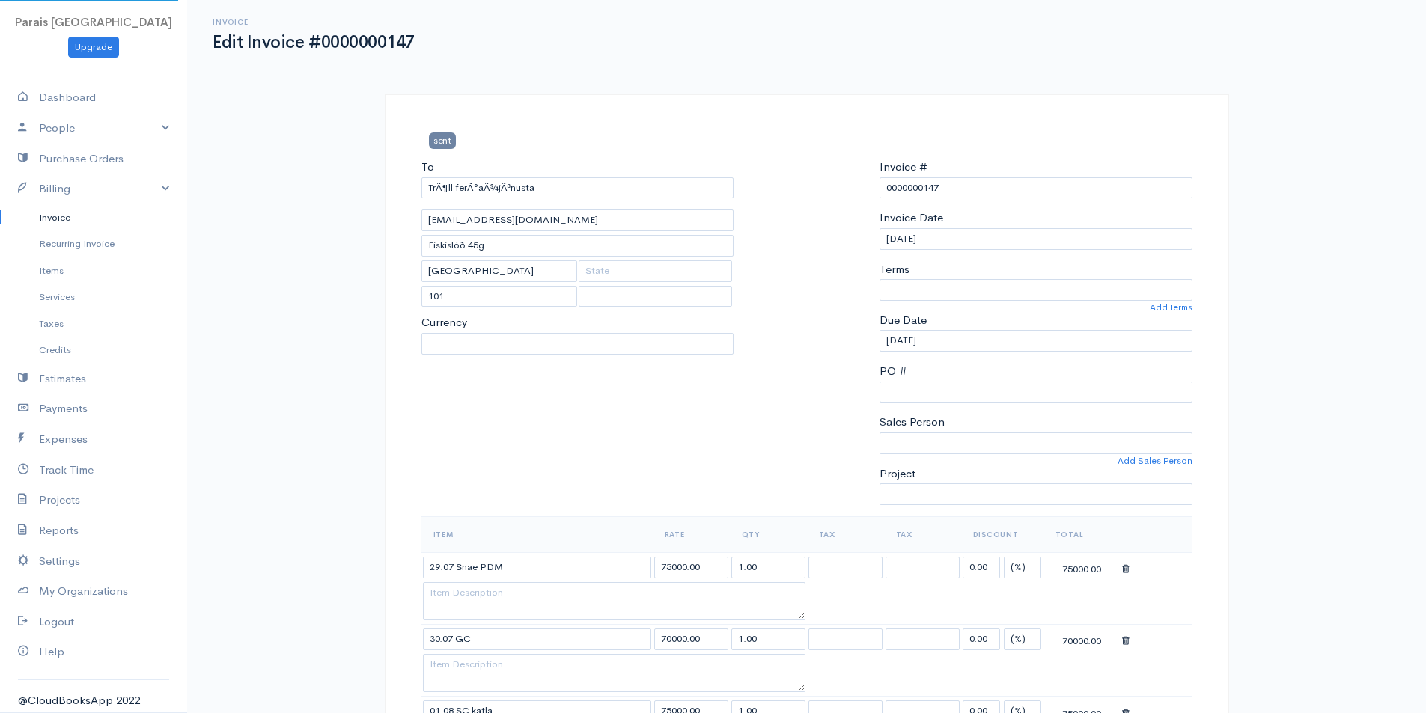
select select "[GEOGRAPHIC_DATA]"
select select "ISK"
select select "0"
select select
click at [960, 330] on input "[DATE]" at bounding box center [1036, 341] width 313 height 22
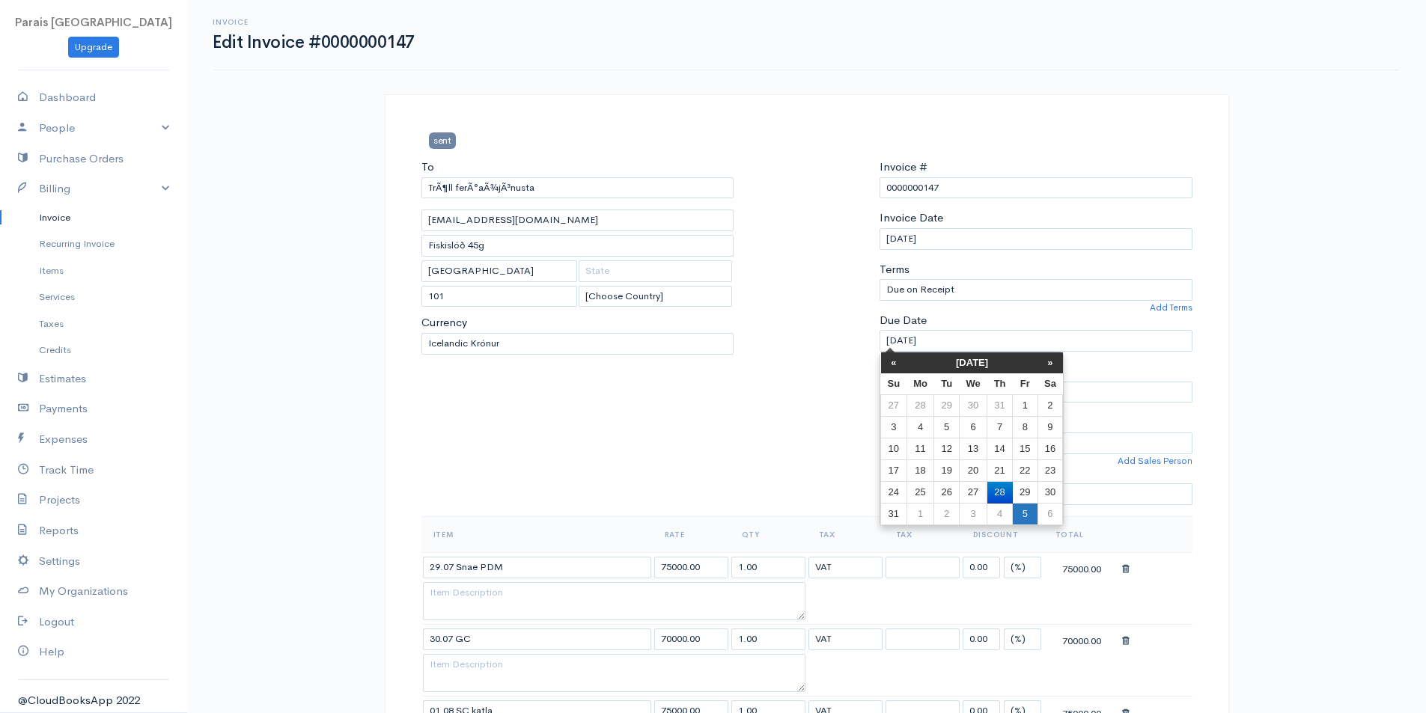
click at [1019, 511] on td "5" at bounding box center [1025, 515] width 25 height 22
type input "[DATE]"
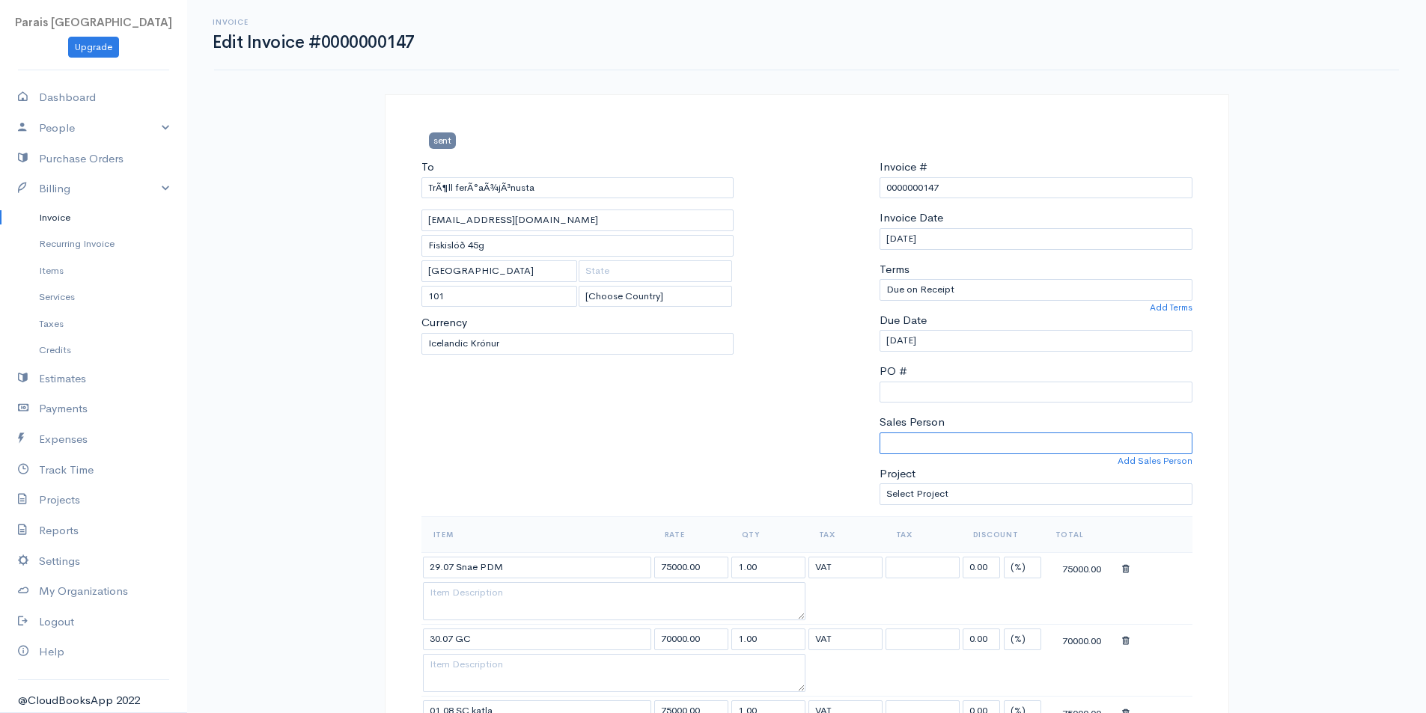
click at [995, 439] on select "[PERSON_NAME]" at bounding box center [1036, 444] width 313 height 22
select select "[PERSON_NAME]"
click at [880, 433] on select "[PERSON_NAME]" at bounding box center [1036, 444] width 313 height 22
drag, startPoint x: 546, startPoint y: 188, endPoint x: 274, endPoint y: 141, distance: 276.4
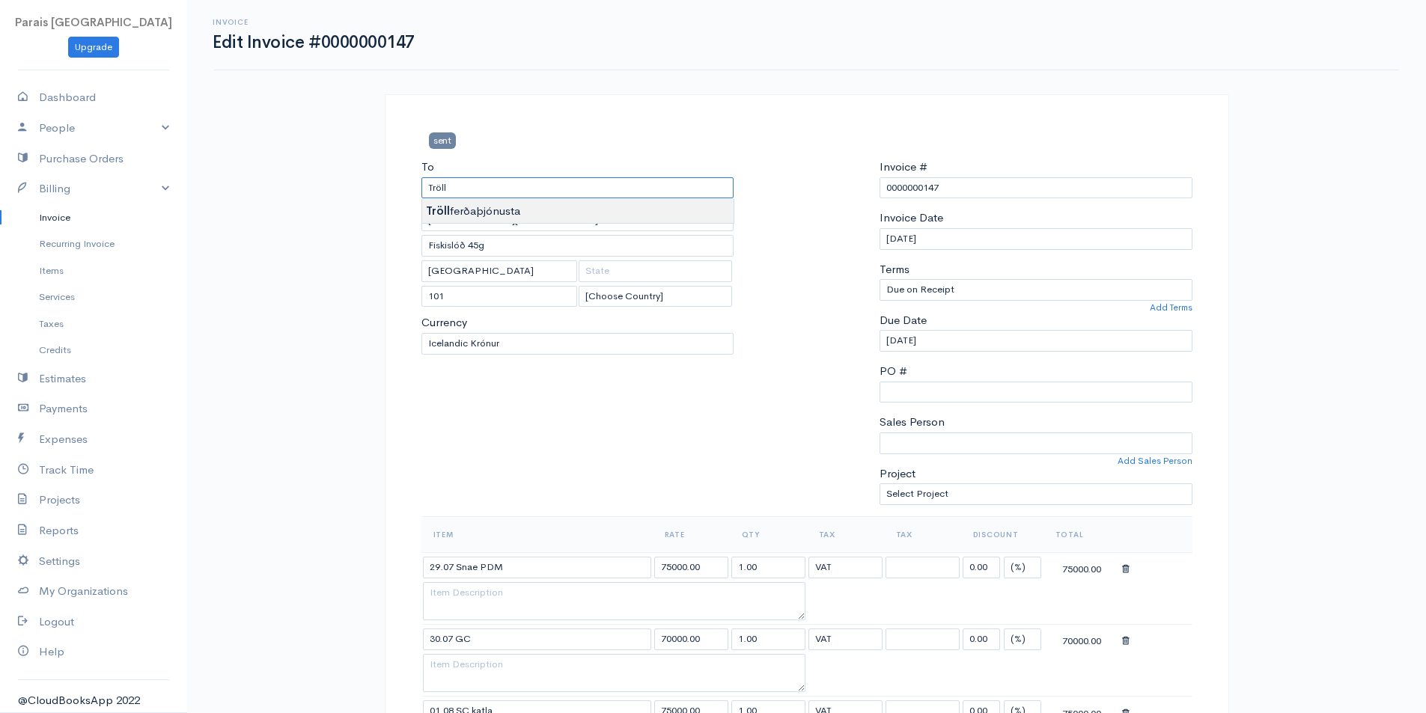
type input "Tröll ferðaþjónusta"
select select "ISK"
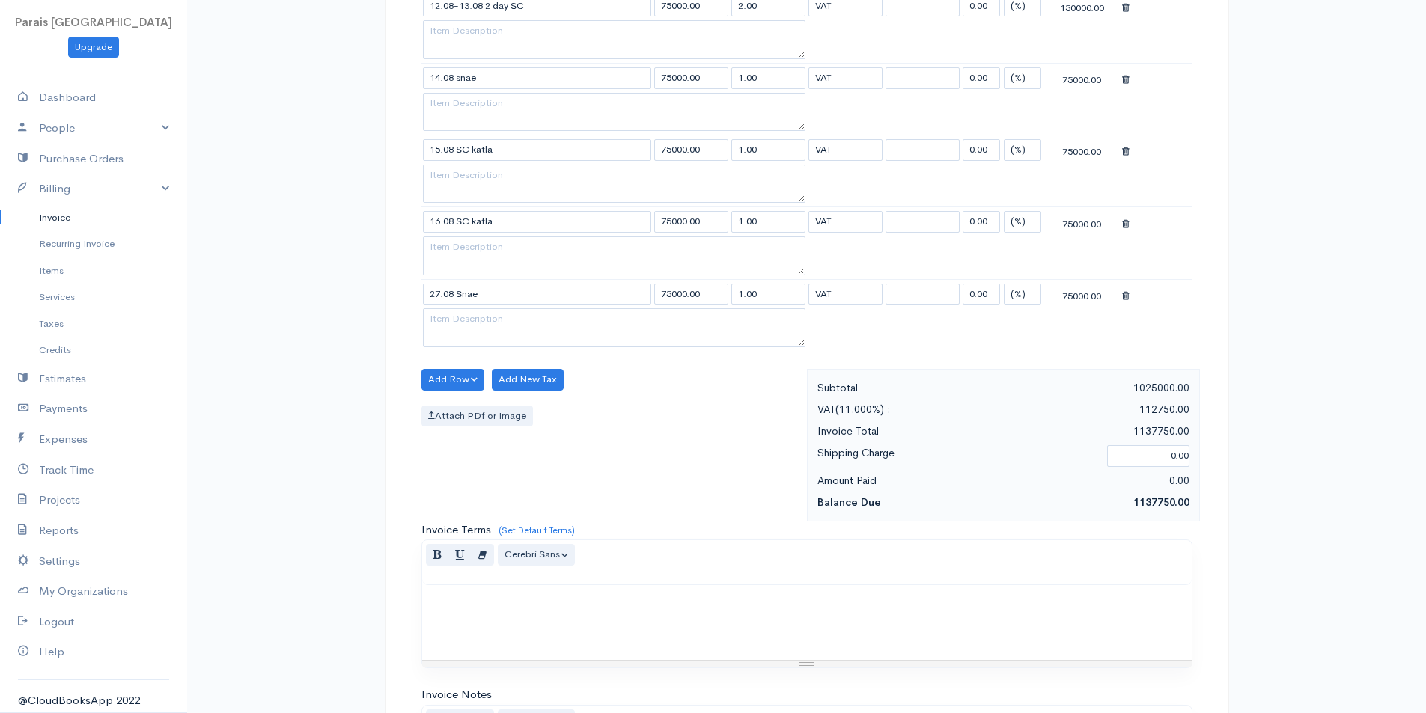
scroll to position [1392, 0]
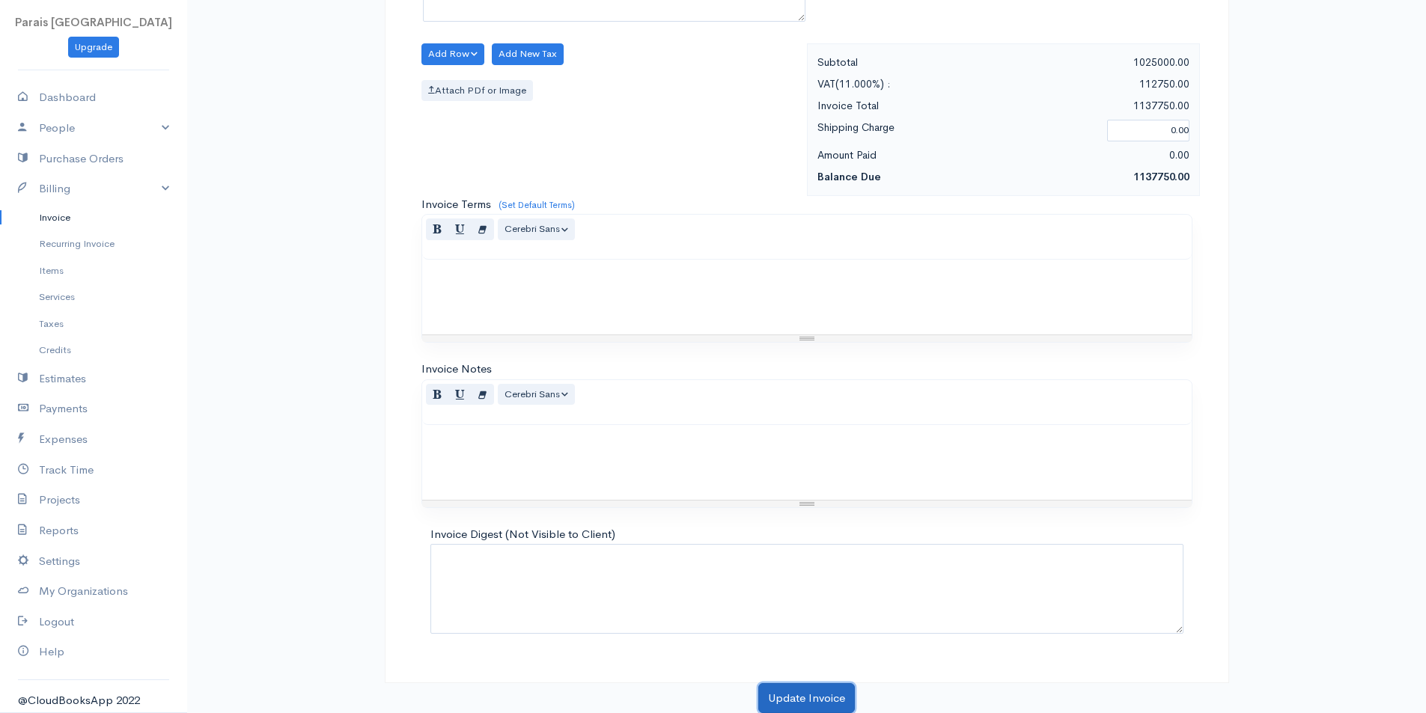
click at [813, 696] on button "Update Invoice" at bounding box center [806, 698] width 97 height 31
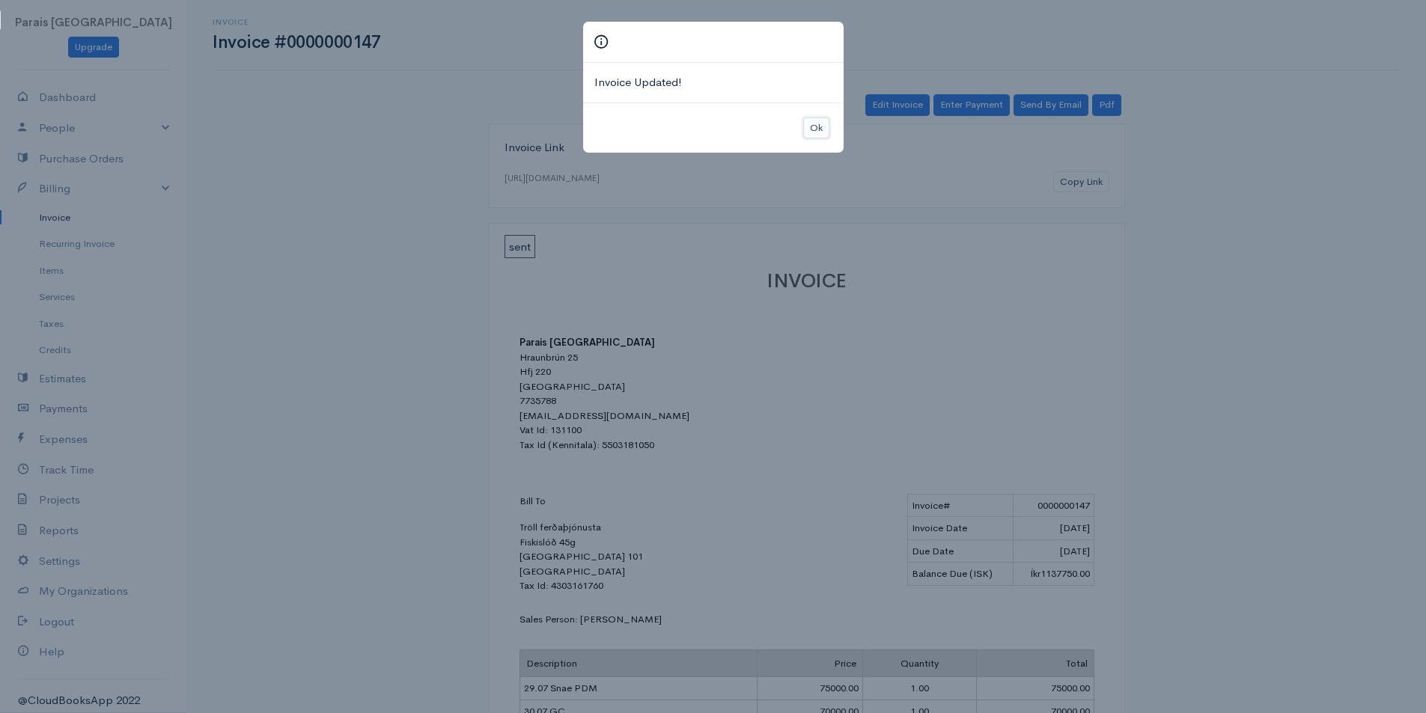
click at [820, 127] on button "Ok" at bounding box center [816, 129] width 26 height 22
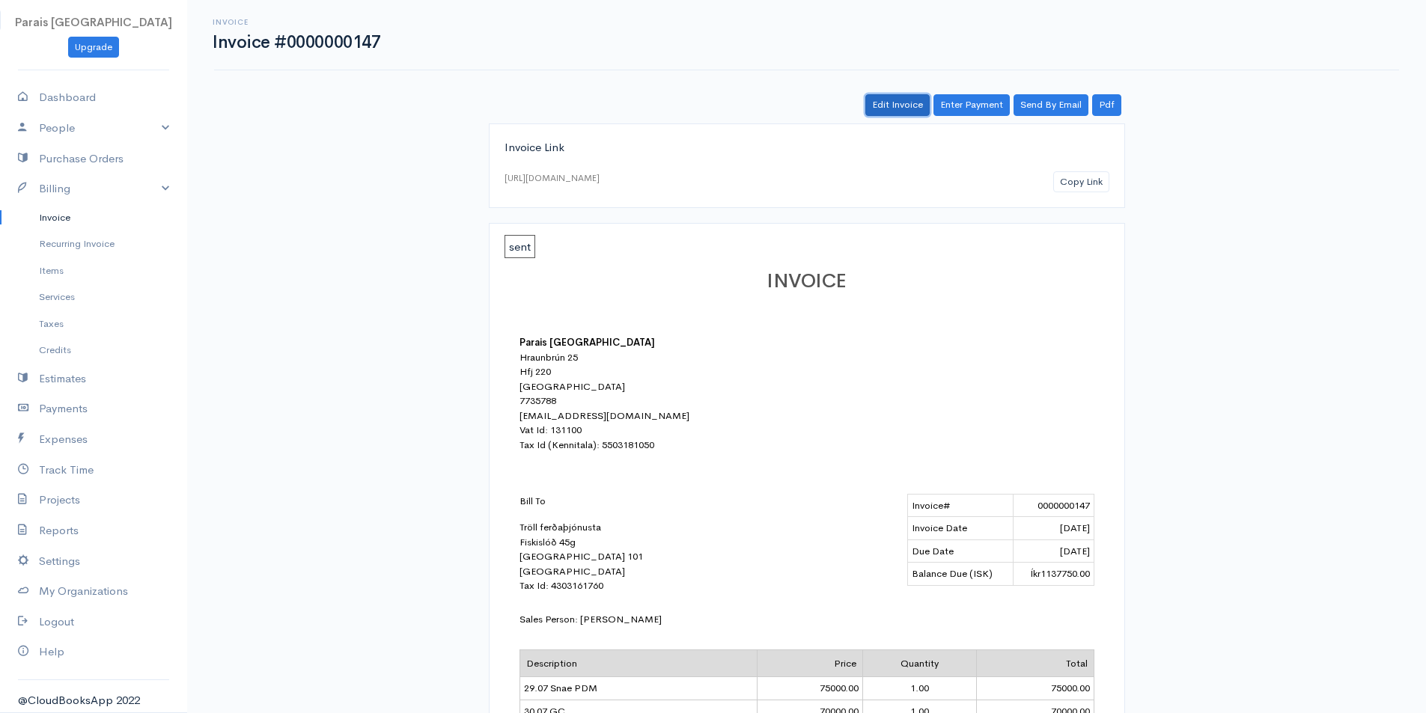
click at [889, 103] on link "Edit Invoice" at bounding box center [897, 105] width 64 height 22
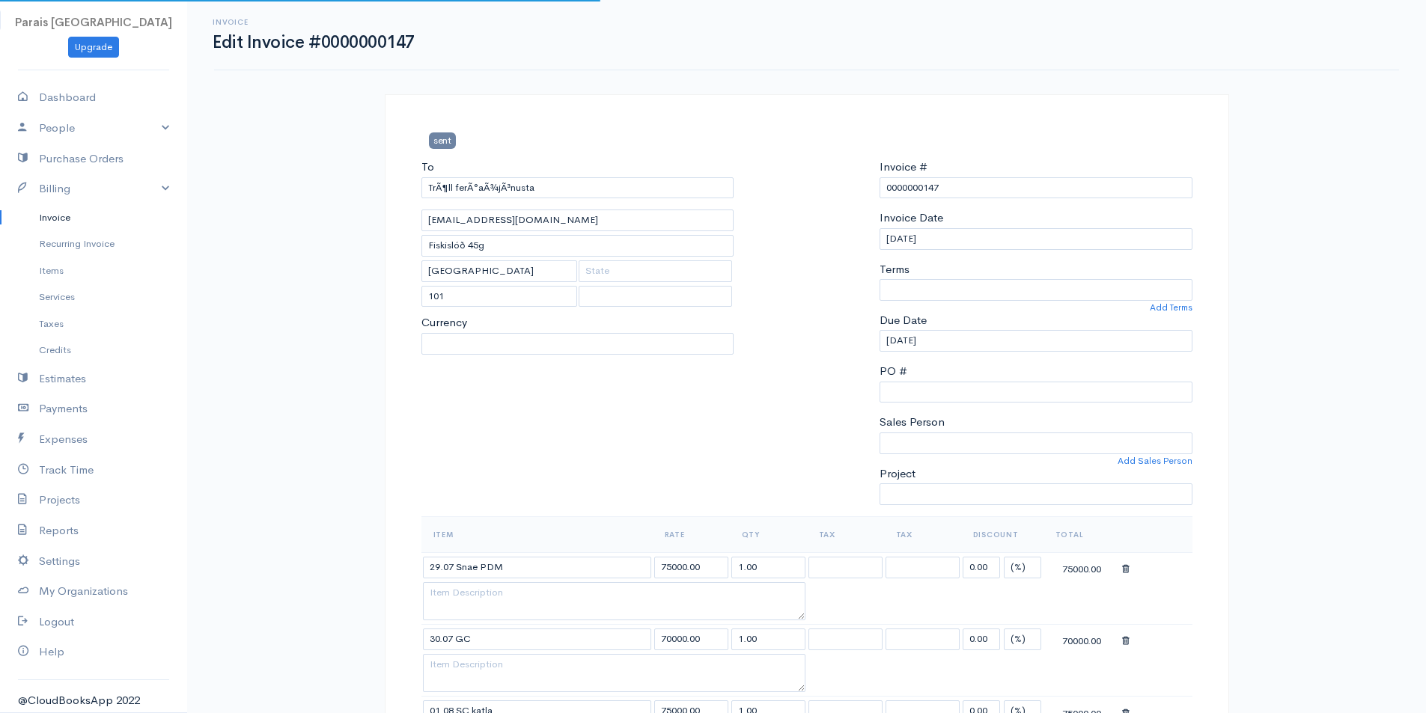
select select "[GEOGRAPHIC_DATA]"
select select "ISK"
select select "0"
select select "[PERSON_NAME]"
select select
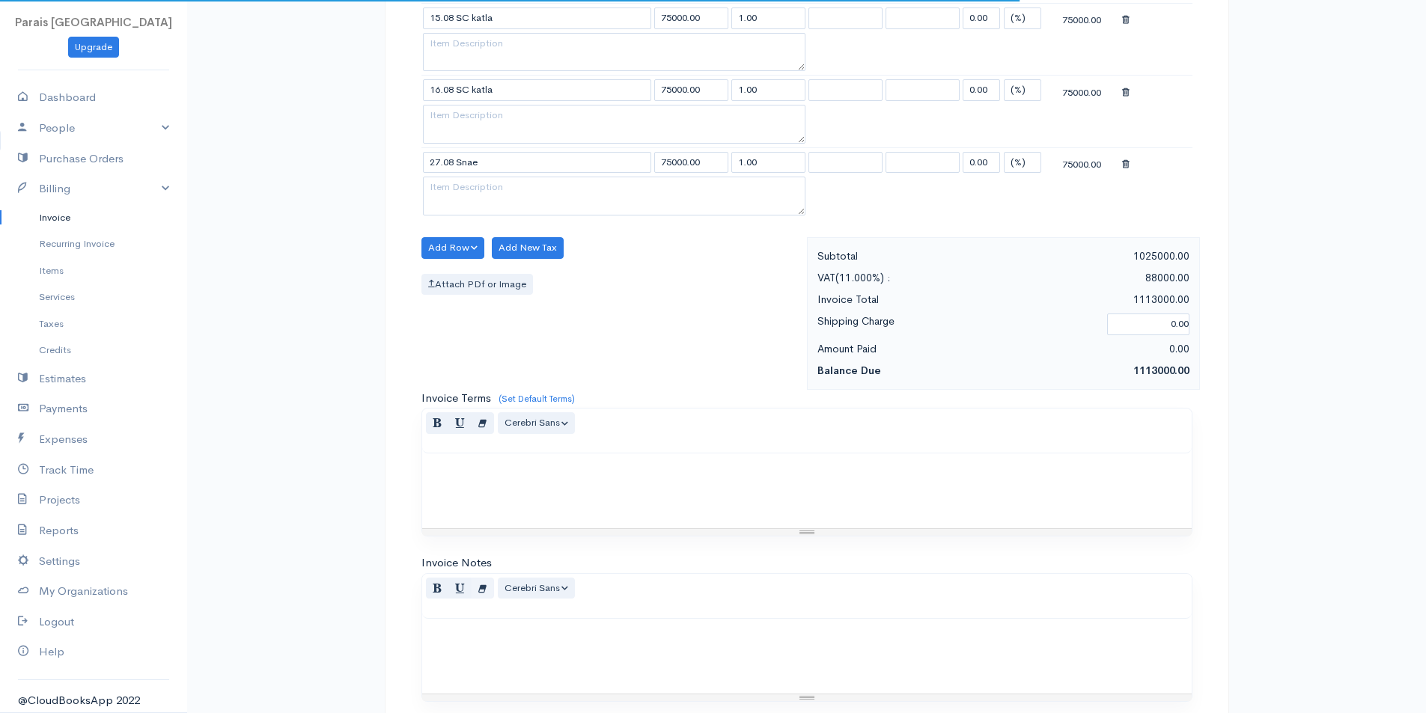
scroll to position [1392, 0]
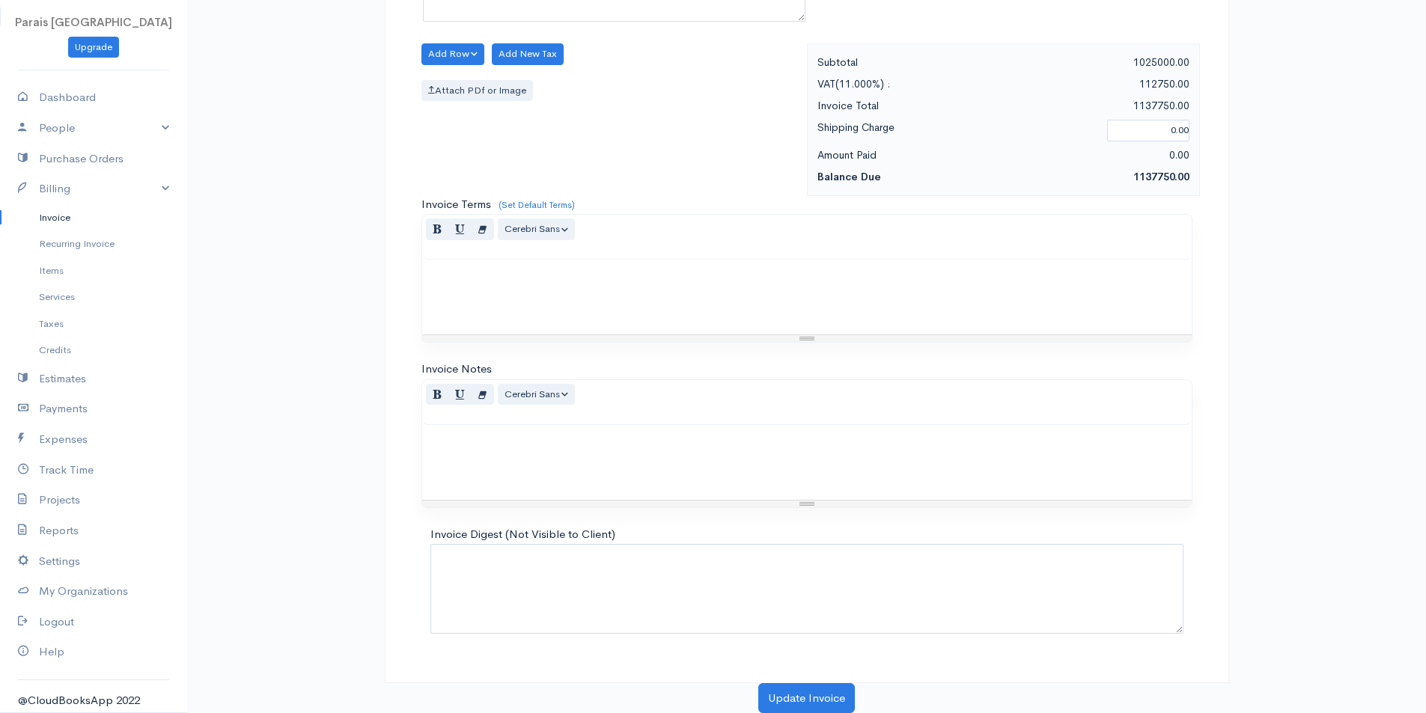
click at [475, 435] on p at bounding box center [807, 441] width 755 height 17
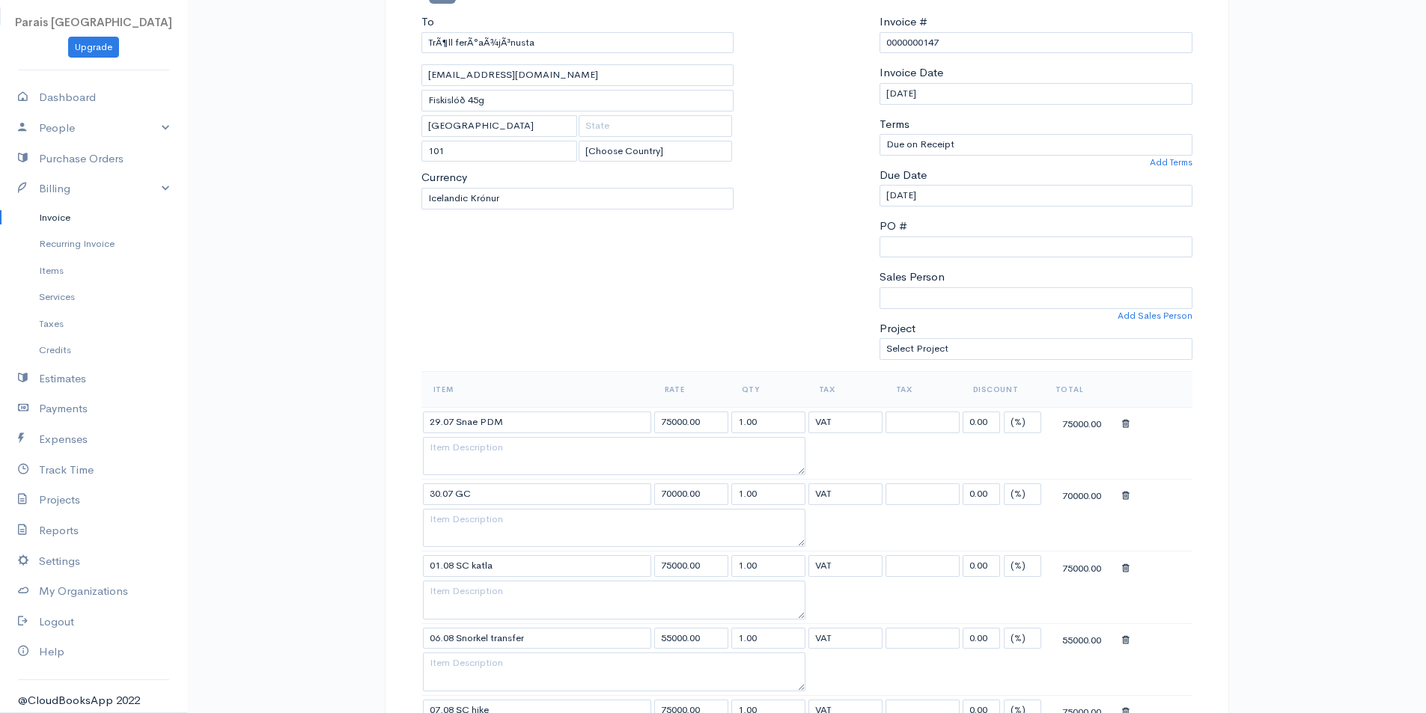
scroll to position [0, 0]
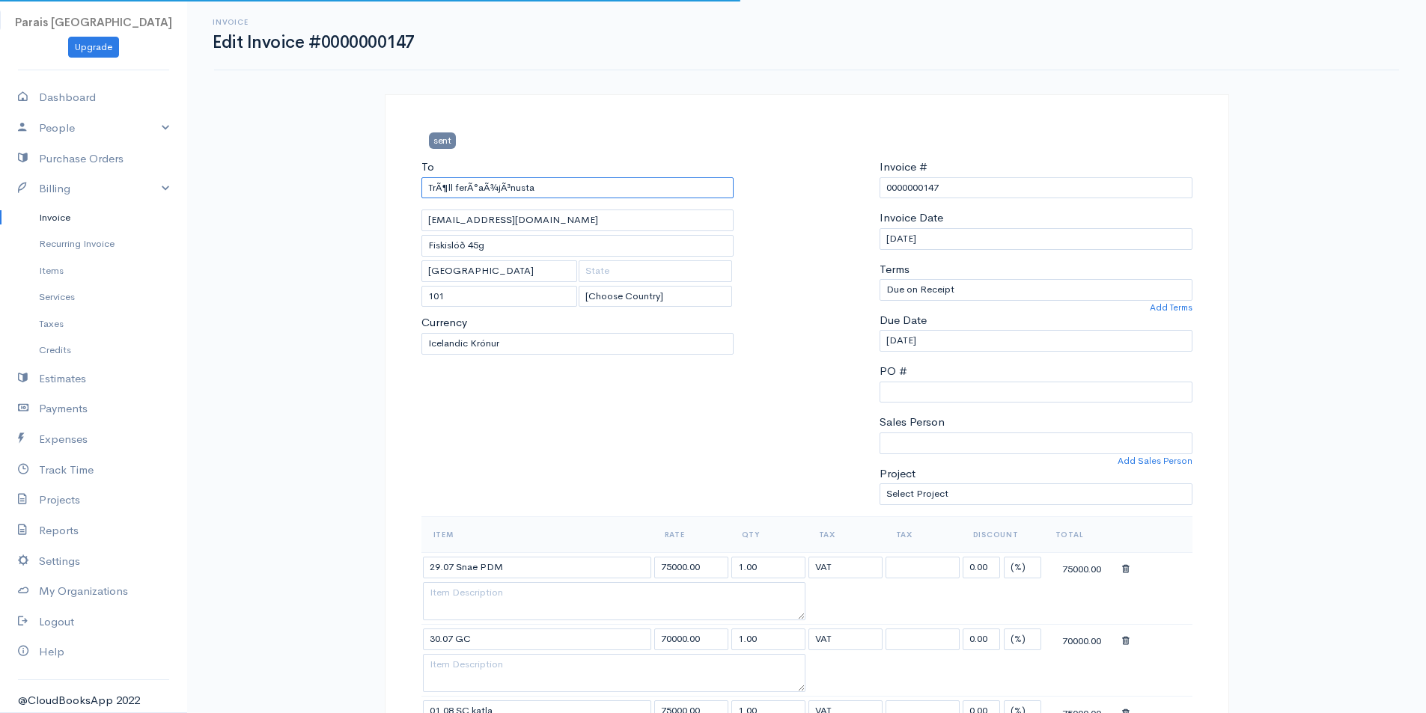
drag, startPoint x: 571, startPoint y: 198, endPoint x: 311, endPoint y: 186, distance: 260.0
type input "Tröll ferðaþjónusta"
select select "ISK"
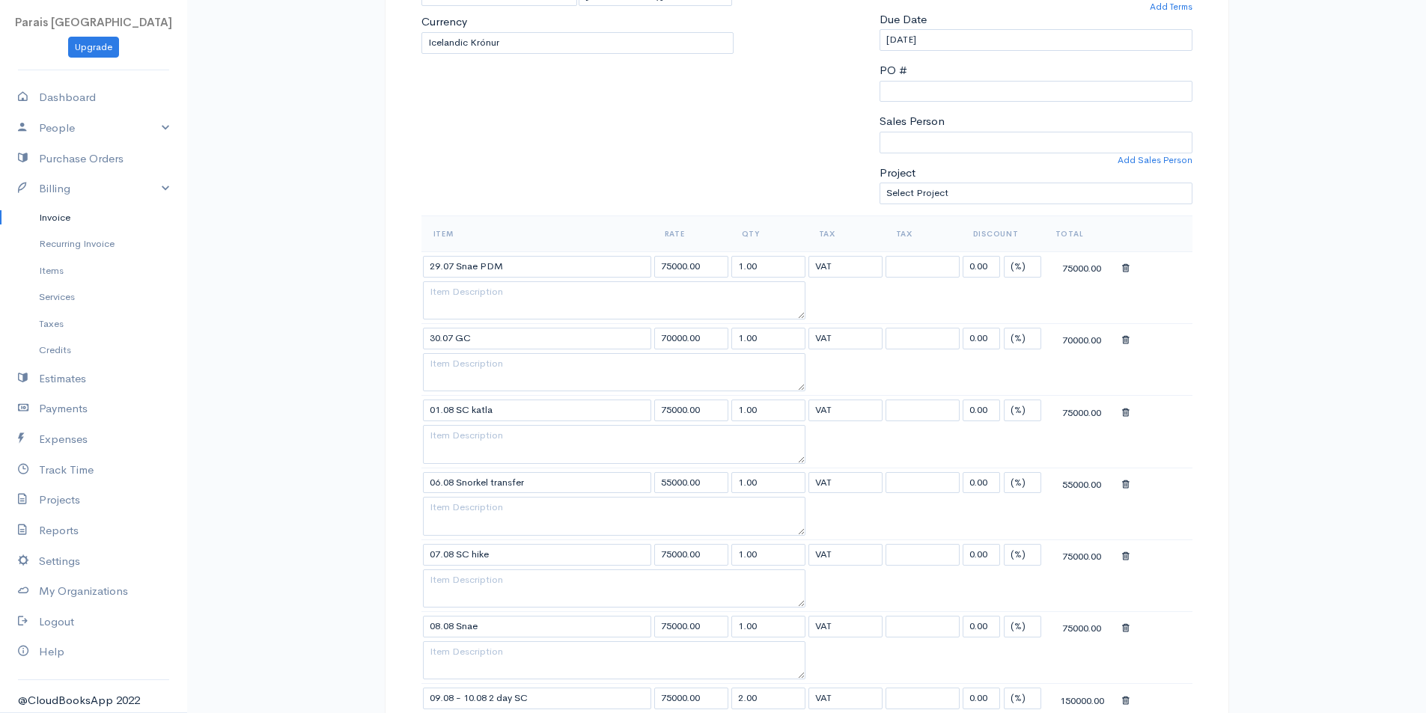
scroll to position [449, 0]
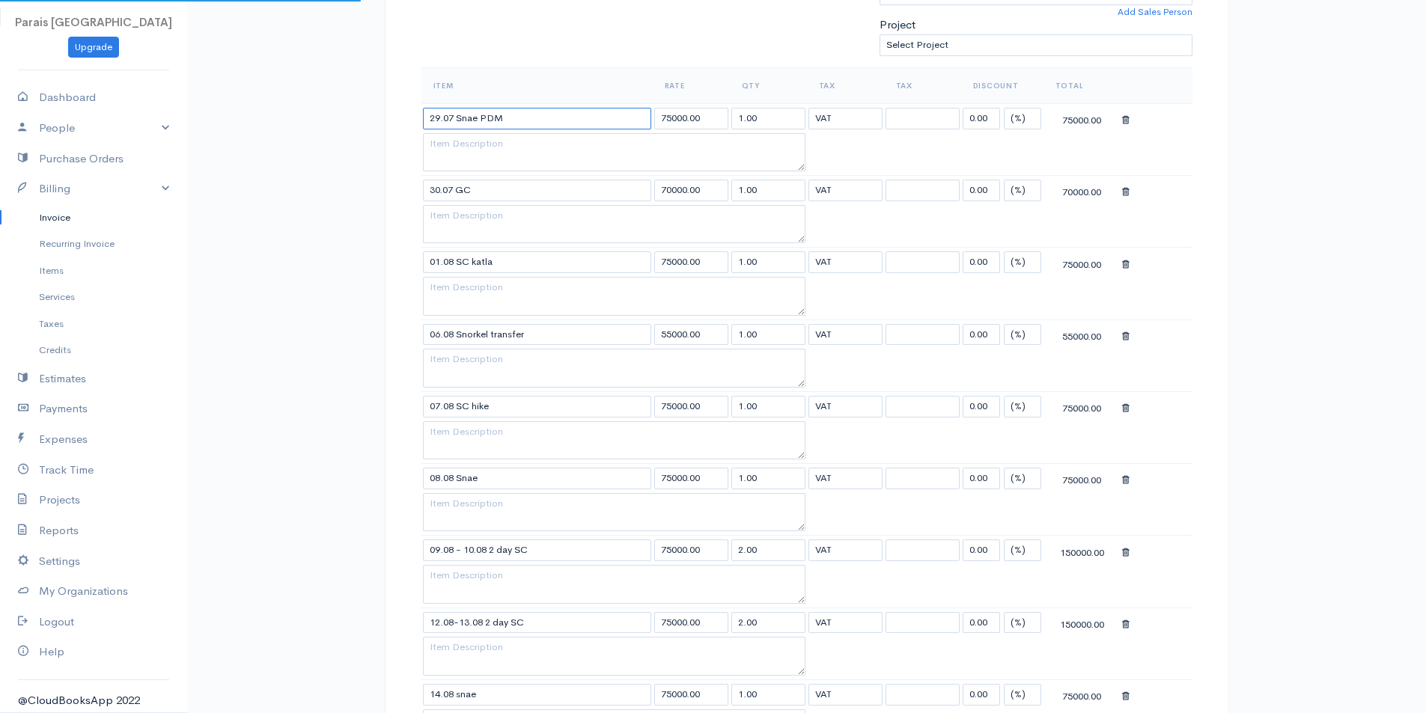
drag, startPoint x: 547, startPoint y: 120, endPoint x: 177, endPoint y: 107, distance: 370.8
click at [142, 108] on body "Parais [GEOGRAPHIC_DATA] Upgrade Dashboard People Clients Vendors Staff Users P…" at bounding box center [713, 603] width 1426 height 2105
select select "11.000"
drag, startPoint x: 484, startPoint y: 192, endPoint x: 250, endPoint y: 189, distance: 234.3
click at [249, 191] on div "Invoice Edit Invoice #0000000147 sent To [GEOGRAPHIC_DATA] ferðaþjónusta [EMAIL…" at bounding box center [806, 603] width 1239 height 2105
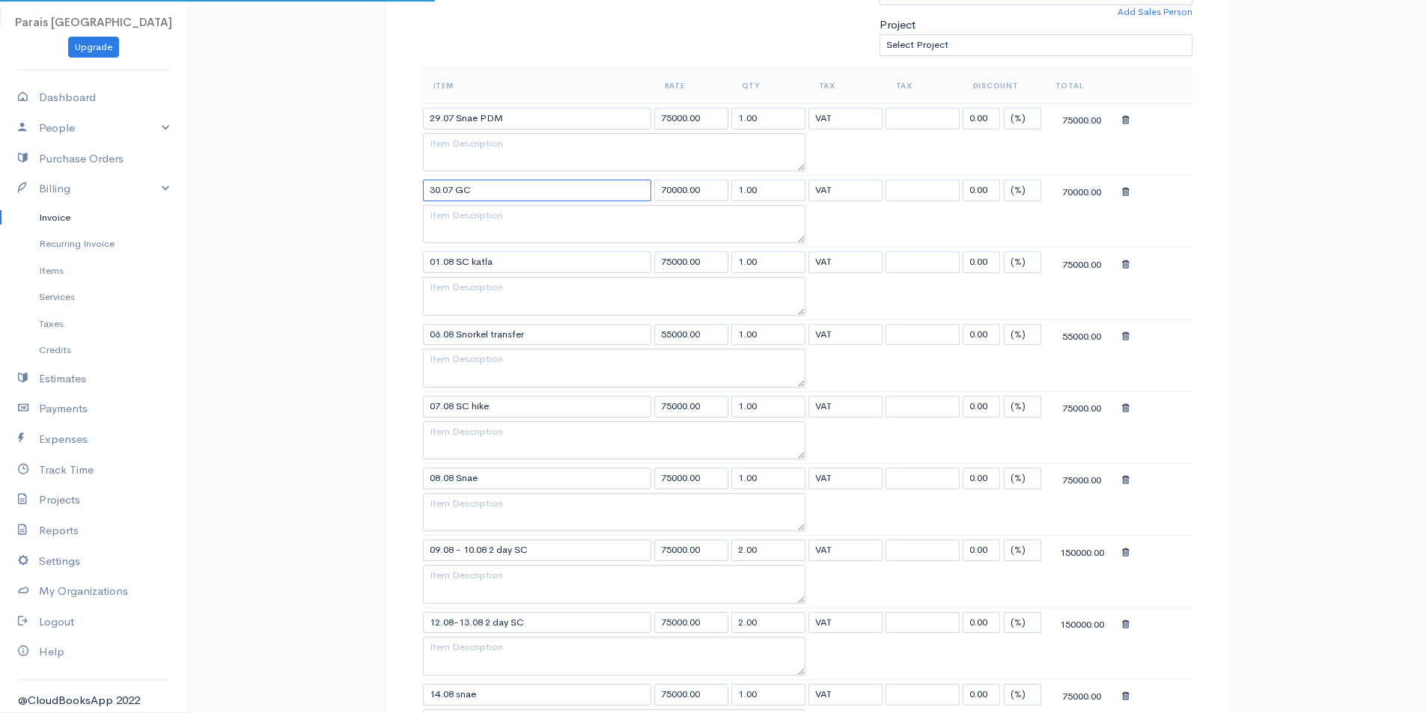
select select "11.000"
drag, startPoint x: 510, startPoint y: 263, endPoint x: 150, endPoint y: 246, distance: 360.5
click at [174, 251] on body "Parais [GEOGRAPHIC_DATA] Upgrade Dashboard People Clients Vendors Staff Users P…" at bounding box center [713, 603] width 1426 height 2105
select select "11.000"
drag, startPoint x: 534, startPoint y: 327, endPoint x: 279, endPoint y: 291, distance: 257.8
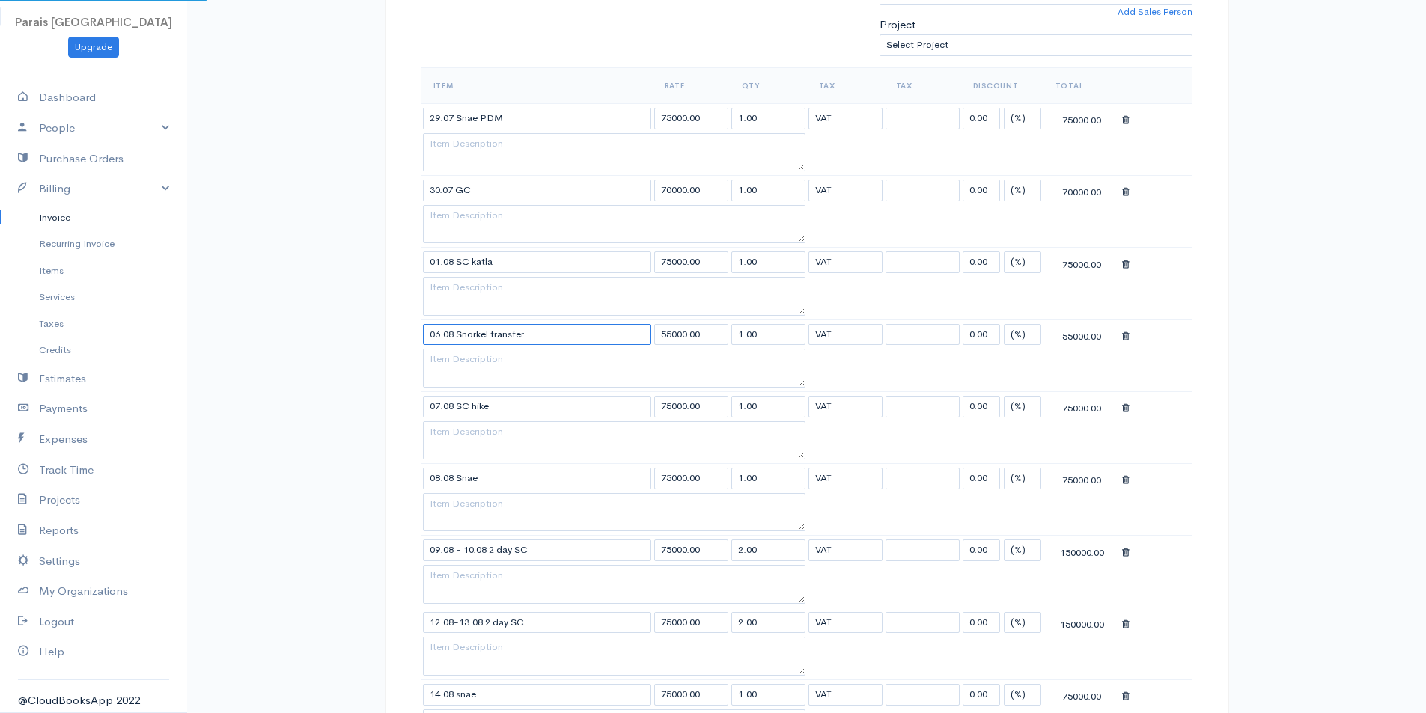
click at [181, 297] on body "Parais [GEOGRAPHIC_DATA] Upgrade Dashboard People Clients Vendors Staff Users P…" at bounding box center [713, 603] width 1426 height 2105
select select "11.000"
drag, startPoint x: 490, startPoint y: 408, endPoint x: 242, endPoint y: 368, distance: 251.8
click at [276, 374] on div "Invoice Edit Invoice #0000000147 sent To [GEOGRAPHIC_DATA] ferðaþjónusta [EMAIL…" at bounding box center [806, 603] width 1239 height 2105
select select "11.000"
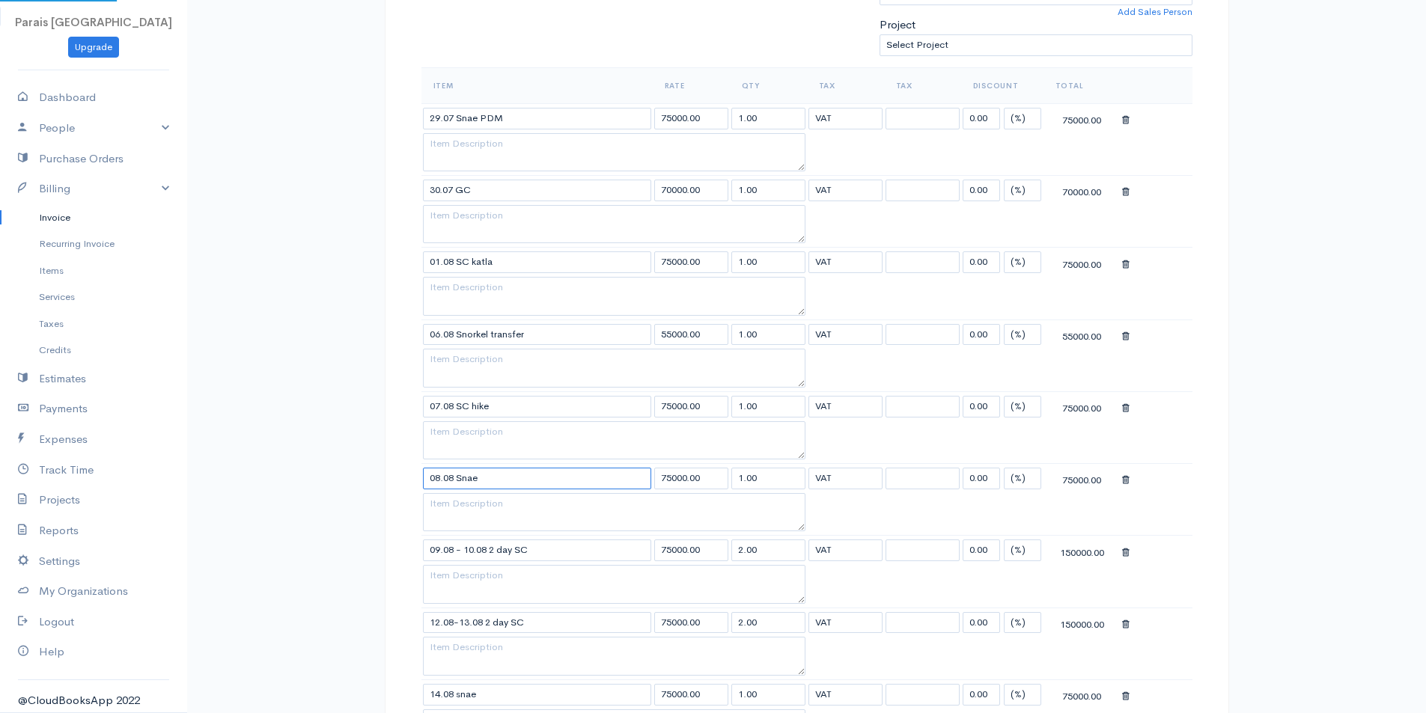
drag, startPoint x: 483, startPoint y: 484, endPoint x: 211, endPoint y: 467, distance: 272.3
click at [233, 472] on div "Invoice Edit Invoice #0000000147 sent To [GEOGRAPHIC_DATA] ferðaþjónusta [EMAIL…" at bounding box center [806, 603] width 1239 height 2105
select select "11.000"
drag, startPoint x: 153, startPoint y: 479, endPoint x: 102, endPoint y: 471, distance: 52.3
click at [127, 476] on body "Parais [GEOGRAPHIC_DATA] Upgrade Dashboard People Clients Vendors Staff Users P…" at bounding box center [713, 603] width 1426 height 2105
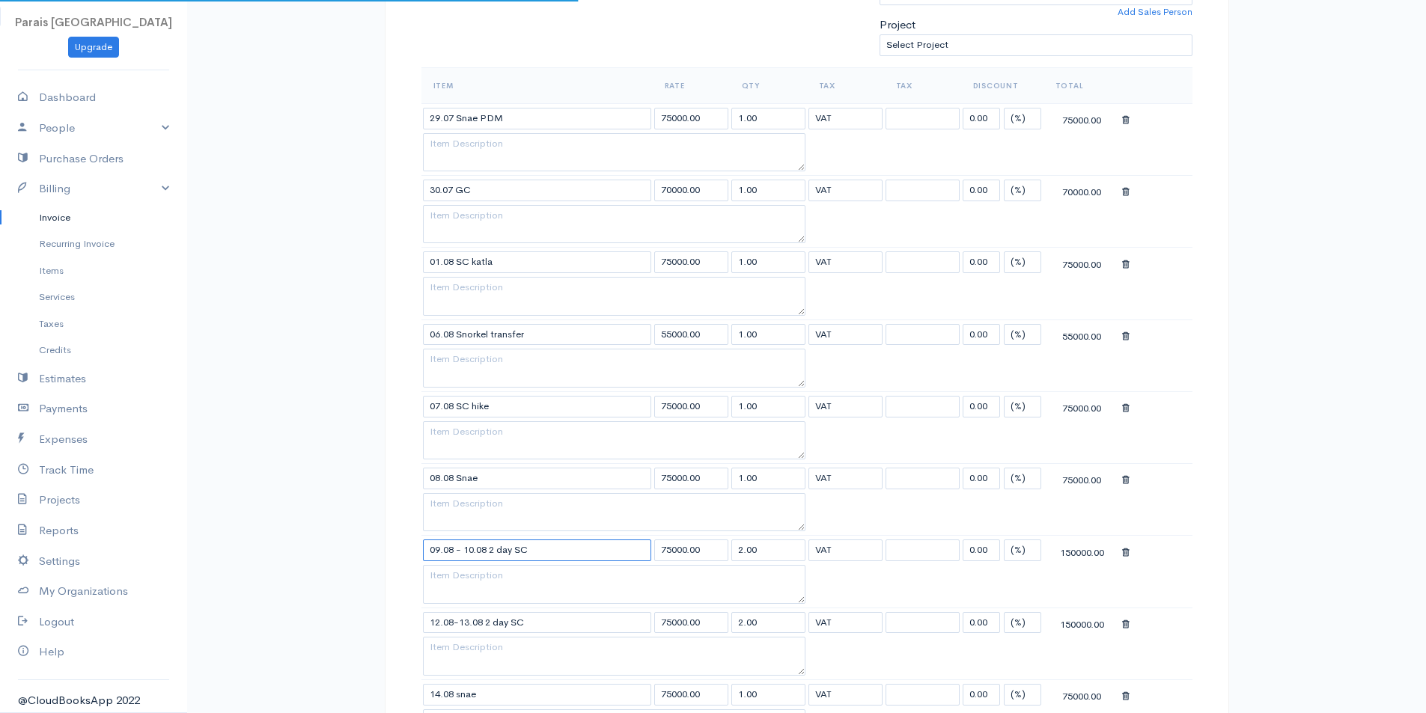
select select "11.000"
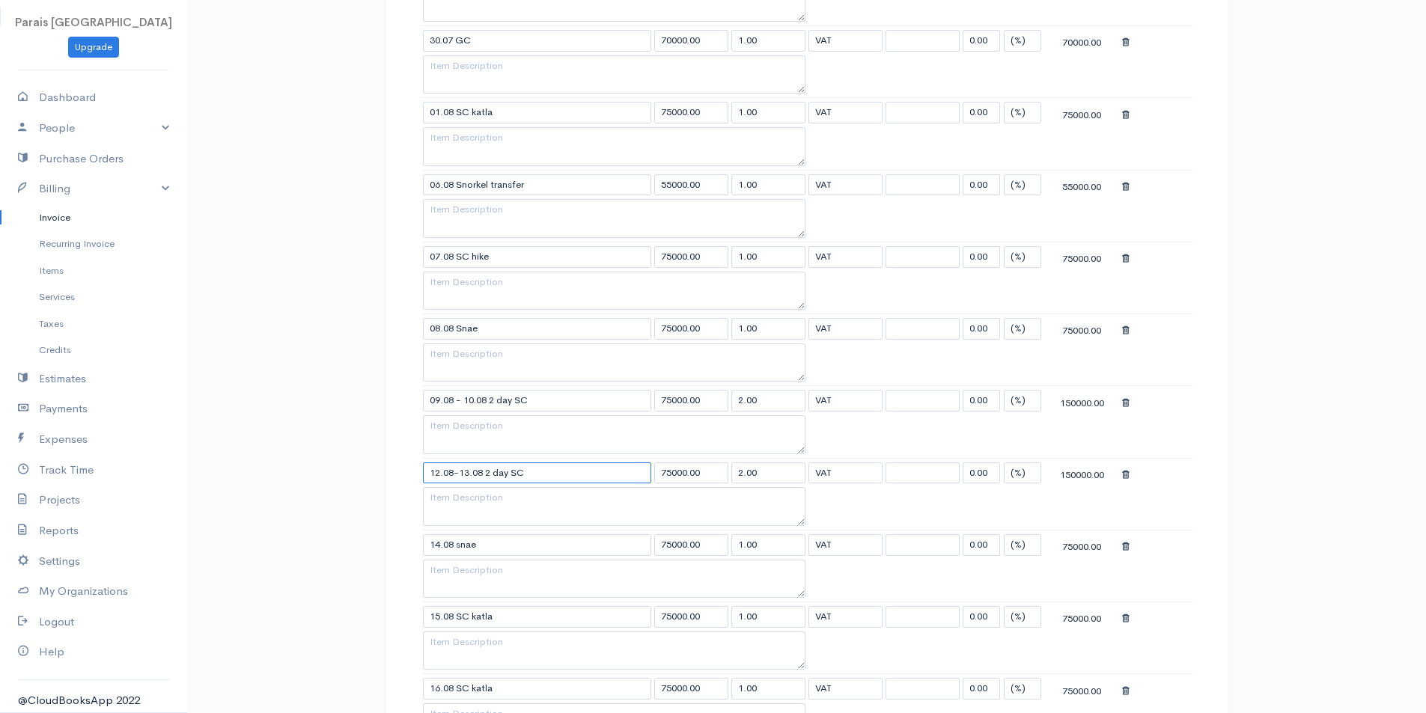
drag, startPoint x: 525, startPoint y: 465, endPoint x: 537, endPoint y: 466, distance: 12.0
click at [531, 465] on input "12.08-13.08 2 day SC" at bounding box center [537, 474] width 228 height 22
select select "11.000"
drag, startPoint x: 386, startPoint y: 472, endPoint x: 230, endPoint y: 467, distance: 155.8
click at [231, 468] on div "Invoice Edit Invoice #0000000147 sent To [GEOGRAPHIC_DATA] ferðaþjónusta [EMAIL…" at bounding box center [806, 453] width 1239 height 2105
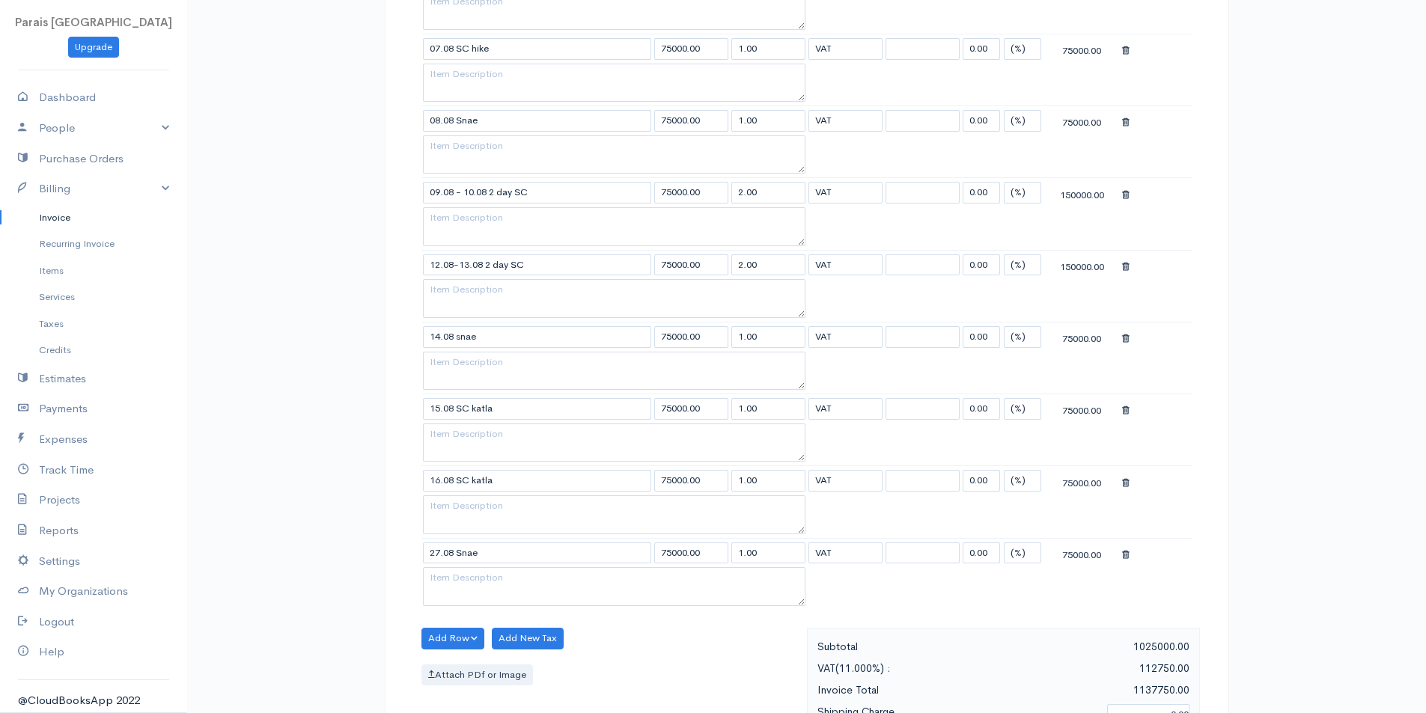
scroll to position [898, 0]
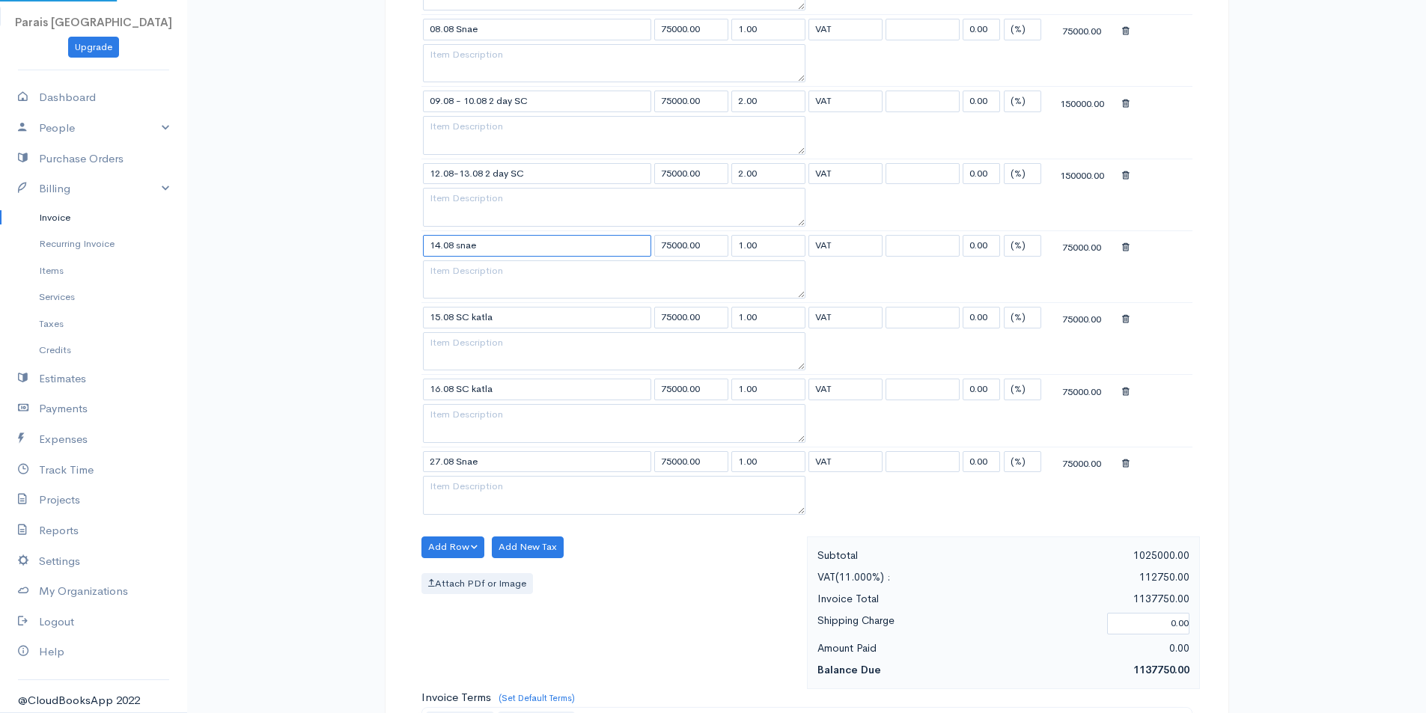
drag, startPoint x: 484, startPoint y: 244, endPoint x: 253, endPoint y: 240, distance: 231.3
click at [253, 240] on div "Invoice Edit Invoice #0000000147 sent To [GEOGRAPHIC_DATA] ferðaþjónusta [EMAIL…" at bounding box center [806, 154] width 1239 height 2105
select select "11.000"
drag, startPoint x: 341, startPoint y: 317, endPoint x: 81, endPoint y: 301, distance: 260.3
click at [123, 309] on body "Parais [GEOGRAPHIC_DATA] Upgrade Dashboard People Clients Vendors Staff Users P…" at bounding box center [713, 154] width 1426 height 2105
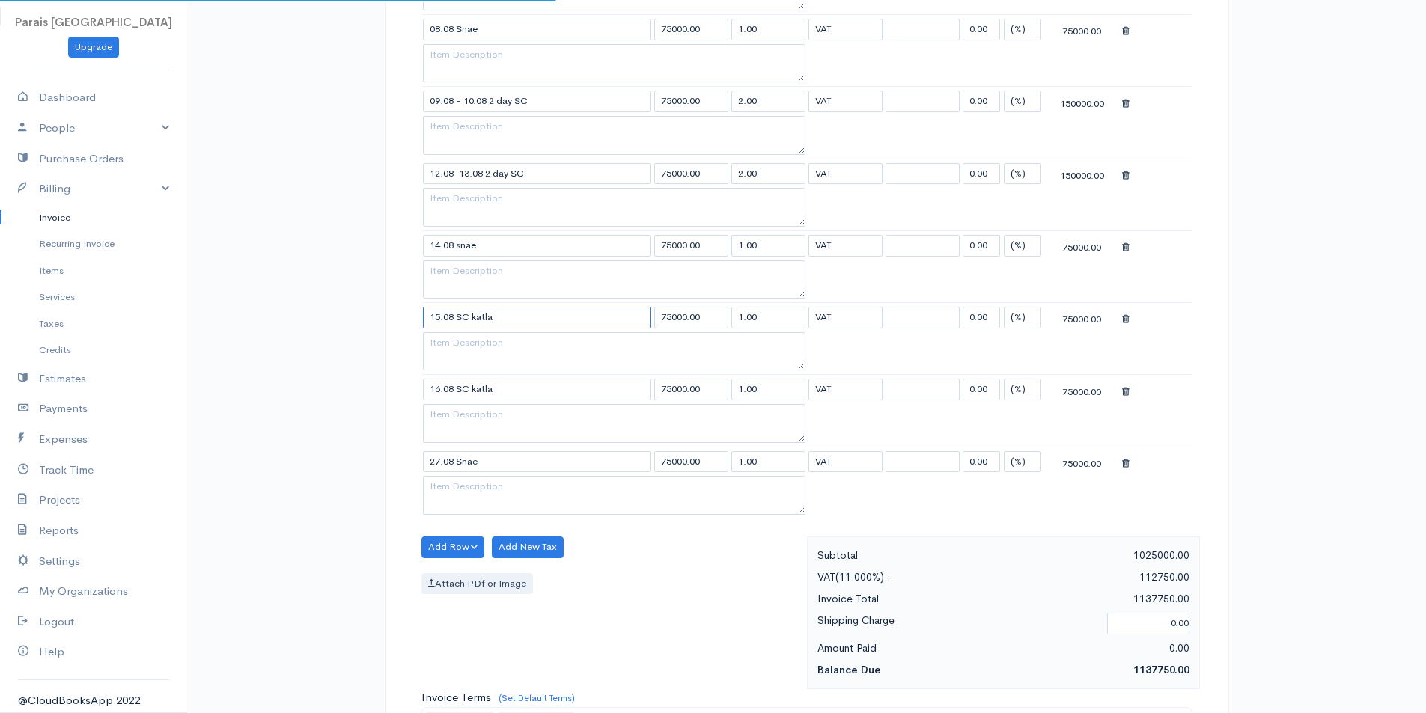
select select "11.000"
drag, startPoint x: 410, startPoint y: 394, endPoint x: 183, endPoint y: 390, distance: 226.9
click at [183, 390] on body "Parais [GEOGRAPHIC_DATA] Upgrade Dashboard People Clients Vendors Staff Users P…" at bounding box center [713, 154] width 1426 height 2105
select select "11.000"
drag, startPoint x: 384, startPoint y: 463, endPoint x: 144, endPoint y: 441, distance: 240.6
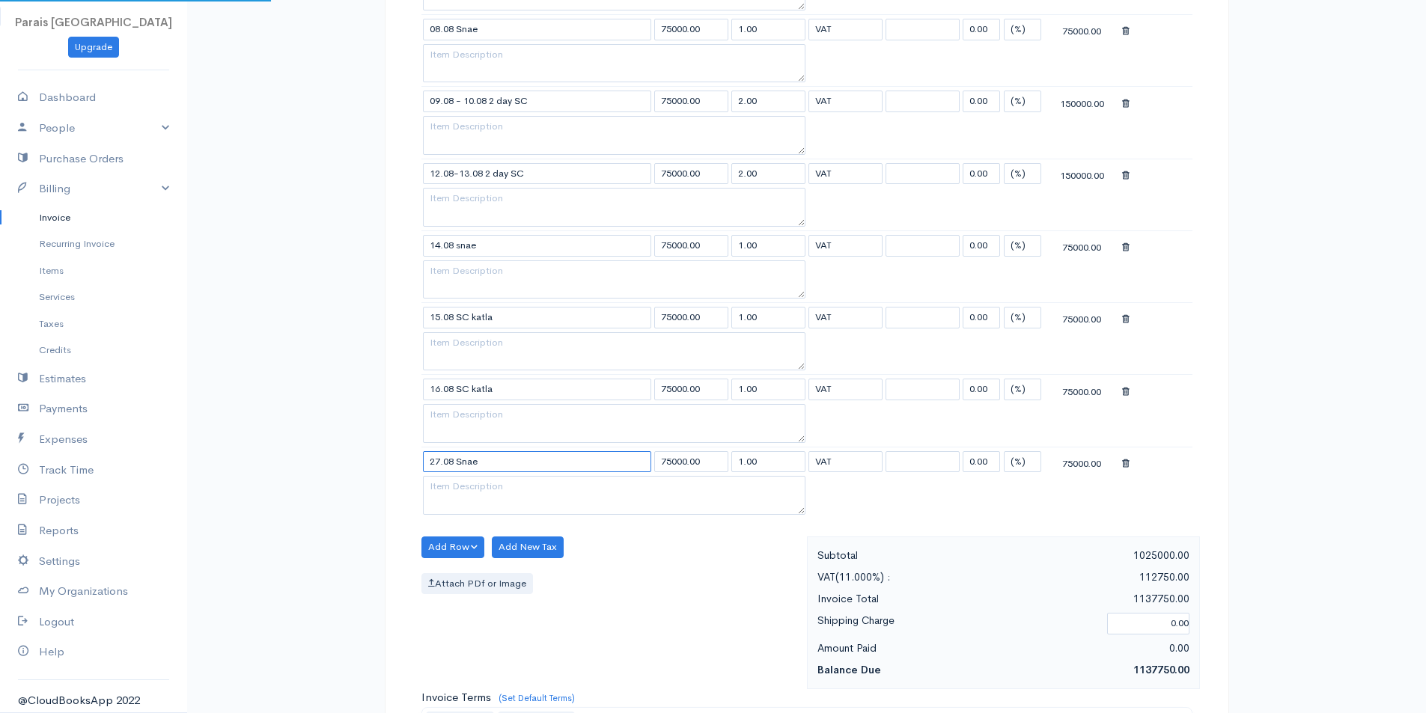
click at [180, 451] on body "Parais [GEOGRAPHIC_DATA] Upgrade Dashboard People Clients Vendors Staff Users P…" at bounding box center [713, 154] width 1426 height 2105
select select "11.000"
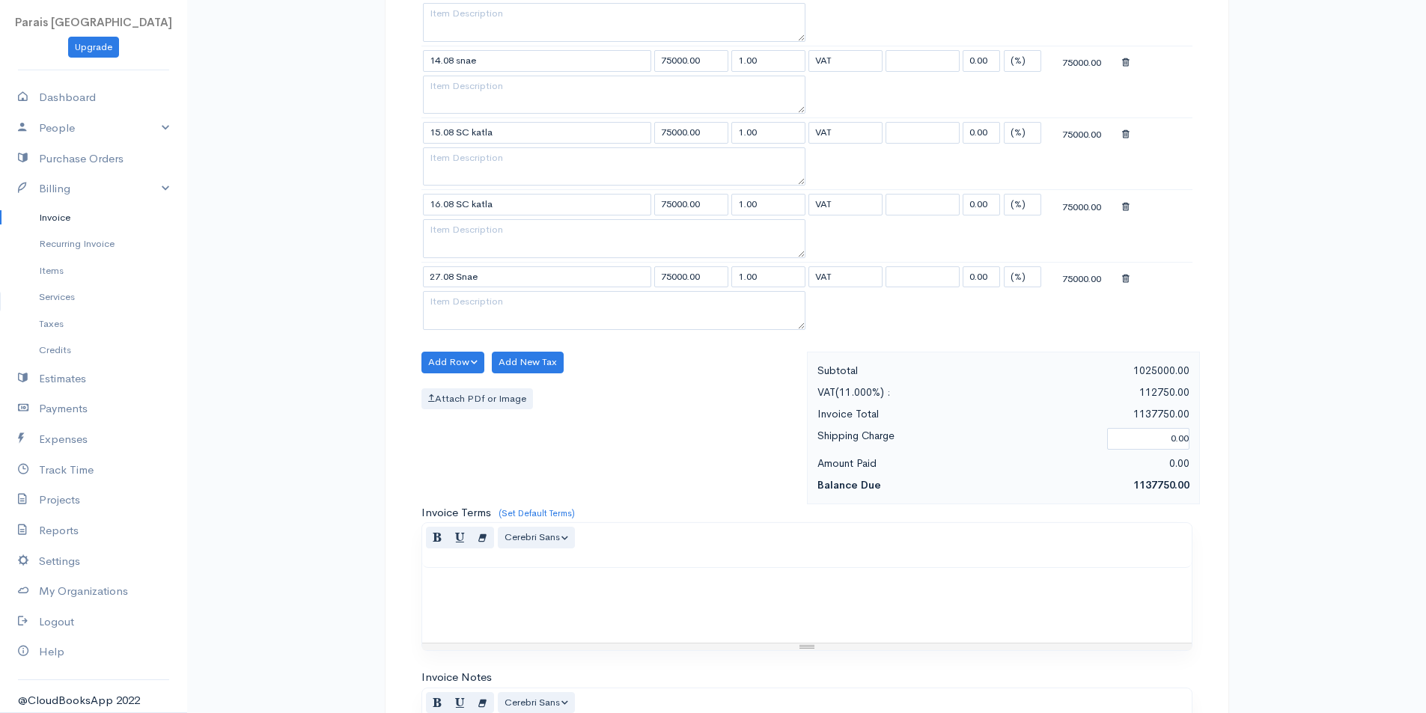
scroll to position [1392, 0]
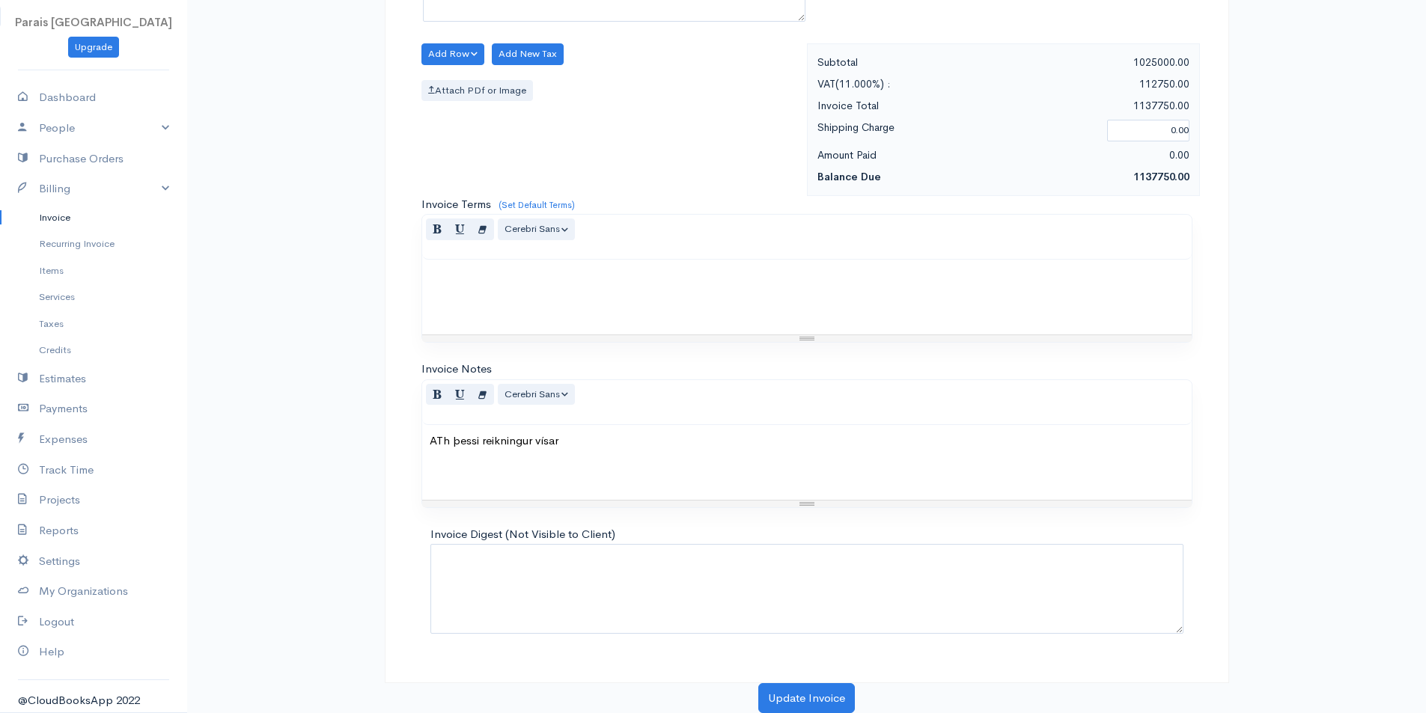
drag, startPoint x: 568, startPoint y: 438, endPoint x: 645, endPoint y: 398, distance: 86.7
click at [568, 439] on p "ATh þessi reikningur vísar" at bounding box center [807, 441] width 755 height 17
click at [630, 439] on p "ATh þessi reikningur vísar í TNHB - 1007 í koto kerfi" at bounding box center [807, 441] width 755 height 17
click at [793, 696] on button "Update Invoice" at bounding box center [806, 698] width 97 height 31
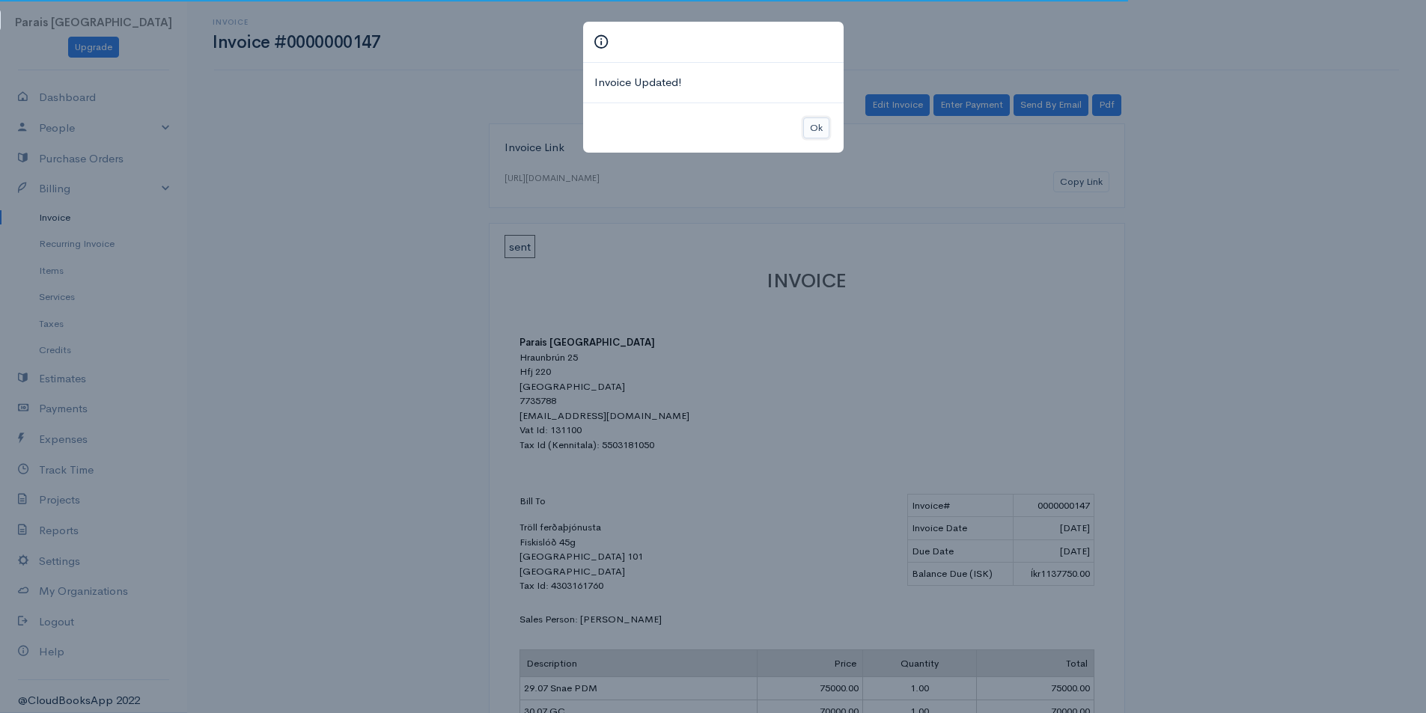
click at [817, 127] on button "Ok" at bounding box center [816, 129] width 26 height 22
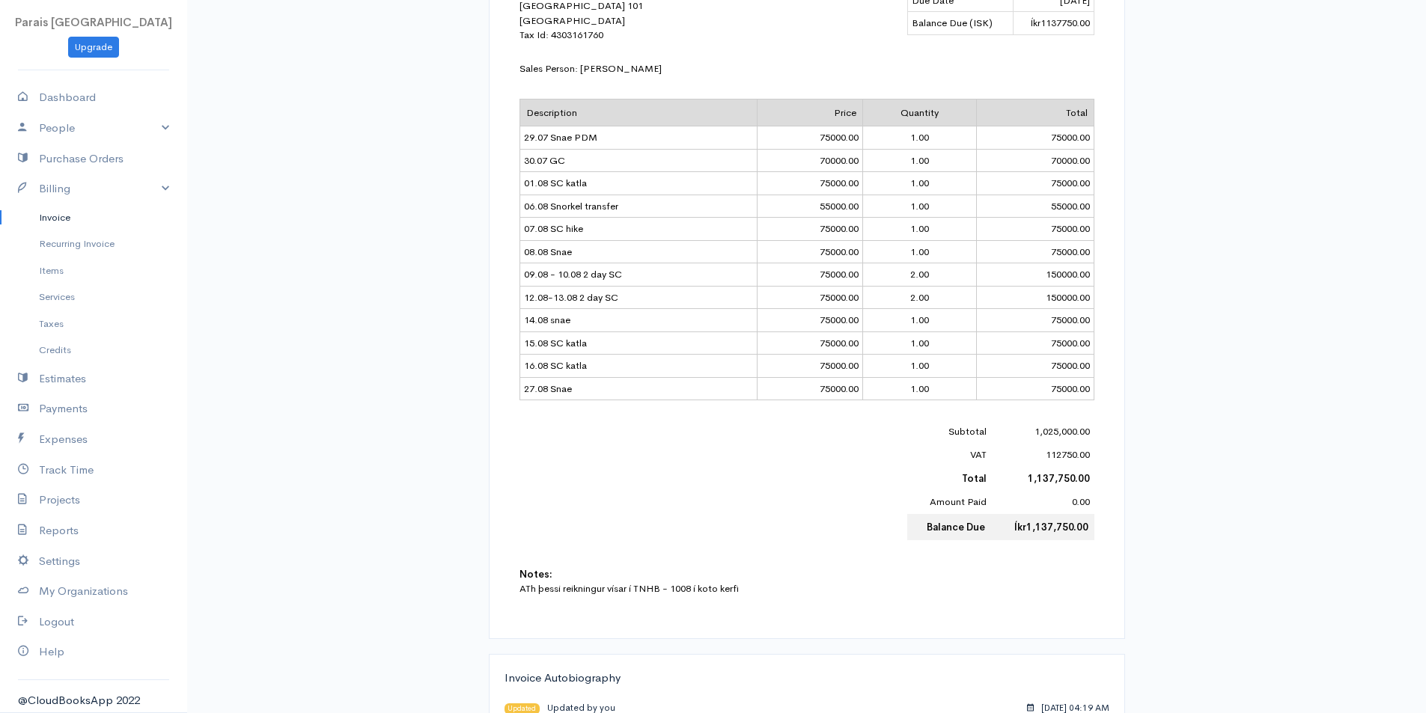
scroll to position [519, 0]
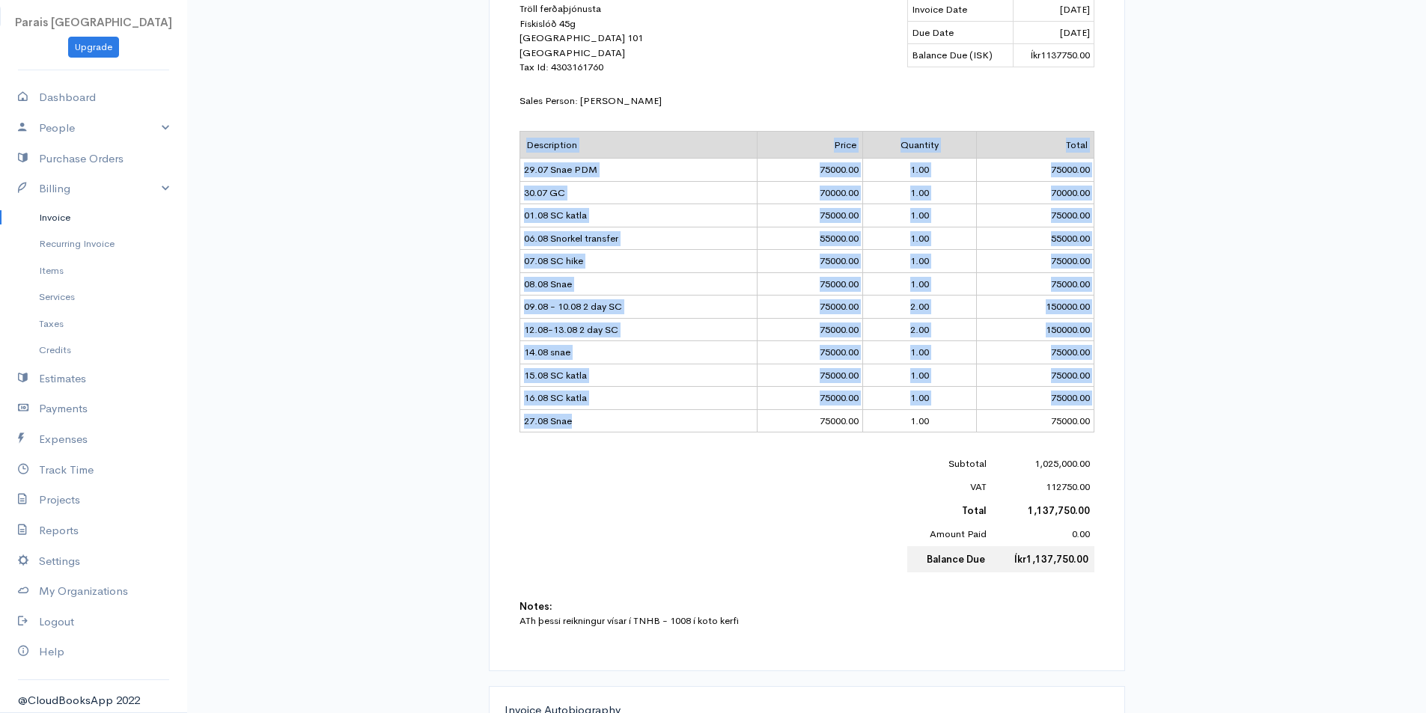
drag, startPoint x: 606, startPoint y: 422, endPoint x: 518, endPoint y: 167, distance: 270.1
click at [518, 167] on div "INVOICE Parais Iceland Hraunbrún 25 Hfj 220 Iceland 7735788 [EMAIL_ADDRESS][DOM…" at bounding box center [807, 196] width 605 height 918
click at [602, 377] on td "15.08 SC katla" at bounding box center [638, 375] width 238 height 23
drag, startPoint x: 590, startPoint y: 427, endPoint x: 521, endPoint y: 168, distance: 268.0
click at [521, 168] on tbody "Description Price Quantity Total 29.07 Snae PDM 75000.00 1.00 75000.00 30.07 GC…" at bounding box center [806, 282] width 574 height 302
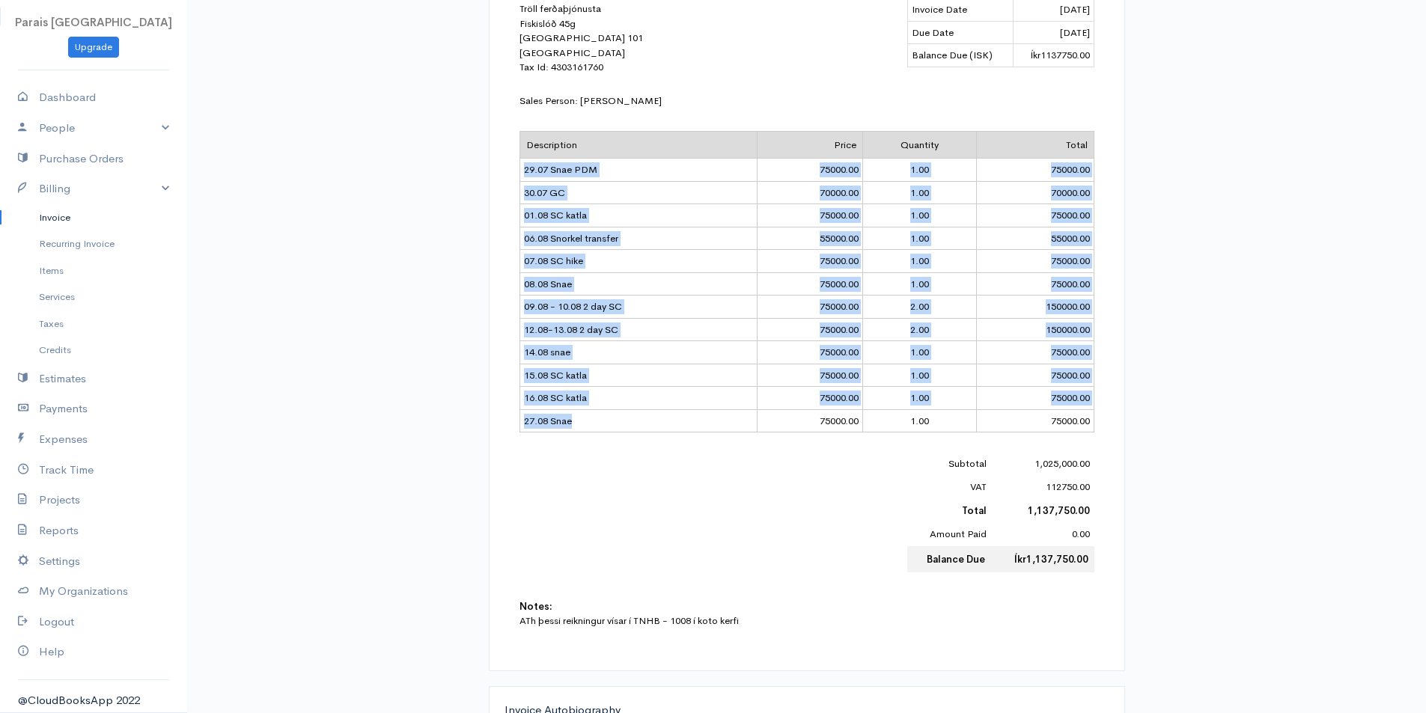
copy tbody "29.07 Snae PDM 75000.00 1.00 75000.00 30.07 GC 70000.00 1.00 70000.00 01.08 SC …"
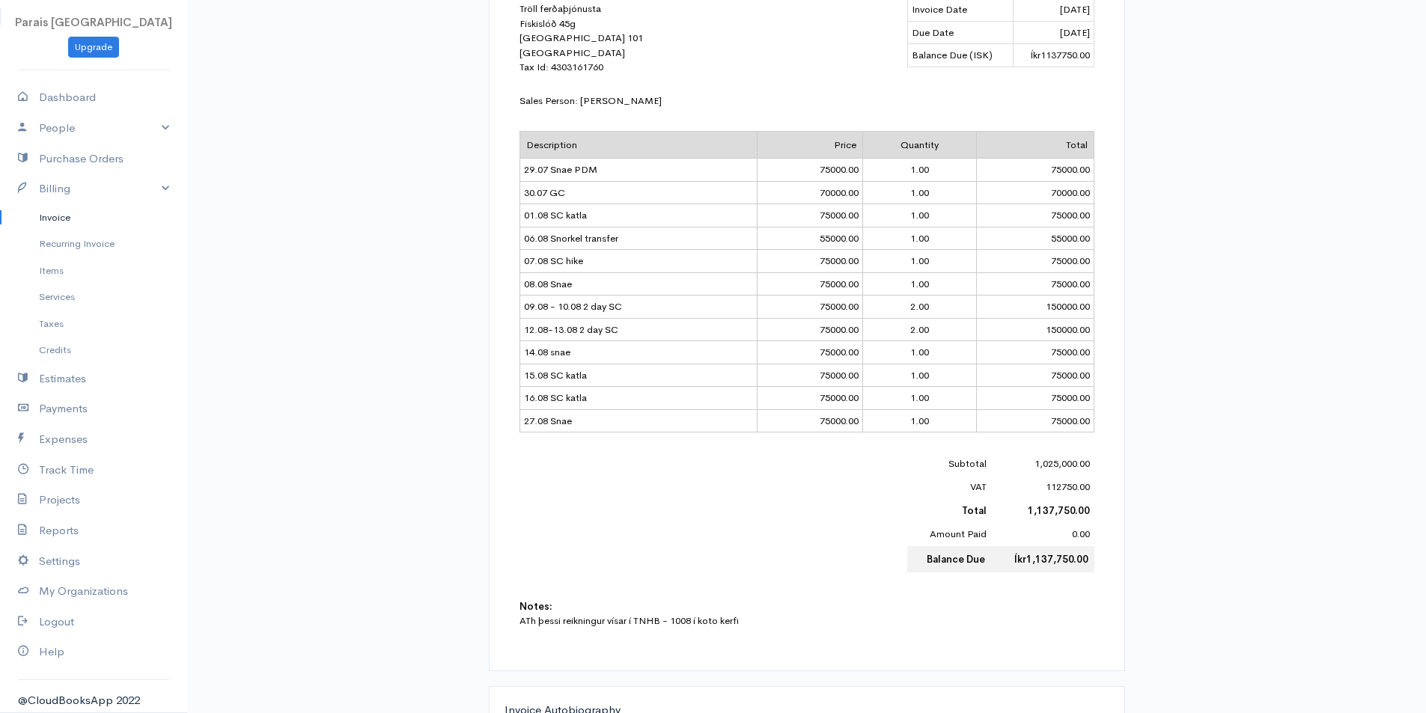
click at [469, 248] on div "Invoice Link [URL][DOMAIN_NAME] Copy Link sent INVOICE Parais [GEOGRAPHIC_DATA]…" at bounding box center [807, 234] width 862 height 1258
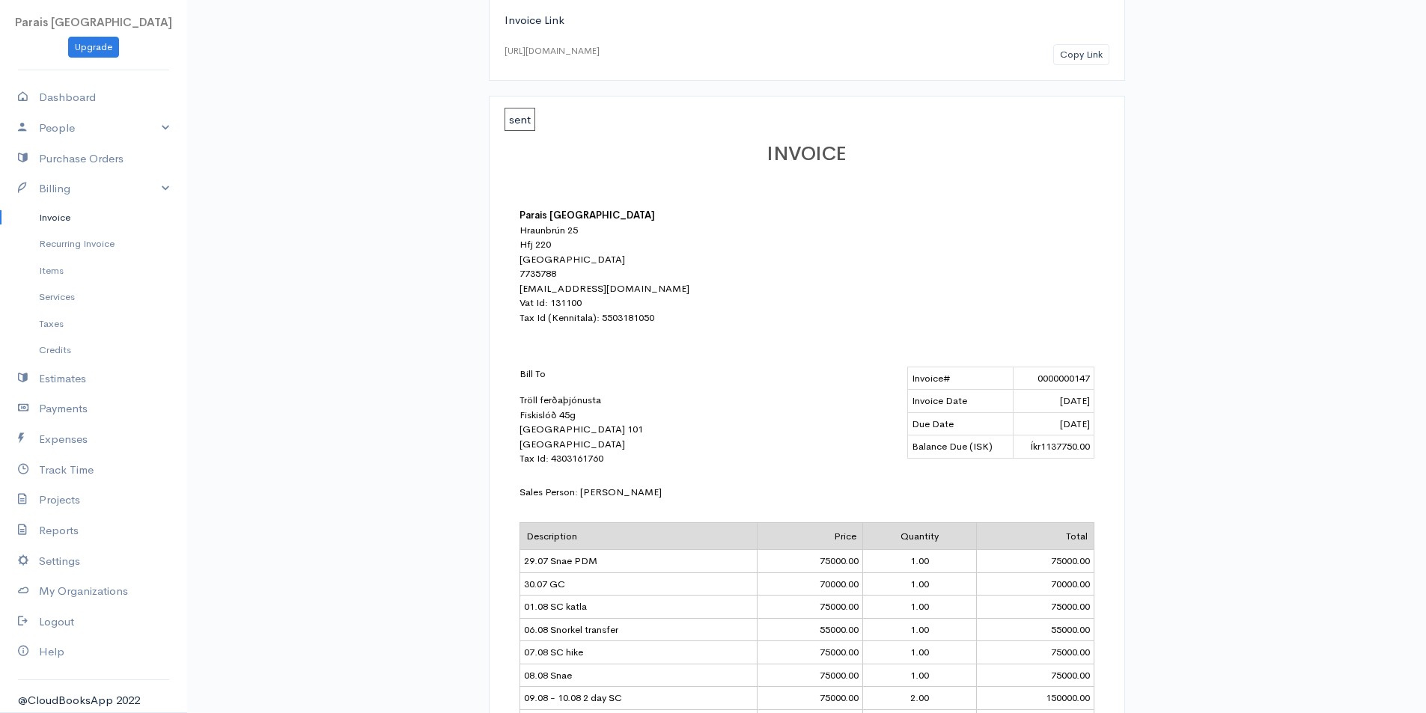
scroll to position [0, 0]
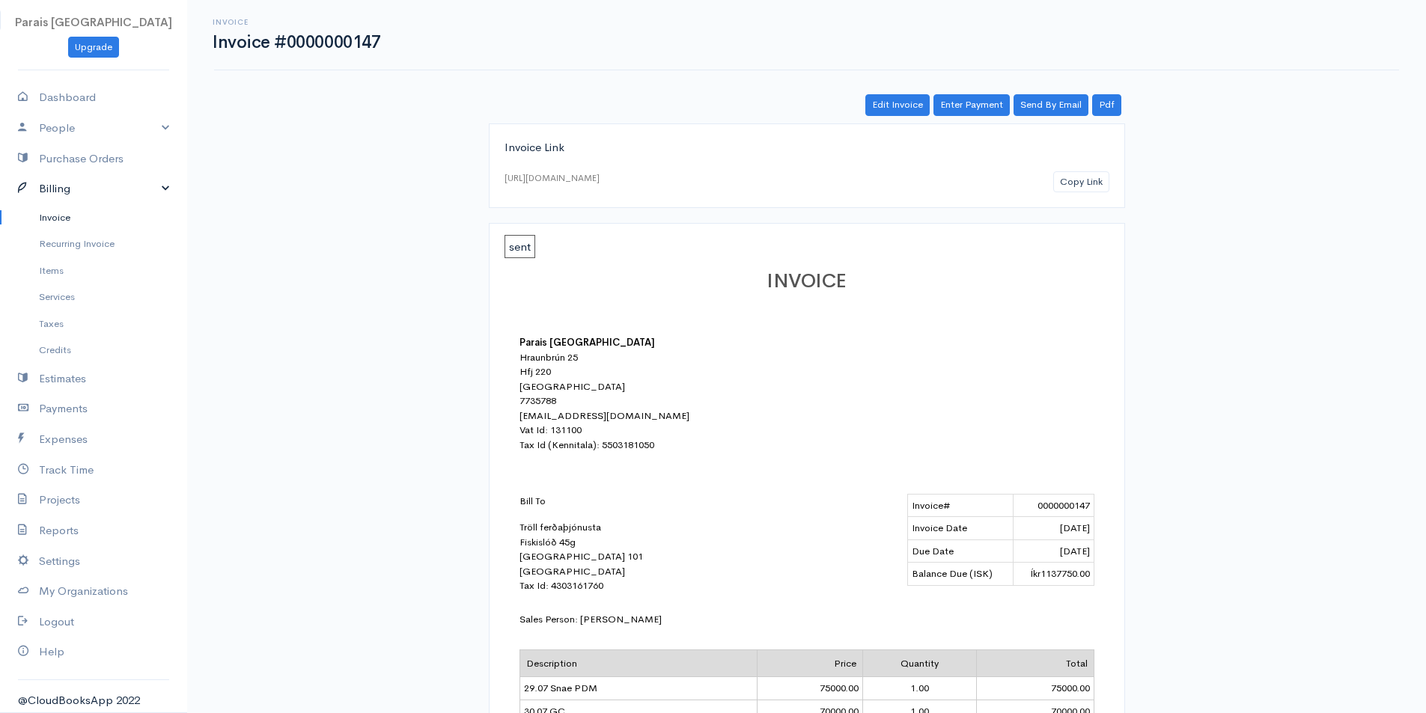
click at [60, 187] on link "Billing" at bounding box center [93, 189] width 187 height 31
click at [61, 189] on link "Billing" at bounding box center [93, 189] width 187 height 31
click at [59, 218] on link "Invoice" at bounding box center [93, 217] width 187 height 27
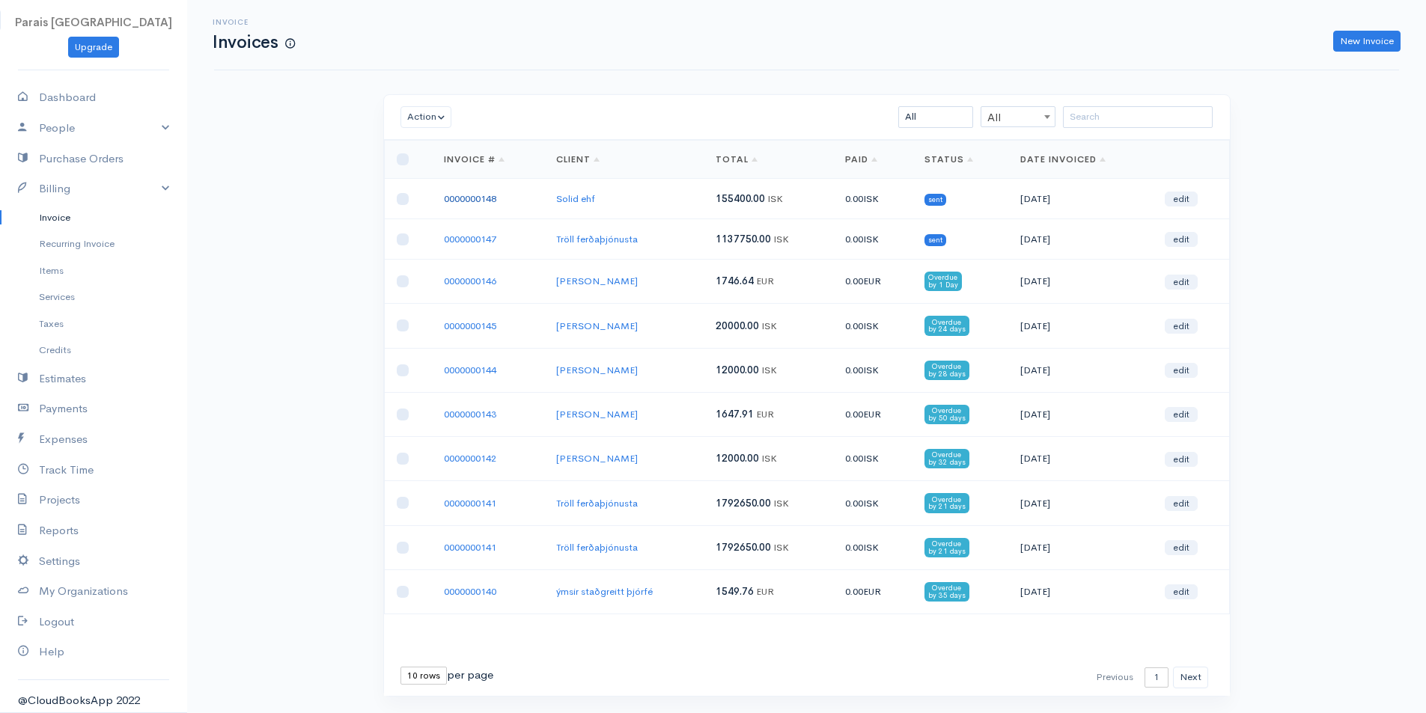
click at [462, 197] on link "0000000148" at bounding box center [470, 198] width 52 height 13
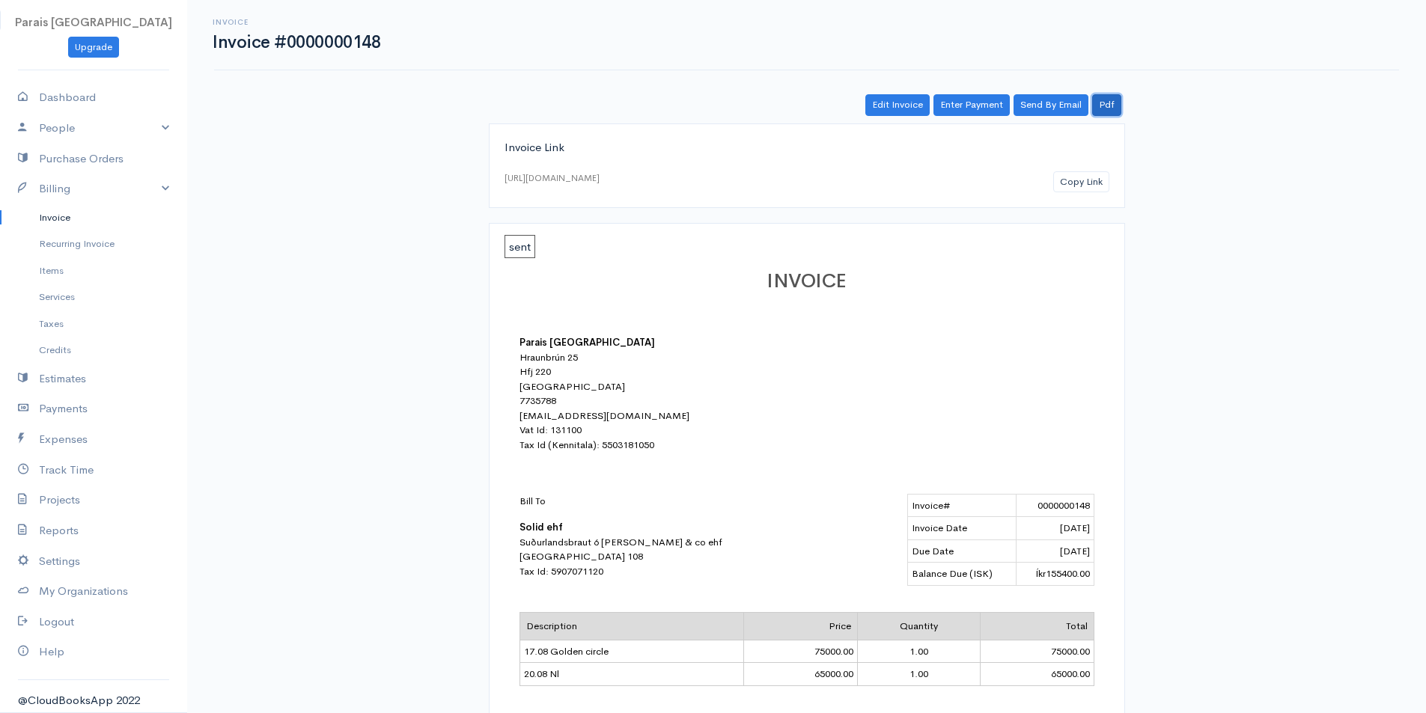
click at [1100, 105] on link "Pdf" at bounding box center [1106, 105] width 29 height 22
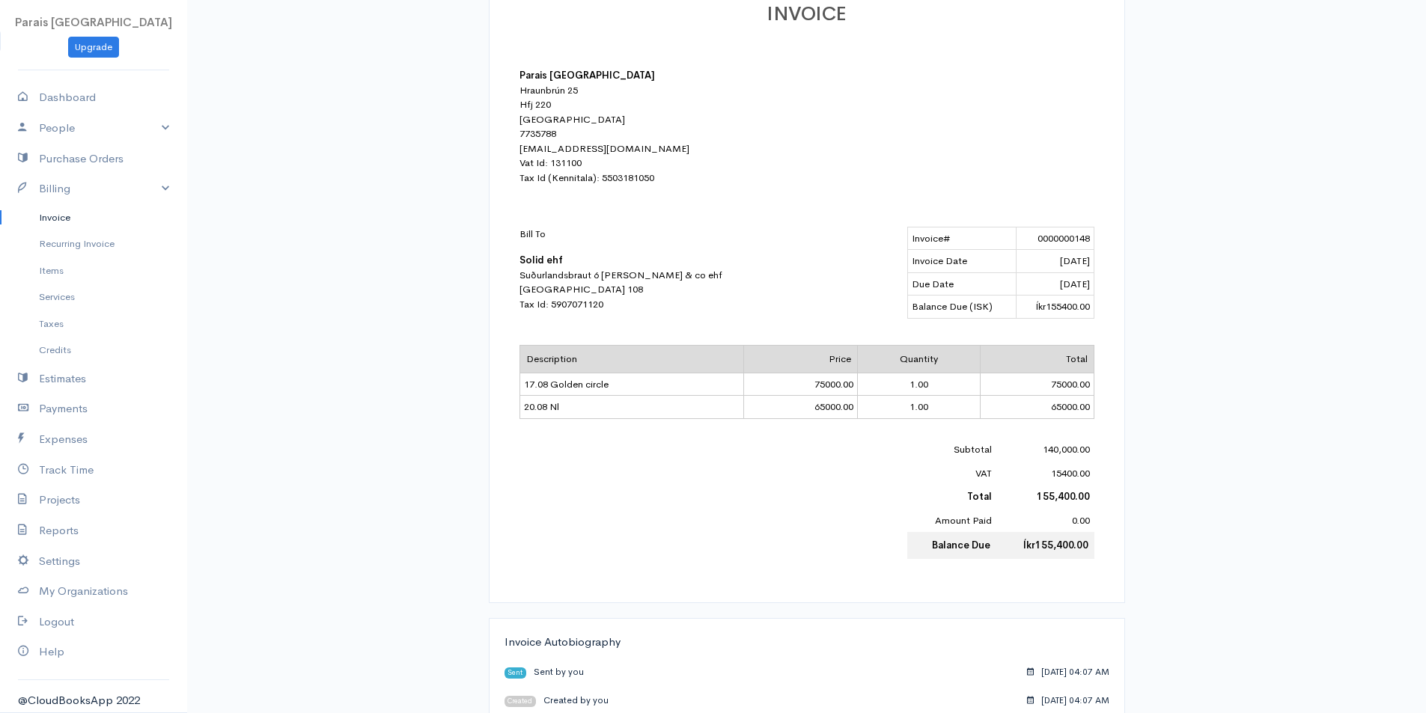
scroll to position [292, 0]
